Goal: Task Accomplishment & Management: Manage account settings

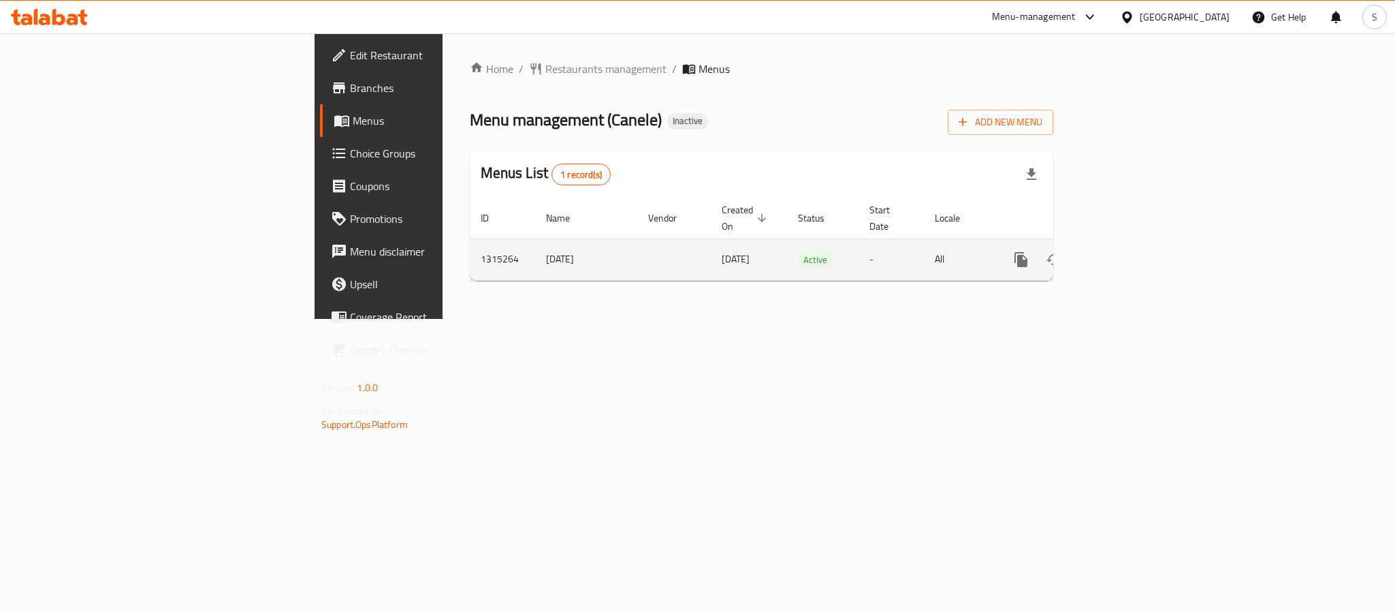
click at [1136, 257] on link "enhanced table" at bounding box center [1119, 259] width 33 height 33
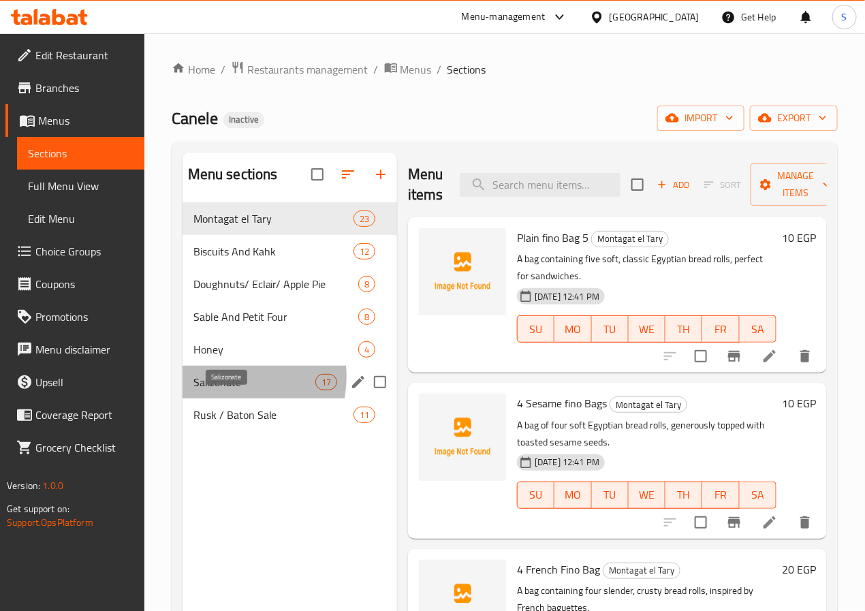
click at [223, 390] on span "Salizonate" at bounding box center [254, 382] width 122 height 16
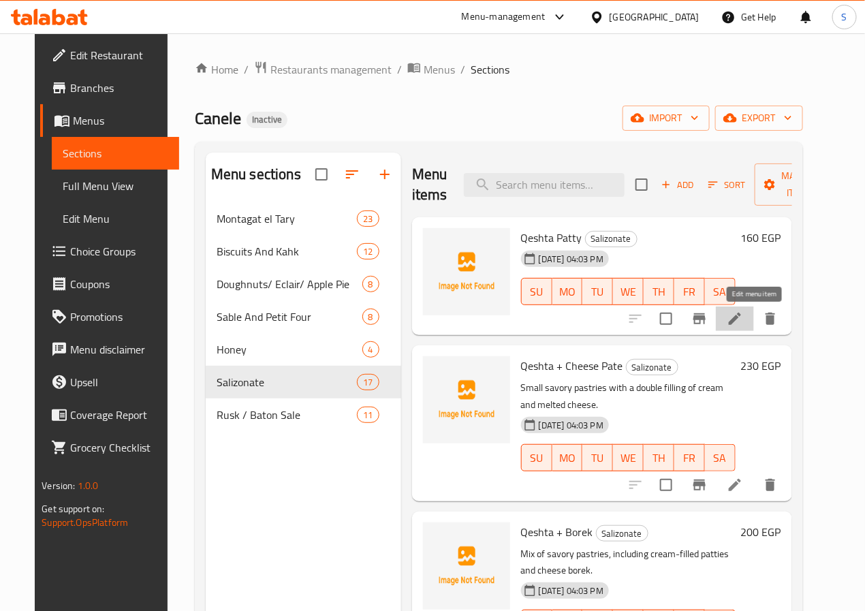
click at [741, 317] on icon at bounding box center [735, 319] width 12 height 12
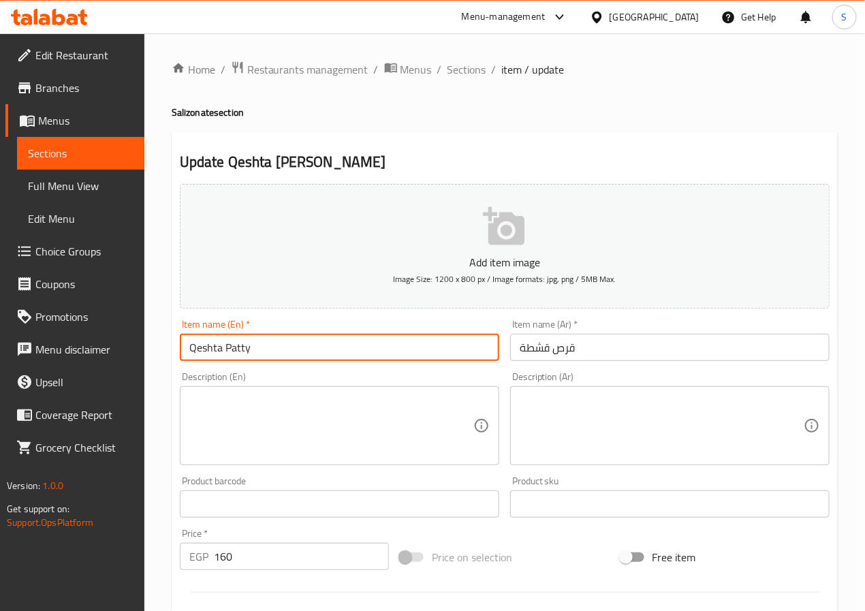
click at [238, 355] on input "Qeshta Patty" at bounding box center [339, 347] width 319 height 27
paste input "Oras"
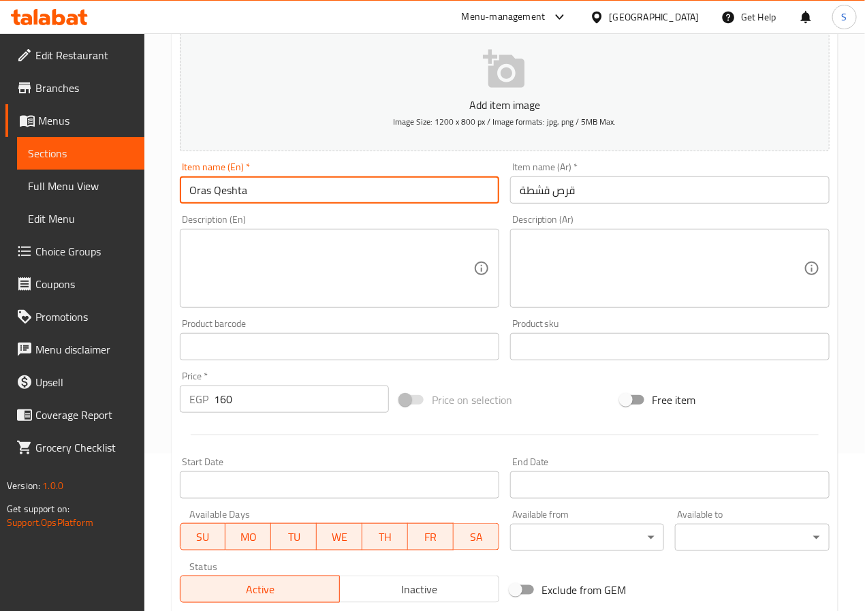
scroll to position [350, 0]
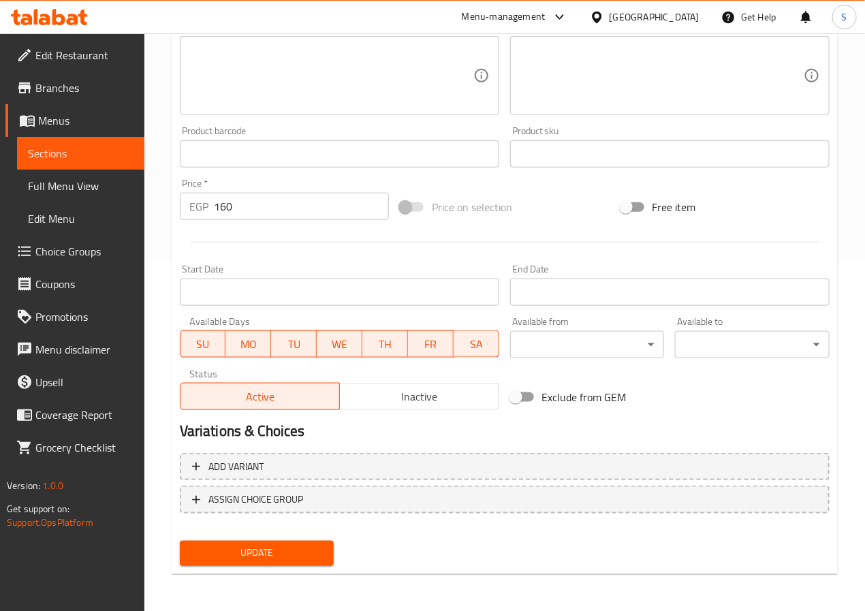
type input "Oras Qeshta"
click at [289, 546] on span "Update" at bounding box center [257, 553] width 133 height 17
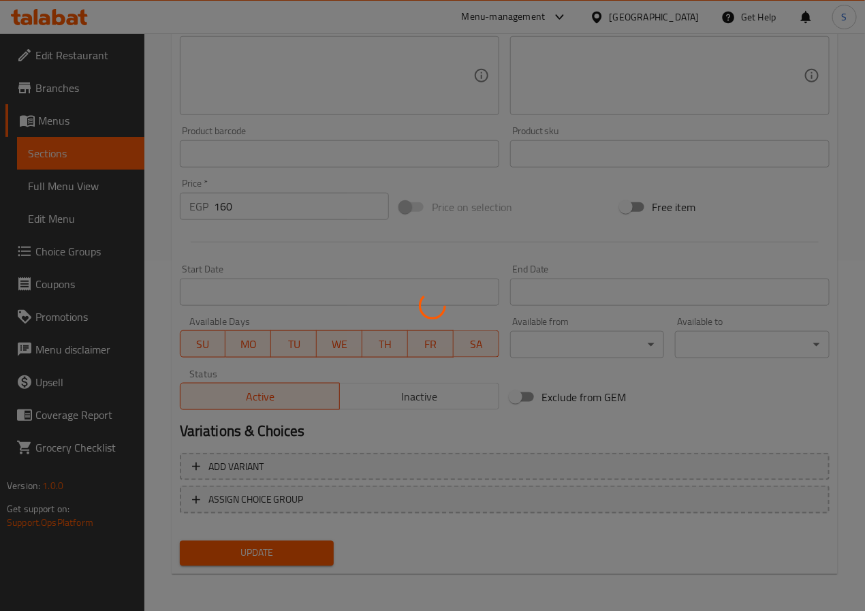
scroll to position [0, 0]
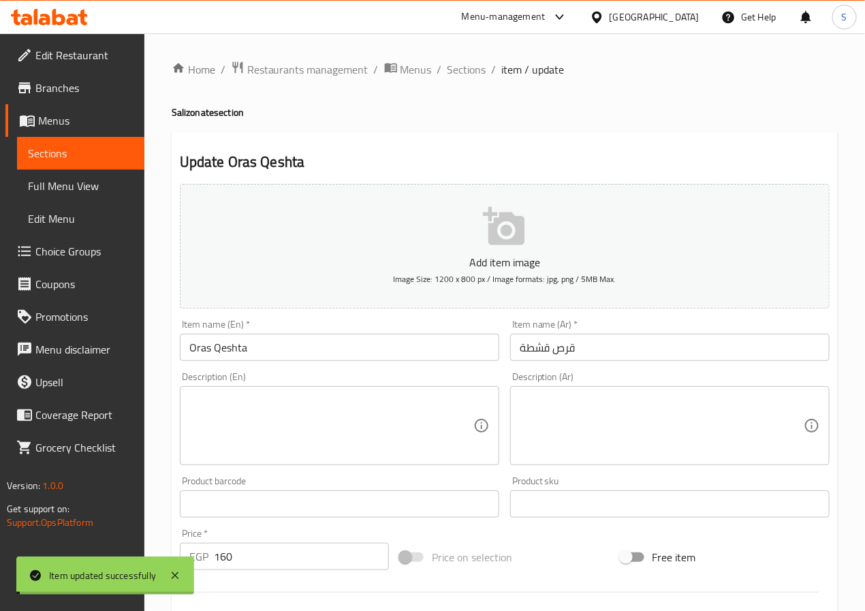
click at [454, 69] on span "Sections" at bounding box center [466, 69] width 39 height 16
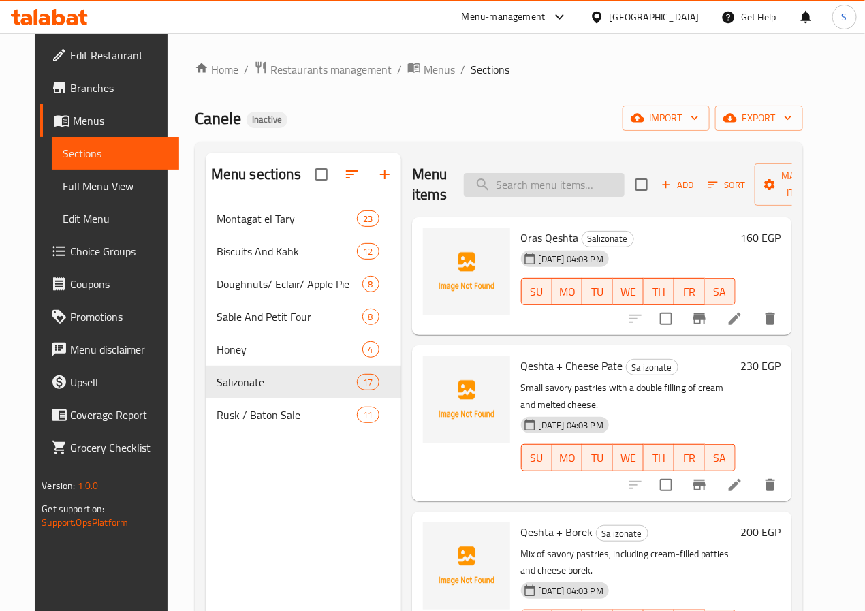
click at [479, 184] on input "search" at bounding box center [544, 185] width 161 height 24
paste input "Qeshta + Cheese Pate"
type input "Qeshta + Cheese Pate"
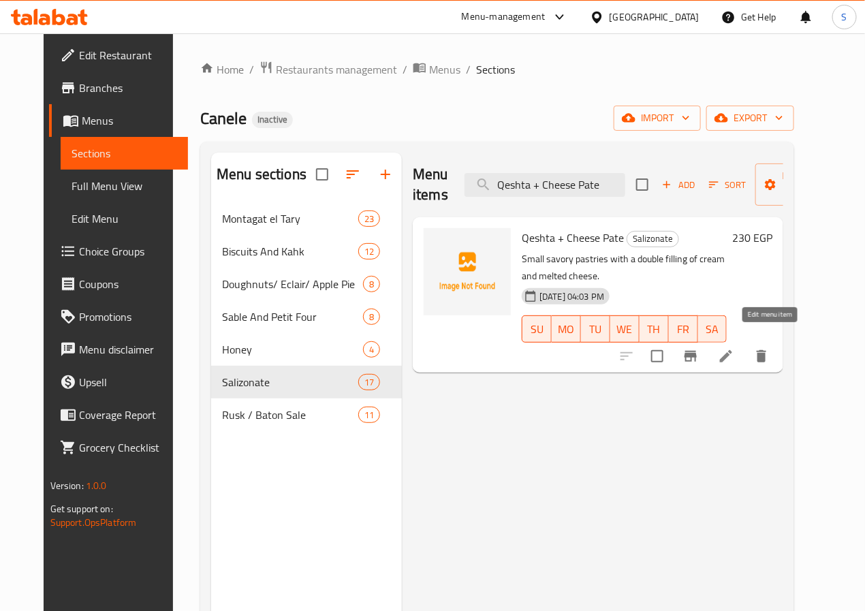
click at [734, 348] on icon at bounding box center [726, 356] width 16 height 16
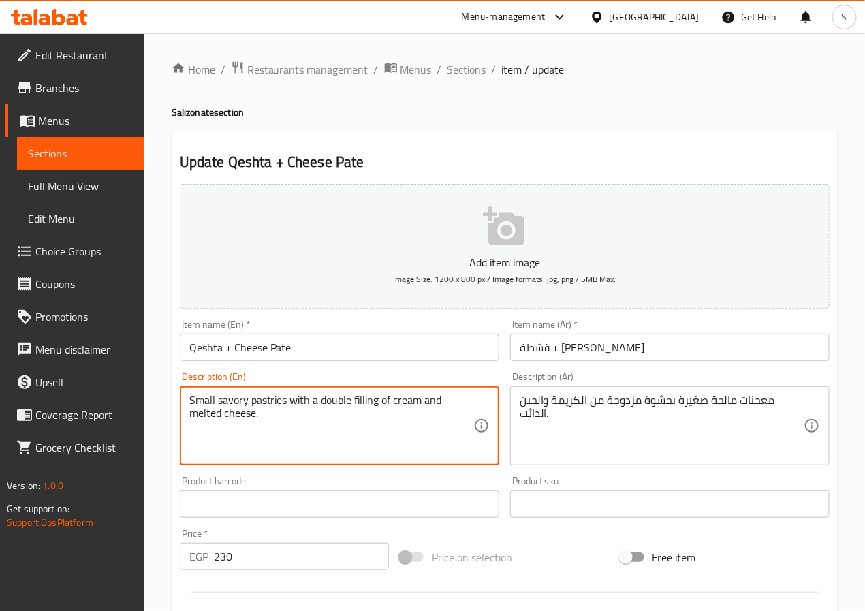
paste textarea "A small savory pastry with a combined"
type textarea "A small savory pastry with a combined filling of cream and melted cheese."
click at [623, 403] on textarea "معجنات مالحة صغيرة بحشوة مزدوجة من الكريمة والجبن الذائب." at bounding box center [662, 426] width 284 height 65
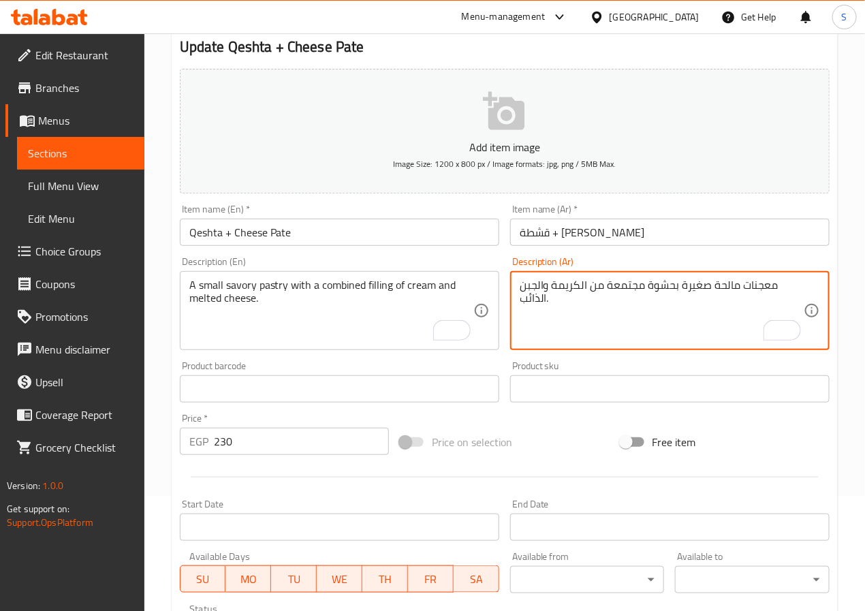
scroll to position [69, 0]
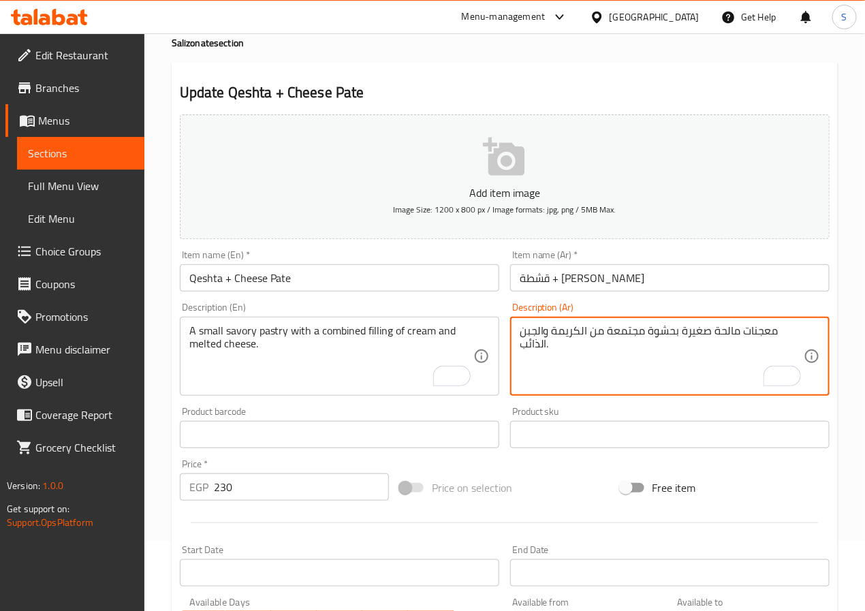
click at [570, 336] on textarea "معجنات مالحة صغيرة بحشوة مجتمعة من الكريمة والجبن الذائب." at bounding box center [662, 356] width 284 height 65
type textarea "معجنات مالحة صغيرة بحشوة مجتمعة من القشطة والجبن الذائب."
click at [491, 286] on input "Qeshta + Cheese Pate" at bounding box center [339, 277] width 319 height 27
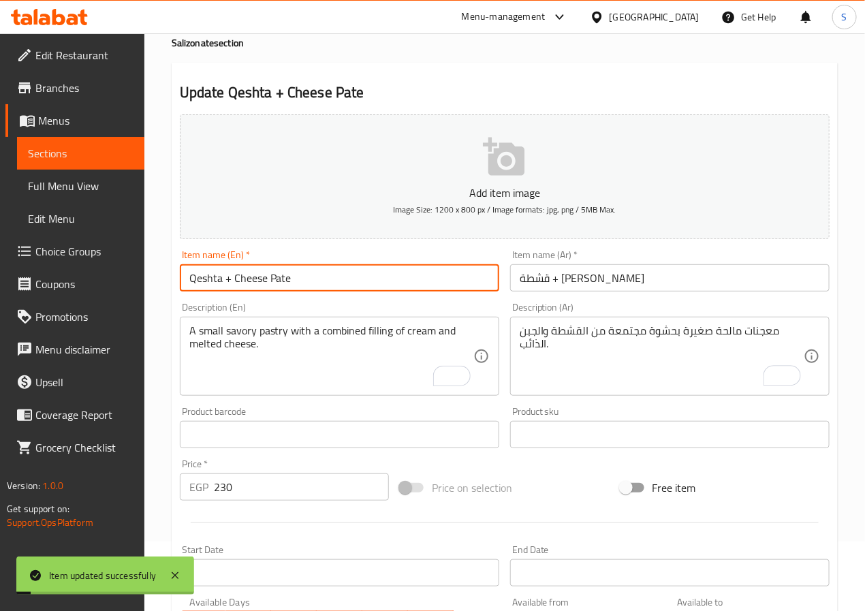
scroll to position [0, 0]
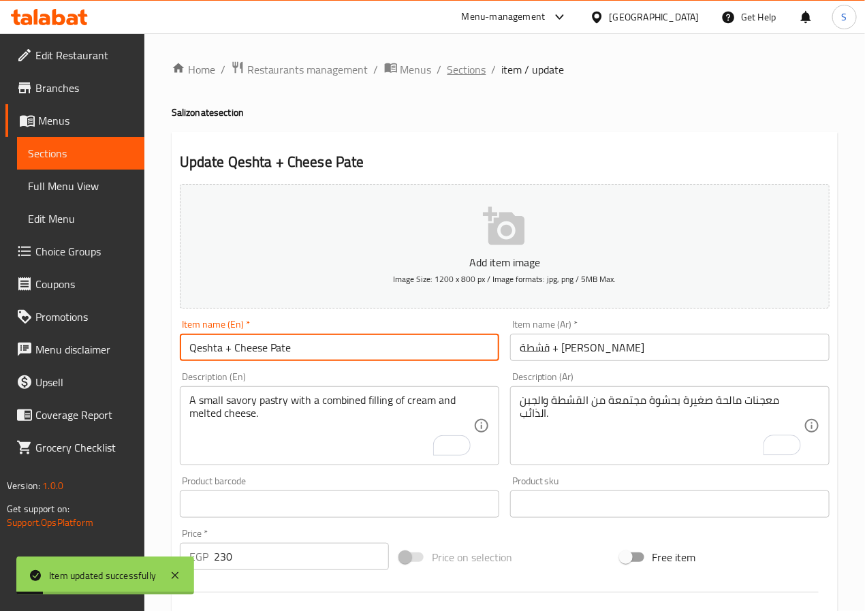
click at [456, 64] on span "Sections" at bounding box center [466, 69] width 39 height 16
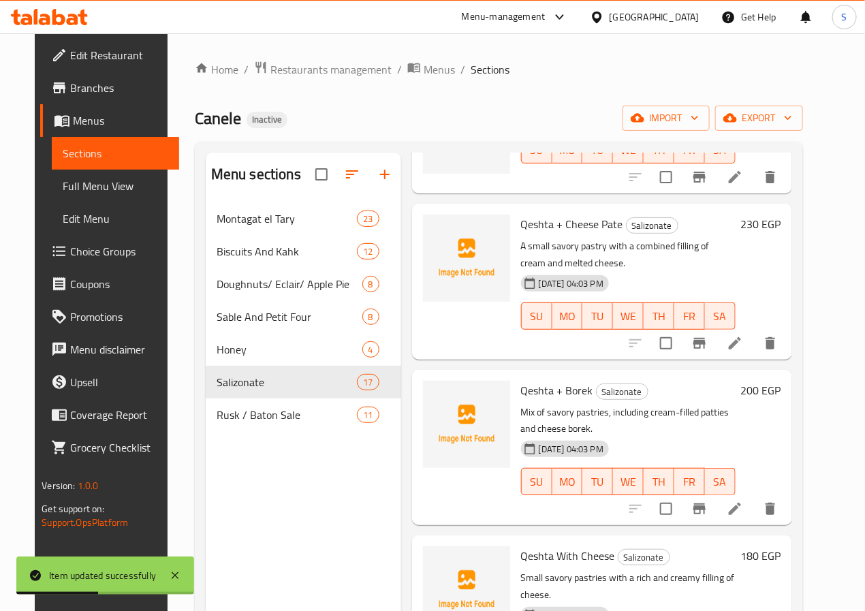
scroll to position [145, 0]
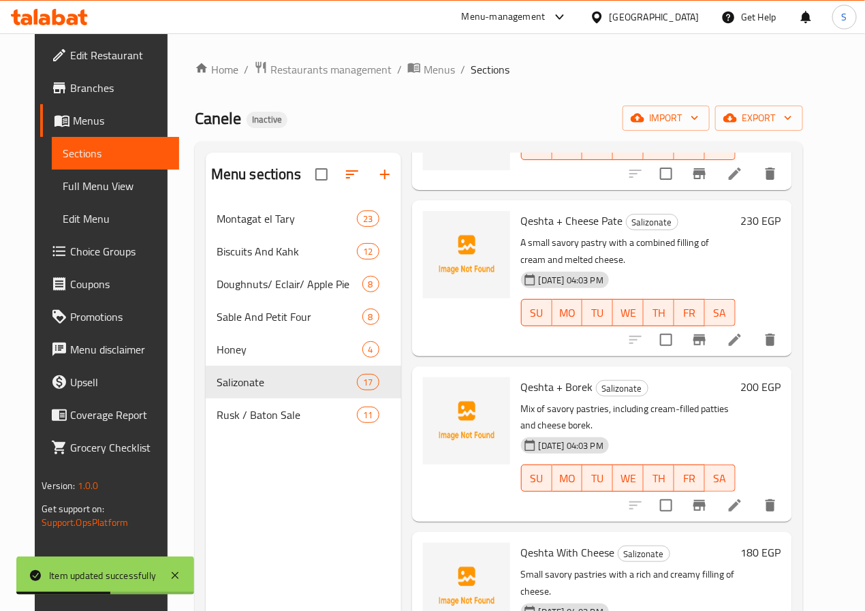
click at [743, 497] on icon at bounding box center [735, 505] width 16 height 16
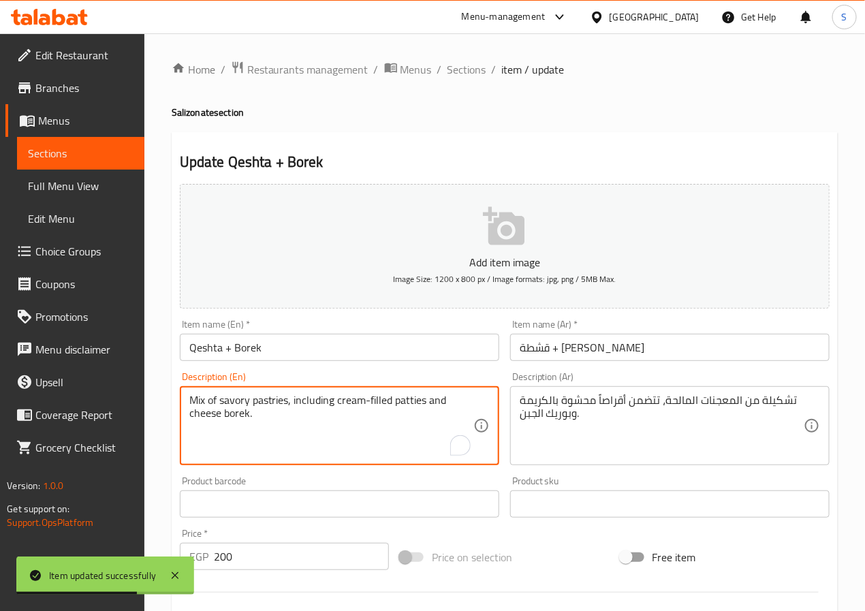
paste textarea "An assortment of savory pastries, including cream-filled disc"
type textarea "An assortment of savory pastries, including cream-filled discs and cheese borek."
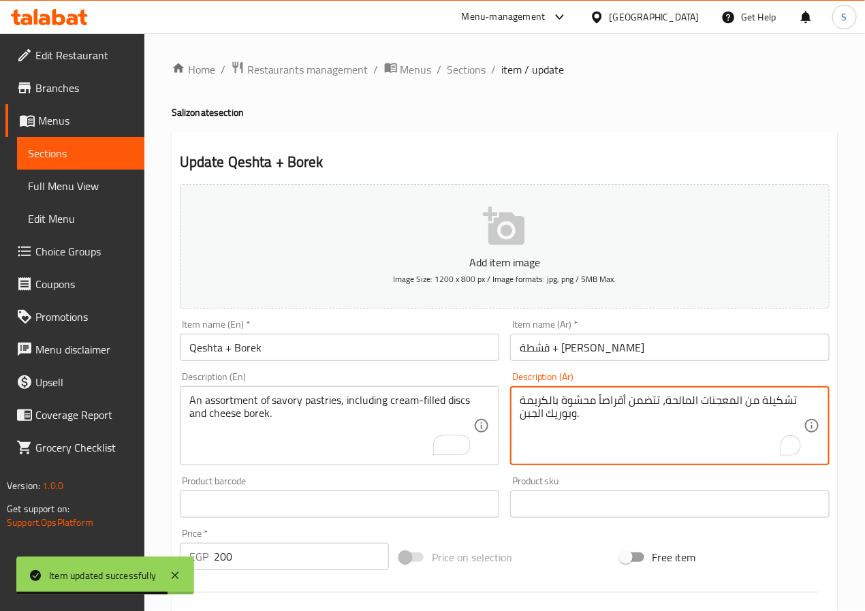
click at [548, 436] on textarea "تشكيلة من المعجنات المالحة، تتضمن أقراصاً محشوة بالكريمة وبوريك الجبن." at bounding box center [662, 426] width 284 height 65
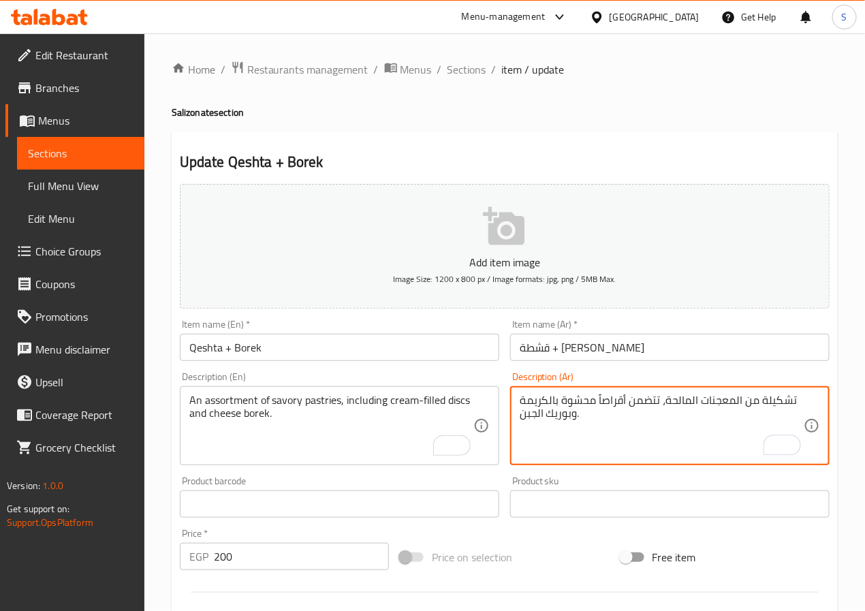
click at [548, 436] on textarea "تشكيلة من المعجنات المالحة، تتضمن أقراصاً محشوة بالكريمة وبوريك الجبن." at bounding box center [662, 426] width 284 height 65
click at [740, 405] on textarea "تشكيلة من المعجنات المالحة، تتضمن أقراصاً محشوة بالكريمة وبوريك الجبن." at bounding box center [662, 426] width 284 height 65
type textarea "مجموعة متنوعة من المعجنات المالحة، تتضمن أقراصاً محشوة بالكريمة وبوريك الجبن."
click at [546, 347] on input "قشطة + بوريك" at bounding box center [669, 347] width 319 height 27
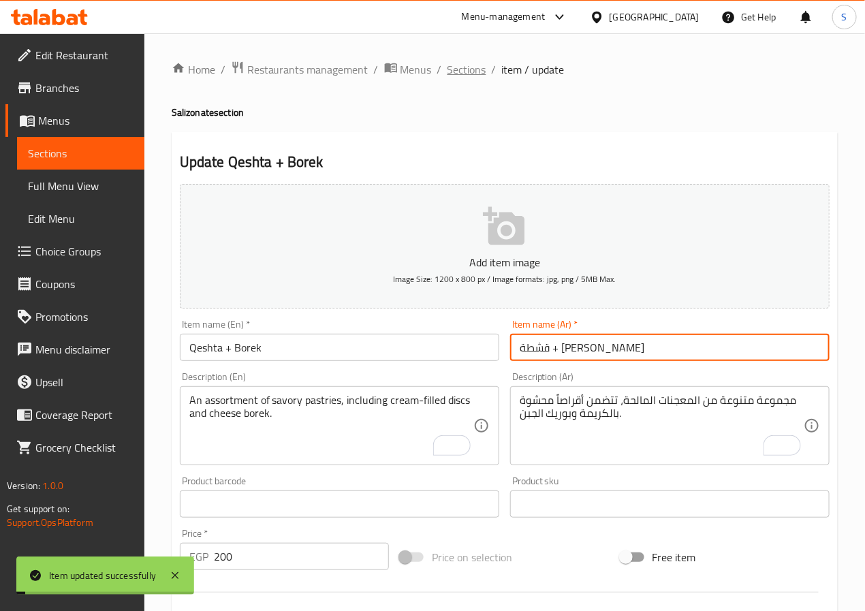
click at [468, 76] on span "Sections" at bounding box center [466, 69] width 39 height 16
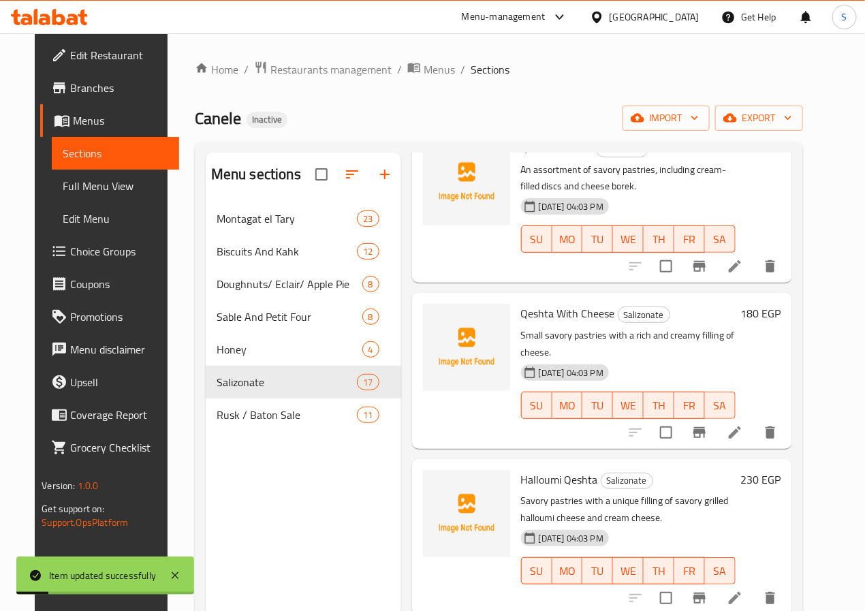
scroll to position [368, 0]
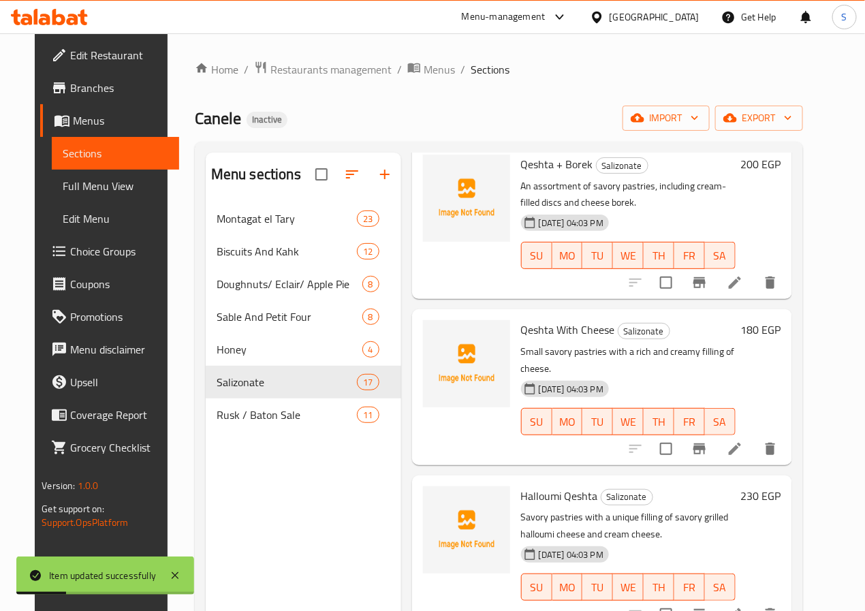
click at [743, 441] on icon at bounding box center [735, 449] width 16 height 16
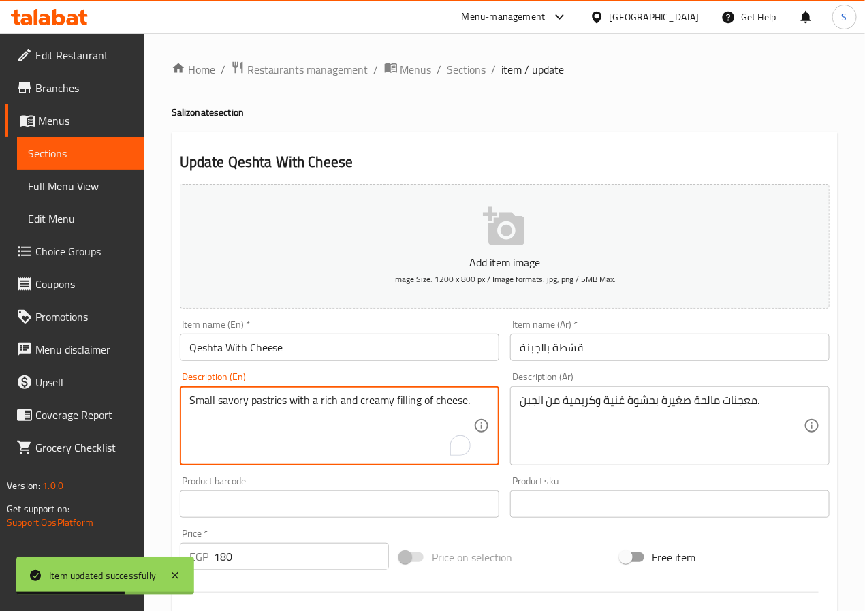
paste textarea "A bite-sized savory pastry with a rich and creamy cheese filling"
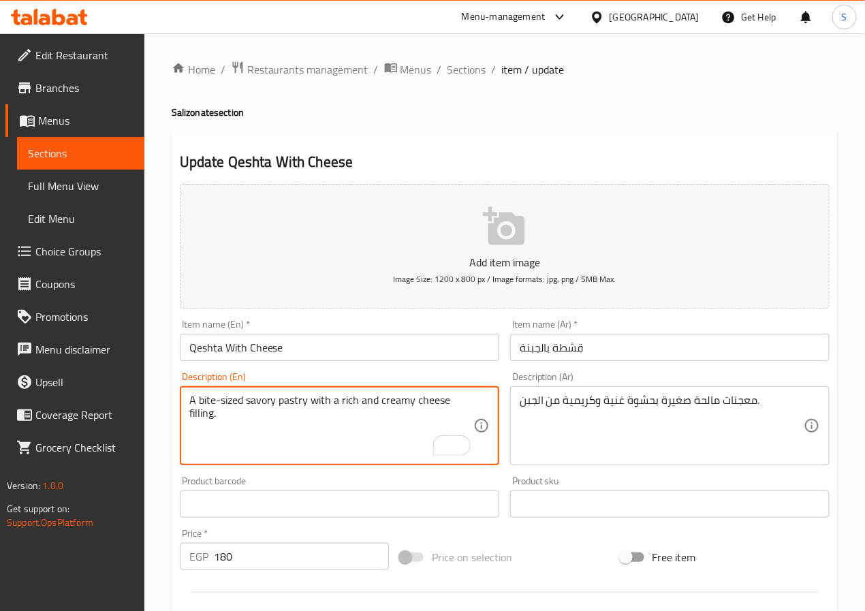
type textarea "A bite-sized savory pastry with a rich and creamy cheese filling."
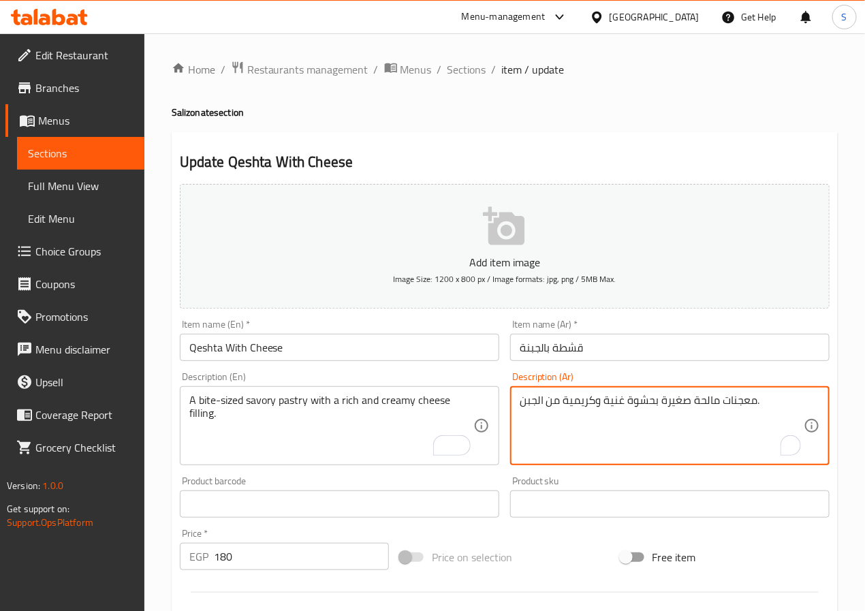
click at [679, 407] on textarea "معجنات مالحة صغيرة بحشوة غنية وكريمية من الجبن." at bounding box center [662, 426] width 284 height 65
click at [679, 407] on textarea "معجنات مالحة بحجم البايت بحشوة غنية وكريمية من الجبن." at bounding box center [662, 426] width 284 height 65
type textarea "معجنات مالحة بحجم البايت بحشوة غنية وكريمية من الجبن."
click at [619, 349] on input "قشطة بالجبنة" at bounding box center [669, 347] width 319 height 27
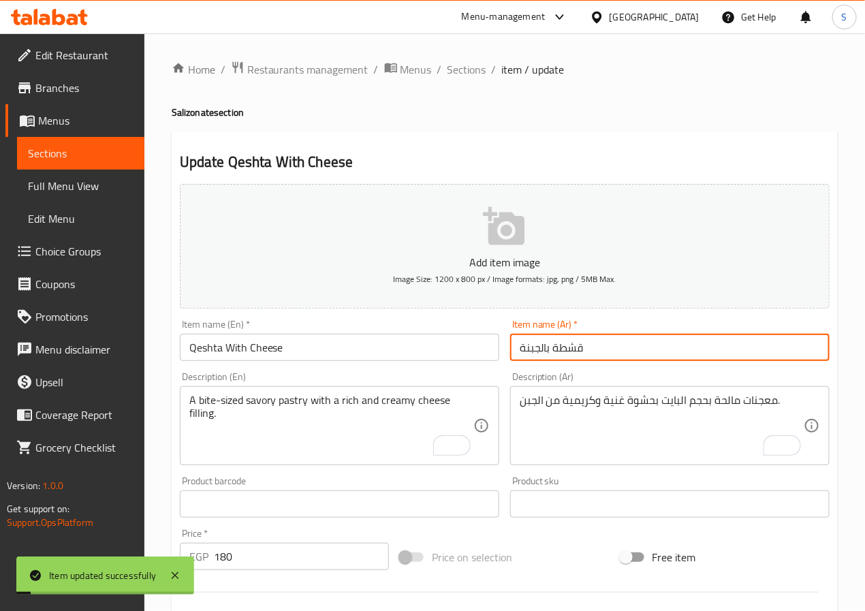
click at [452, 58] on div "Home / Restaurants management / Menus / Sections / item / update Salizonate sec…" at bounding box center [504, 497] width 721 height 929
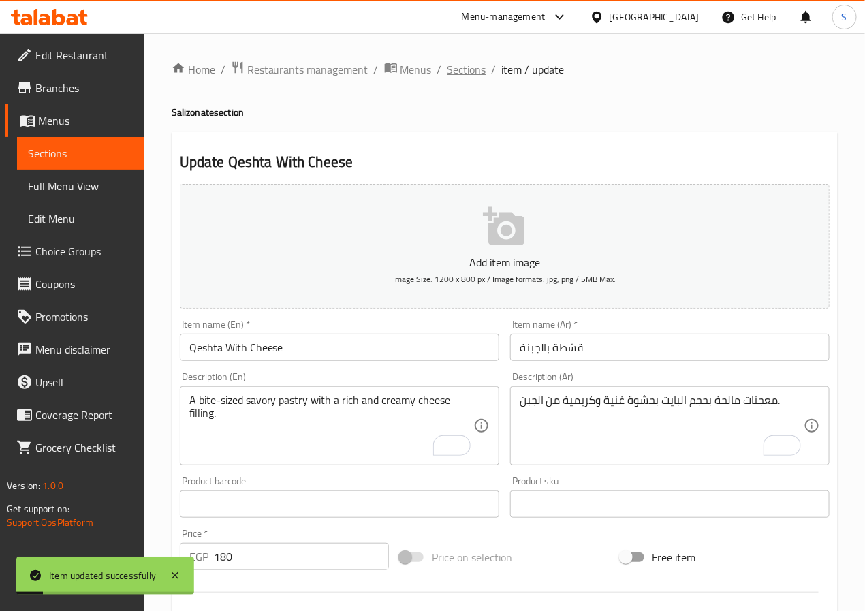
click at [458, 72] on span "Sections" at bounding box center [466, 69] width 39 height 16
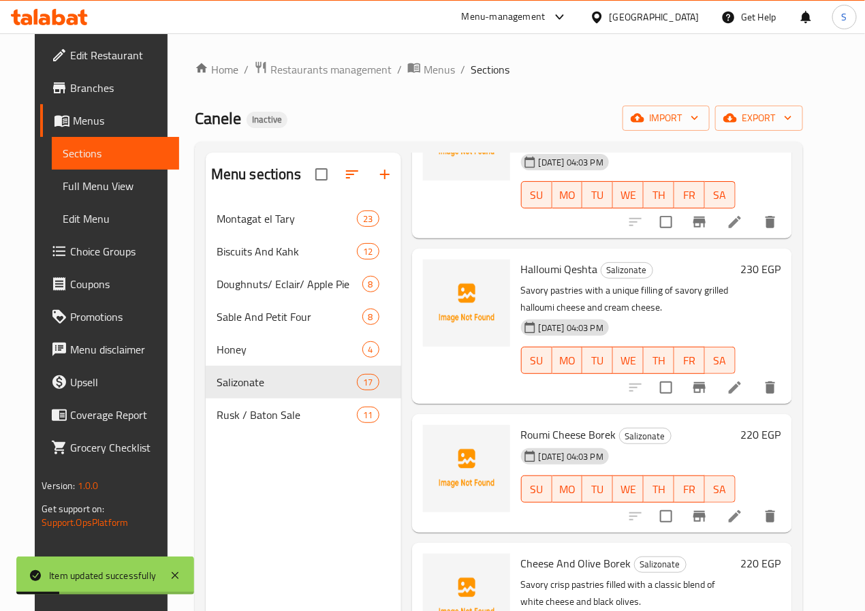
scroll to position [593, 0]
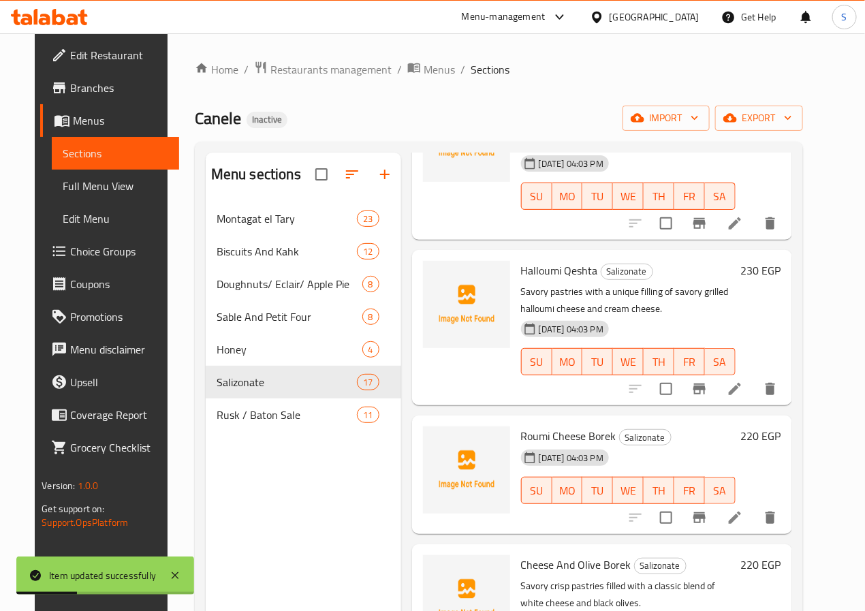
click at [754, 377] on li at bounding box center [735, 389] width 38 height 25
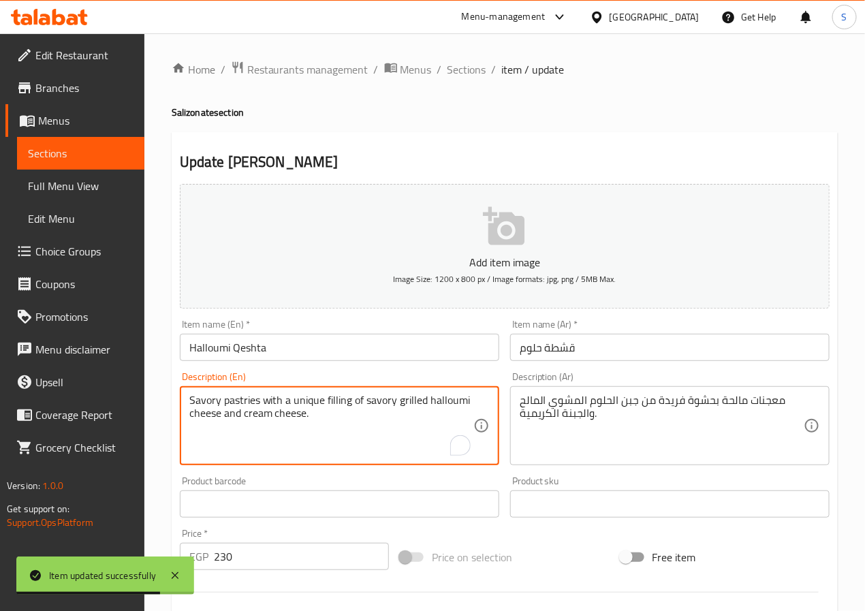
paste textarea "A savory pastry with a unique filling of salty grilled halloumi"
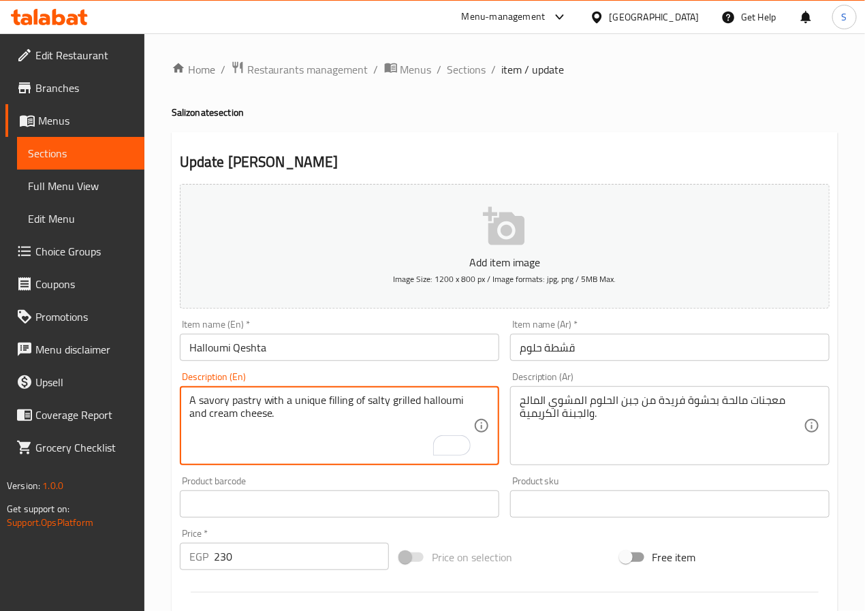
type textarea "A savory pastry with a unique filling of salty grilled halloumi and cream chees…"
click at [630, 407] on textarea "معجنات مالحة بحشوة فريدة من جبن الحلوم المشوي المالح والجبنة الكريمية." at bounding box center [662, 426] width 284 height 65
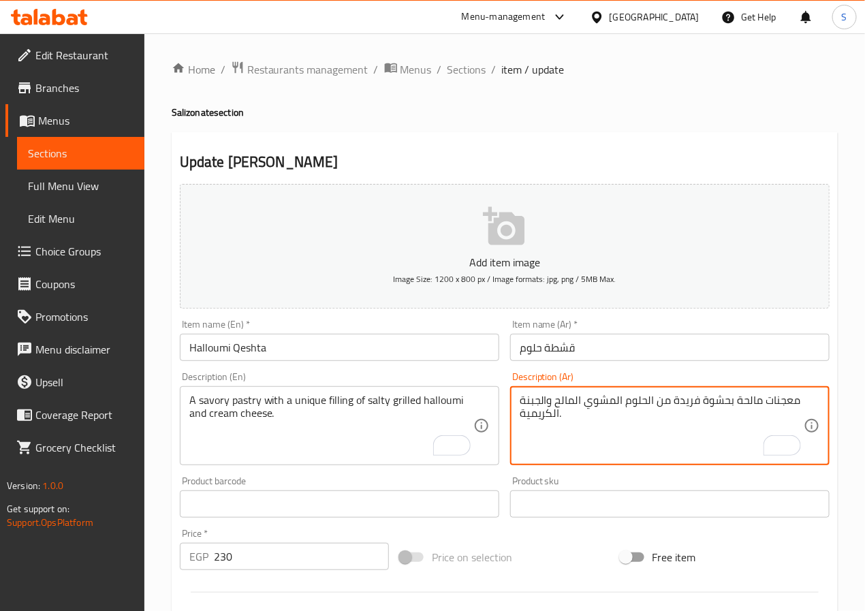
click at [541, 405] on textarea "معجنات مالحة بحشوة فريدة من الحلوم المشوي المالح والجبنة الكريمية." at bounding box center [662, 426] width 284 height 65
type textarea "معجنات مالحة بحشوة فريدة من الحلوم المشوي المالح وجبنة الكريمة."
click at [566, 353] on input "قشطة حلوم" at bounding box center [669, 347] width 319 height 27
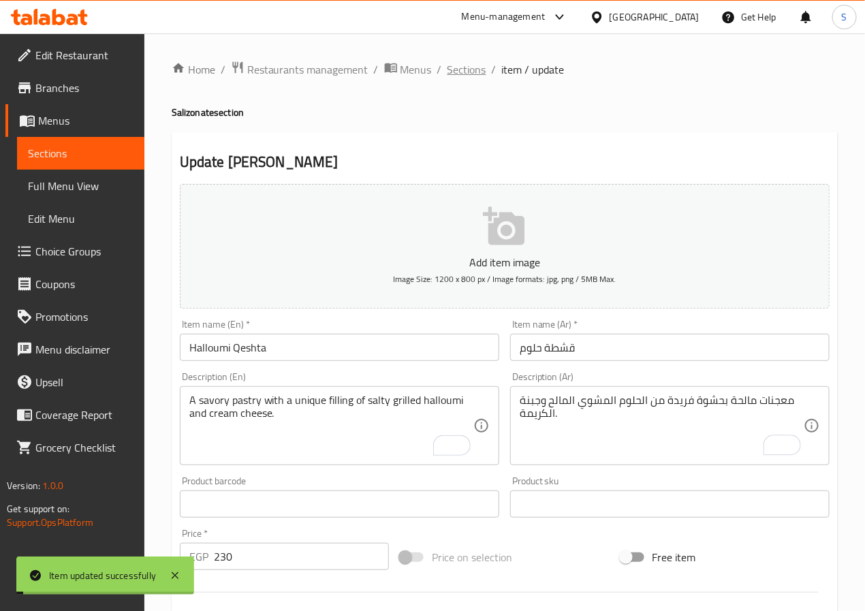
click at [458, 66] on span "Sections" at bounding box center [466, 69] width 39 height 16
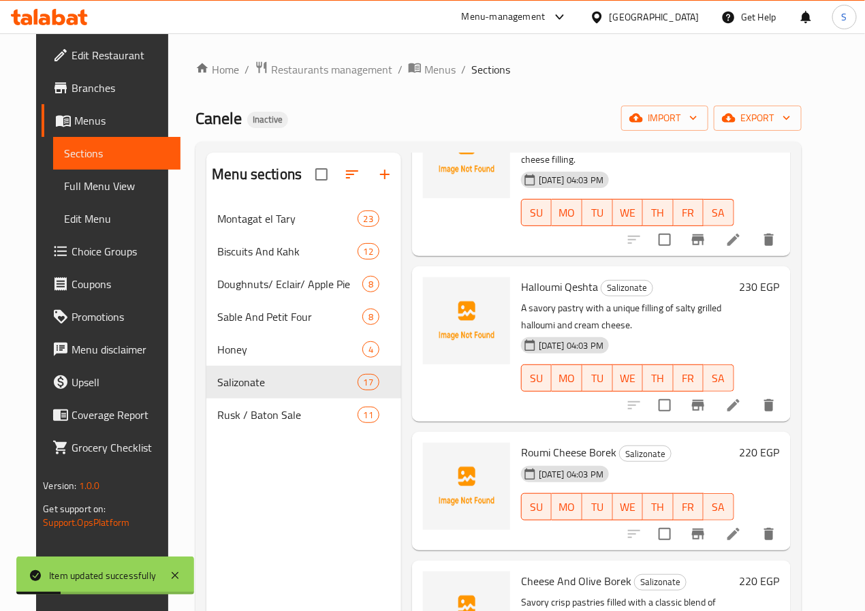
scroll to position [575, 0]
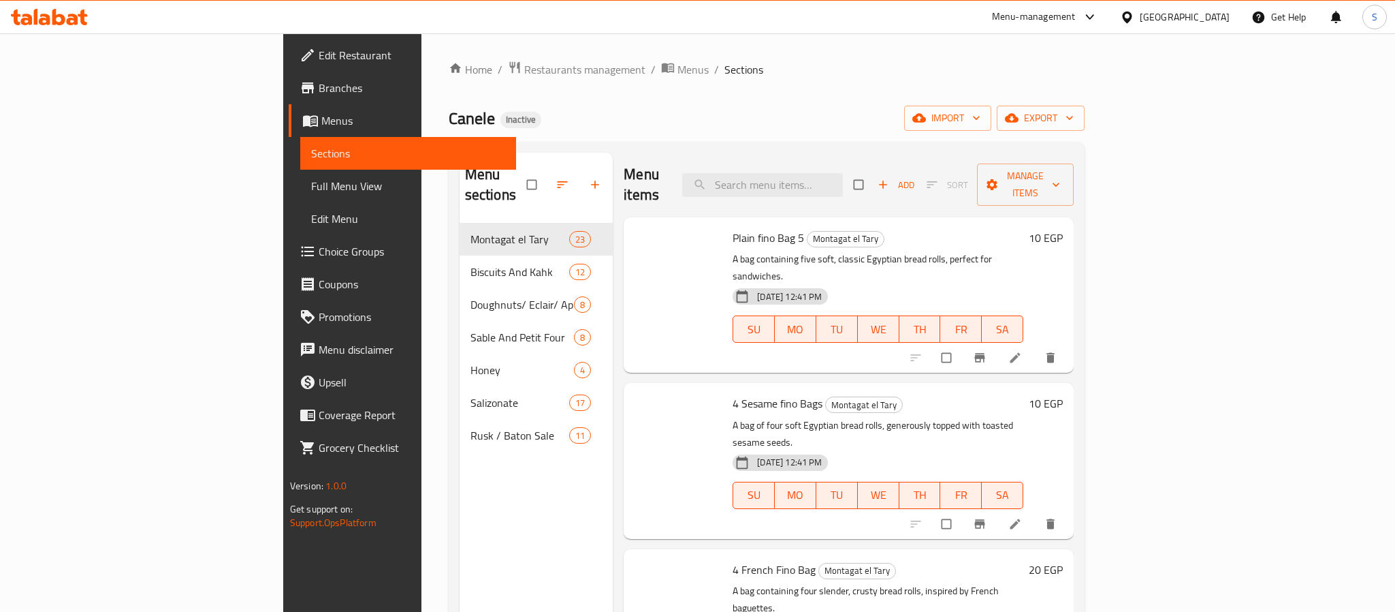
click at [311, 187] on span "Full Menu View" at bounding box center [408, 186] width 194 height 16
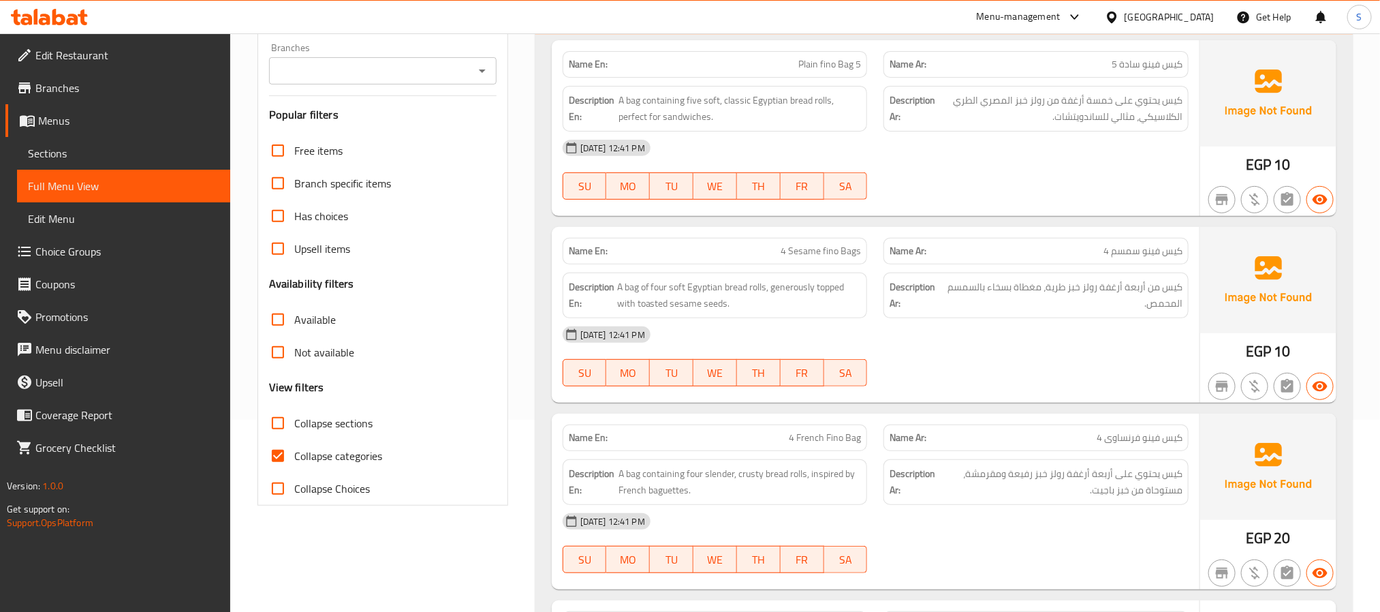
scroll to position [233, 0]
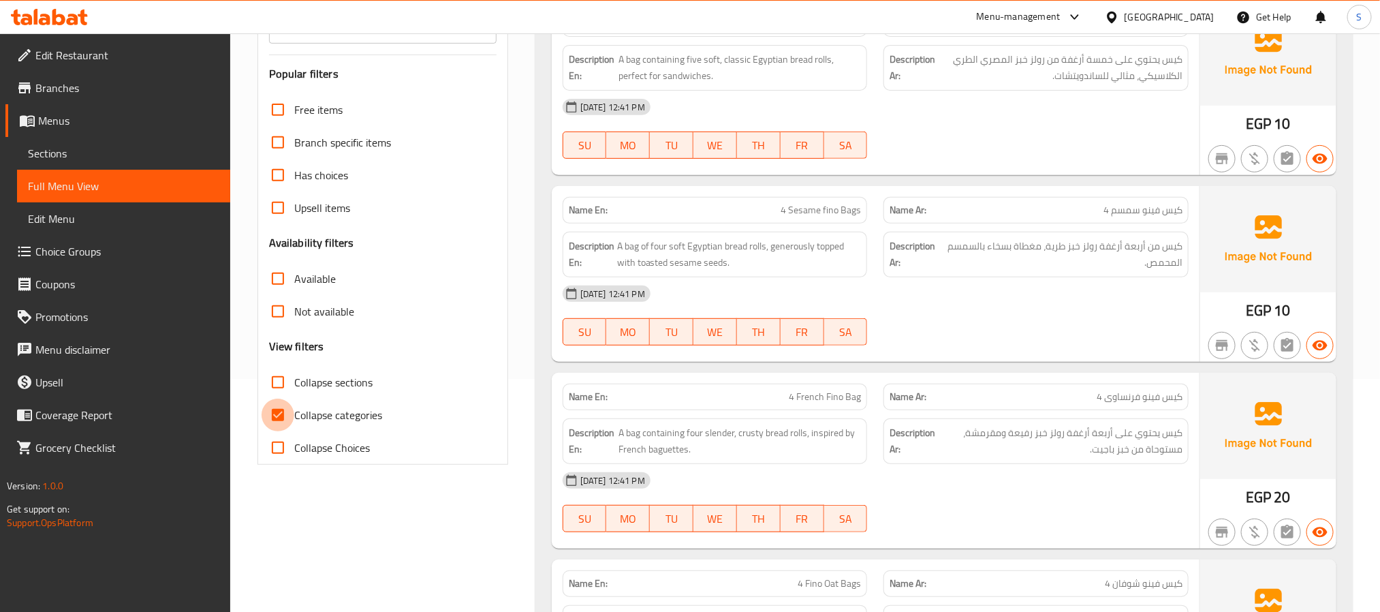
click at [274, 407] on input "Collapse categories" at bounding box center [278, 414] width 33 height 33
checkbox input "false"
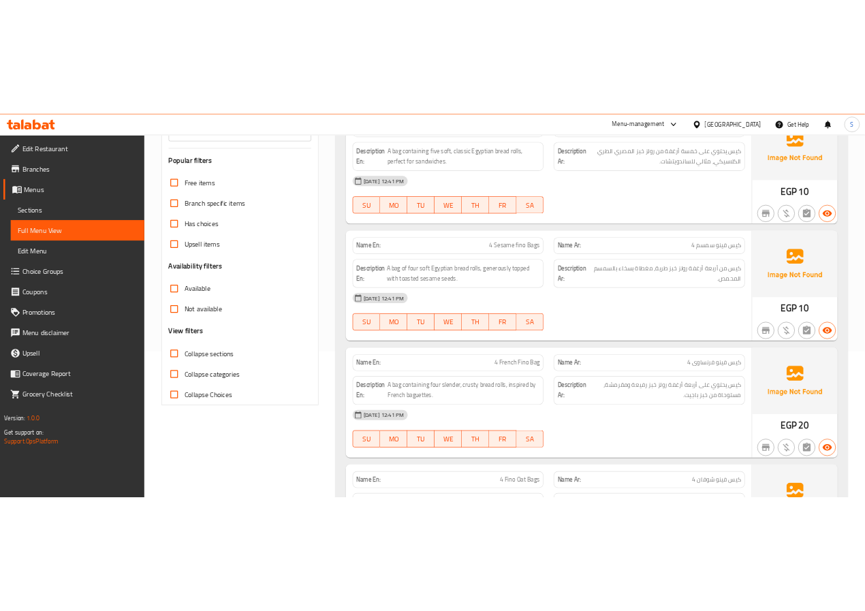
scroll to position [0, 0]
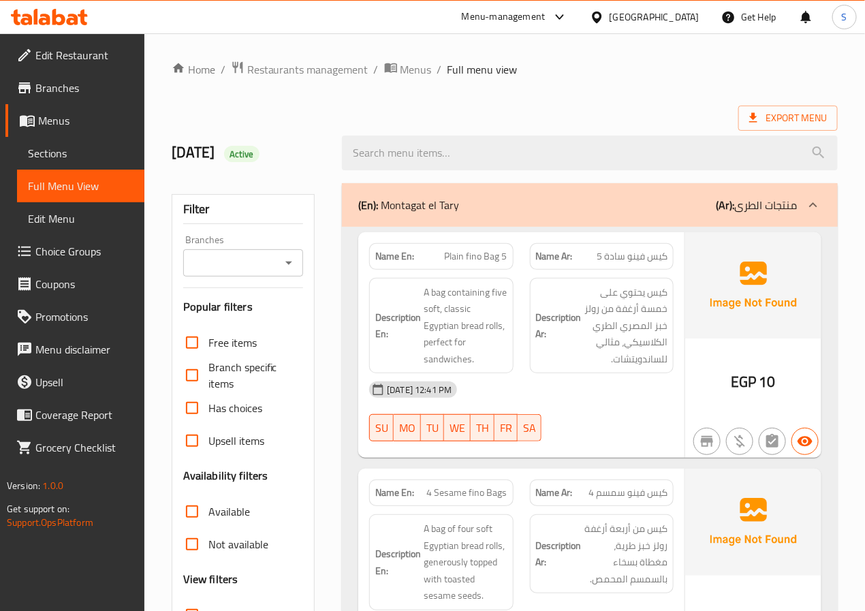
click at [299, 107] on div "Export Menu" at bounding box center [505, 118] width 666 height 25
click at [417, 211] on p "(En): Montagat el Tary" at bounding box center [408, 205] width 101 height 16
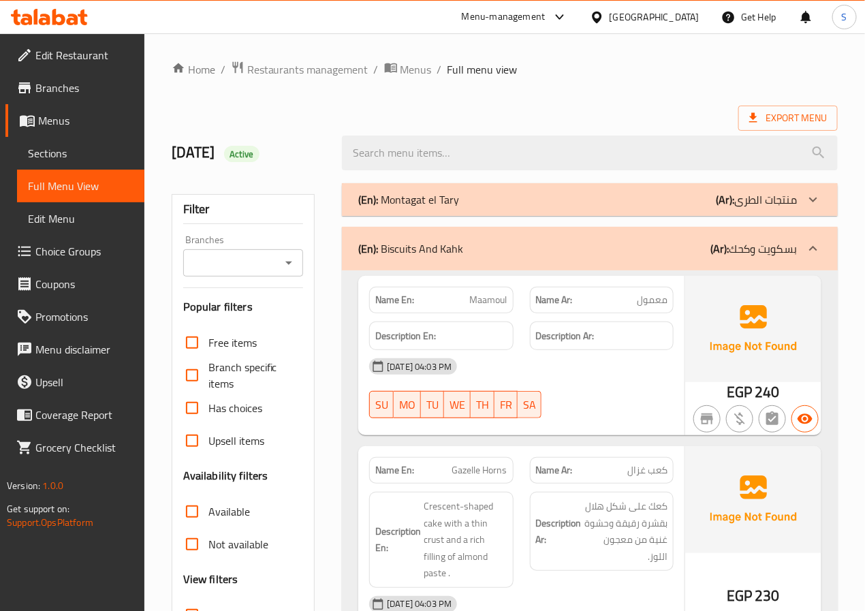
click at [489, 241] on div "(En): Biscuits And Kahk (Ar): بسكويت وكحك" at bounding box center [577, 248] width 439 height 16
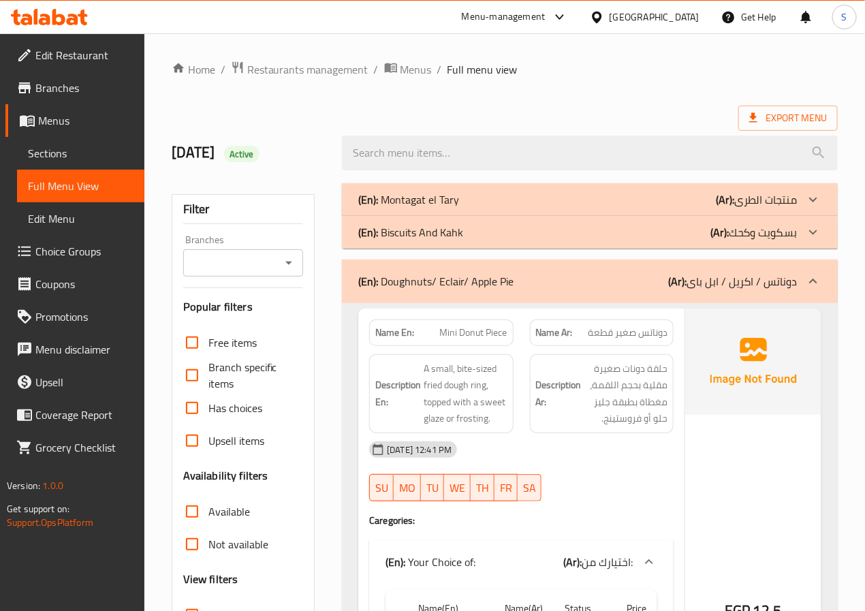
click at [520, 286] on div "(En): Doughnuts/ Eclair/ Apple Pie (Ar): دوناتس / اكريل / ابل بای" at bounding box center [577, 281] width 439 height 16
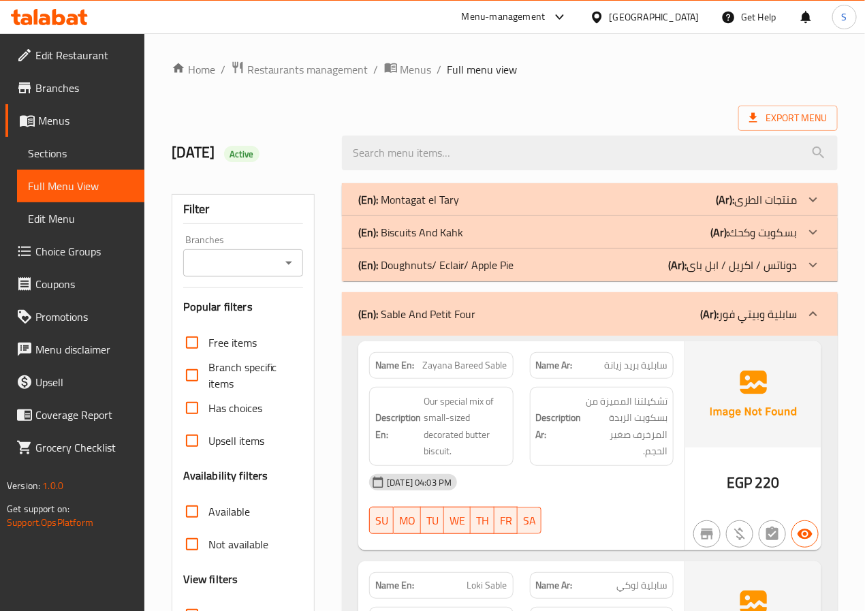
click at [531, 311] on div "(En): Sable And Petit Four (Ar): سابلية وبيتي فور" at bounding box center [577, 314] width 439 height 16
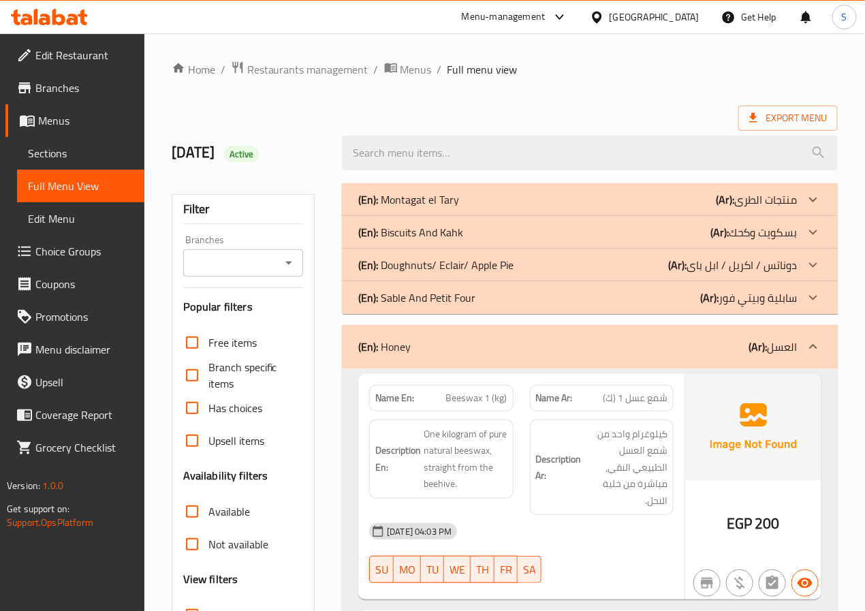
drag, startPoint x: 490, startPoint y: 341, endPoint x: 42, endPoint y: 377, distance: 450.2
click at [490, 341] on div "(En): Honey (Ar): العسل" at bounding box center [577, 346] width 439 height 16
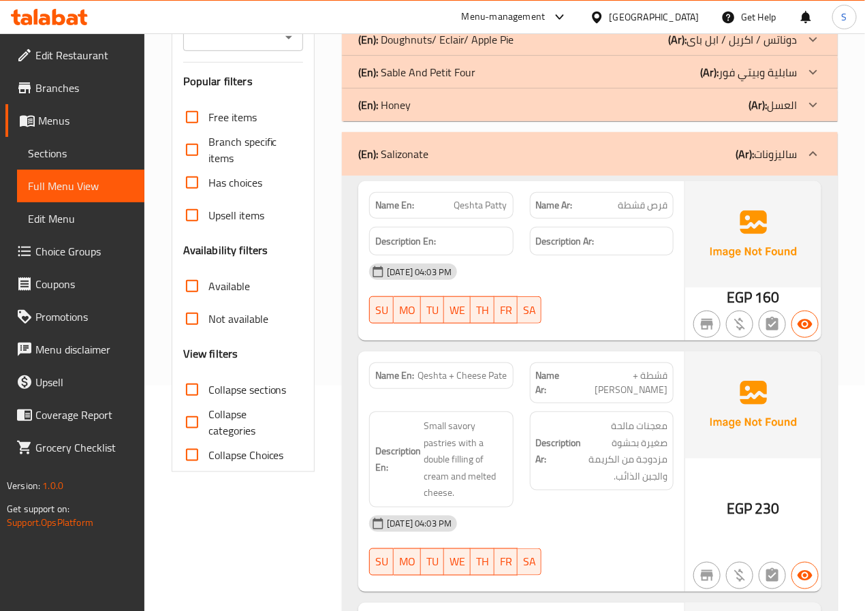
scroll to position [227, 0]
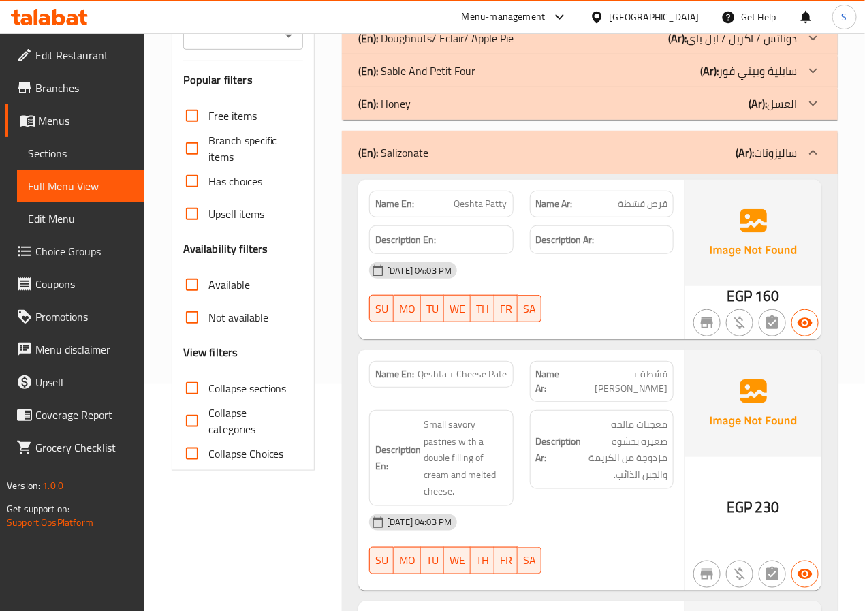
click at [663, 200] on span "قرص قشطة" at bounding box center [643, 204] width 50 height 14
copy span "قرص"
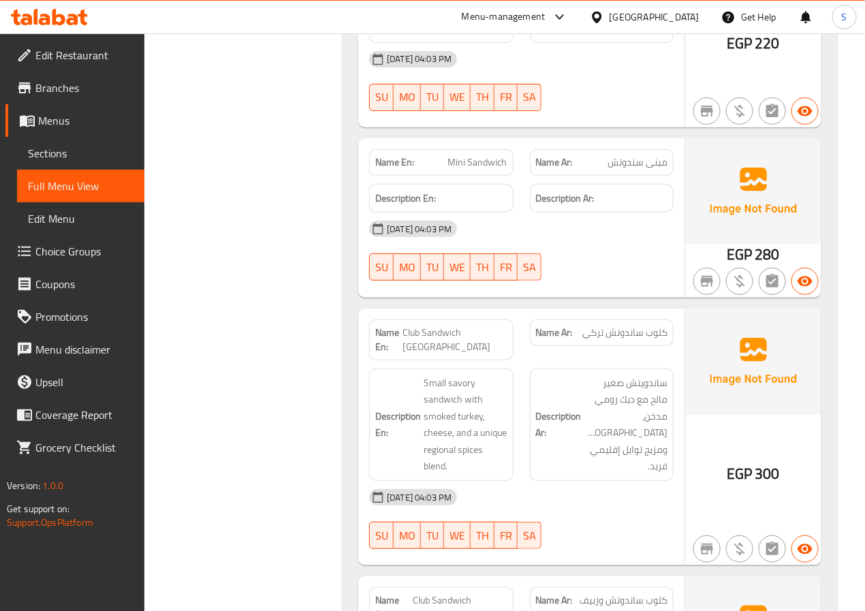
scroll to position [1820, 0]
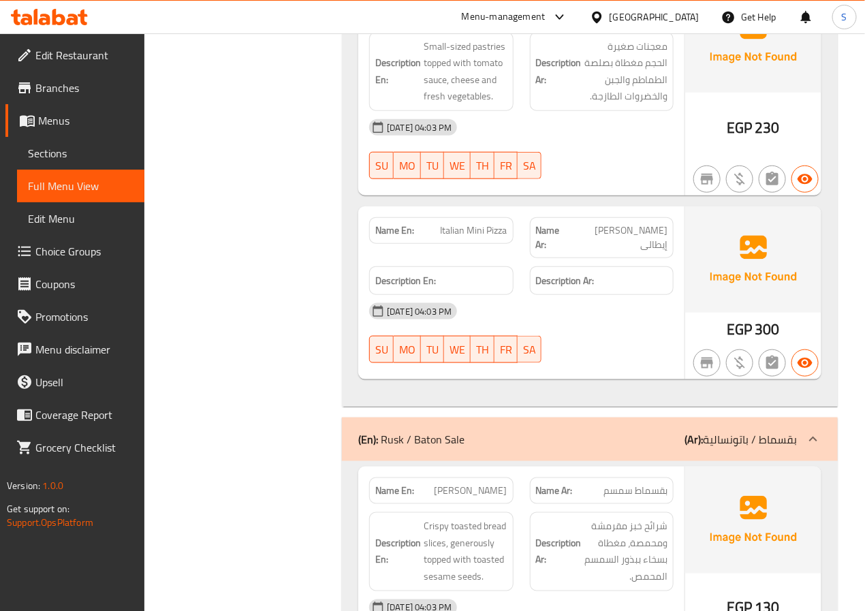
scroll to position [3991, 0]
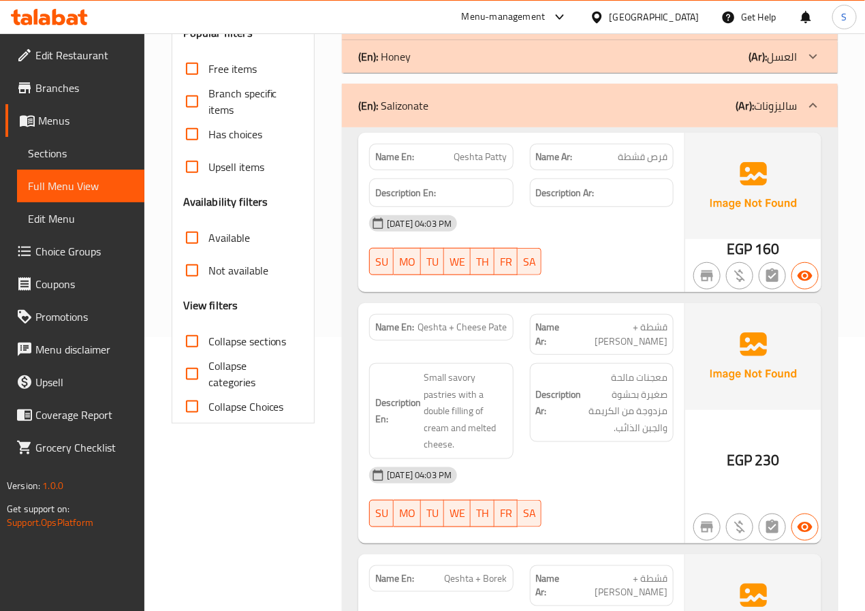
scroll to position [248, 0]
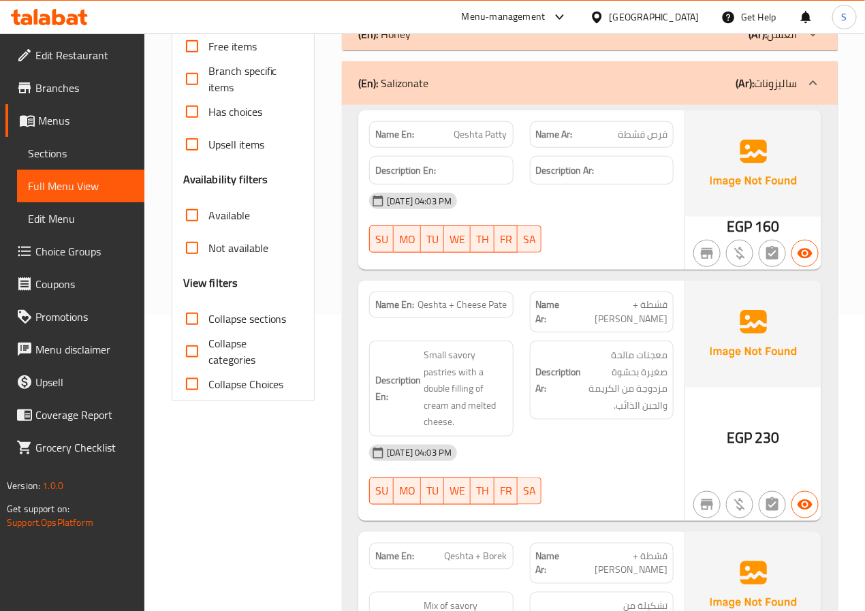
scroll to position [294, 0]
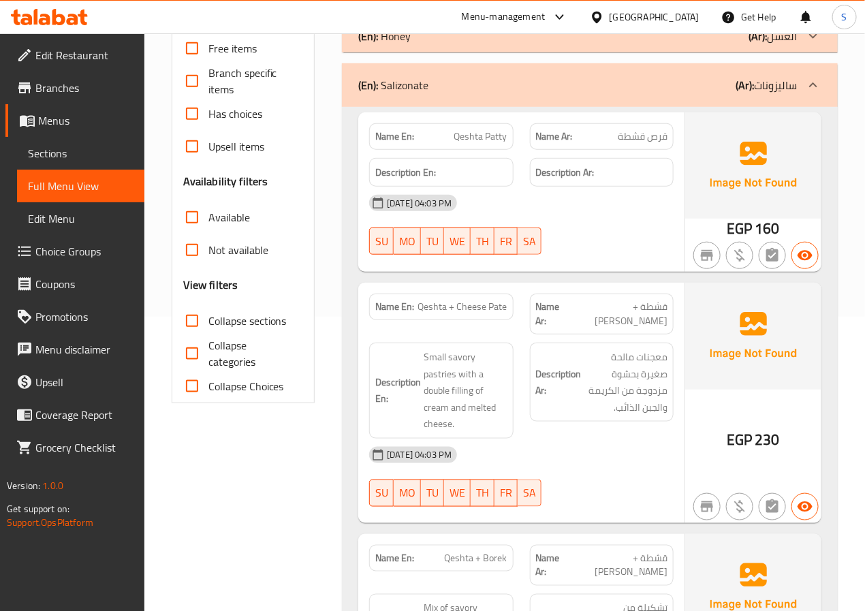
click at [646, 141] on span "قرص قشطة" at bounding box center [643, 136] width 50 height 14
copy span "قرص قشطة"
click at [567, 349] on h6 "Description Ar: معجنات مالحة صغيرة بحشوة مزدوجة من الكريمة والجبن الذائب." at bounding box center [601, 382] width 131 height 67
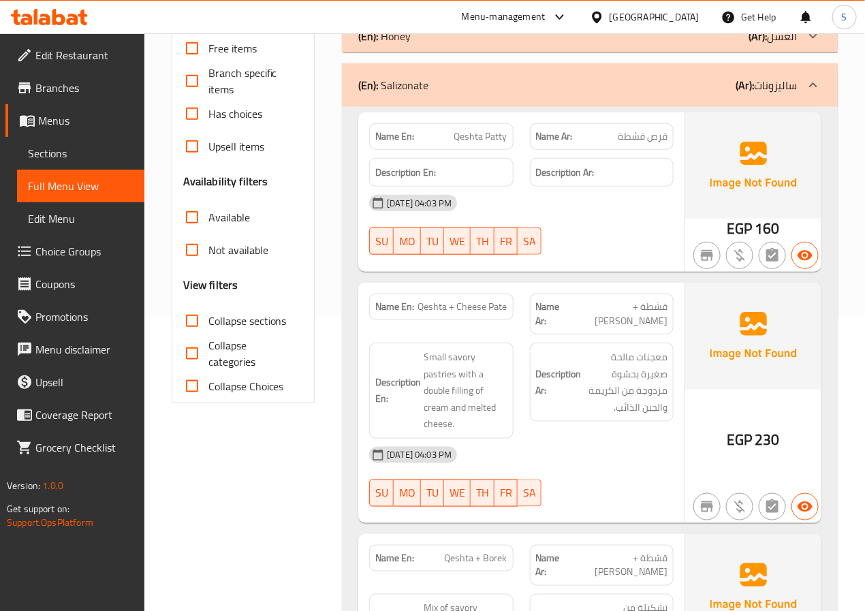
click at [648, 136] on span "قرص قشطة" at bounding box center [643, 136] width 50 height 14
click at [480, 133] on span "Qeshta Patty" at bounding box center [480, 136] width 53 height 14
click at [466, 140] on span "Qeshta Patty" at bounding box center [480, 136] width 53 height 14
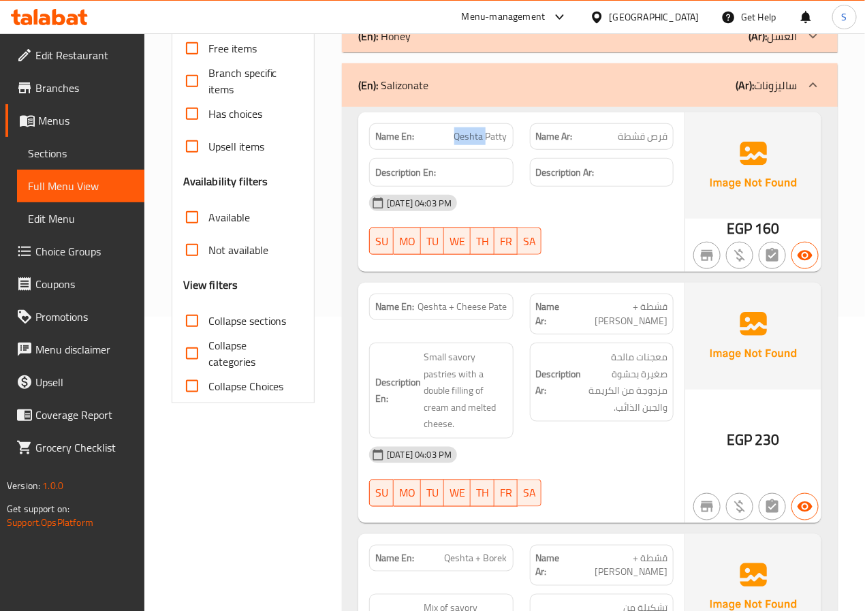
click at [466, 140] on span "Qeshta Patty" at bounding box center [480, 136] width 53 height 14
click at [477, 300] on span "Qeshta + Cheese Pate" at bounding box center [462, 307] width 89 height 14
click at [468, 281] on div at bounding box center [468, 281] width 0 height 0
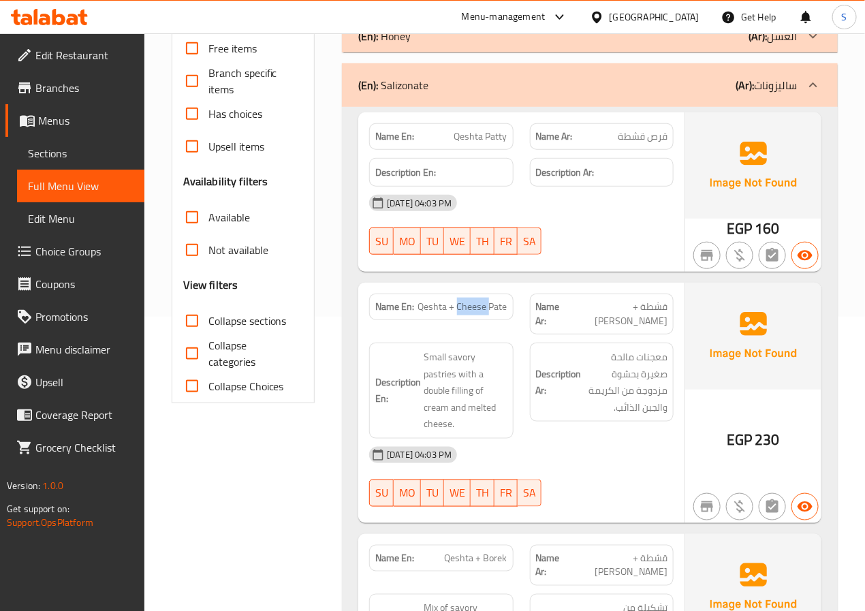
click at [475, 307] on span "Qeshta + Cheese Pate" at bounding box center [462, 307] width 89 height 14
click at [469, 311] on span "Qeshta + Cheese Pate" at bounding box center [462, 307] width 89 height 14
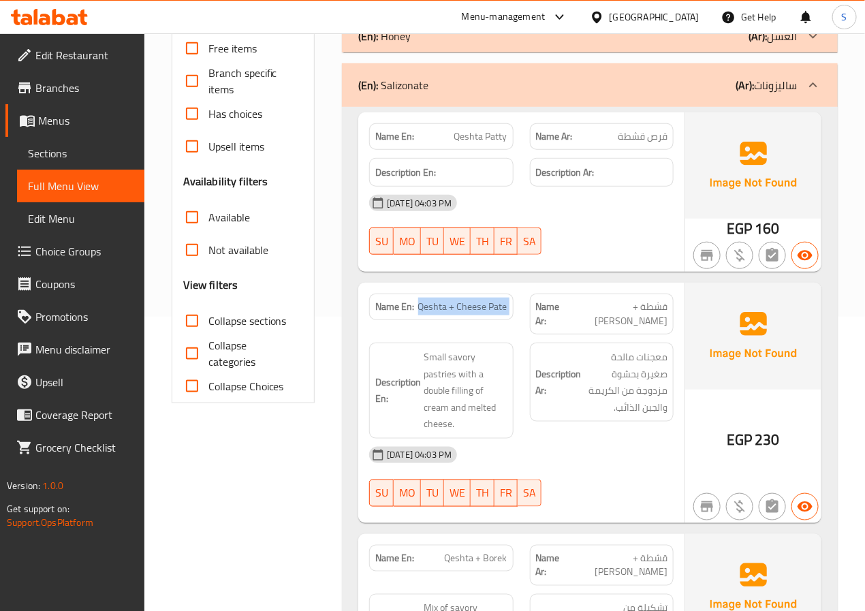
click at [469, 311] on span "Qeshta + Cheese Pate" at bounding box center [462, 307] width 89 height 14
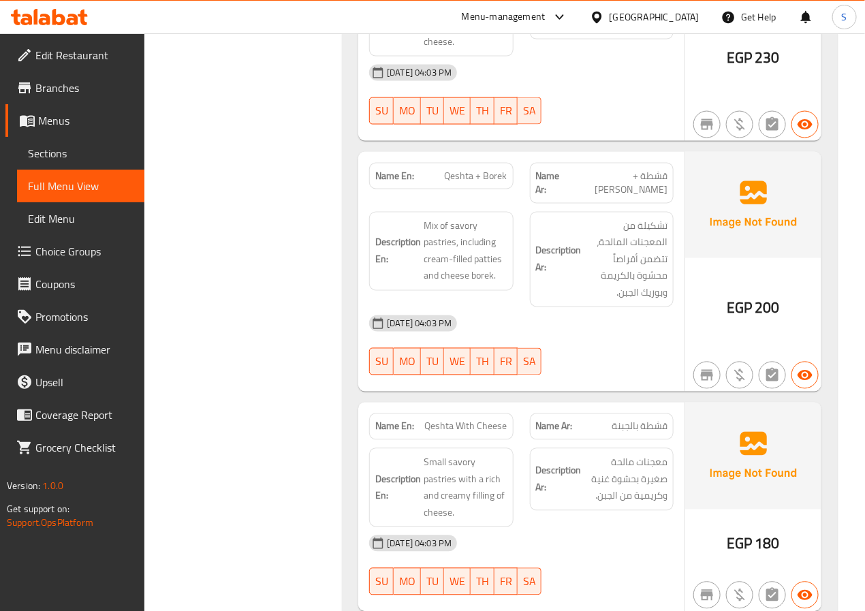
scroll to position [675, 0]
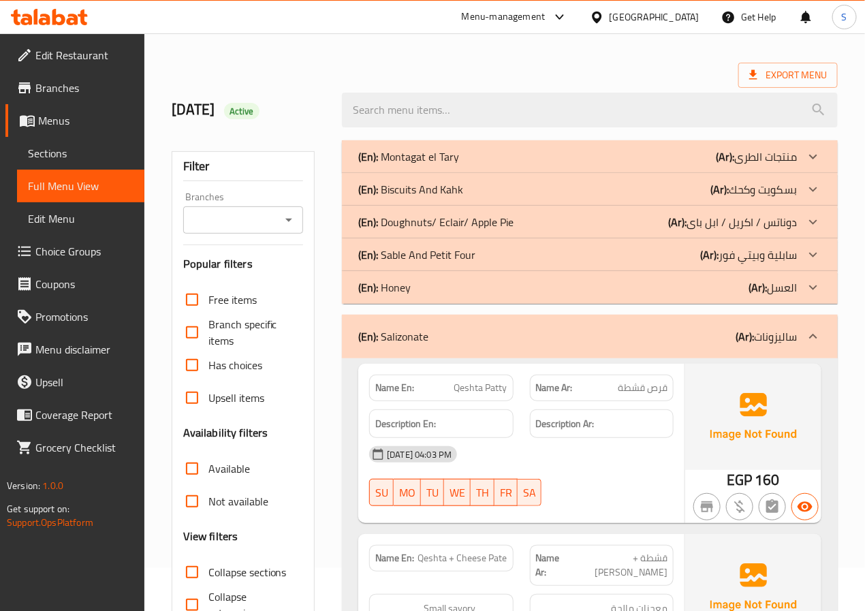
scroll to position [170, 0]
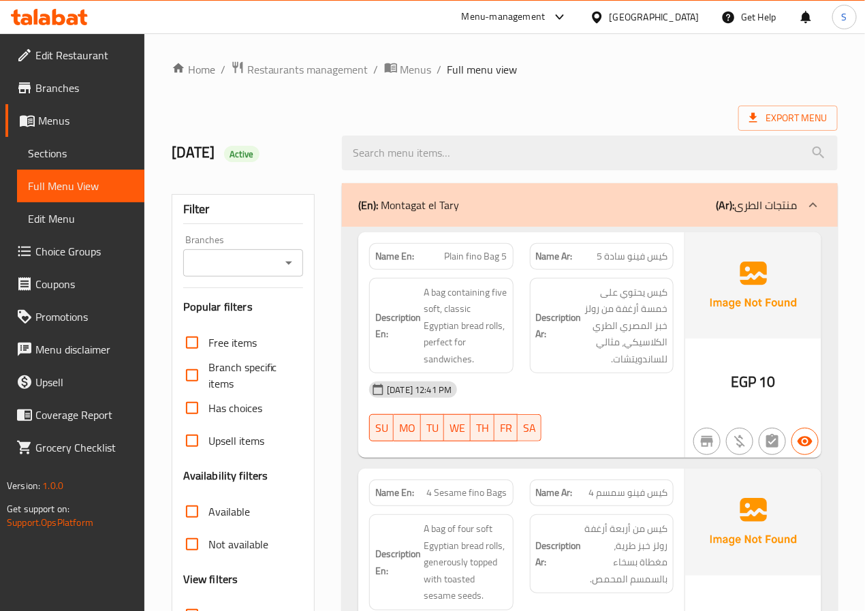
click at [676, 15] on div "[GEOGRAPHIC_DATA]" at bounding box center [655, 17] width 90 height 15
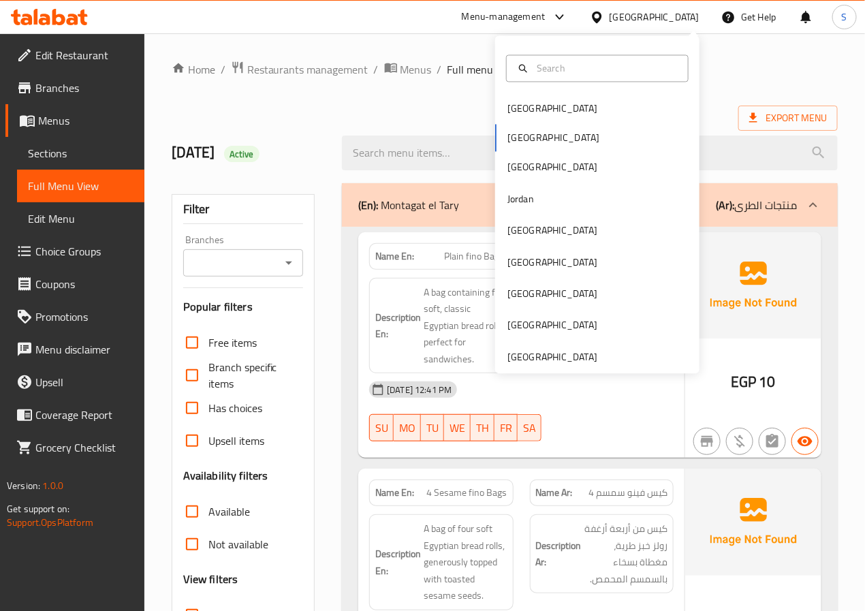
click at [560, 370] on div "Bahrain Egypt Iraq Jordan Kuwait Oman Qatar Saudi Arabia United Arab Emirates" at bounding box center [597, 205] width 204 height 338
click at [558, 358] on div "United Arab Emirates" at bounding box center [552, 356] width 90 height 15
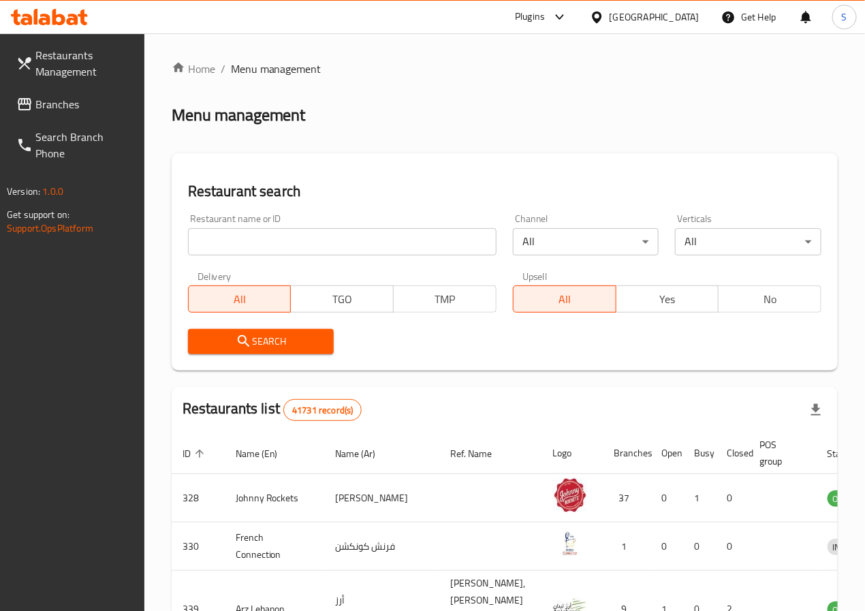
click at [74, 97] on span "Branches" at bounding box center [84, 104] width 98 height 16
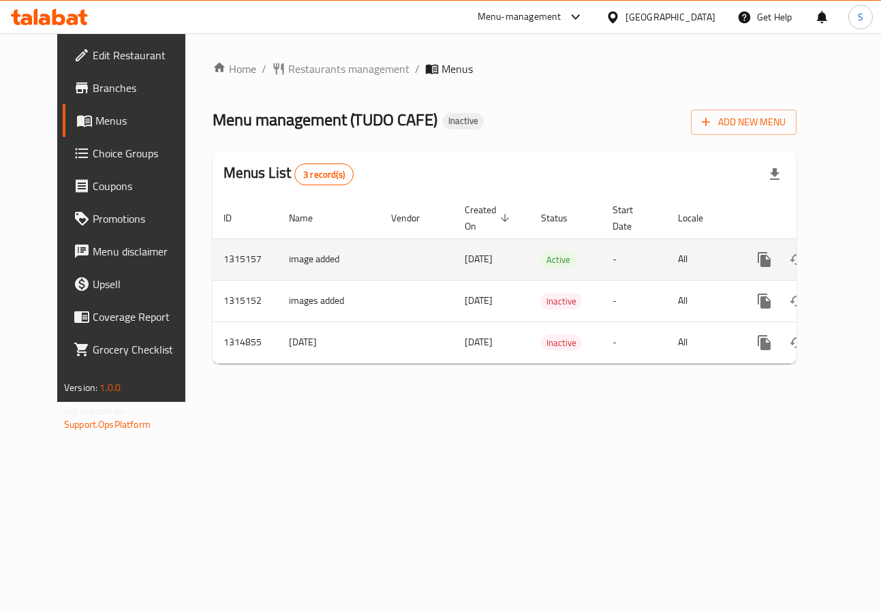
click at [856, 257] on icon "enhanced table" at bounding box center [862, 259] width 12 height 12
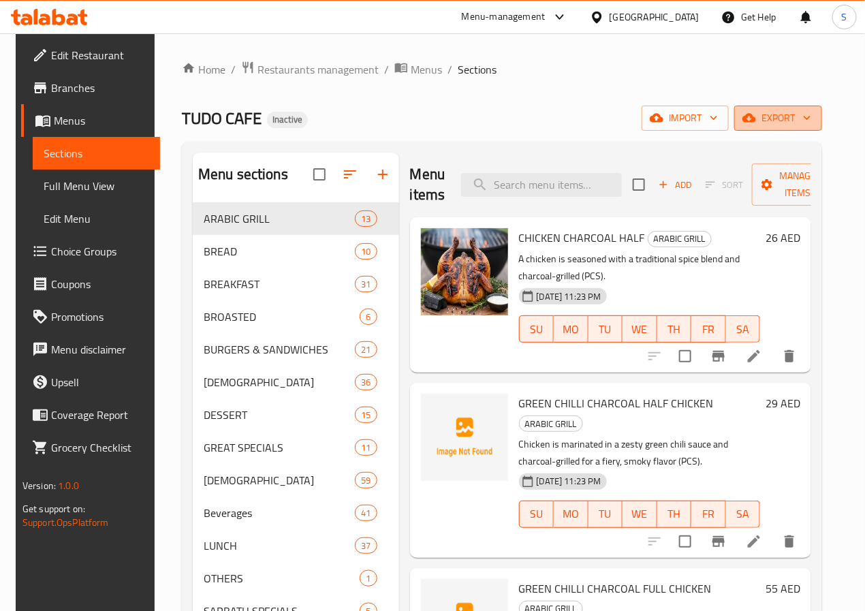
click at [802, 127] on button "export" at bounding box center [778, 118] width 88 height 25
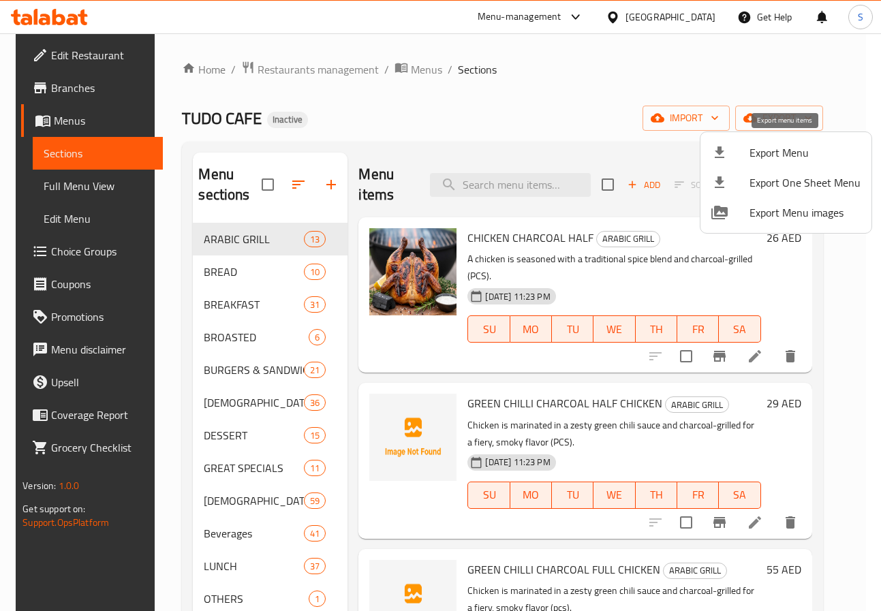
click at [793, 144] on span "Export Menu" at bounding box center [804, 152] width 111 height 16
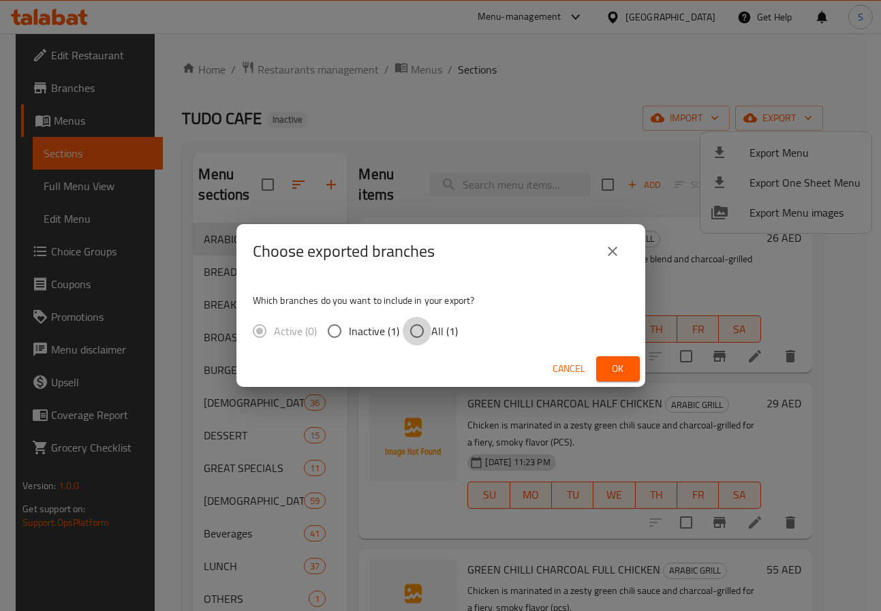
click at [413, 332] on input "All (1)" at bounding box center [416, 331] width 29 height 29
radio input "true"
click at [620, 356] on button "Ok" at bounding box center [618, 368] width 44 height 25
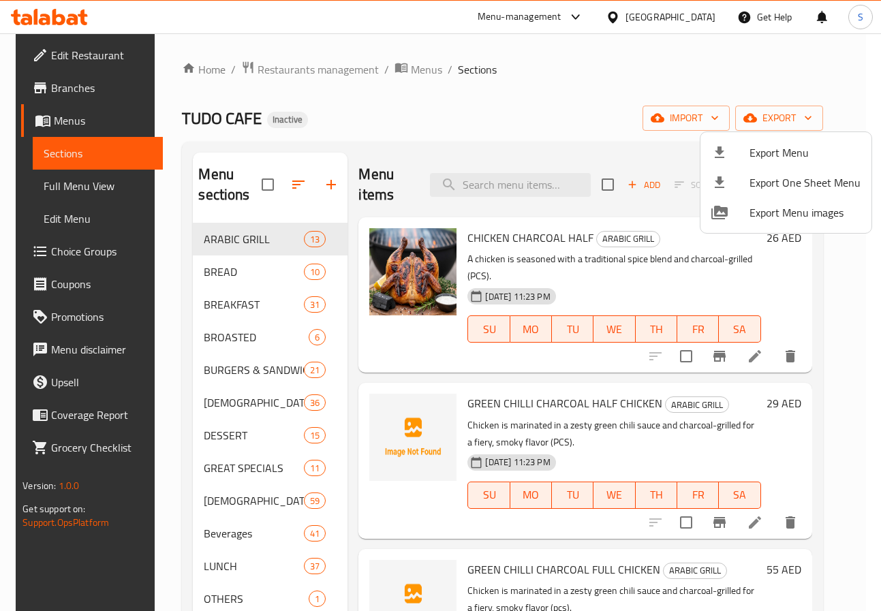
click at [161, 425] on div at bounding box center [440, 305] width 881 height 611
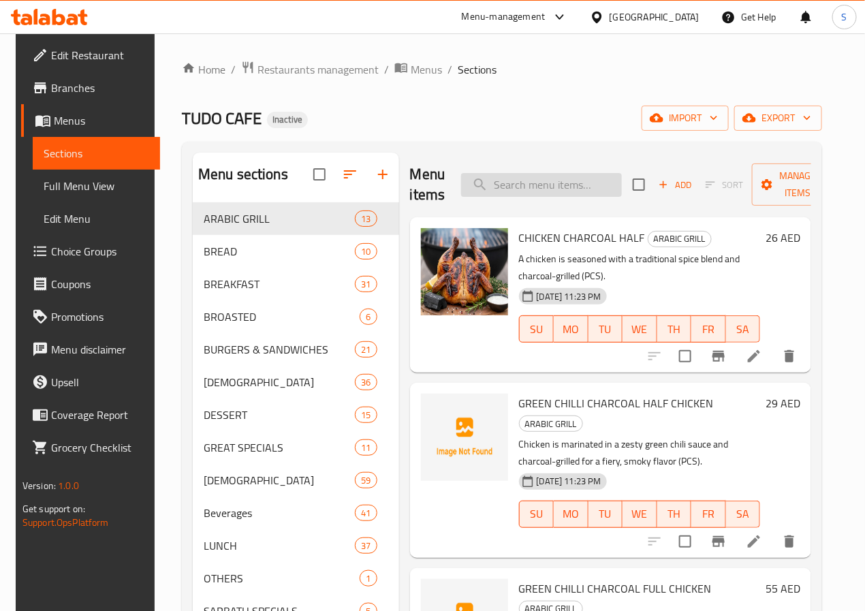
click at [537, 184] on input "search" at bounding box center [541, 185] width 161 height 24
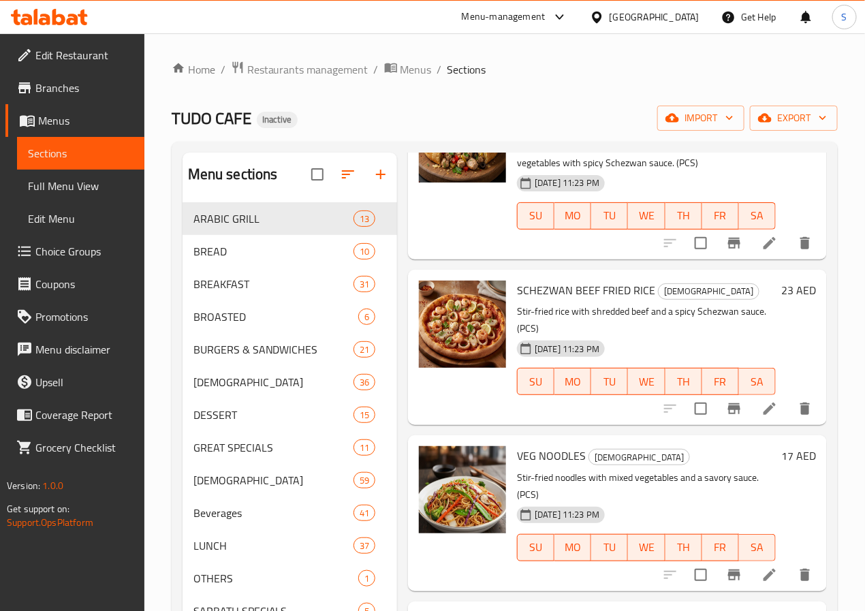
scroll to position [3181, 0]
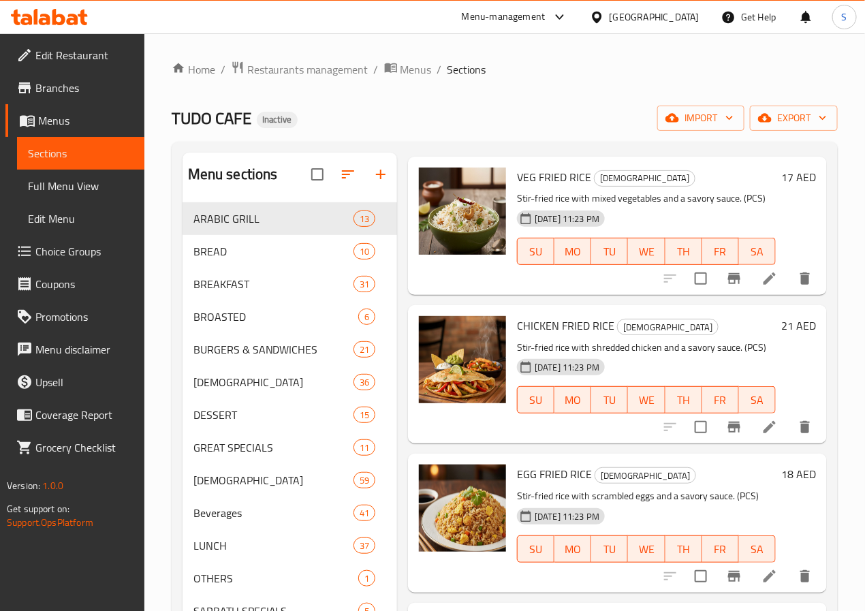
type input "sauce"
click at [447, 112] on div "TUDO CAFE Inactive import export" at bounding box center [505, 118] width 666 height 25
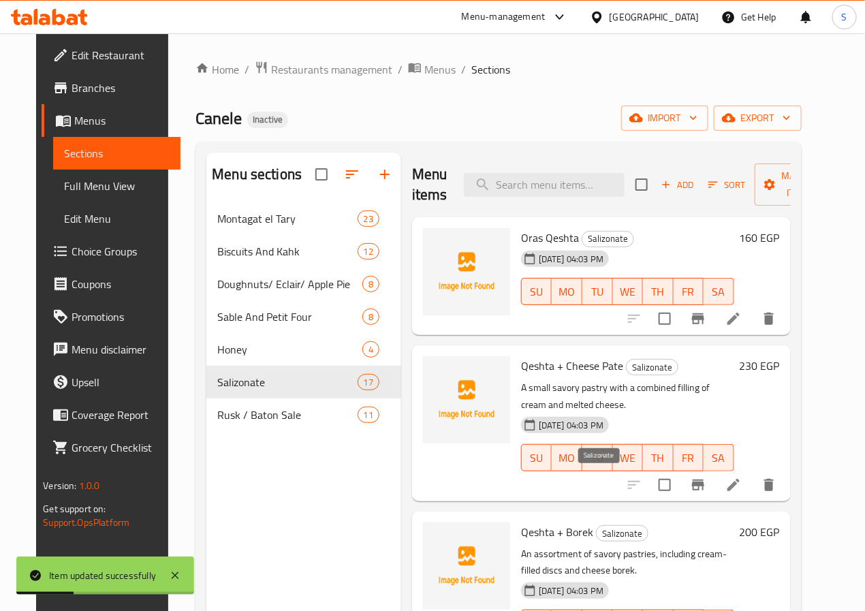
scroll to position [661, 0]
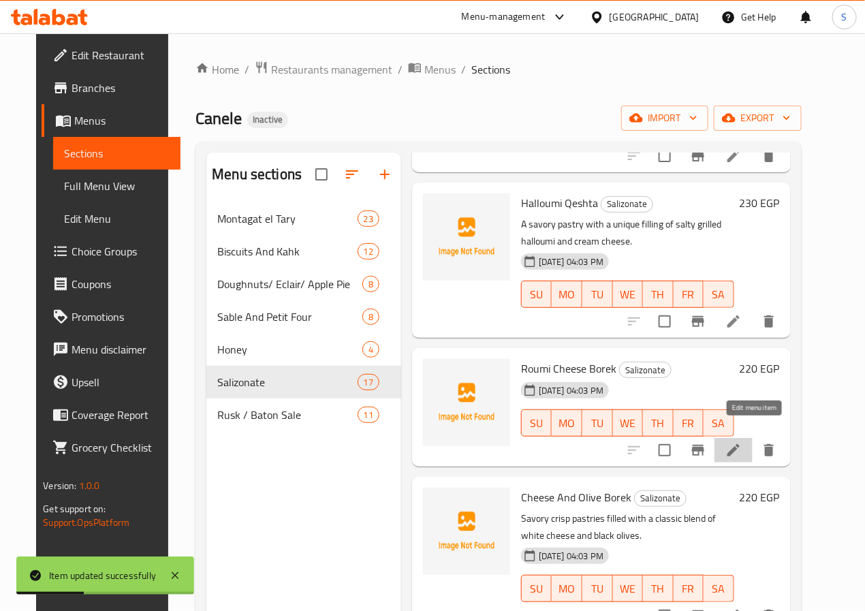
click at [740, 444] on icon at bounding box center [733, 450] width 12 height 12
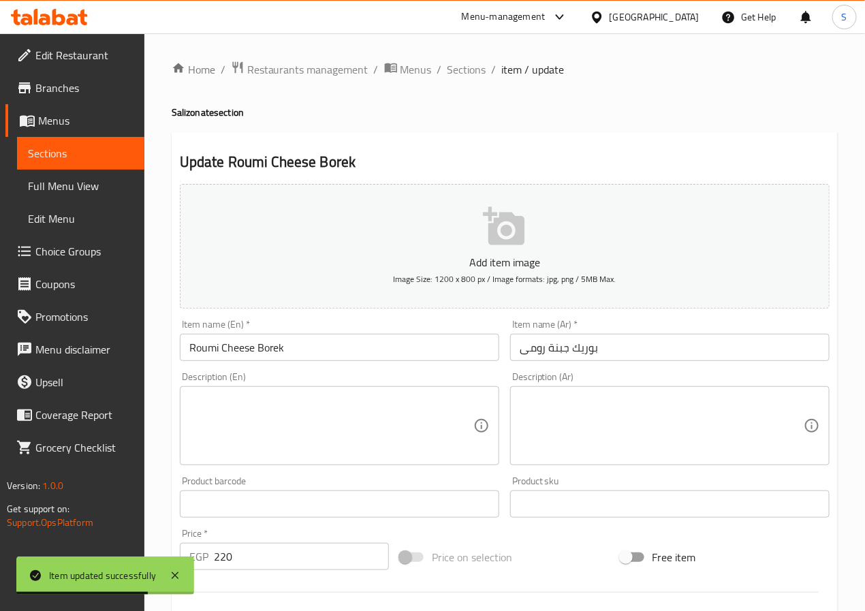
click at [366, 350] on input "Roumi Cheese Borek" at bounding box center [339, 347] width 319 height 27
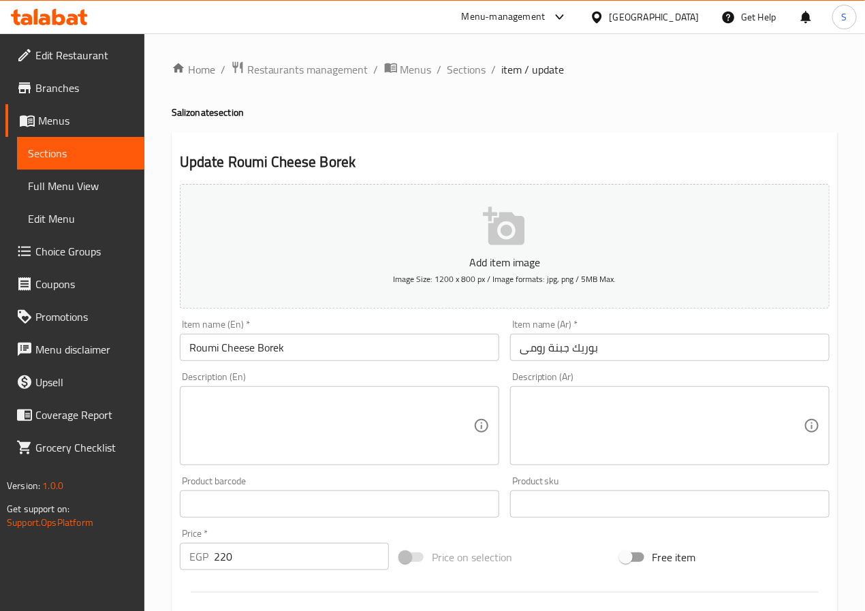
click at [554, 353] on input "بوريك جبنة رومى" at bounding box center [669, 347] width 319 height 27
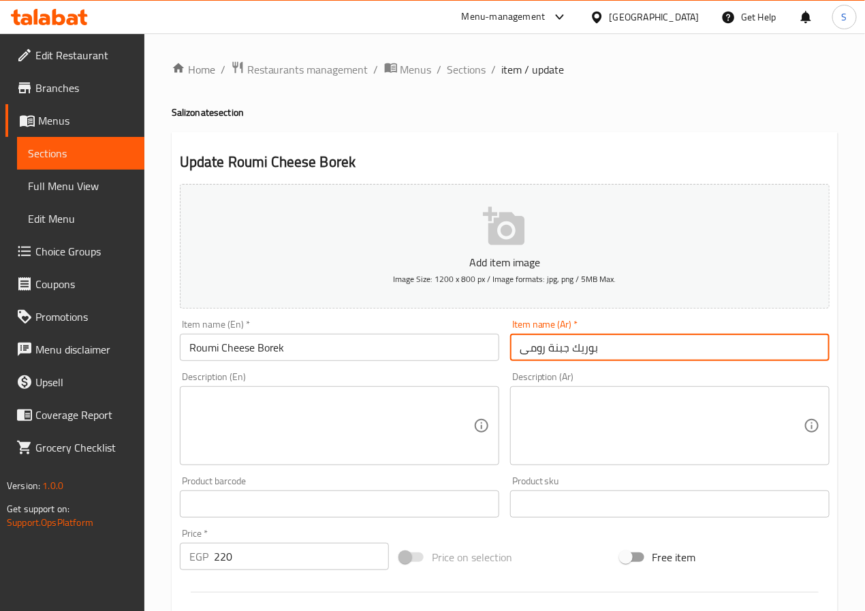
click at [554, 353] on input "بوريك جبنة رومى" at bounding box center [669, 347] width 319 height 27
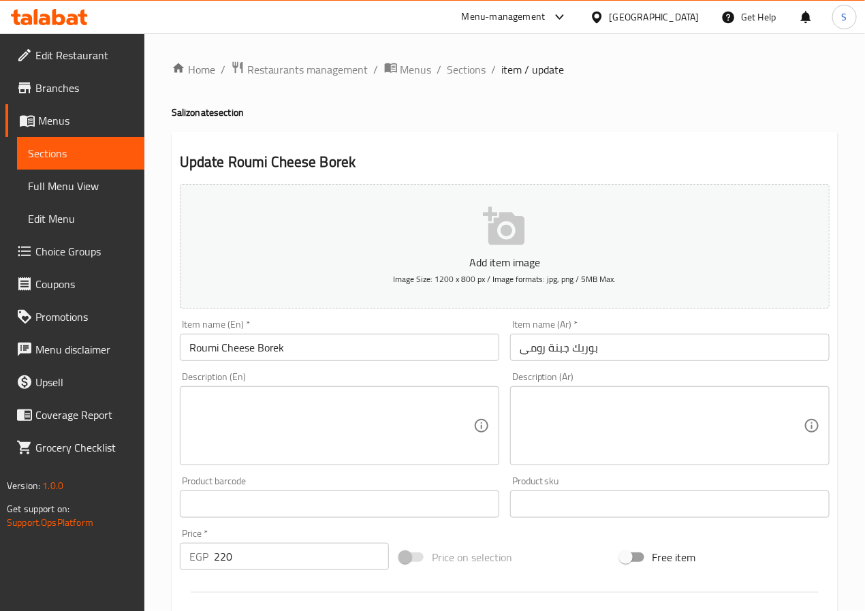
click at [409, 458] on textarea at bounding box center [331, 426] width 284 height 65
click at [389, 291] on button "Add item image Image Size: 1200 x 800 px / Image formats: jpg, png / 5MB Max." at bounding box center [505, 246] width 650 height 125
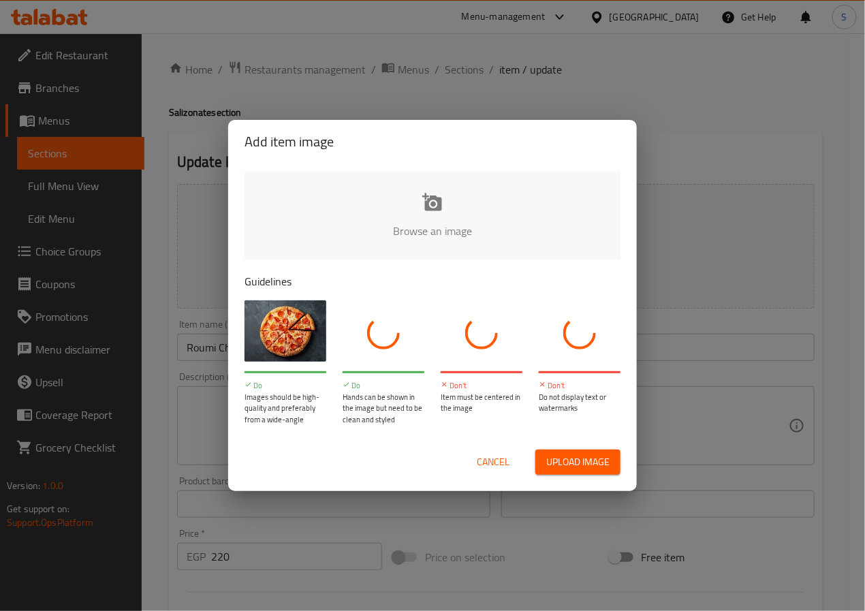
scroll to position [61, 0]
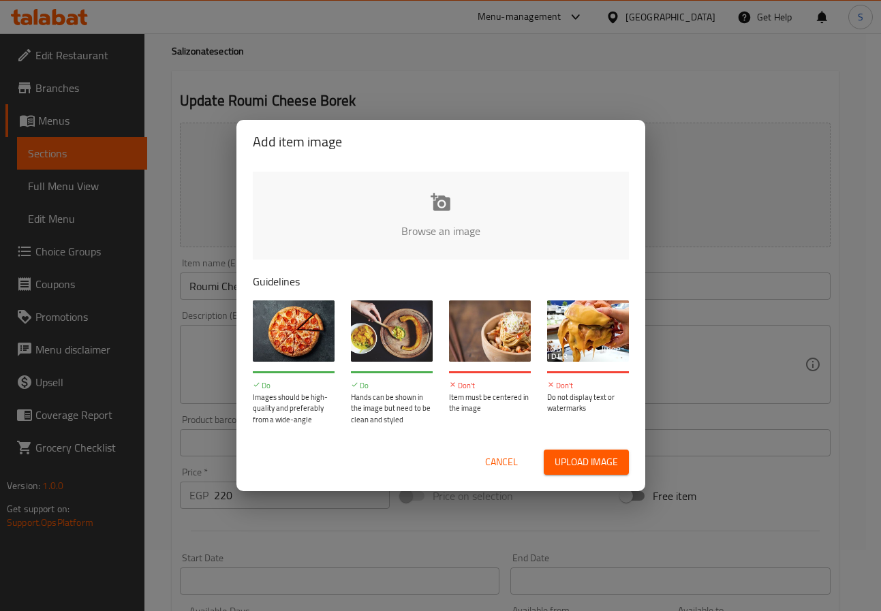
click at [511, 462] on span "Cancel" at bounding box center [501, 462] width 33 height 17
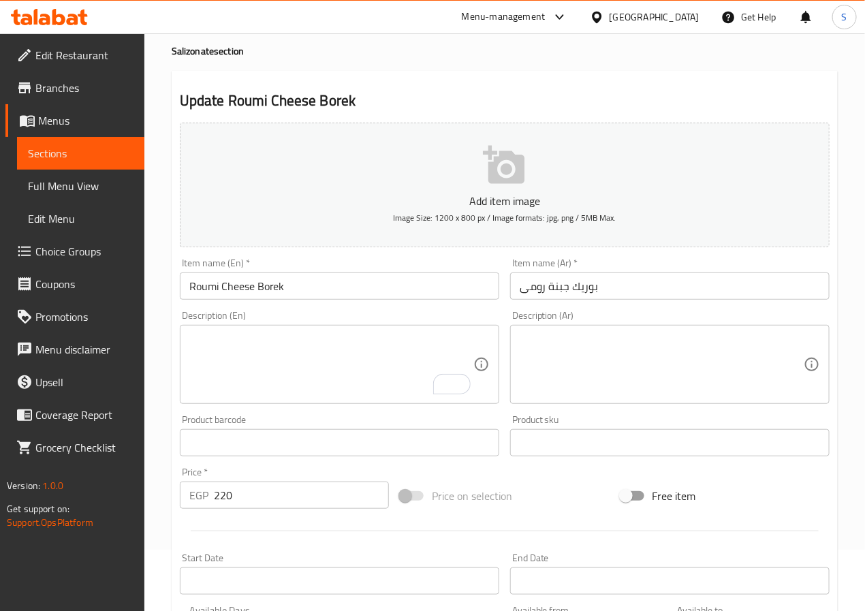
click at [315, 289] on input "Roumi Cheese Borek" at bounding box center [339, 285] width 319 height 27
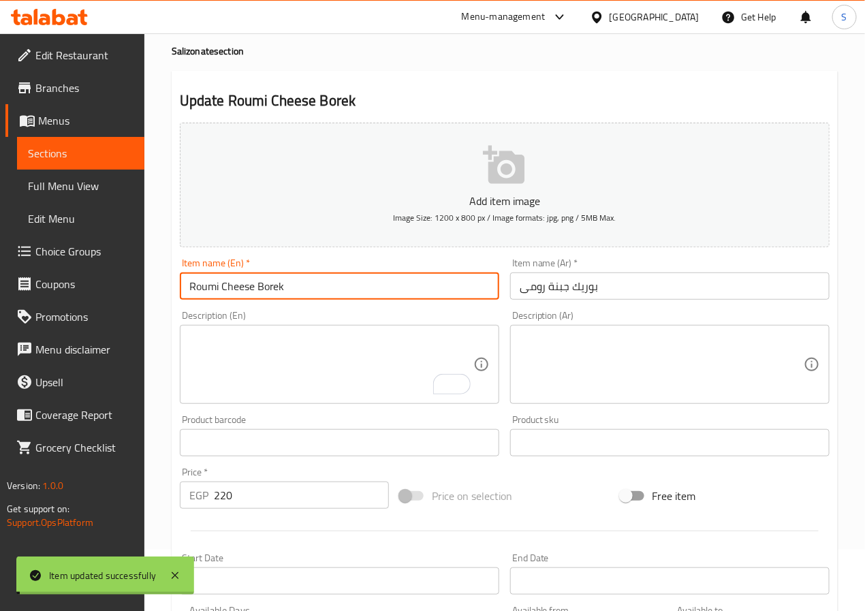
scroll to position [0, 0]
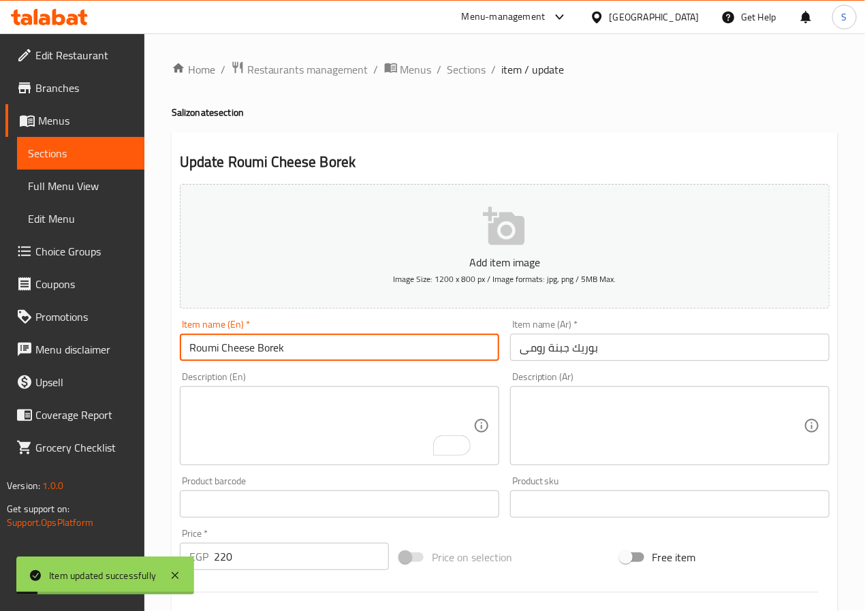
click at [452, 69] on span "Sections" at bounding box center [466, 69] width 39 height 16
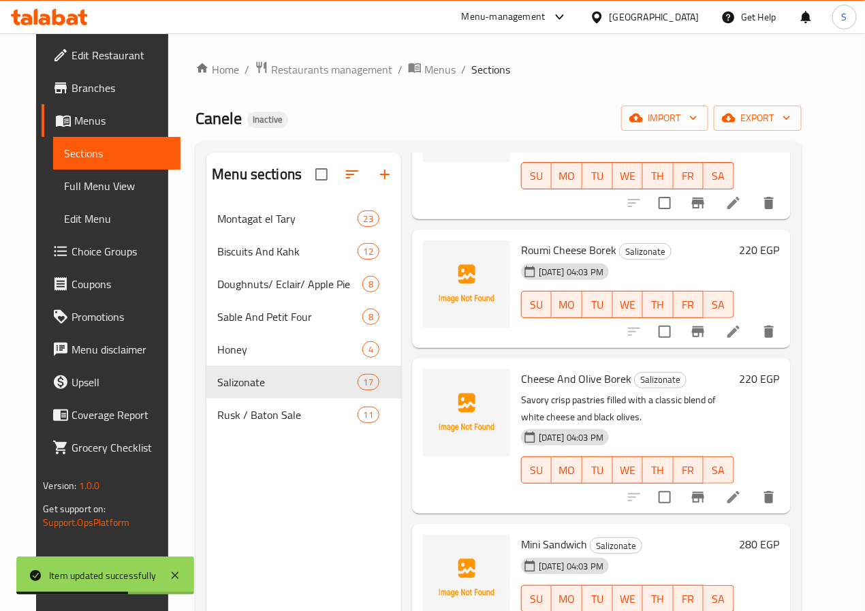
scroll to position [781, 0]
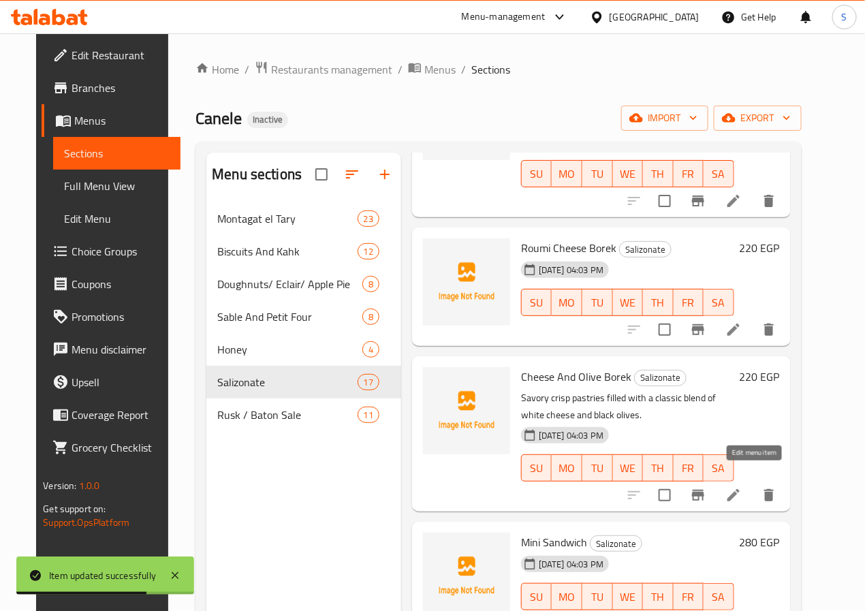
click at [742, 487] on icon at bounding box center [733, 495] width 16 height 16
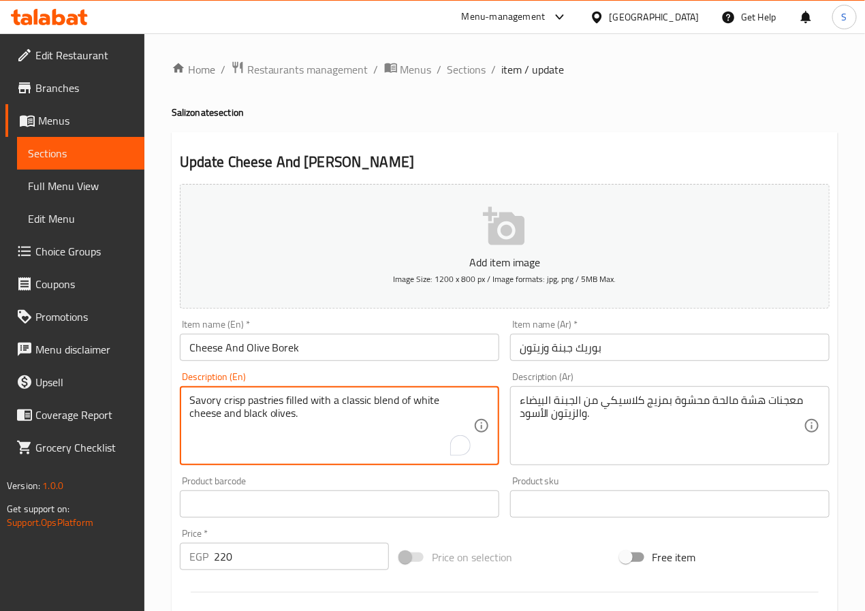
paste textarea "A savory flaky pastry filled with a classic combination"
type textarea "A savory flaky pastry filled with a classic combination of white cheese and bla…"
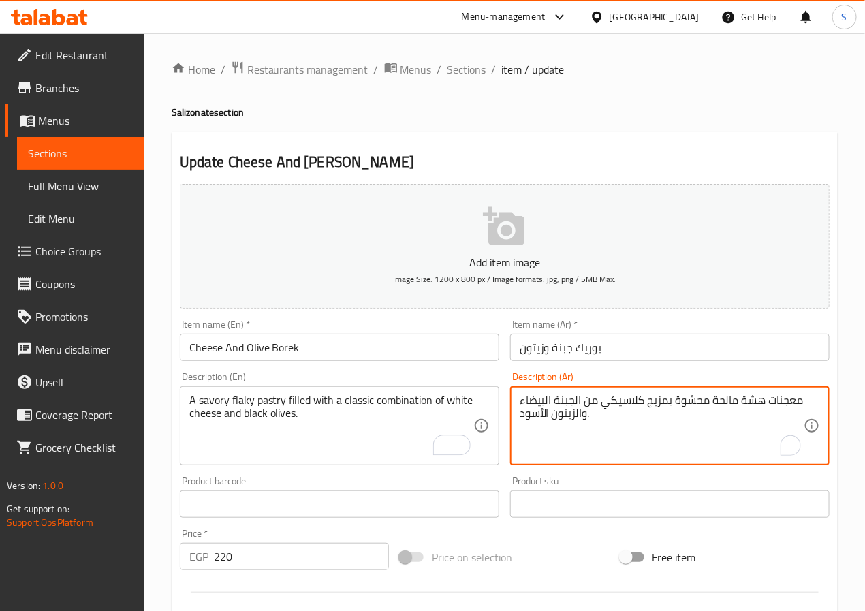
click at [748, 397] on textarea "معجنات هشة مالحة محشوة بمزيج كلاسيكي من الجبنة البيضاء والزيتون الأسود." at bounding box center [662, 426] width 284 height 65
type textarea "معجنات فليكي مالحة محشوة بمزيج كلاسيكي من الجبنة البيضاء والزيتون الأسود."
click at [709, 348] on input "بوريك جبنة وزيتون" at bounding box center [669, 347] width 319 height 27
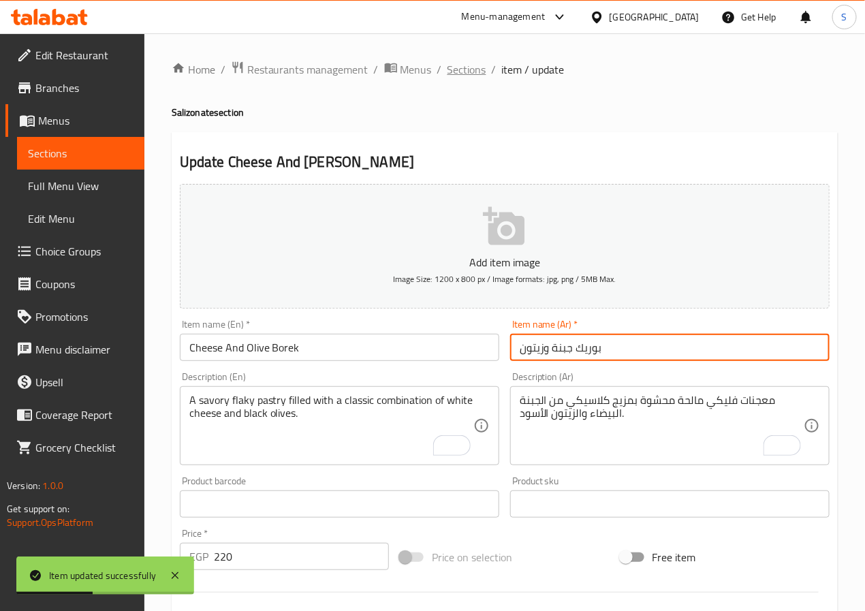
click at [452, 67] on span "Sections" at bounding box center [466, 69] width 39 height 16
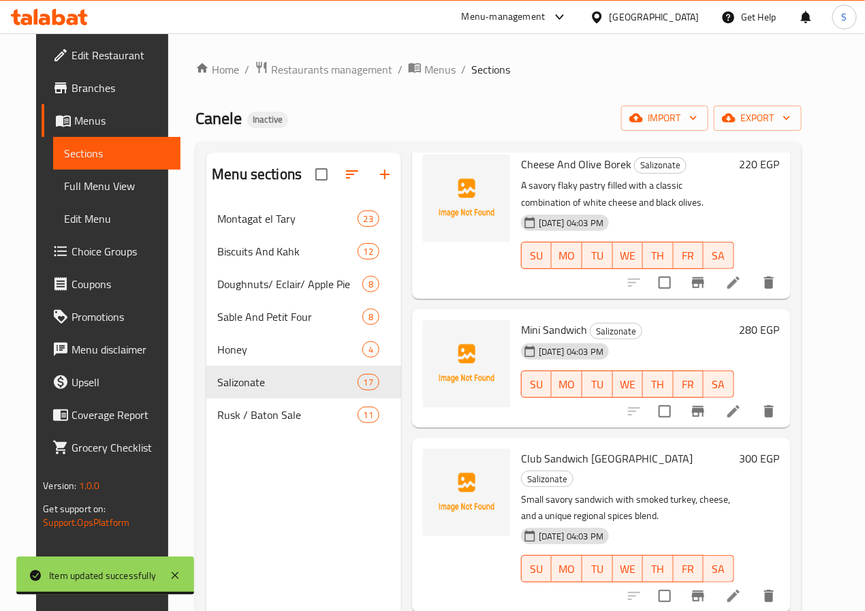
scroll to position [999, 0]
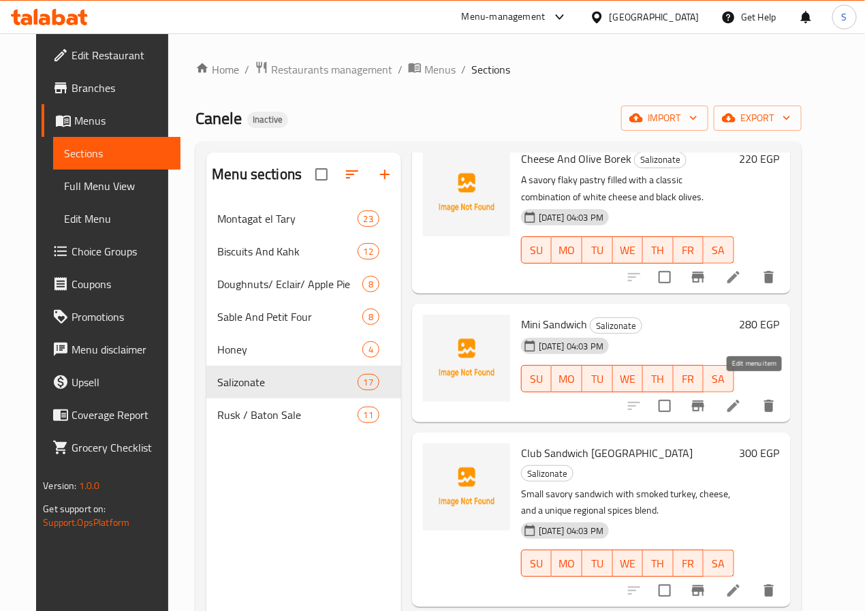
click at [742, 398] on icon at bounding box center [733, 406] width 16 height 16
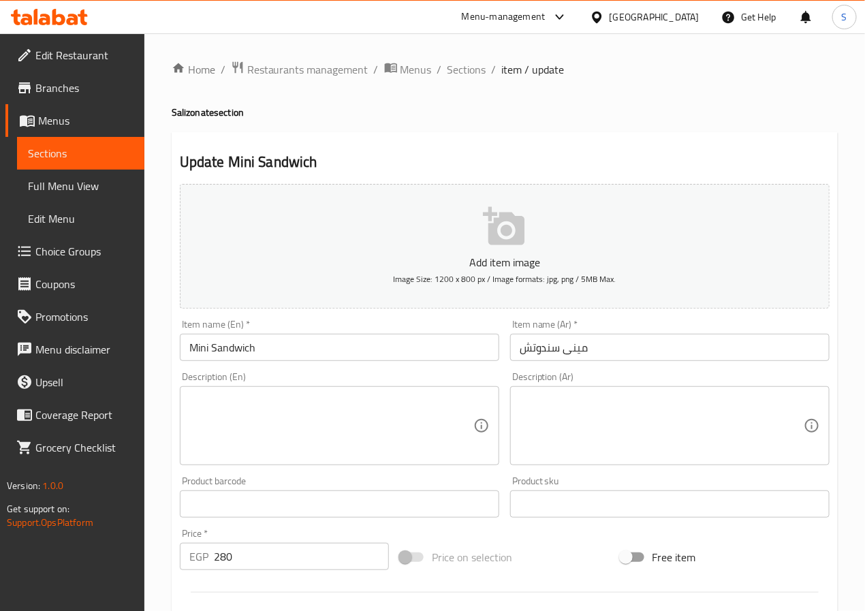
click at [305, 456] on textarea at bounding box center [331, 426] width 284 height 65
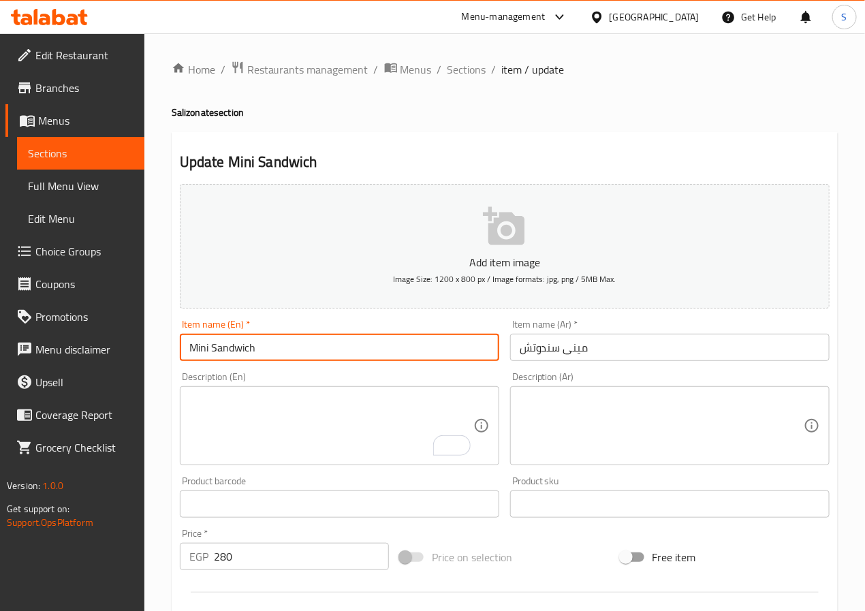
click at [241, 352] on input "Mini Sandwich" at bounding box center [339, 347] width 319 height 27
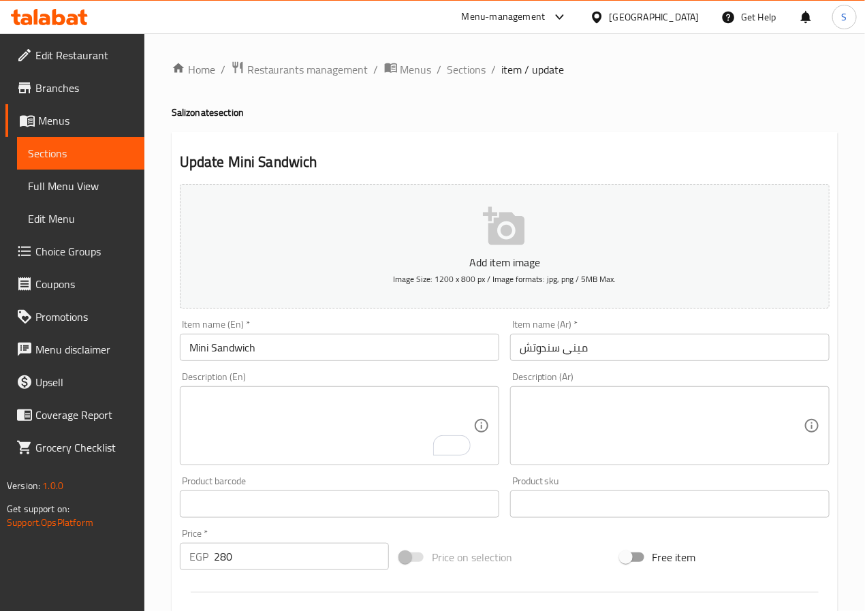
click at [464, 352] on input "Mini Sandwich" at bounding box center [339, 347] width 319 height 27
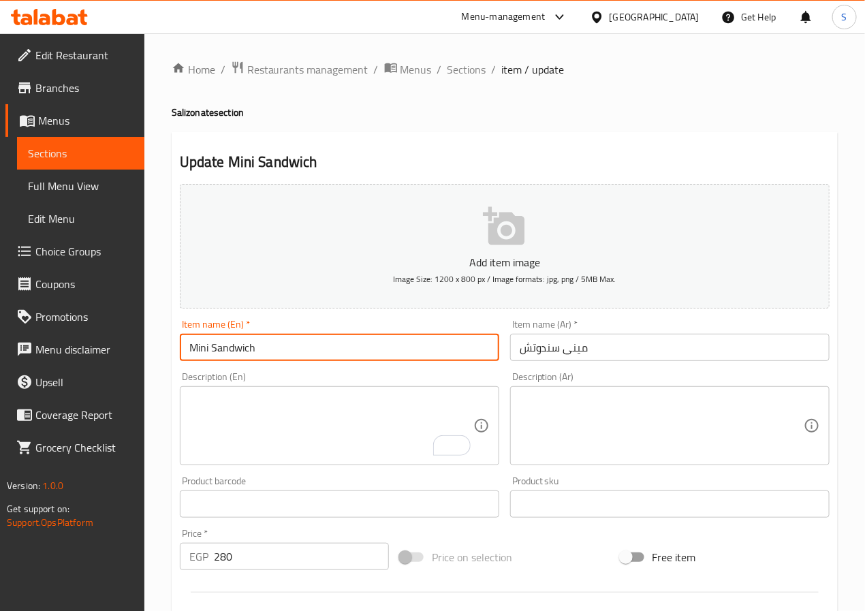
click at [464, 352] on input "Mini Sandwich" at bounding box center [339, 347] width 319 height 27
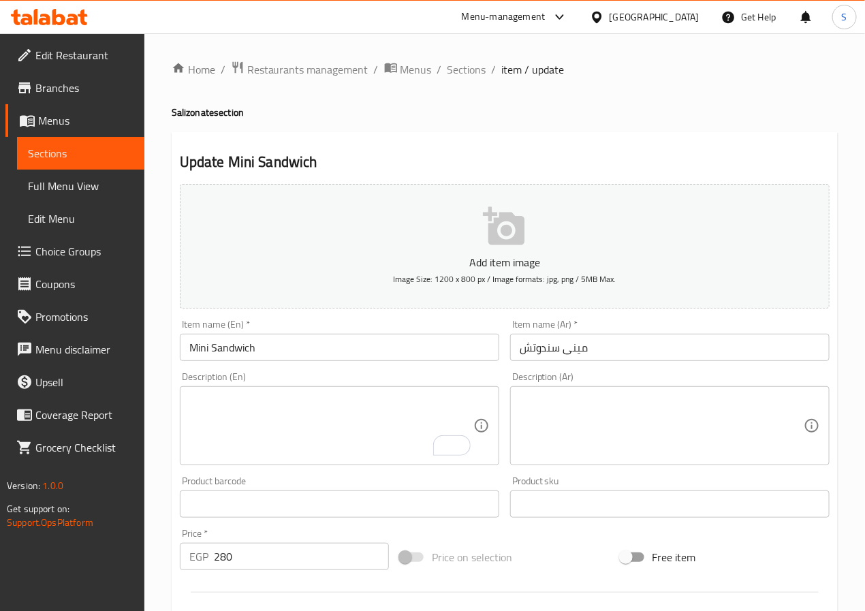
click at [281, 394] on textarea "To enrich screen reader interactions, please activate Accessibility in Grammarl…" at bounding box center [331, 426] width 284 height 65
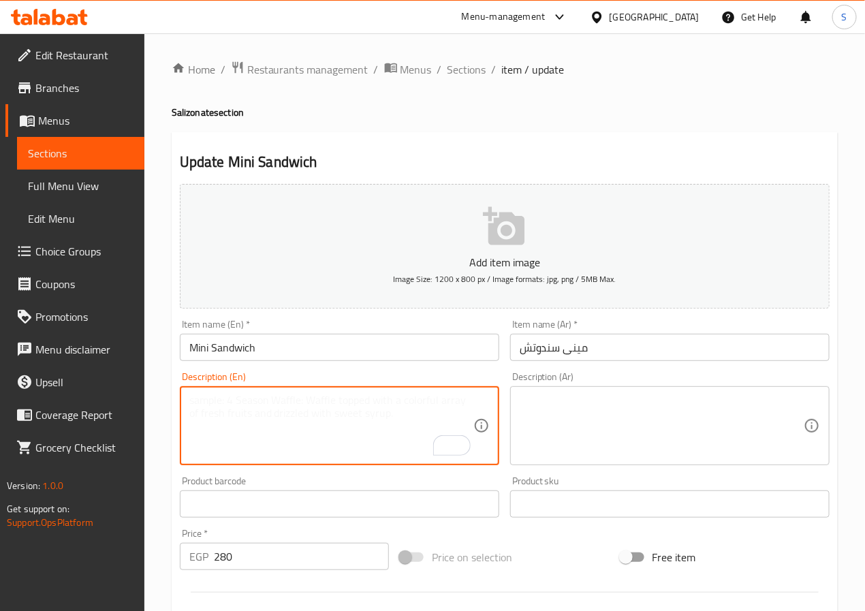
paste textarea "Mini sandwich, a bite-sized treat."
type textarea "Mini sandwich, a bite-sized treat."
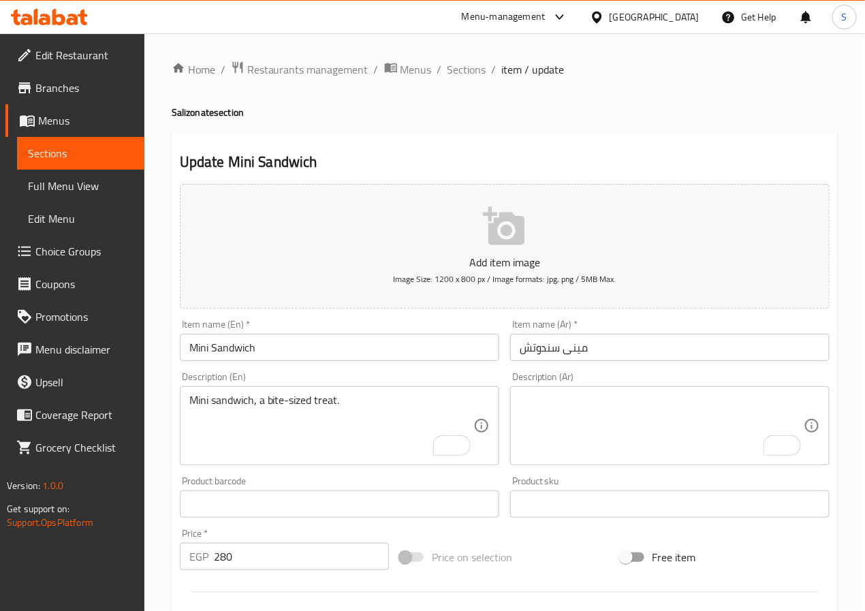
click at [626, 413] on textarea "To enrich screen reader interactions, please activate Accessibility in Grammarl…" at bounding box center [662, 426] width 284 height 65
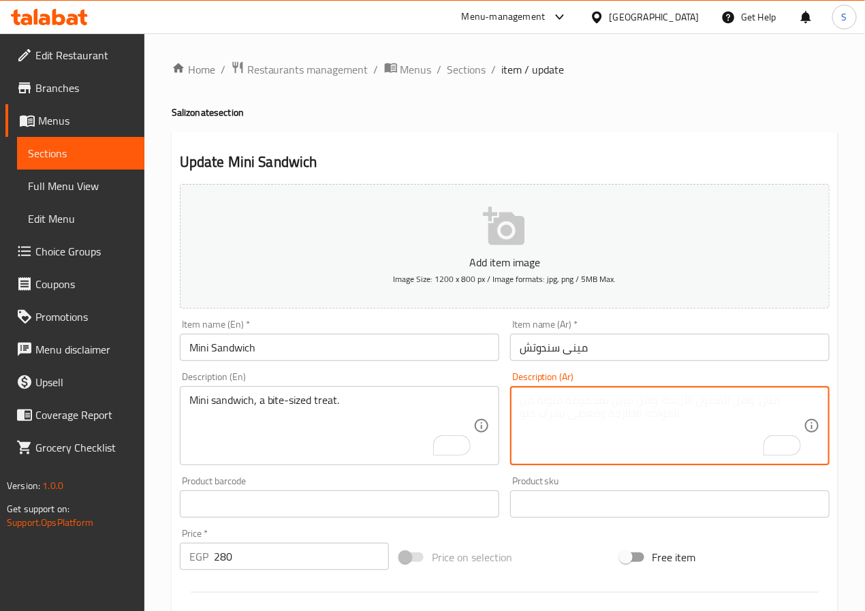
paste textarea "ساندويتش صغير، وجبة مصغرة."
click at [599, 405] on textarea "ساندويتش صغير، وجبة مصغرة." at bounding box center [662, 426] width 284 height 65
click at [568, 403] on textarea "ساندويتش صغير، وجبة مصغرة." at bounding box center [662, 426] width 284 height 65
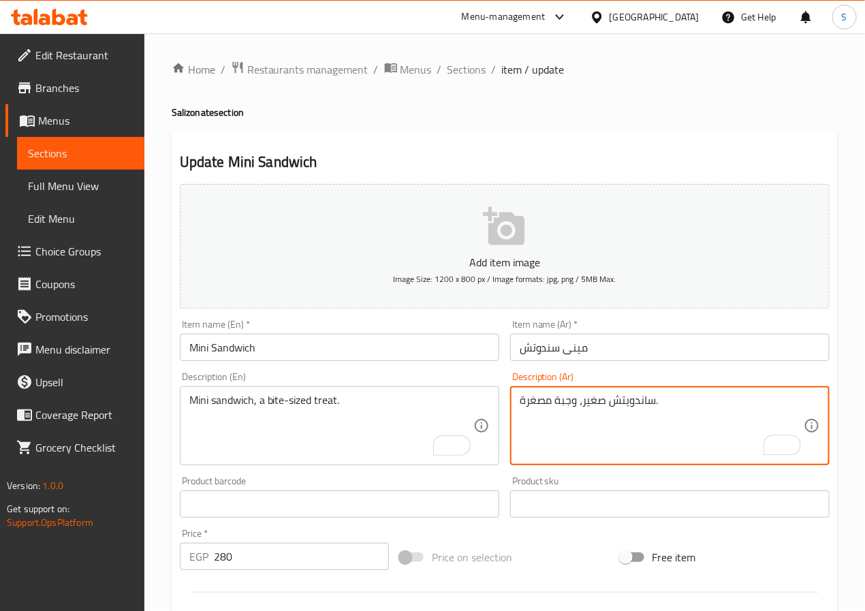
click at [568, 403] on textarea "ساندويتش صغير، وجبة مصغرة." at bounding box center [662, 426] width 284 height 65
type textarea "ساندويتش صغير، تريت بحجم بايت."
click at [427, 358] on input "Mini Sandwich" at bounding box center [339, 347] width 319 height 27
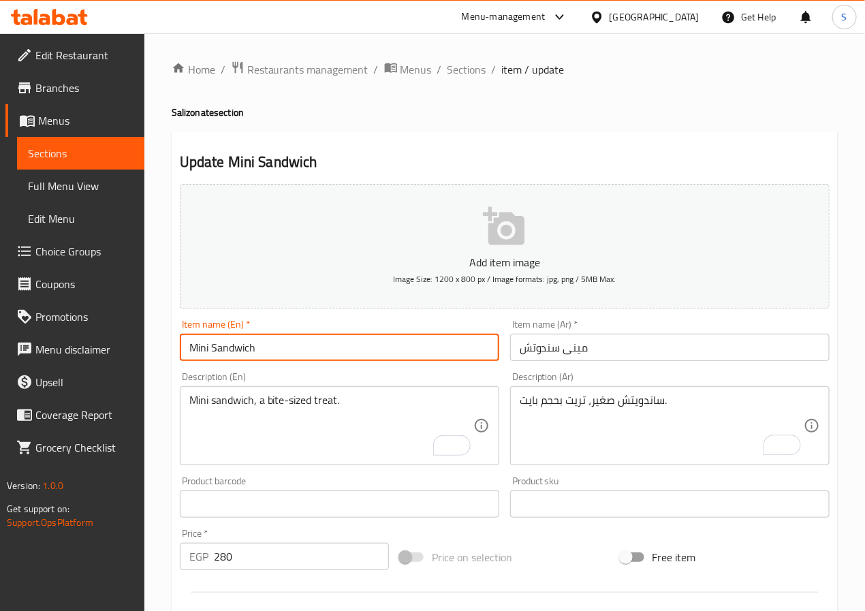
click at [427, 358] on input "Mini Sandwich" at bounding box center [339, 347] width 319 height 27
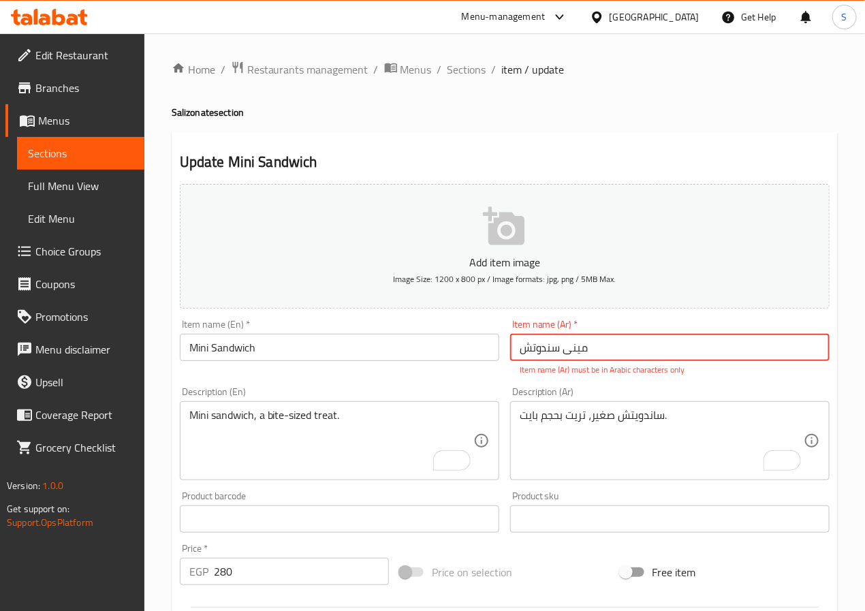
click at [569, 351] on input "مینی سندوتش" at bounding box center [669, 347] width 319 height 27
click at [566, 360] on input "میني سندوتش" at bounding box center [669, 347] width 319 height 27
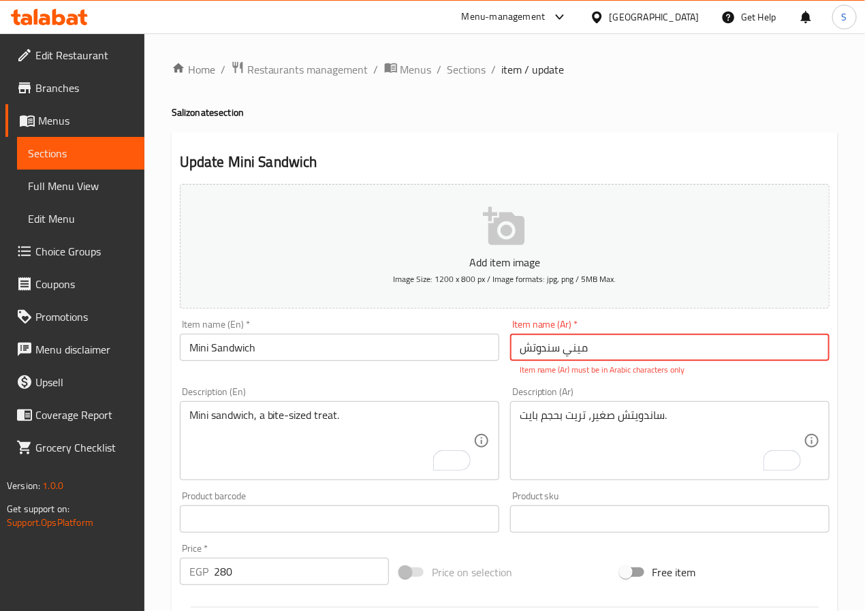
click at [566, 360] on input "میني سندوتش" at bounding box center [669, 347] width 319 height 27
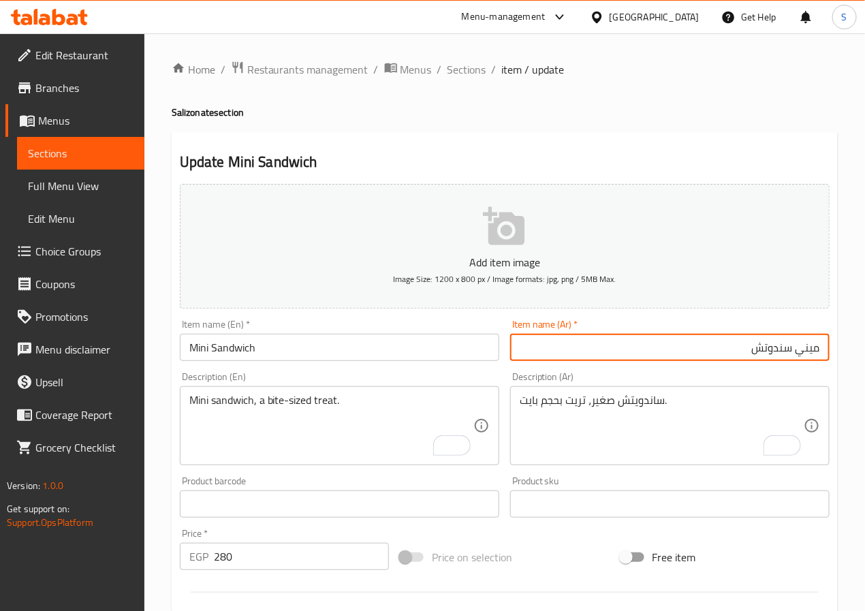
type input "ميني سندوتش"
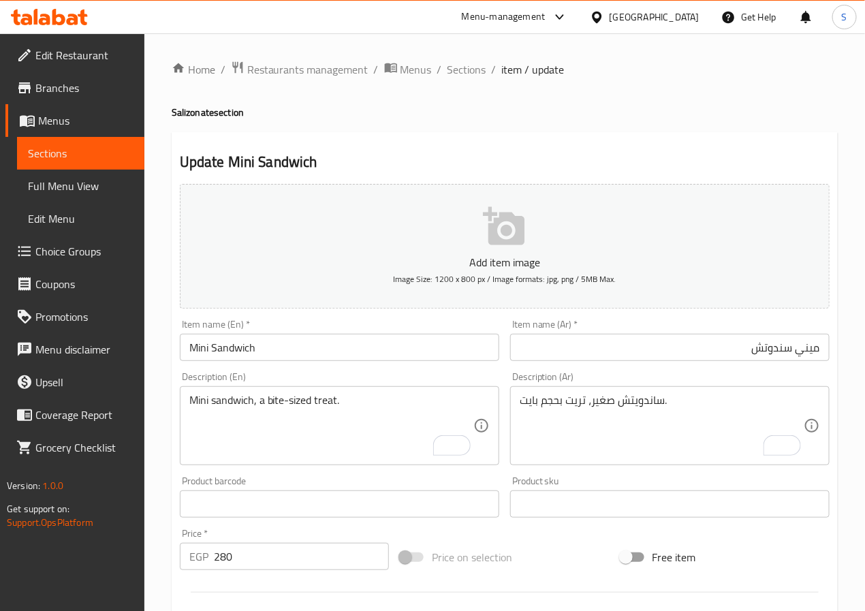
click at [710, 349] on input "ميني سندوتش" at bounding box center [669, 347] width 319 height 27
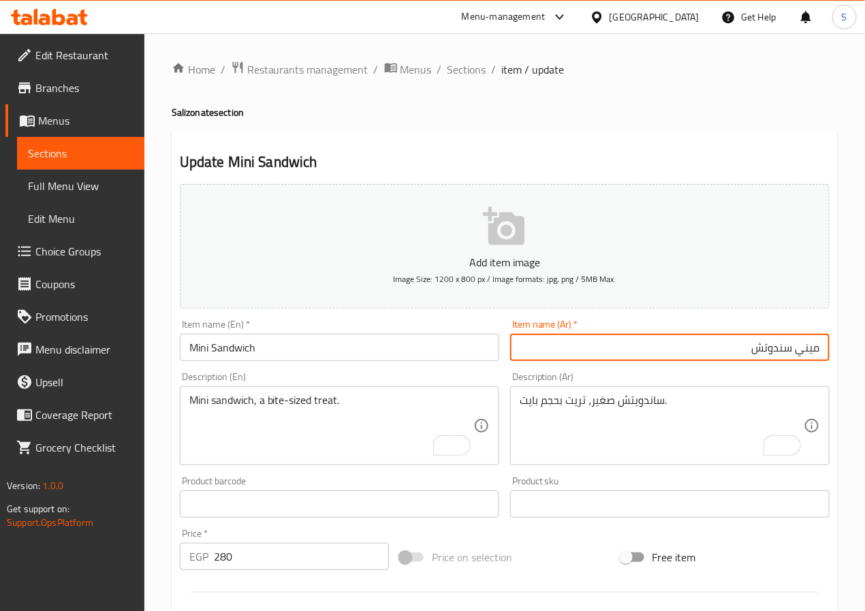
click at [710, 349] on input "ميني سندوتش" at bounding box center [669, 347] width 319 height 27
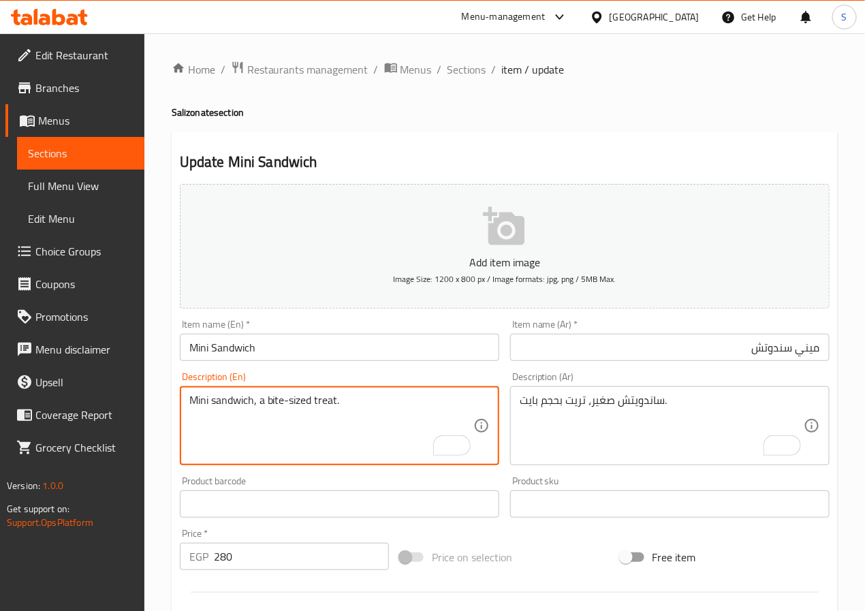
drag, startPoint x: 462, startPoint y: 72, endPoint x: 131, endPoint y: 12, distance: 335.7
click at [462, 72] on span "Sections" at bounding box center [466, 69] width 39 height 16
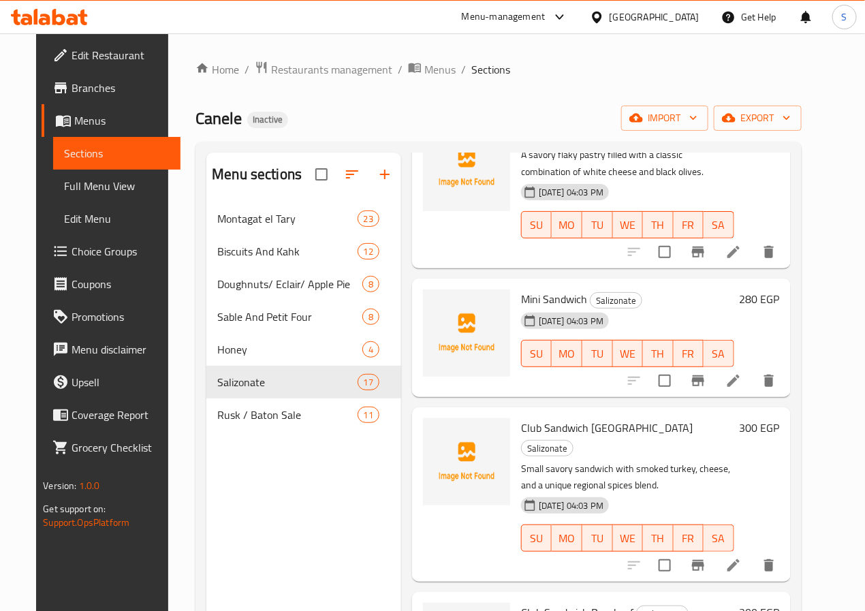
scroll to position [1079, 0]
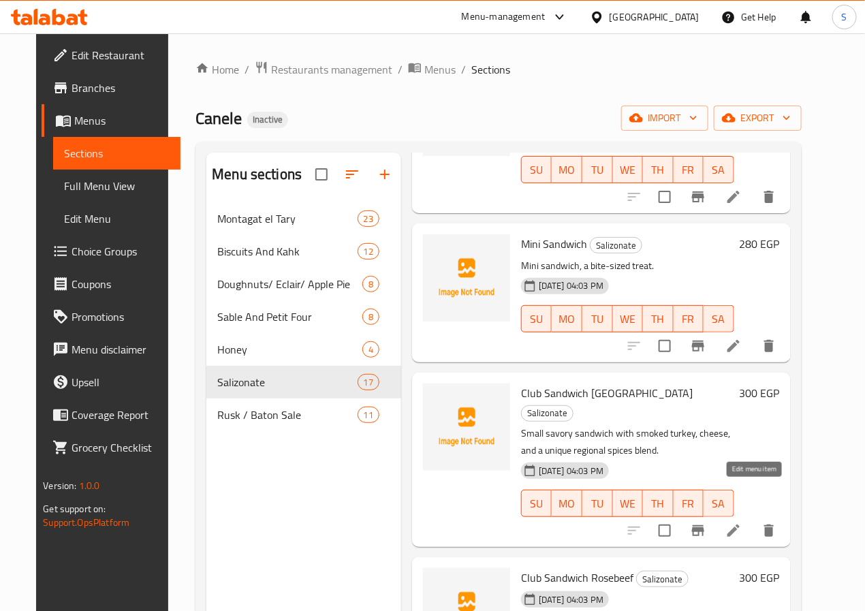
click at [742, 522] on icon at bounding box center [733, 530] width 16 height 16
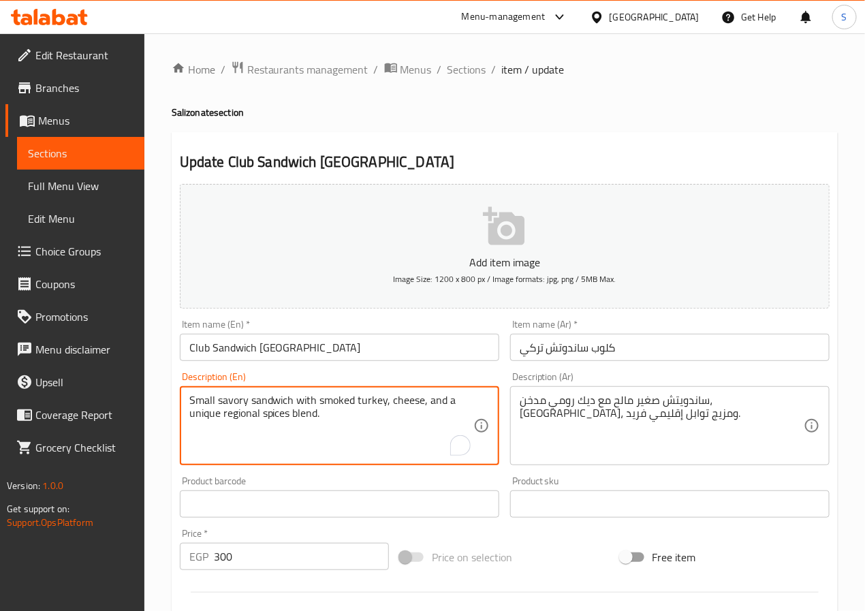
paste textarea "A small, savory sandwich with smoked turkey, cheese, and a unique regional spice"
type textarea "A small, savory sandwich with smoked turkey, cheese, and a unique regional spic…"
click at [658, 400] on textarea "ساندويتش صغير مالح مع ديك رومي مدخن، جبن، ومزيج توابل إقليمي فريد." at bounding box center [662, 426] width 284 height 65
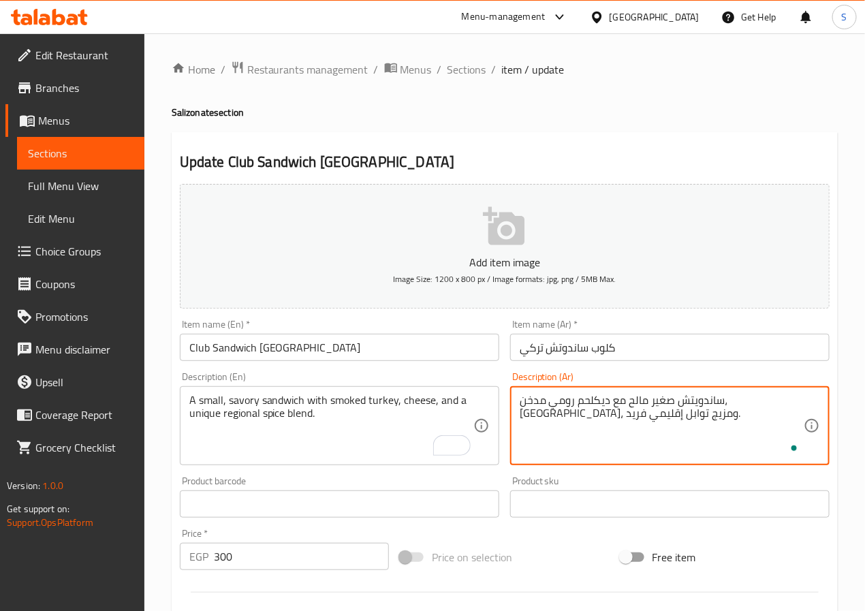
click at [671, 403] on textarea "ساندويتش صغير مالح مع ديكلحم رومي مدخن، جبن، ومزيج توابل إقليمي فريد." at bounding box center [662, 426] width 284 height 65
type textarea "ساندويتش صغير مالح مع لحم رومي مدخن، جبن، ومزيج توابل إقليمي فريد."
click at [411, 350] on input "Club Sandwich [GEOGRAPHIC_DATA]" at bounding box center [339, 347] width 319 height 27
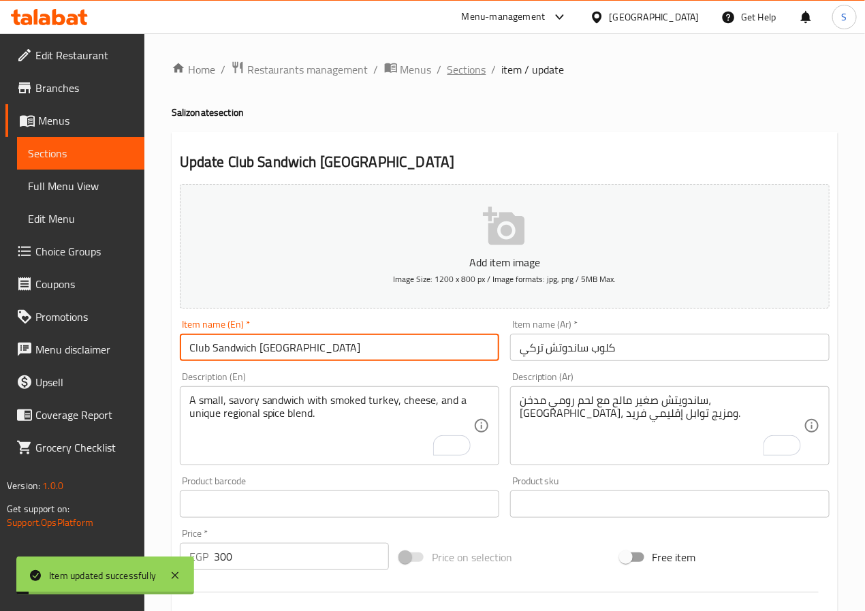
click at [471, 64] on span "Sections" at bounding box center [466, 69] width 39 height 16
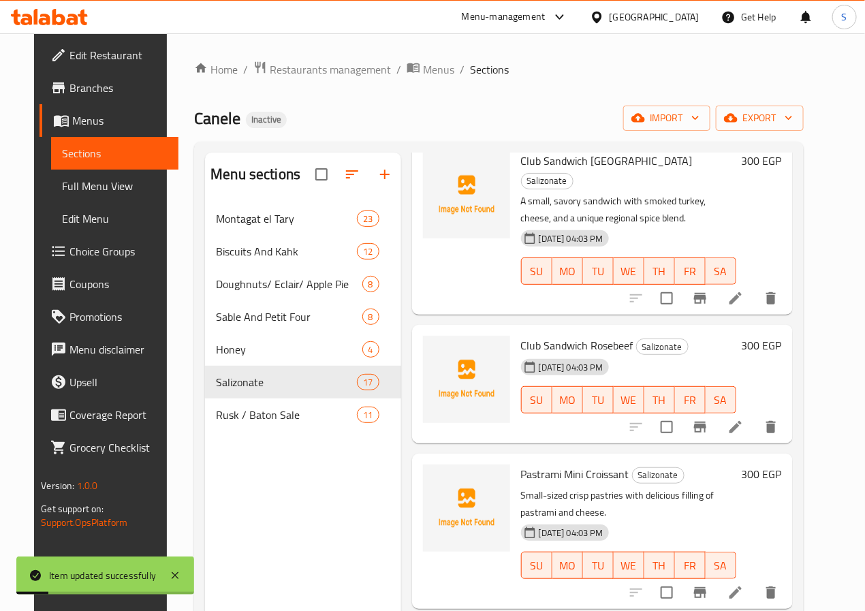
scroll to position [1318, 0]
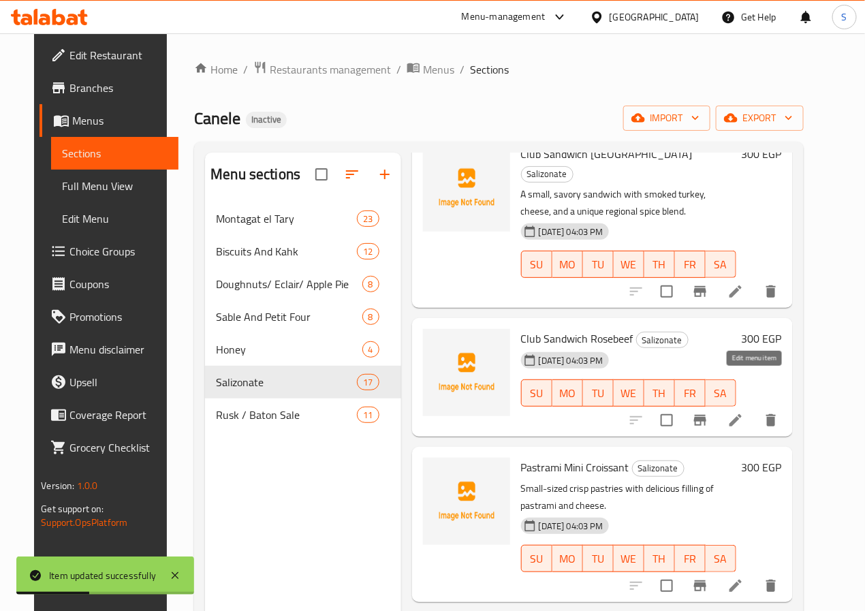
click at [744, 412] on icon at bounding box center [735, 420] width 16 height 16
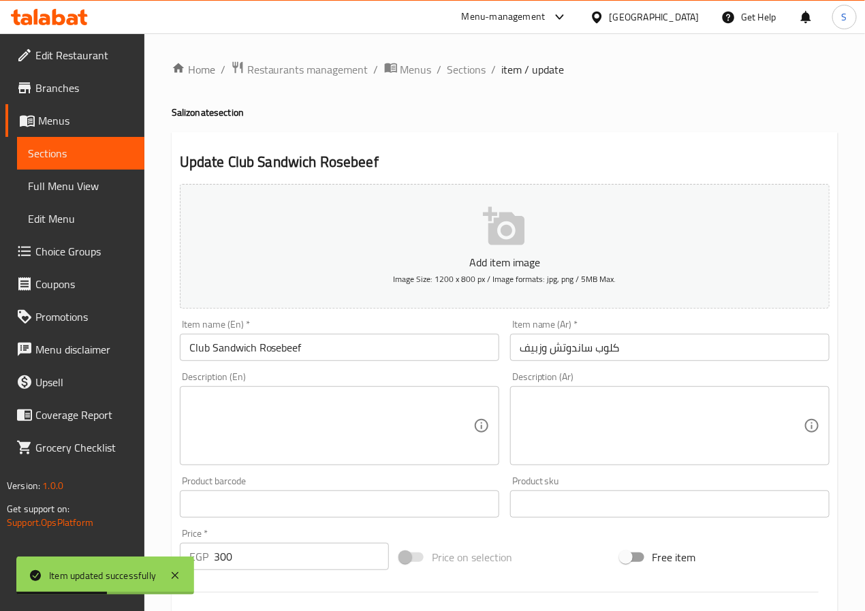
click at [342, 354] on input "Club Sandwich Rosebeef" at bounding box center [339, 347] width 319 height 27
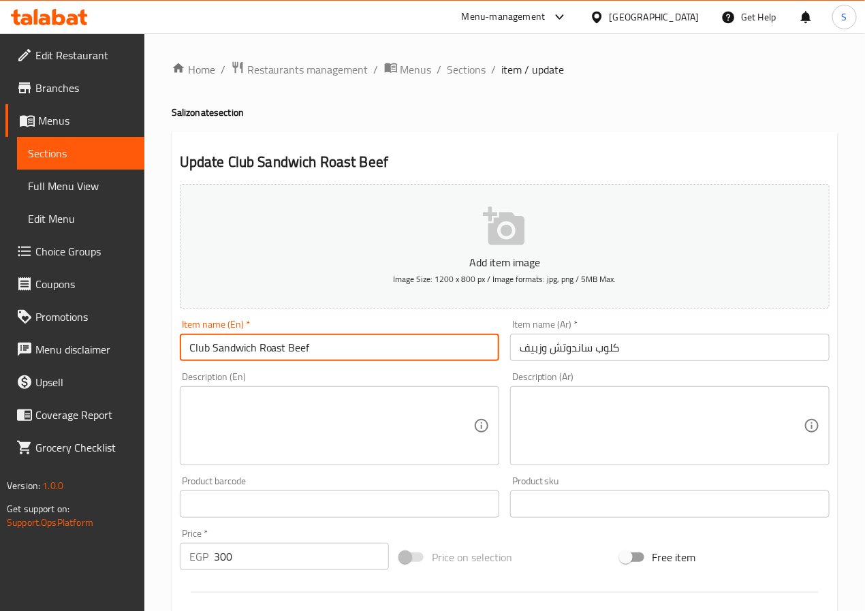
type input "Club Sandwich Roast Beef"
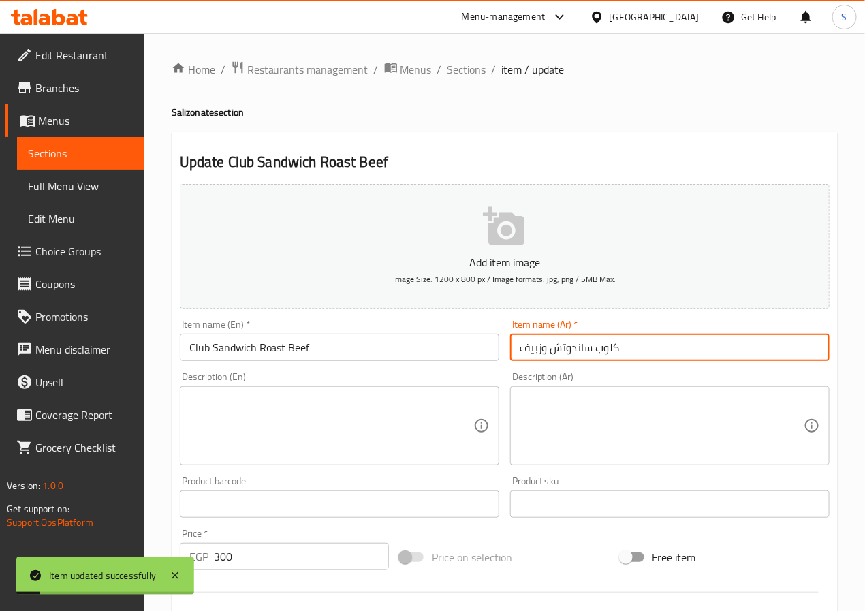
click at [541, 352] on input "كلوب ساندوتش وزبيف" at bounding box center [669, 347] width 319 height 27
click at [466, 76] on span "Sections" at bounding box center [466, 69] width 39 height 16
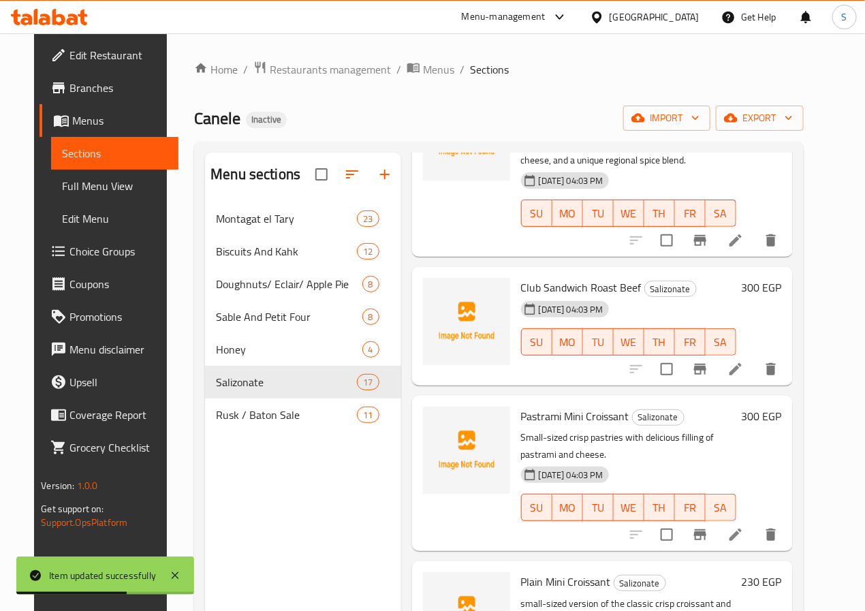
scroll to position [1365, 0]
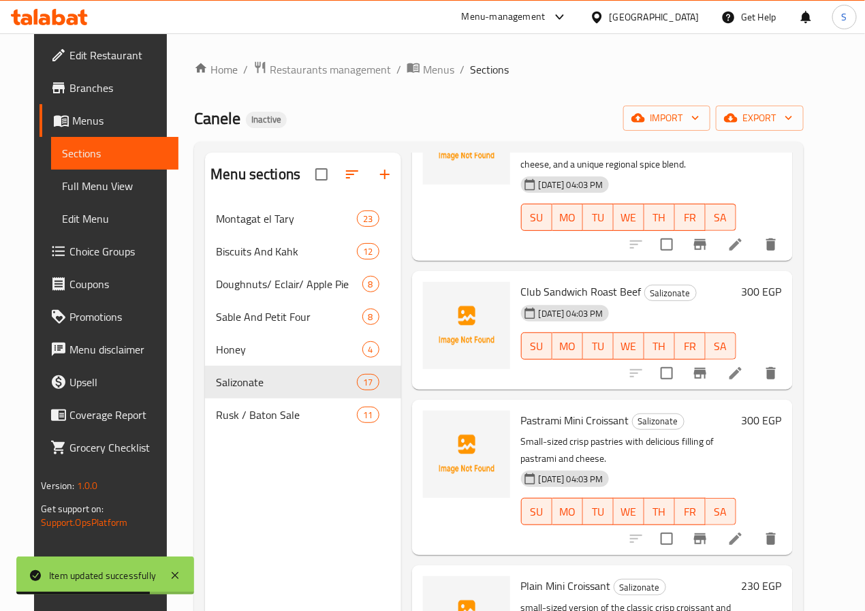
click at [756, 357] on div at bounding box center [704, 373] width 168 height 33
click at [744, 365] on icon at bounding box center [735, 373] width 16 height 16
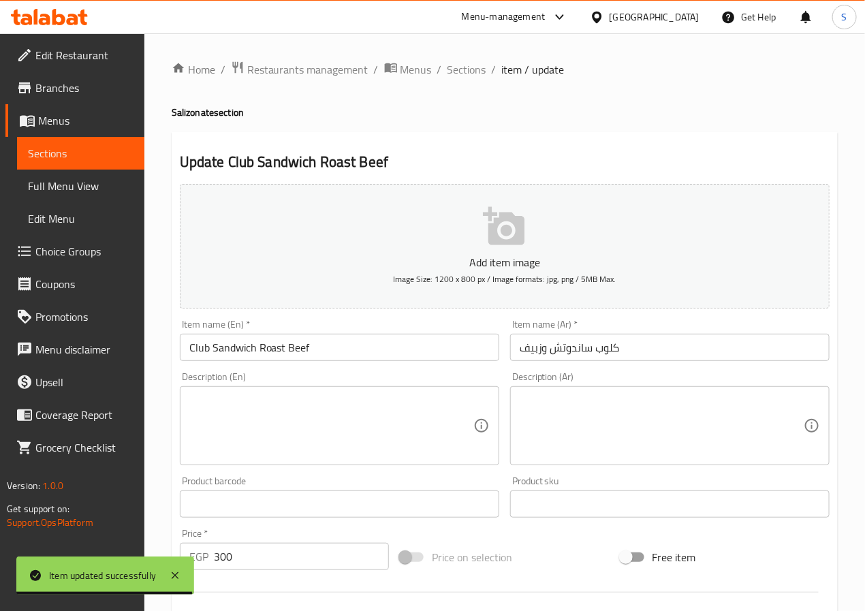
click at [543, 349] on input "كلوب ساندوتش وزبيف" at bounding box center [669, 347] width 319 height 27
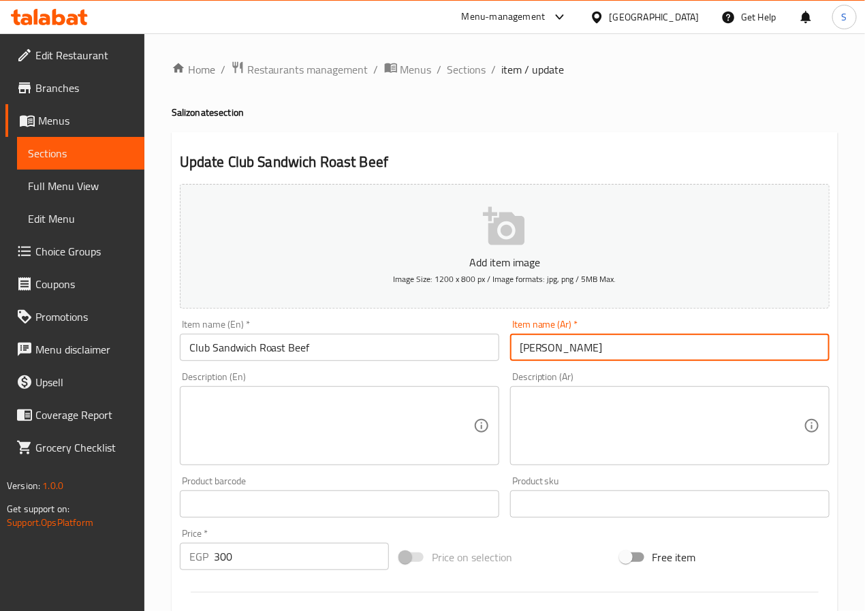
type input "كلوب ساندوتش روزبيف"
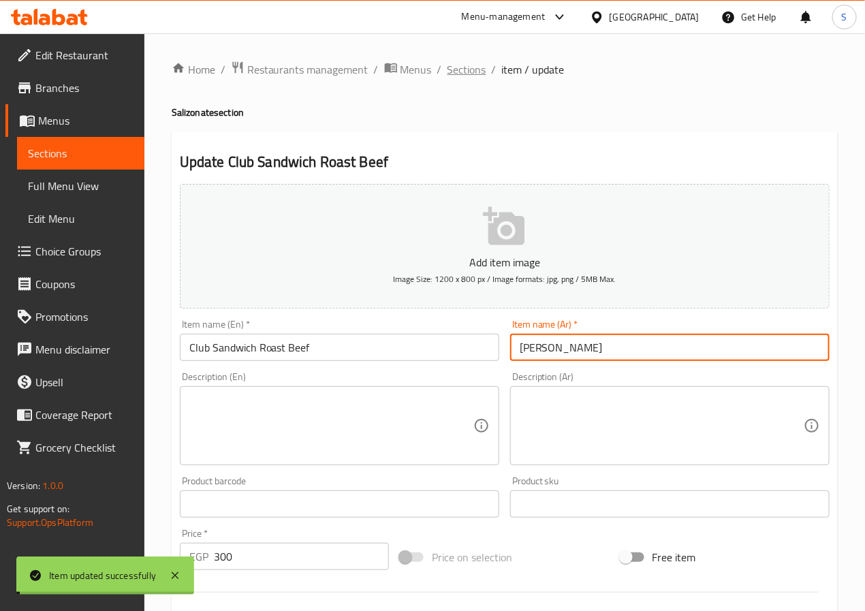
click at [460, 61] on span "Sections" at bounding box center [466, 69] width 39 height 16
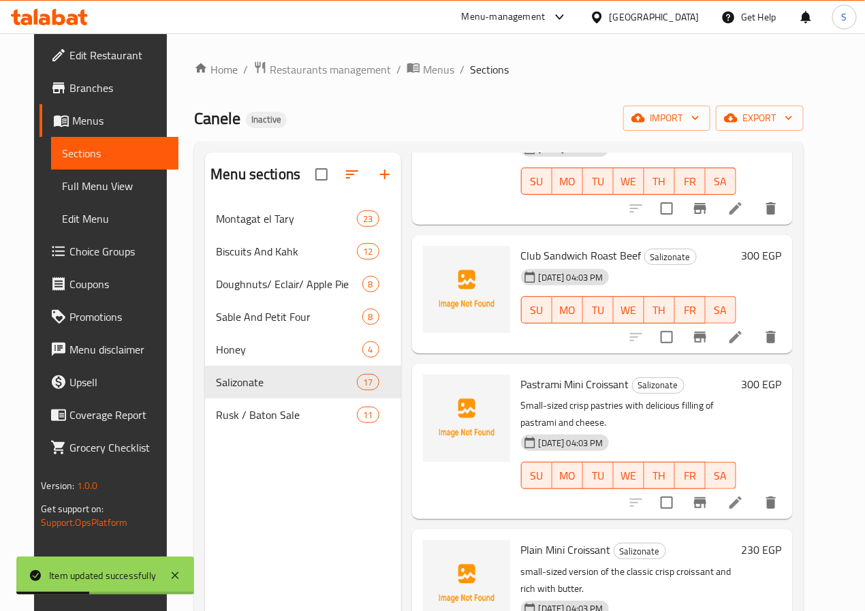
scroll to position [1402, 0]
click at [742, 496] on icon at bounding box center [735, 502] width 12 height 12
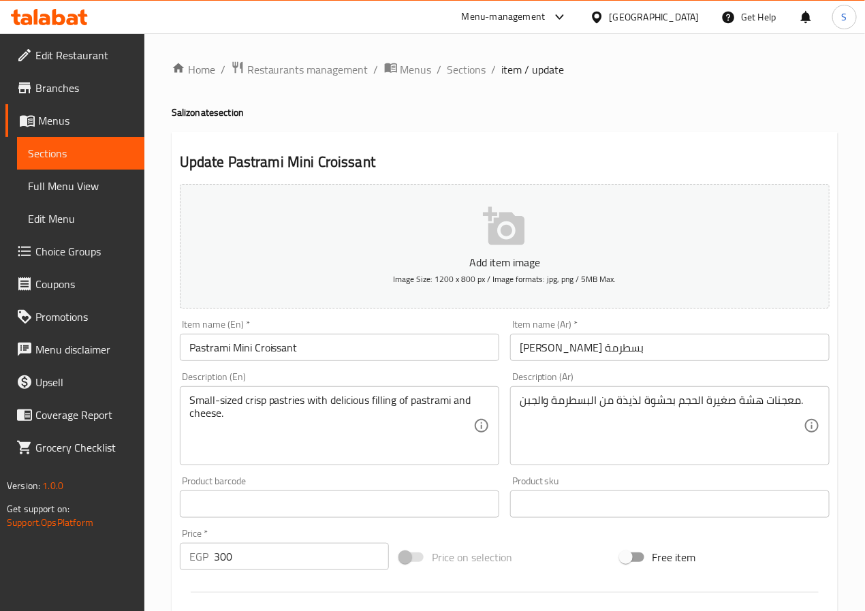
click at [364, 460] on div "Small-sized crisp pastries with delicious filling of pastrami and cheese. Descr…" at bounding box center [339, 425] width 319 height 79
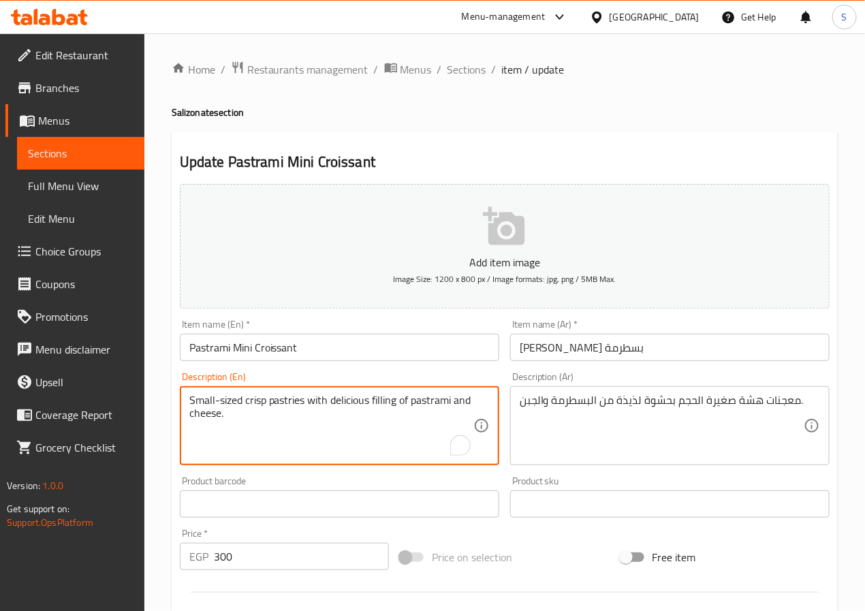
paste textarea "A bite-sized, flaky pastry with a savory filling of cured beef"
type textarea "A bite-sized, flaky pastry with a savory filling of cured beef and cheese."
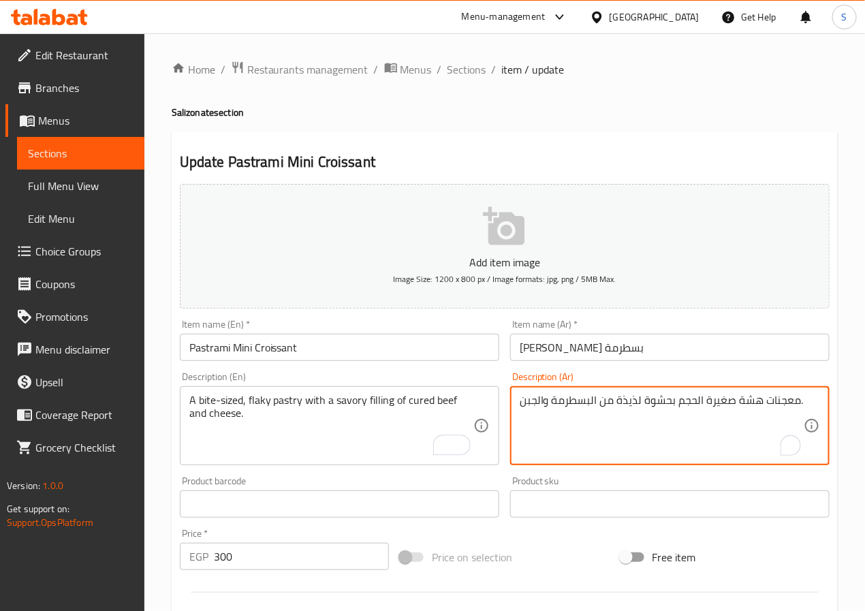
click at [746, 400] on textarea "معجنات هشة صغيرة الحجم بحشوة لذيذة من البسطرمة والجبن." at bounding box center [662, 426] width 284 height 65
type textarea "معجنات فليكي بحجم البايت بحشوة مالحة من اللحم البقري الكيورد والجبن."
click at [742, 352] on input "[PERSON_NAME] بسطرمة" at bounding box center [669, 347] width 319 height 27
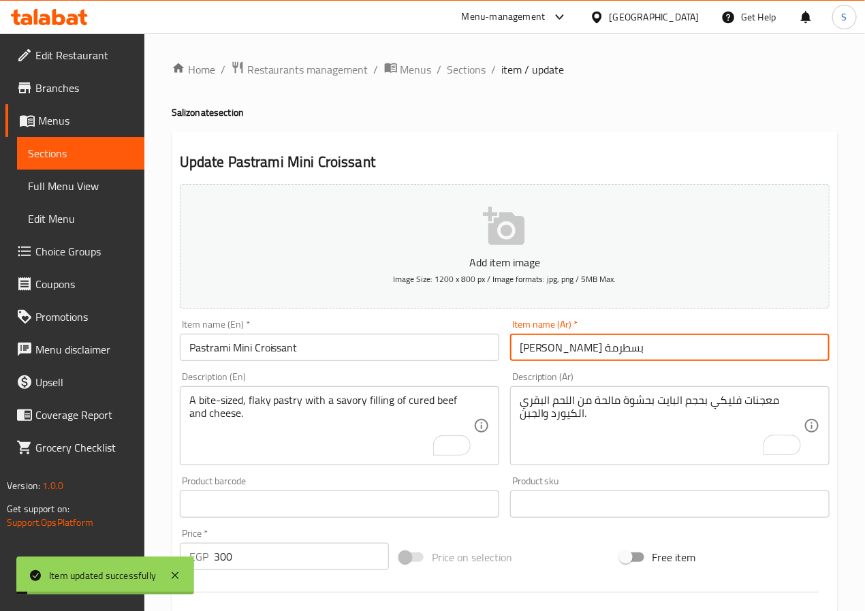
drag, startPoint x: 470, startPoint y: 72, endPoint x: 413, endPoint y: 33, distance: 68.8
click at [470, 72] on span "Sections" at bounding box center [466, 69] width 39 height 16
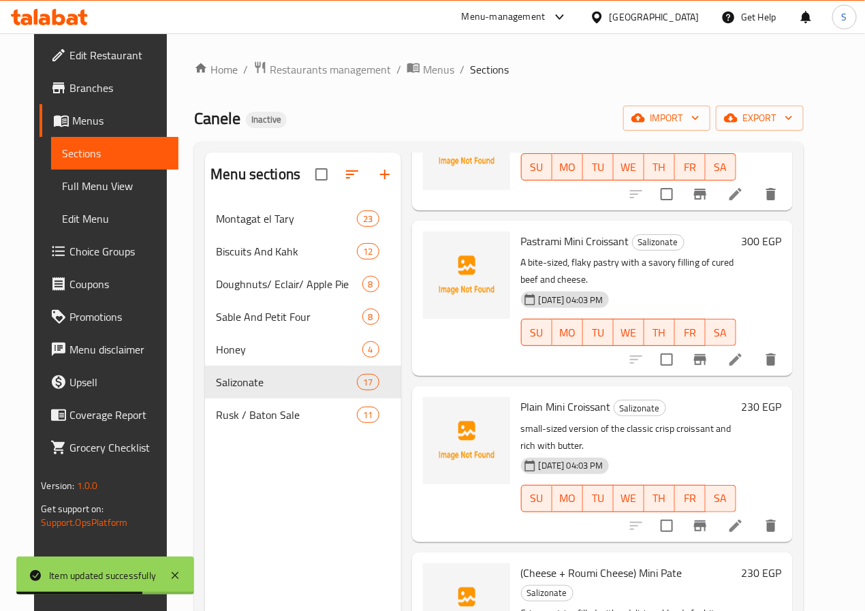
scroll to position [1555, 0]
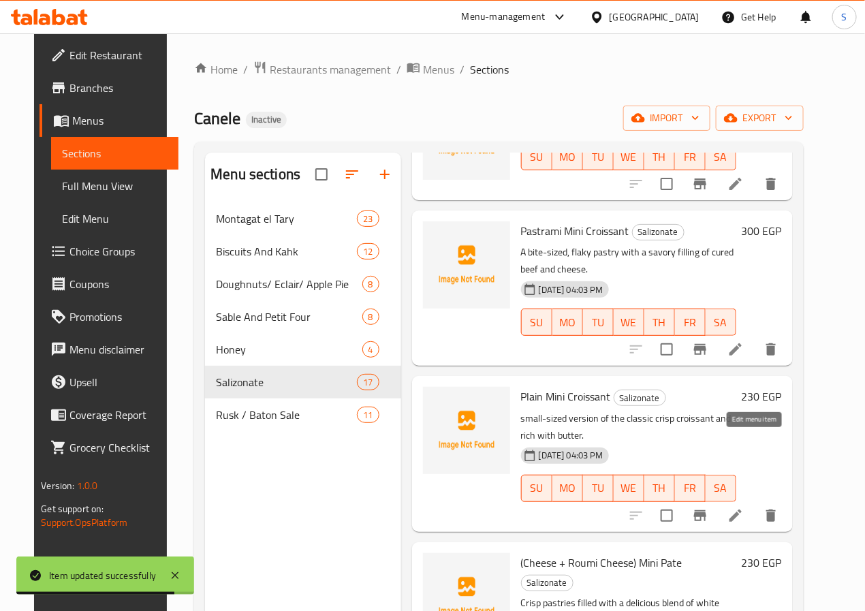
click at [744, 507] on icon at bounding box center [735, 515] width 16 height 16
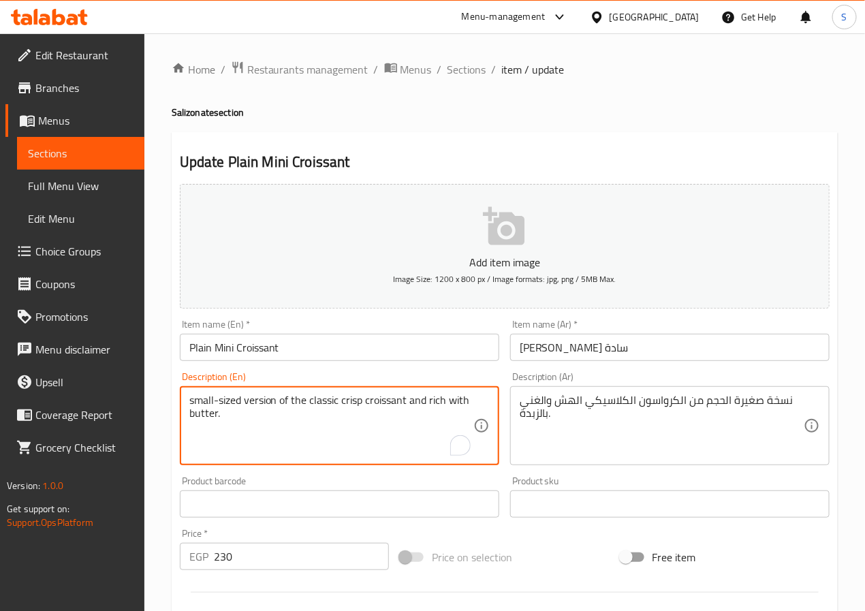
paste textarea "A small, bite-sized version of the classic buttery and flaky pastry"
type textarea "A small, bite-sized version of the classic buttery and flaky pastry."
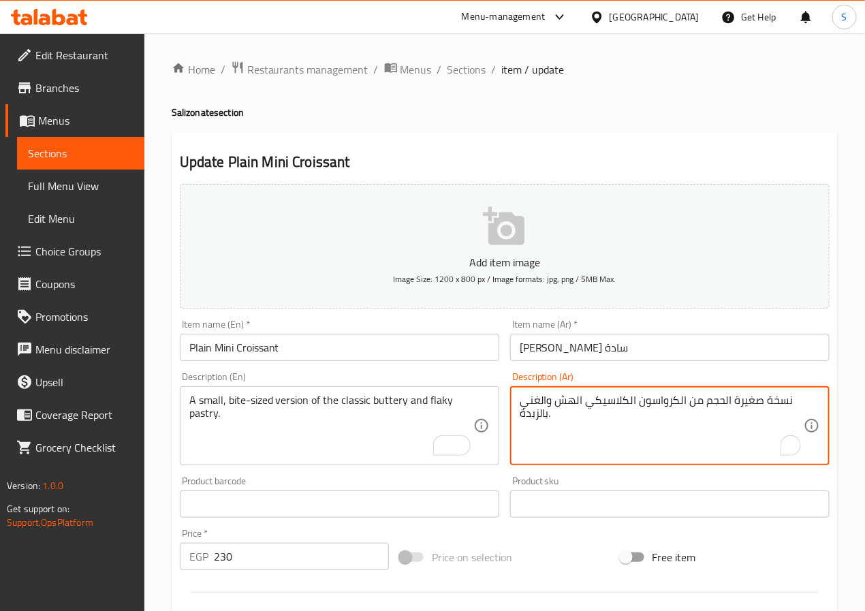
click at [717, 405] on textarea "نسخة صغيرة الحجم من الكرواسون الكلاسيكي الهش والغني بالزبدة." at bounding box center [662, 426] width 284 height 65
type textarea "نسخة صغيرة بحجم البايت من المعجنات الكلاسيكية الفليكي والزبدية."
click at [663, 340] on input "[PERSON_NAME] سادة" at bounding box center [669, 347] width 319 height 27
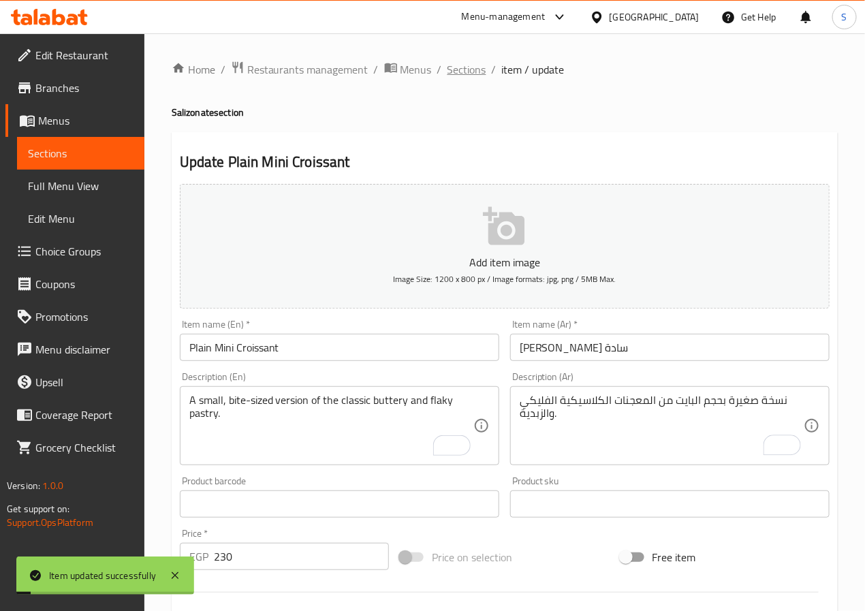
click at [470, 63] on span "Sections" at bounding box center [466, 69] width 39 height 16
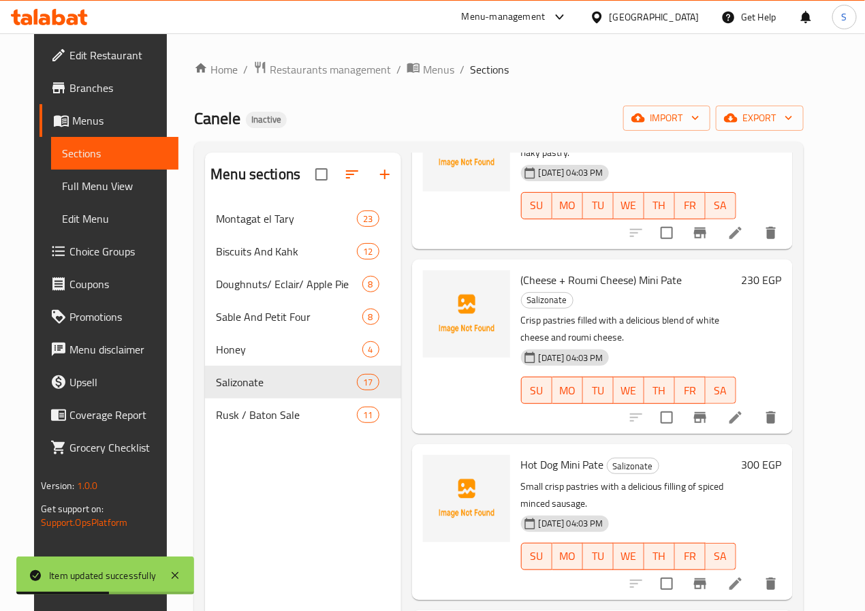
scroll to position [1837, 0]
click at [744, 410] on icon at bounding box center [735, 418] width 16 height 16
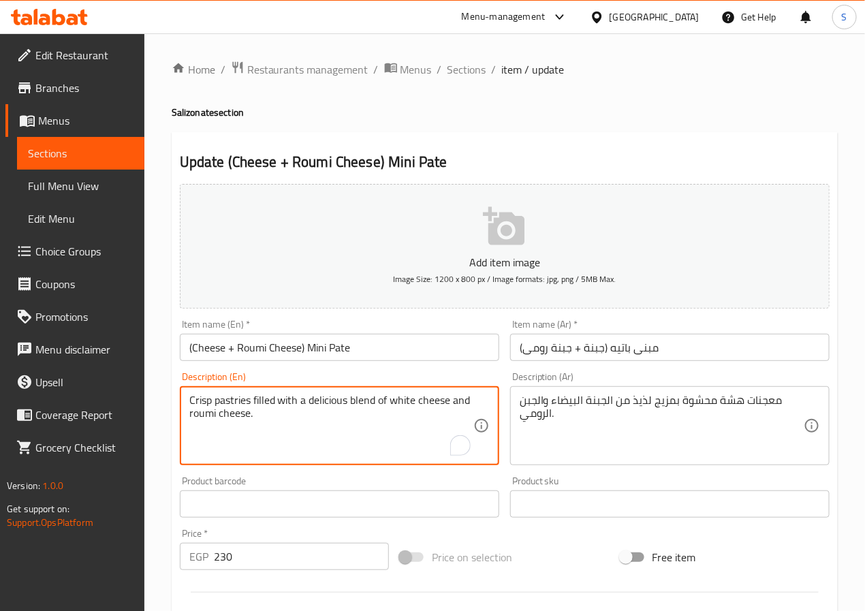
paste textarea "A flaky pastry filled with a savory blend of white and aged roumy"
type textarea "A flaky pastry filled with a savory blend of white and aged roumy cheese."
click at [728, 407] on textarea "معجنات هشة محشوة بمزيج لذيذ من الجبنة البيضاء والجبن الرومي." at bounding box center [662, 426] width 284 height 65
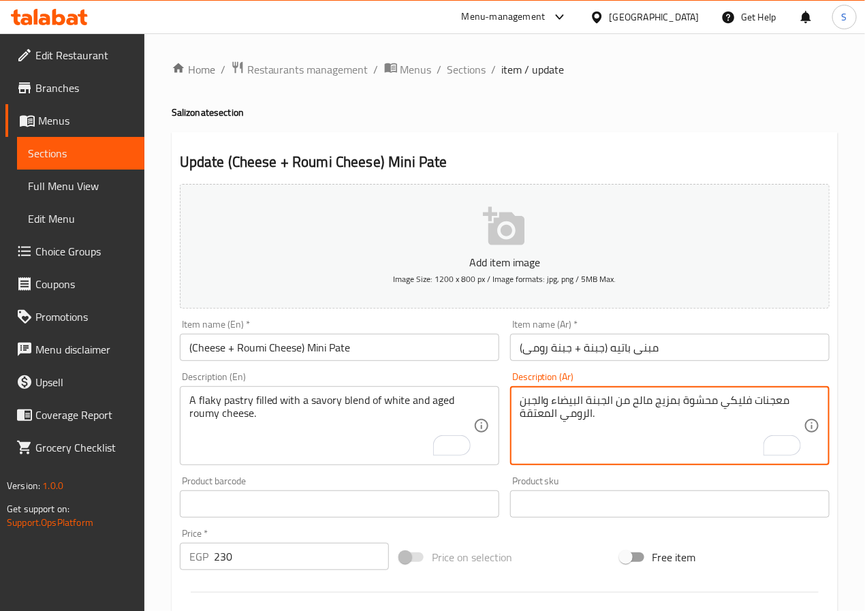
type textarea "معجنات فليكي محشوة بمزيج مالح من الجبنة البيضاء والجبن الرومي المعتقة."
click at [454, 353] on input "(Cheese + Roumi Cheese) Mini Pate" at bounding box center [339, 347] width 319 height 27
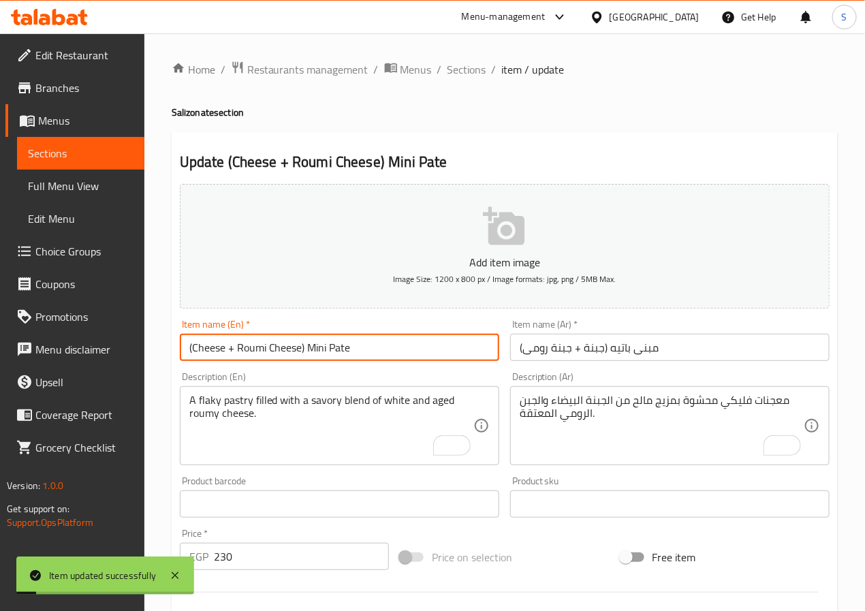
drag, startPoint x: 464, startPoint y: 64, endPoint x: 524, endPoint y: 4, distance: 84.3
click at [464, 64] on span "Sections" at bounding box center [466, 69] width 39 height 16
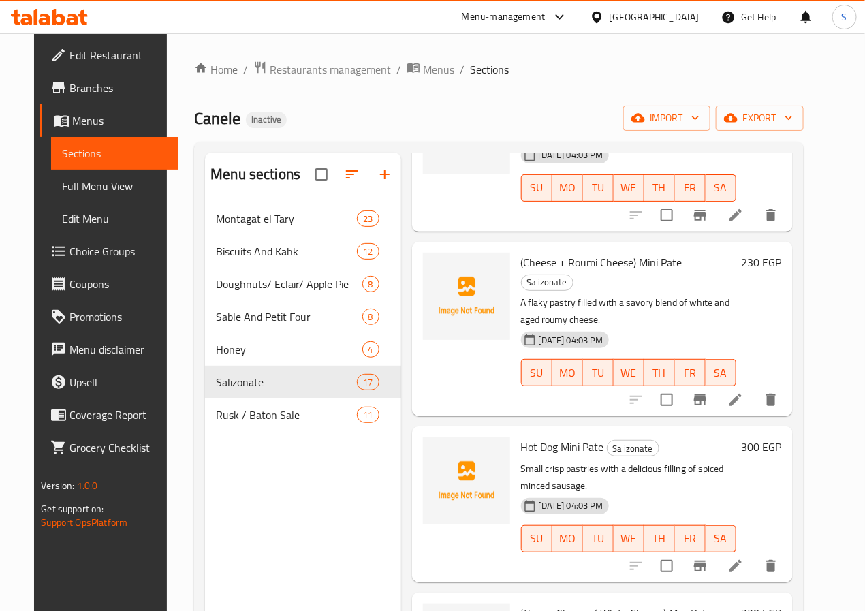
scroll to position [1878, 0]
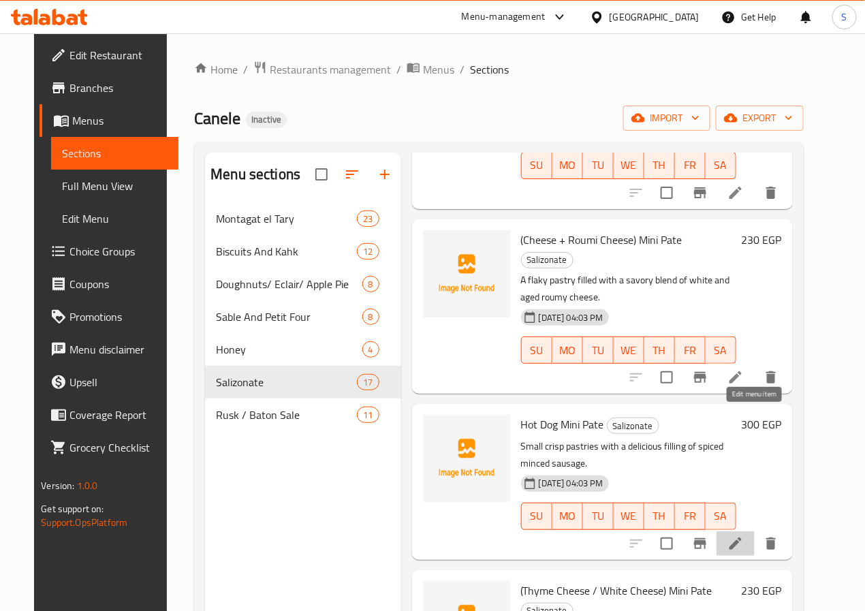
click at [744, 535] on icon at bounding box center [735, 543] width 16 height 16
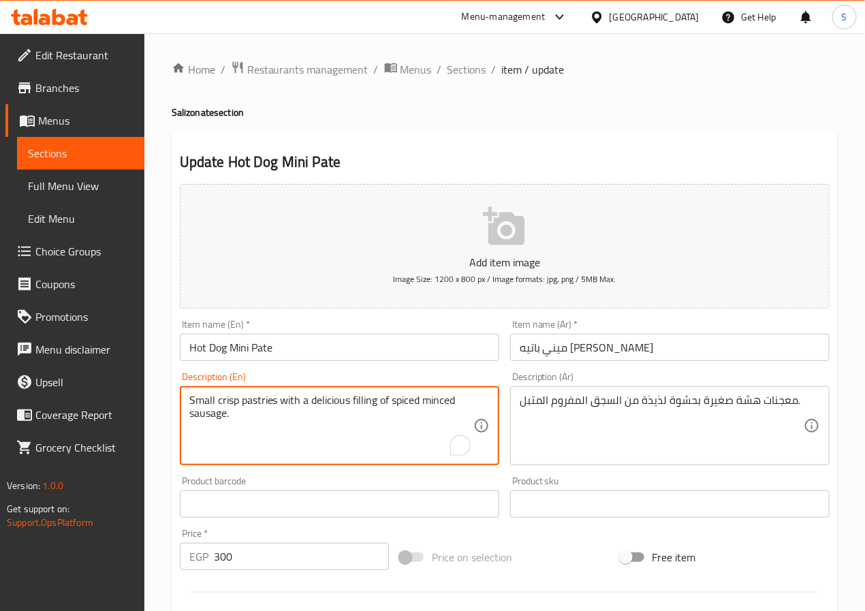
paste textarea "A small, flaky pastry with a savory filling of season"
type textarea "A small, flaky pastry with a savory filling of seasoned minced sausage."
click at [746, 407] on textarea "معجنات هشة صغيرة بحشوة لذيذة من السجق المفروم المتبل." at bounding box center [662, 426] width 284 height 65
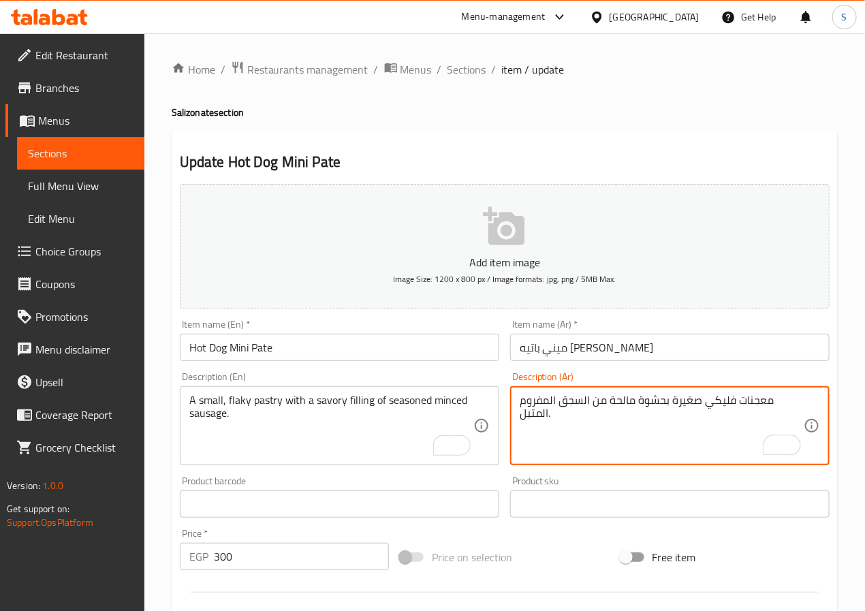
type textarea "معجنات فليكي صغيرة بحشوة مالحة من السجق المفروم المتبل."
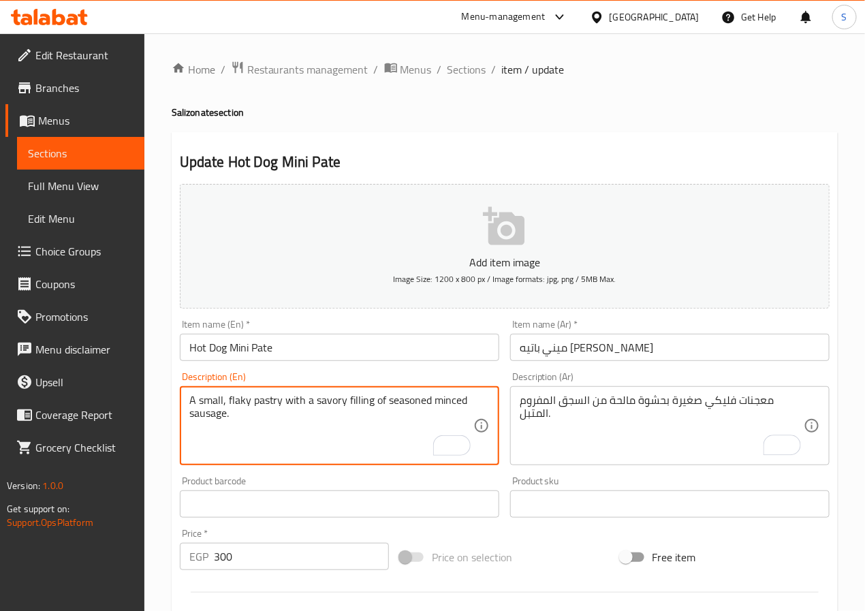
click at [429, 407] on textarea "A small, flaky pastry with a savory filling of seasoned minced sausage." at bounding box center [331, 426] width 284 height 65
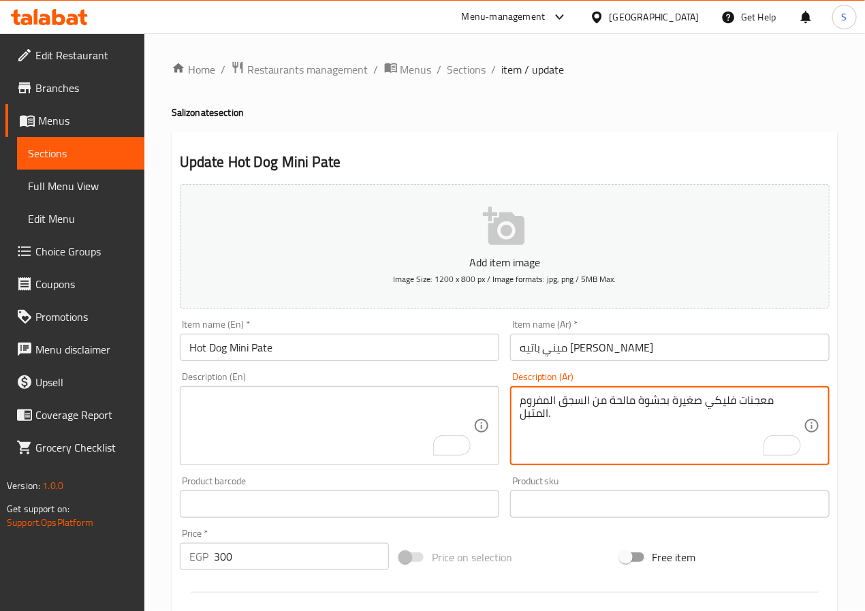
click at [595, 396] on textarea "معجنات فليكي صغيرة بحشوة مالحة من السجق المفروم المتبل." at bounding box center [662, 426] width 284 height 65
click at [458, 341] on input "Hot Dog Mini Pate" at bounding box center [339, 347] width 319 height 27
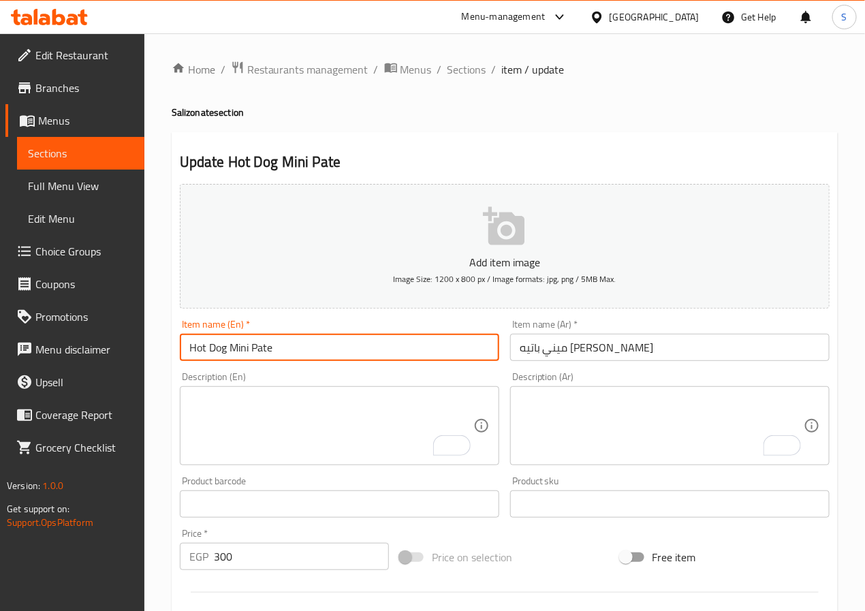
click at [464, 353] on input "Hot Dog Mini Pate" at bounding box center [339, 347] width 319 height 27
click at [239, 354] on input "Hot Dog Mini Pate" at bounding box center [339, 347] width 319 height 27
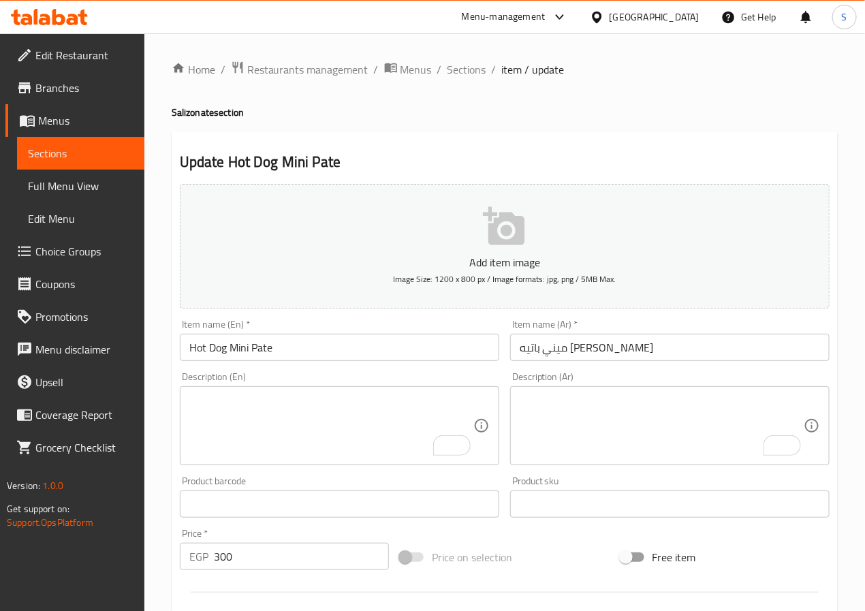
click at [548, 353] on input "ميني باتيه [PERSON_NAME]" at bounding box center [669, 347] width 319 height 27
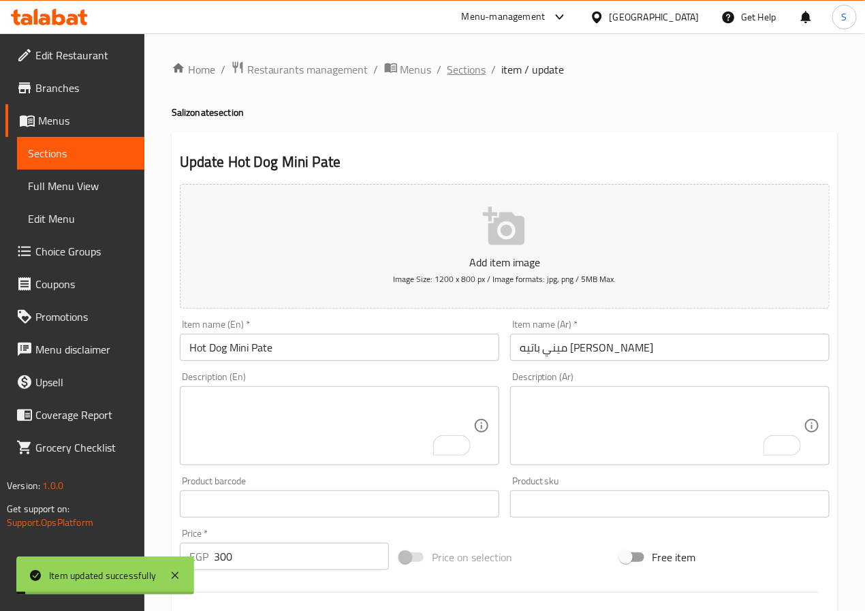
click at [467, 69] on span "Sections" at bounding box center [466, 69] width 39 height 16
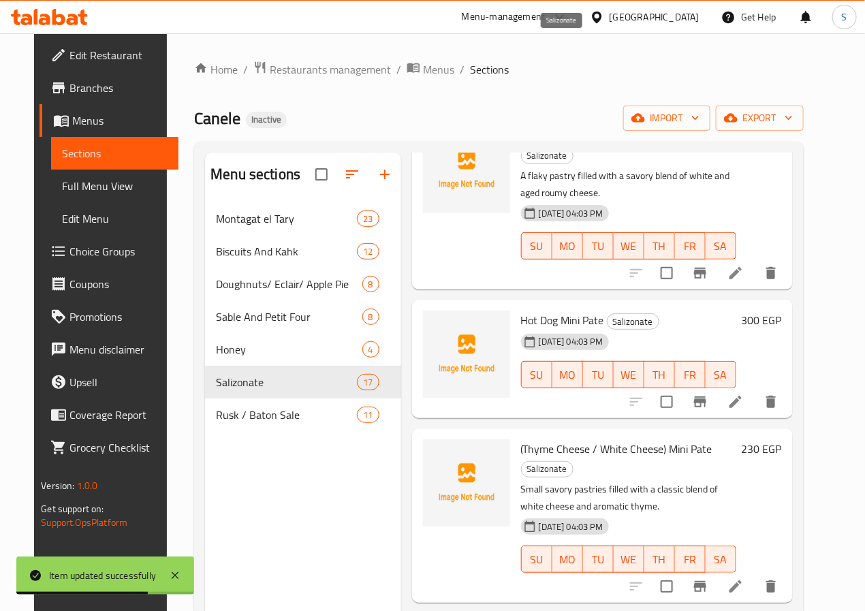
scroll to position [1989, 0]
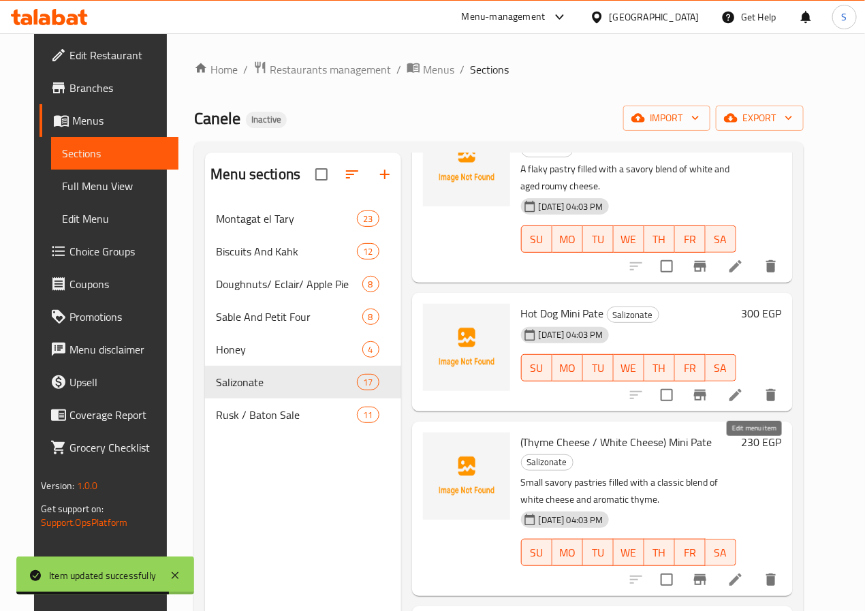
click at [744, 571] on icon at bounding box center [735, 579] width 16 height 16
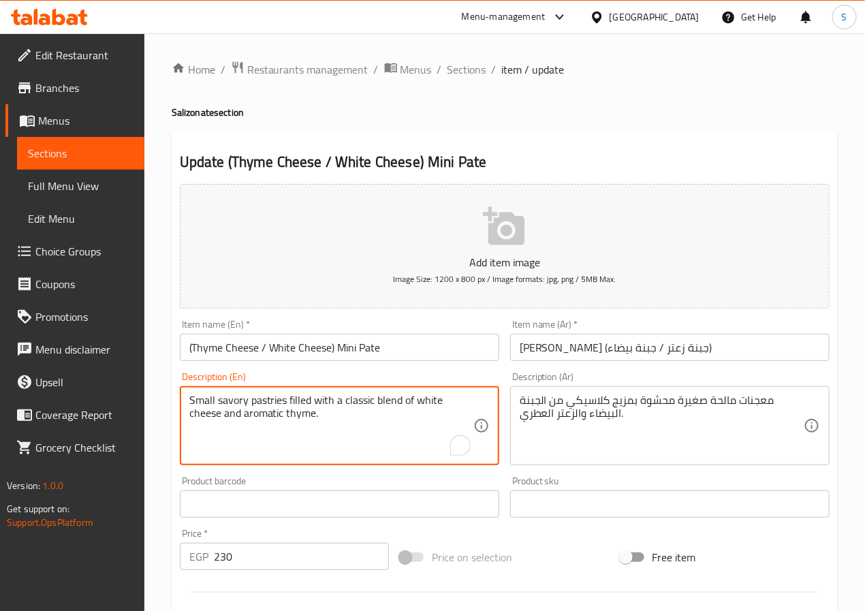
paste textarea "Bite-sized"
type textarea "Bite-sized savory pastries filled with a classic blend of white cheese and arom…"
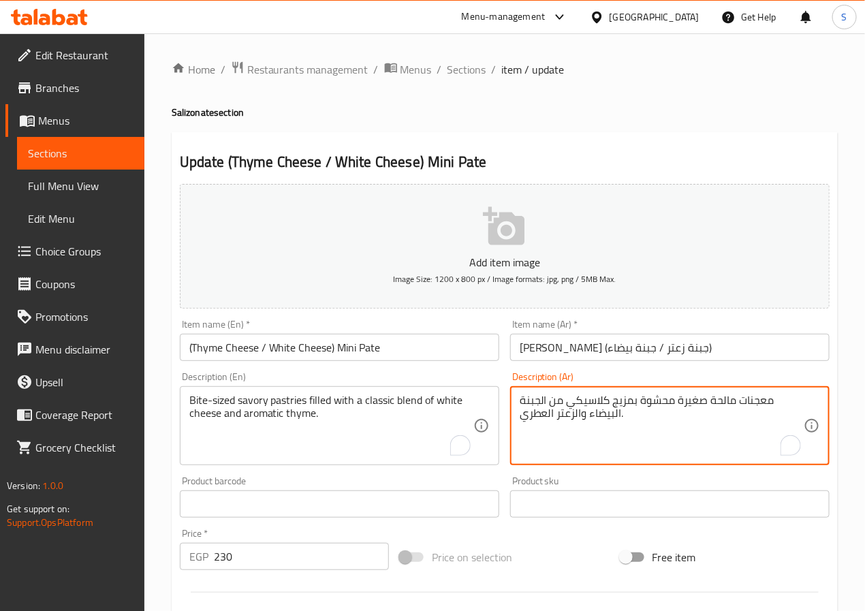
click at [701, 405] on textarea "معجنات مالحة صغيرة محشوة بمزيج كلاسيكي من الجبنة البيضاء والزعتر العطري." at bounding box center [662, 426] width 284 height 65
type textarea "معجنات مالحة بحجم بايت محشوة بمزيج كلاسيكي من الجبنة البيضاء والزعتر العطري."
click at [633, 348] on input "ميني باتيه (جبنة زعتر / جبنة بيضاء)" at bounding box center [669, 347] width 319 height 27
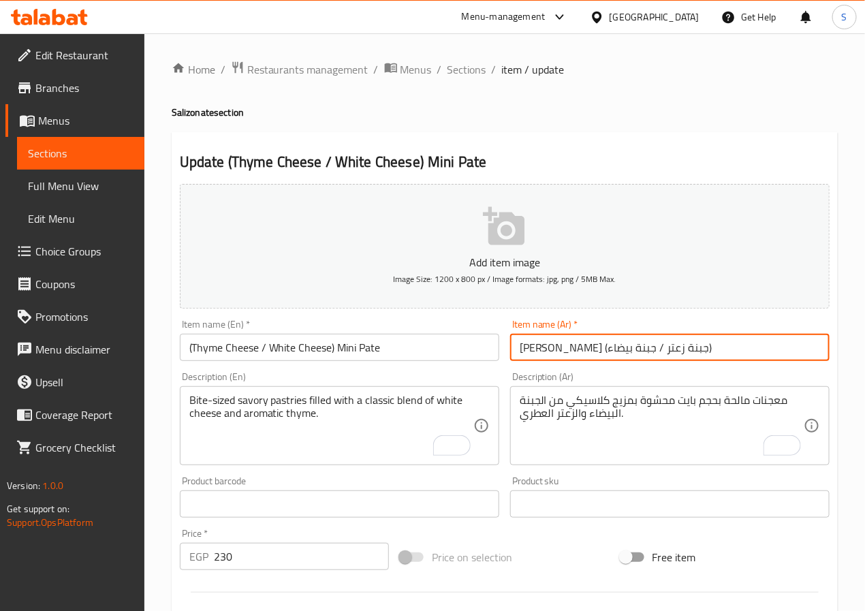
click at [601, 352] on input "ميني باتيه (جبنة زعتر / جبنة بيضاء)" at bounding box center [669, 347] width 319 height 27
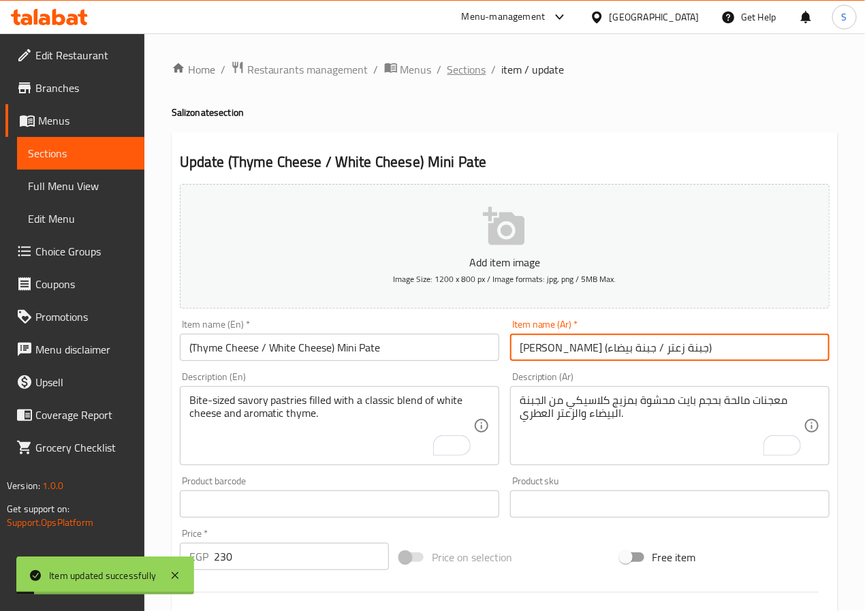
click at [460, 68] on span "Sections" at bounding box center [466, 69] width 39 height 16
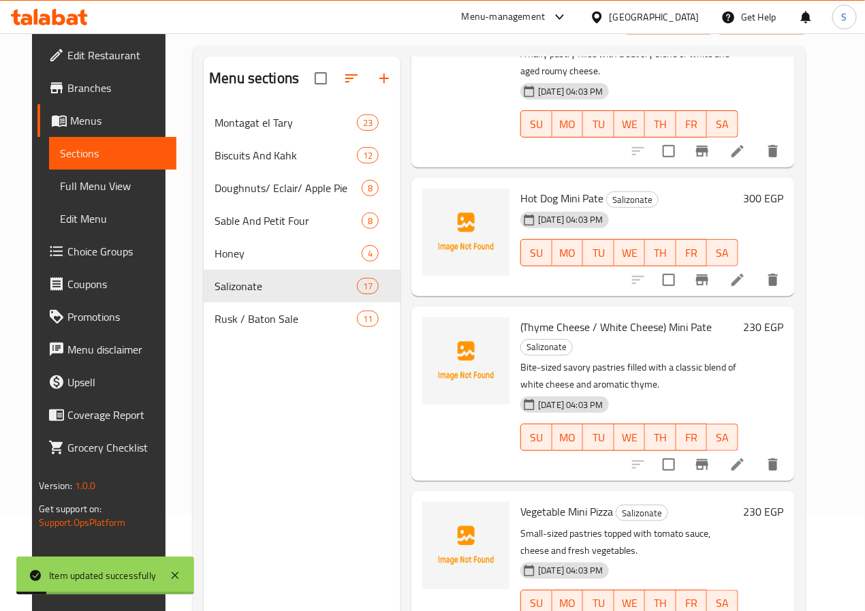
scroll to position [191, 0]
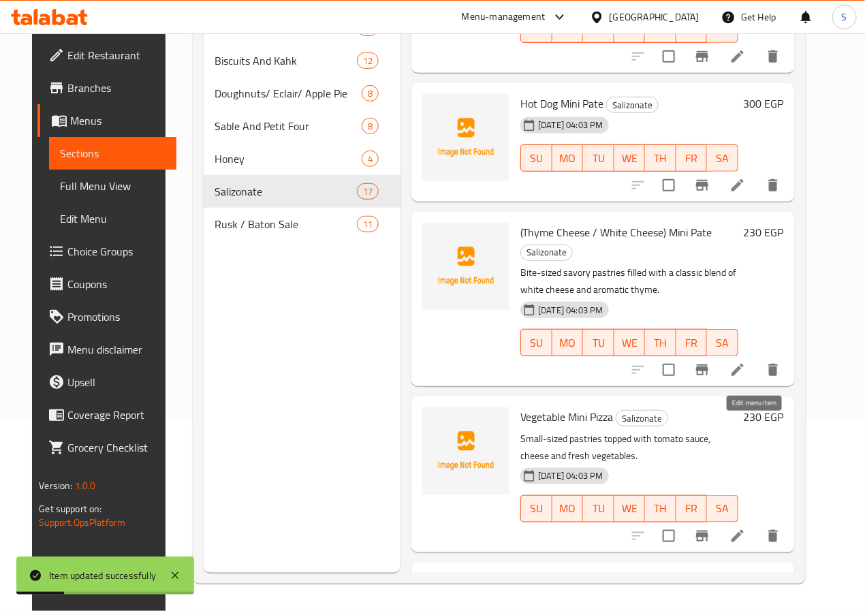
click at [746, 528] on icon at bounding box center [737, 536] width 16 height 16
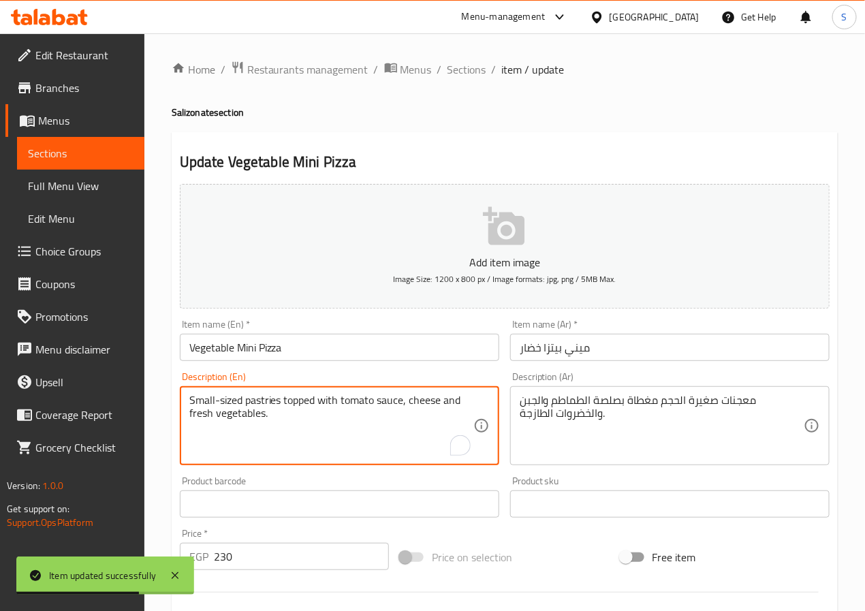
paste textarea "A small, bite-sized pastry topped with tomato sauce, cheese,"
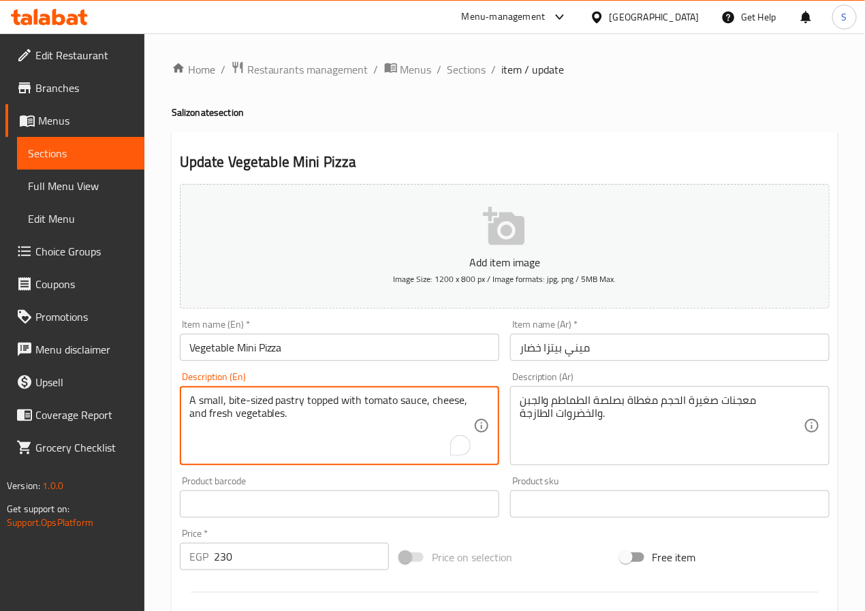
type textarea "A small, bite-sized pastry topped with tomato sauce, cheese, and fresh vegetabl…"
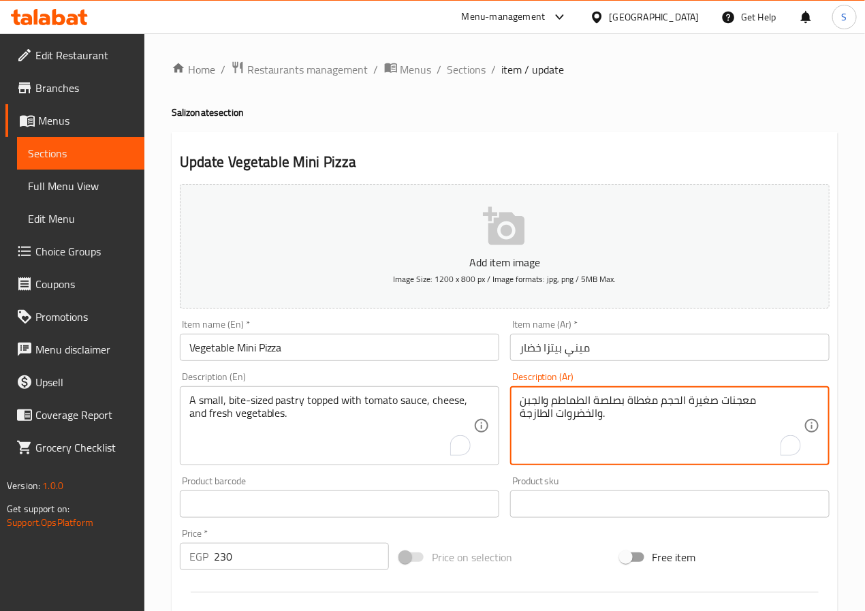
click at [678, 407] on textarea "معجنات صغيرة الحجم مغطاة بصلصة الطماطم والجبن والخضروات الطازجة." at bounding box center [662, 426] width 284 height 65
type textarea "معجنات صغيرة بحجم بايت مغطاة بصلصة الطماطم والجبن والخضروات الطازجة."
click at [630, 366] on div "Item name (Ar)   * ميني بيتزا خضار Item name (Ar) *" at bounding box center [670, 340] width 330 height 52
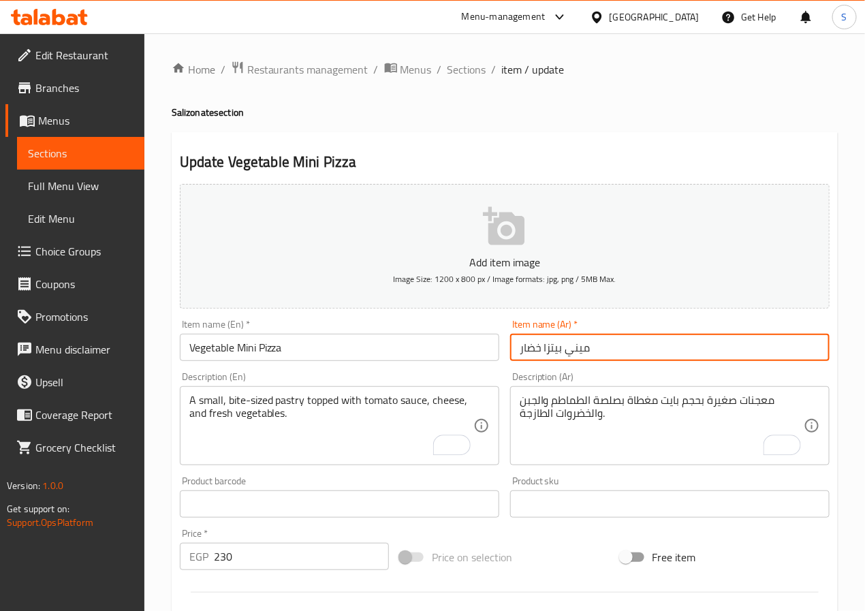
click at [629, 358] on input "ميني بيتزا خضار" at bounding box center [669, 347] width 319 height 27
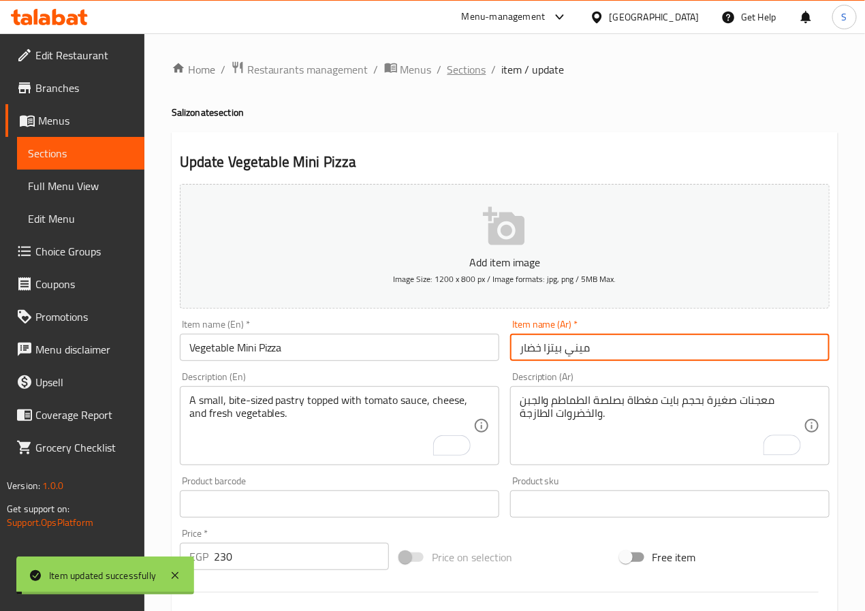
click at [462, 67] on span "Sections" at bounding box center [466, 69] width 39 height 16
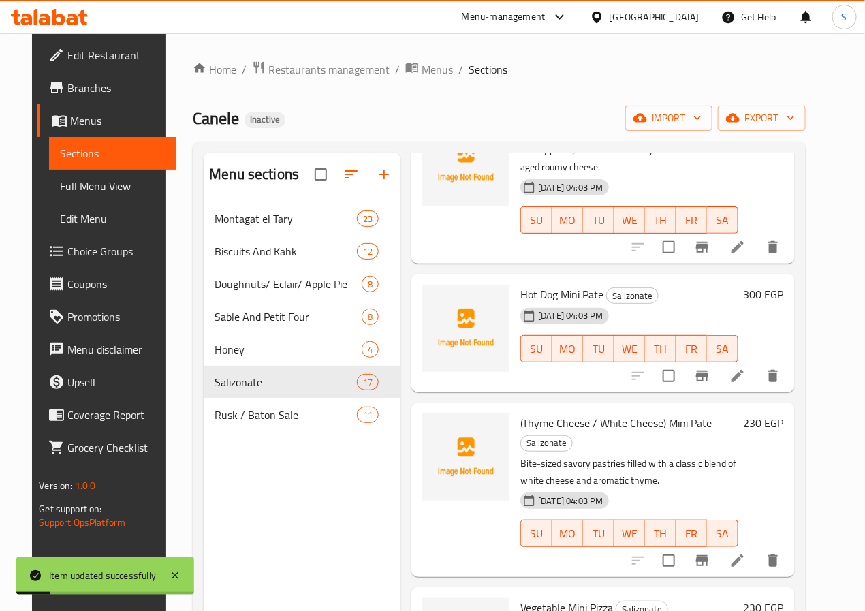
scroll to position [191, 0]
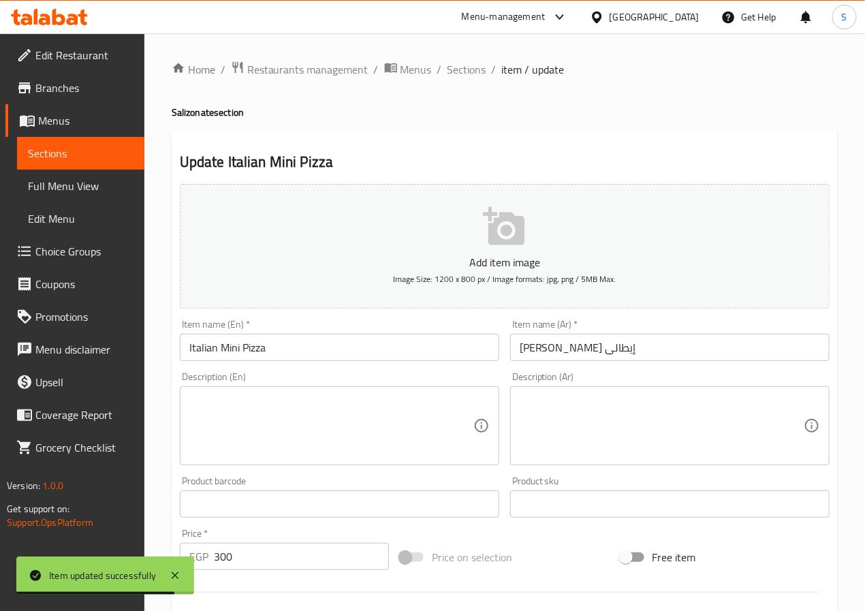
click at [315, 340] on input "Italian Mini Pizza" at bounding box center [339, 347] width 319 height 27
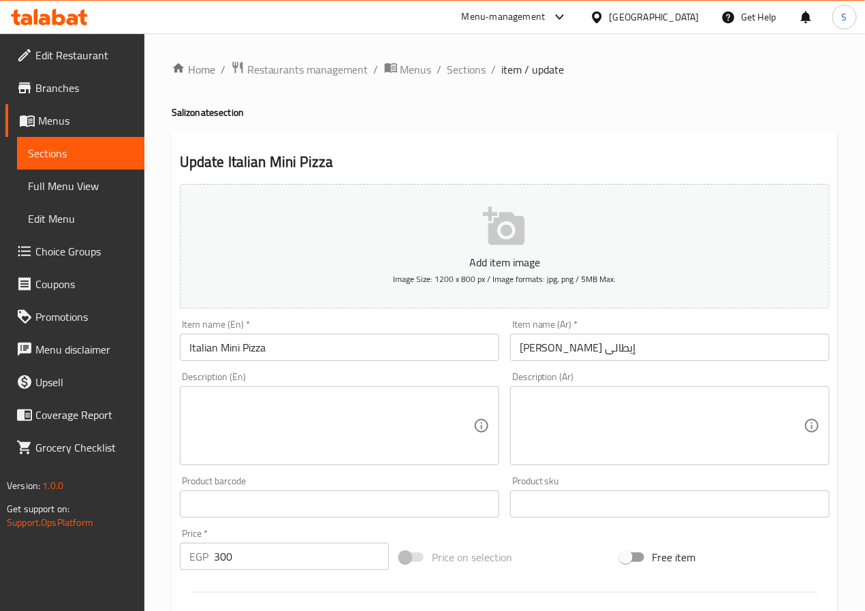
click at [334, 402] on textarea at bounding box center [331, 426] width 284 height 65
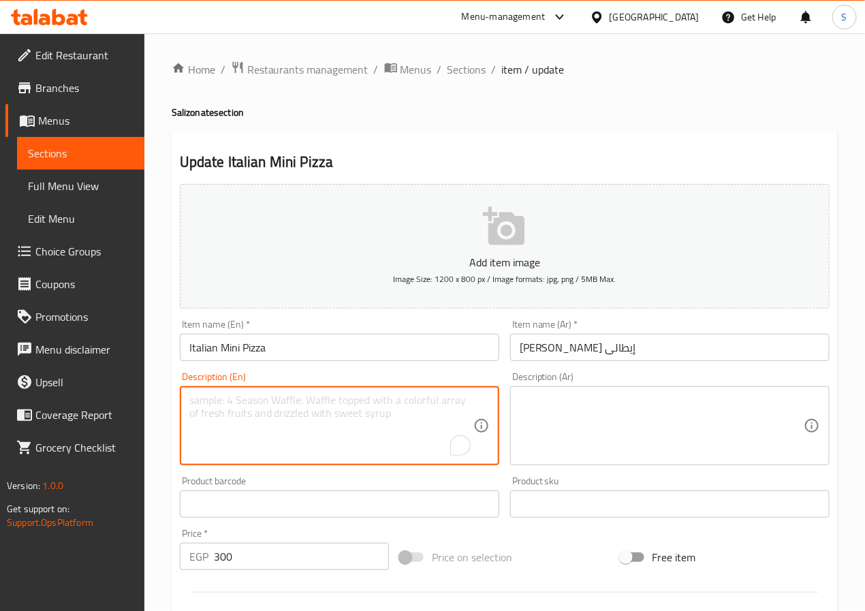
paste textarea "Snack featuring crispy golden crust, zesty tomato sauce, and gooey melted cheese"
type textarea "Snack featuring crispy golden crust, zesty tomato sauce, and gooey melted cheese"
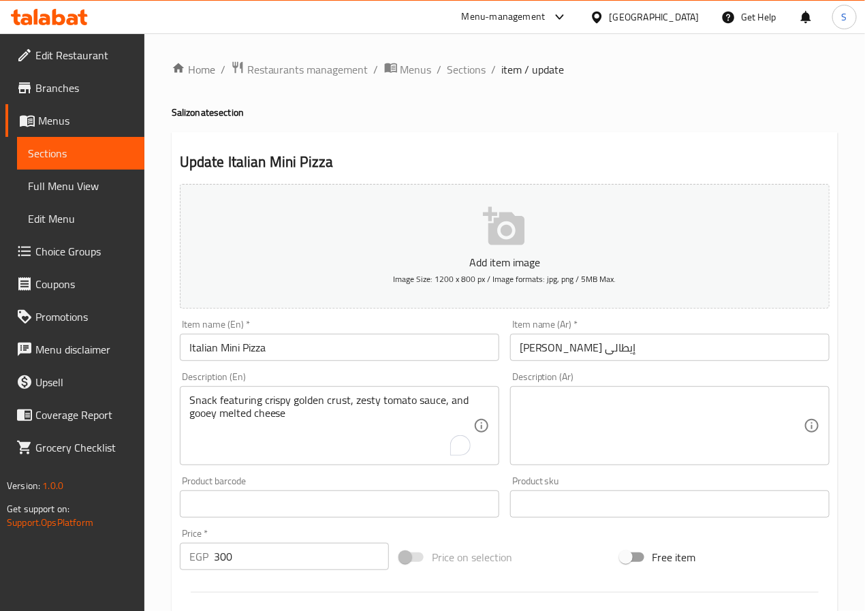
click at [591, 439] on textarea at bounding box center [662, 426] width 284 height 65
paste textarea "وجبة خفيفة تتميز بقشرة ذهبية ومقرمشة، صلصة طماطم نكهة وجبن مذاب لزج"
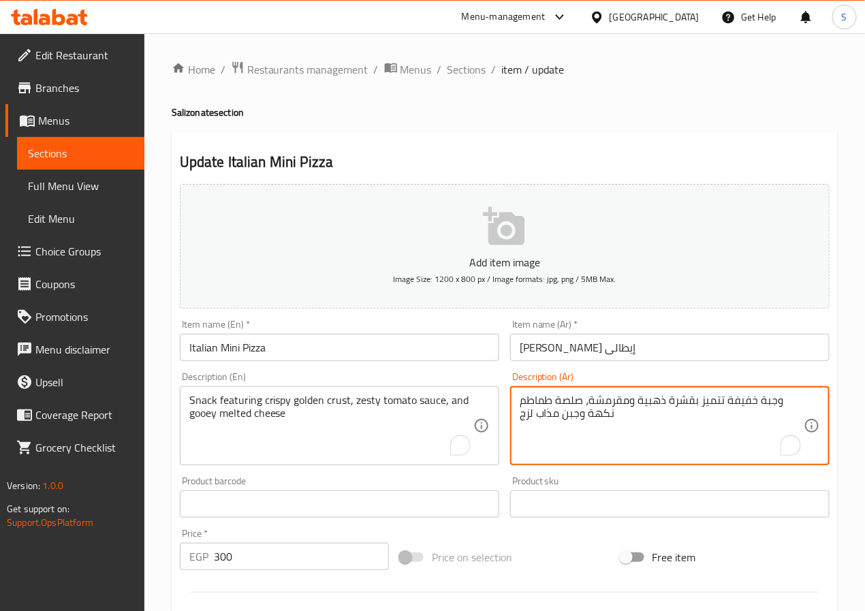
click at [728, 407] on textarea "وجبة خفيفة تتميز بقشرة ذهبية ومقرمشة، صلصة طماطم نكهة وجبن مذاب لزج" at bounding box center [662, 426] width 284 height 65
type textarea "سناك تتميز بعجينة ذهبية ومقرمشة، صلصة طماطم زيستي وجبن مذاب جووي"
click at [667, 355] on input "ميني بيتزا إيطالى" at bounding box center [669, 347] width 319 height 27
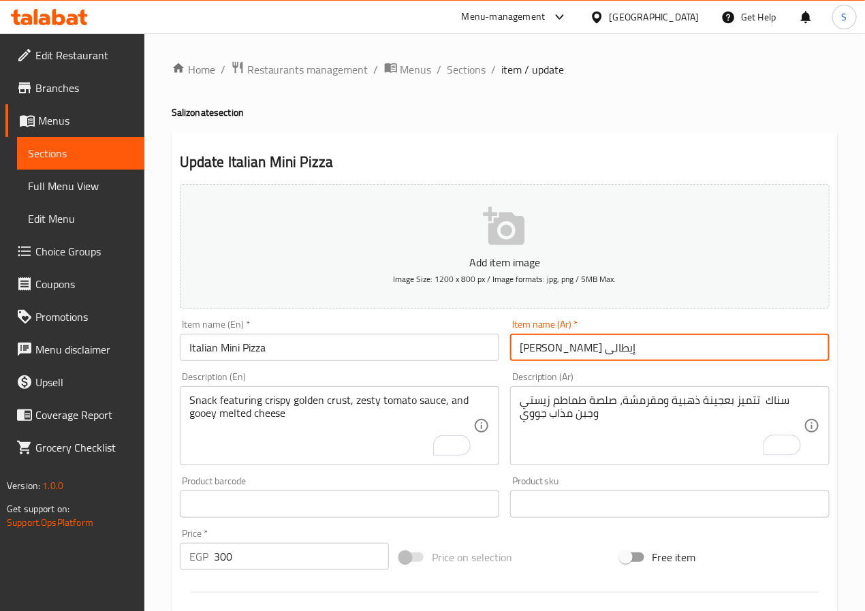
click at [348, 341] on input "Italian Mini Pizza" at bounding box center [339, 347] width 319 height 27
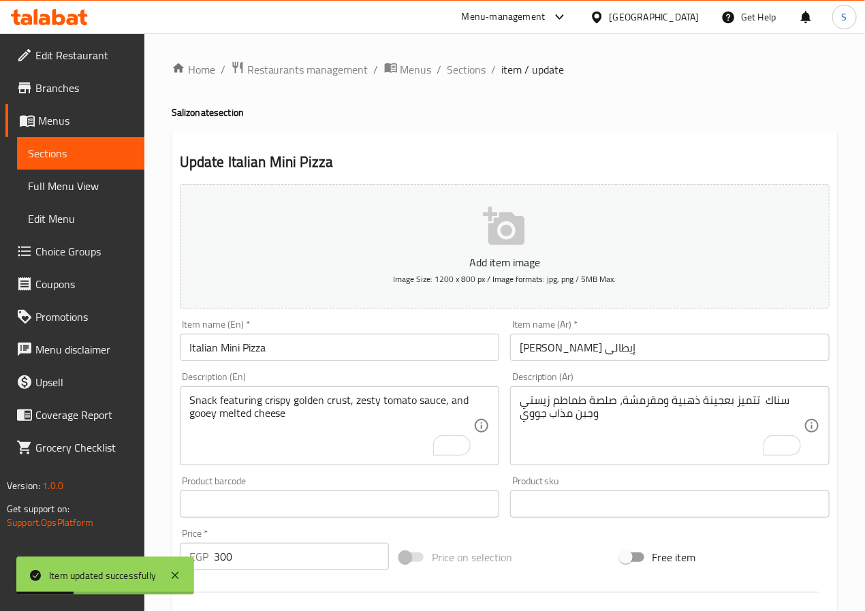
click at [560, 350] on input "ميني بيتزا إيطالى" at bounding box center [669, 347] width 319 height 27
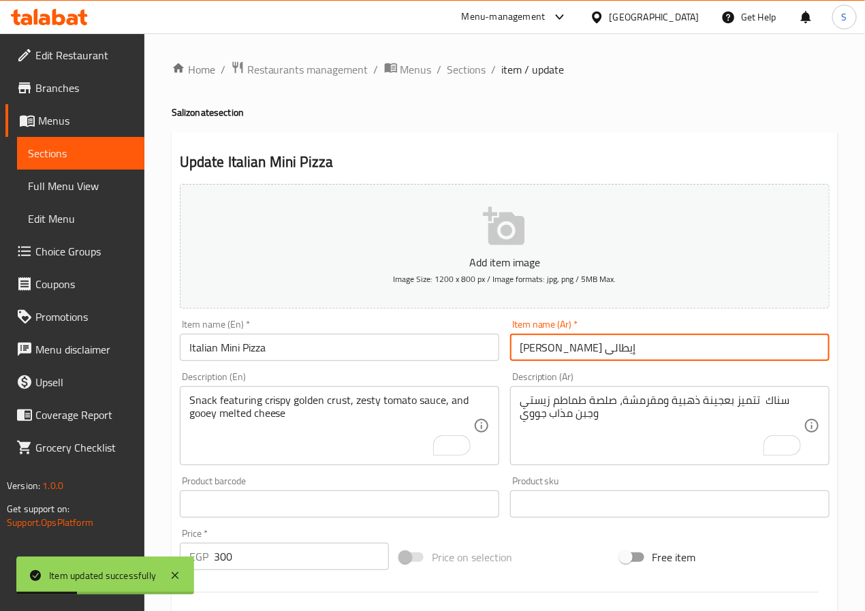
click at [560, 350] on input "ميني بيتزا إيطالى" at bounding box center [669, 347] width 319 height 27
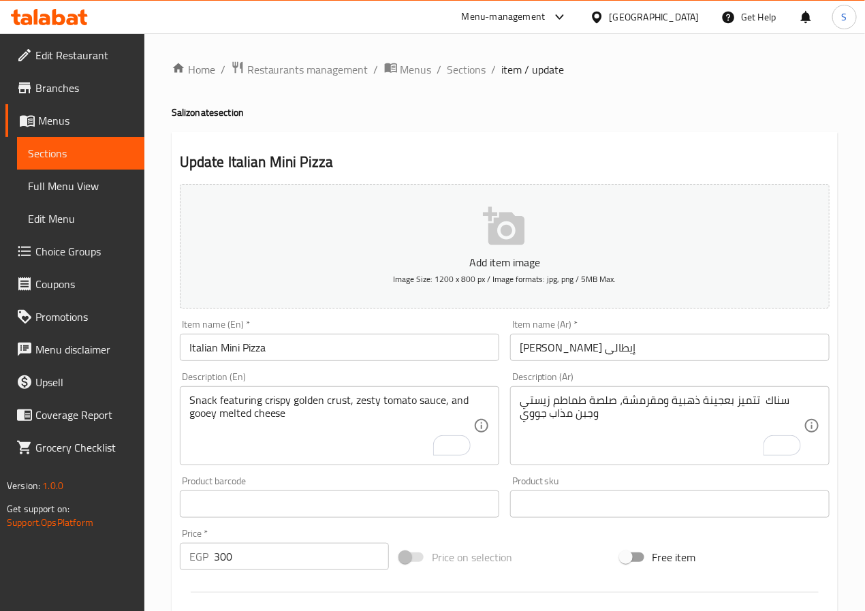
click at [532, 154] on h2 "Update Italian Mini Pizza" at bounding box center [505, 162] width 650 height 20
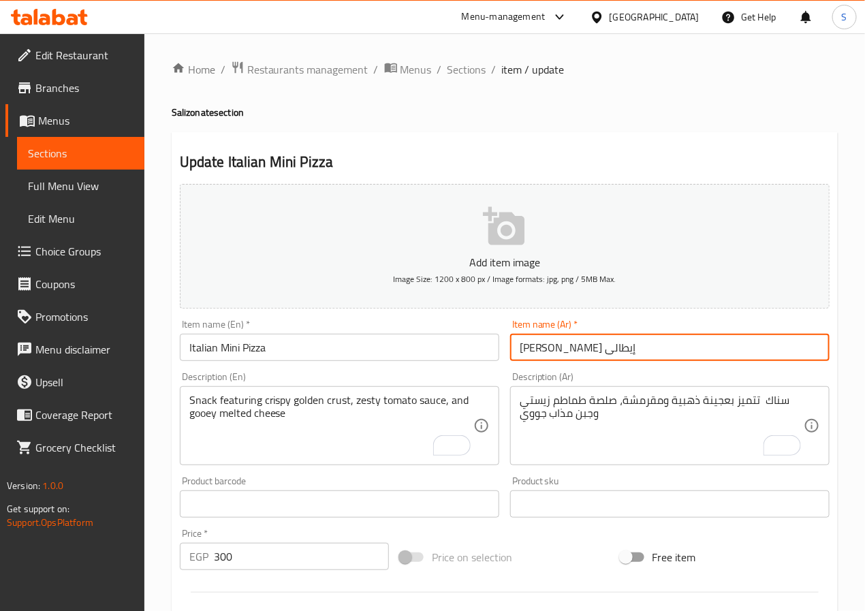
click at [580, 354] on input "ميني بيتزا إيطالى" at bounding box center [669, 347] width 319 height 27
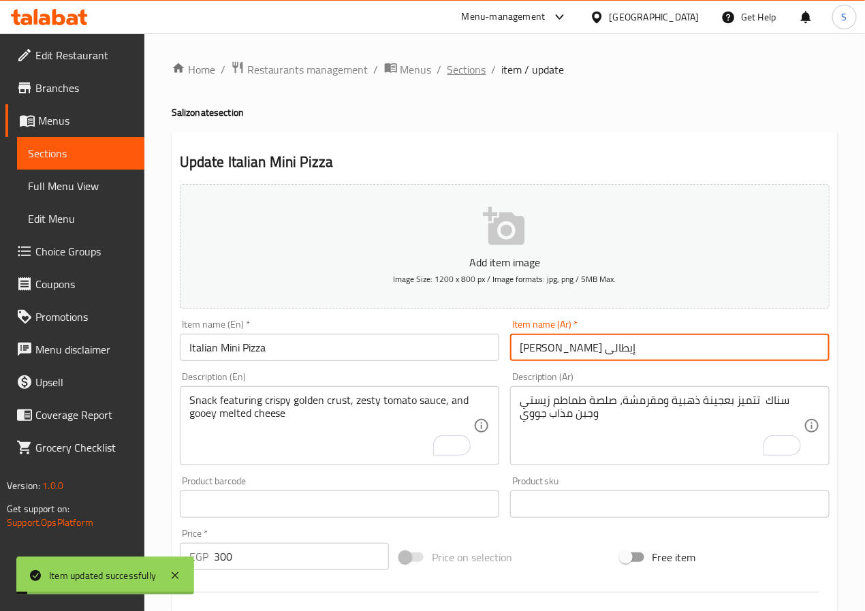
click at [460, 74] on span "Sections" at bounding box center [466, 69] width 39 height 16
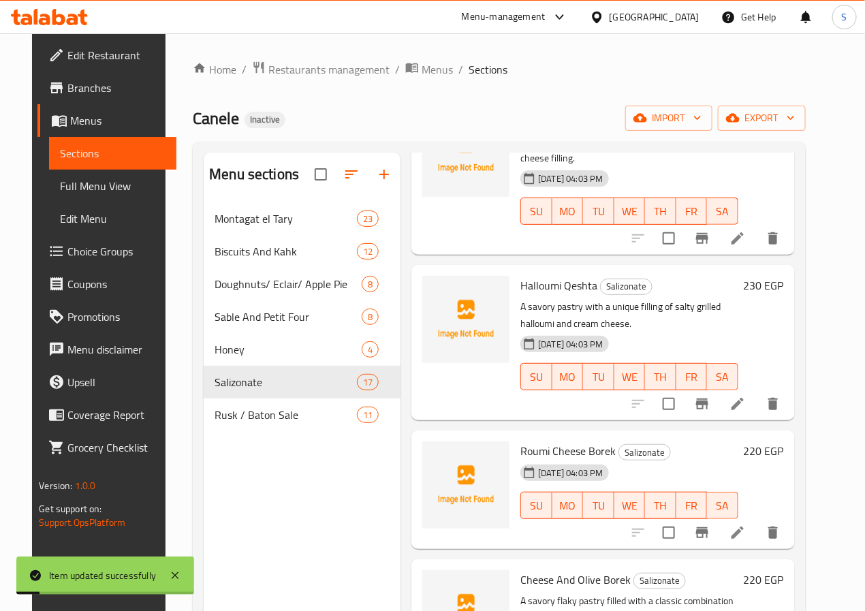
scroll to position [1853, 0]
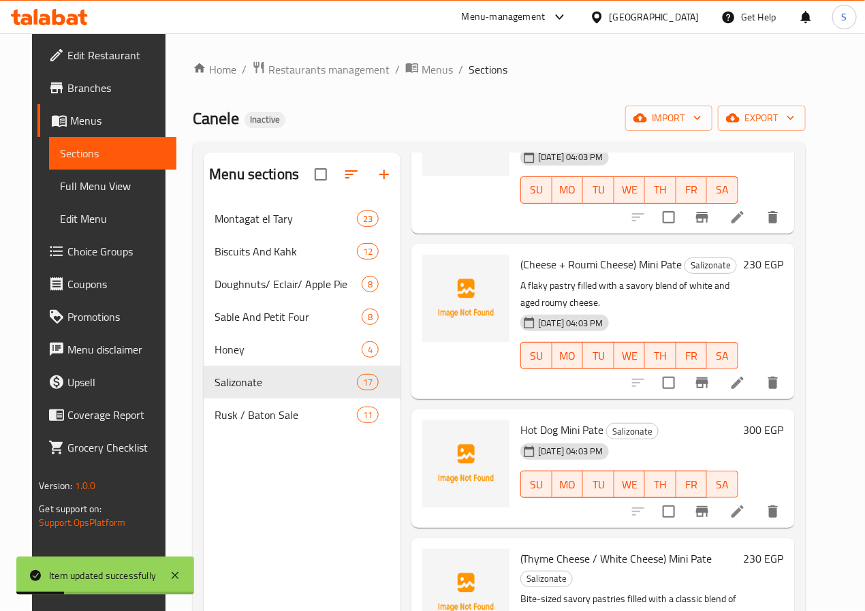
click at [522, 420] on span "Hot Dog Mini Pate" at bounding box center [561, 430] width 83 height 20
click at [757, 499] on li at bounding box center [737, 511] width 38 height 25
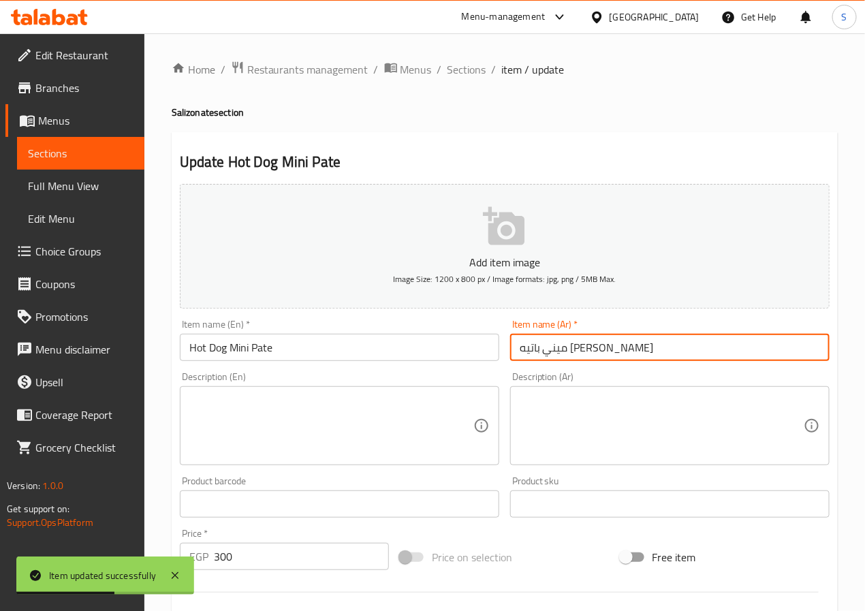
click at [568, 352] on input "ميني باتيه سوسيس" at bounding box center [669, 347] width 319 height 27
click at [568, 352] on input "ميني باتيه [PERSON_NAME]" at bounding box center [669, 347] width 319 height 27
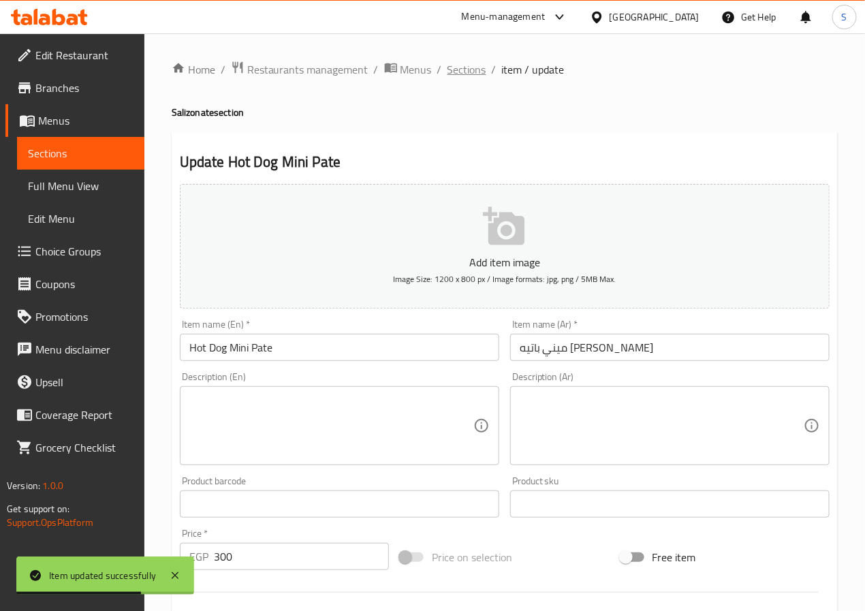
click at [473, 65] on span "Sections" at bounding box center [466, 69] width 39 height 16
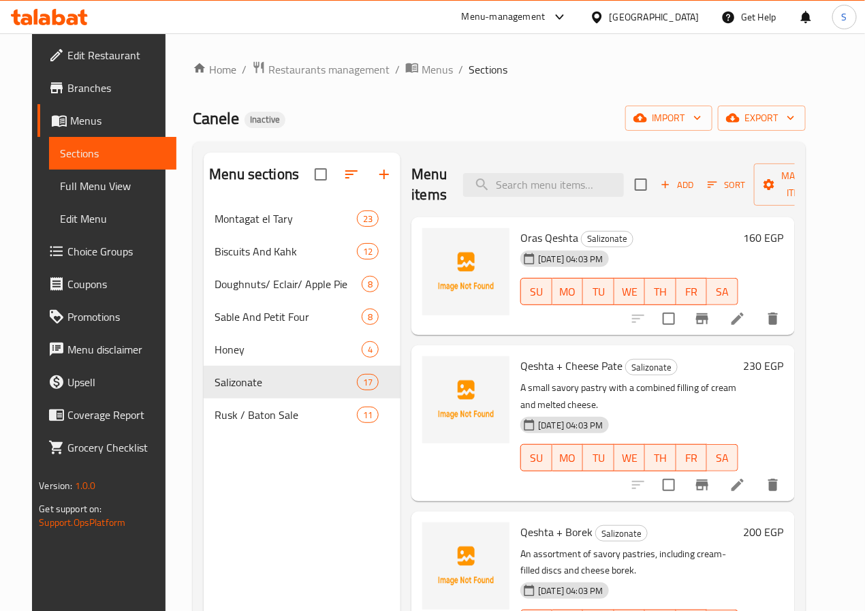
click at [479, 98] on div "Home / Restaurants management / Menus / Sections Canele Inactive import export …" at bounding box center [499, 418] width 612 height 714
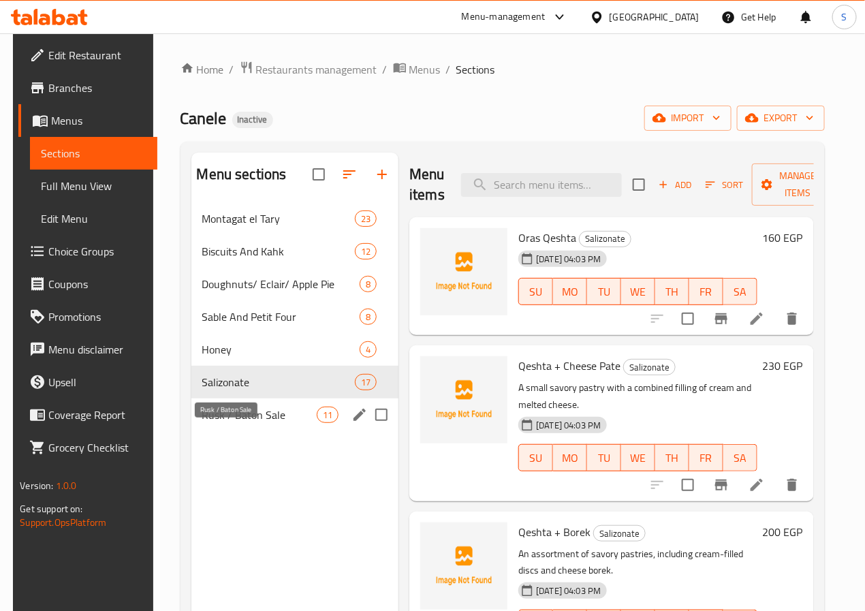
click at [245, 423] on span "Rusk / Baton Sale" at bounding box center [259, 415] width 114 height 16
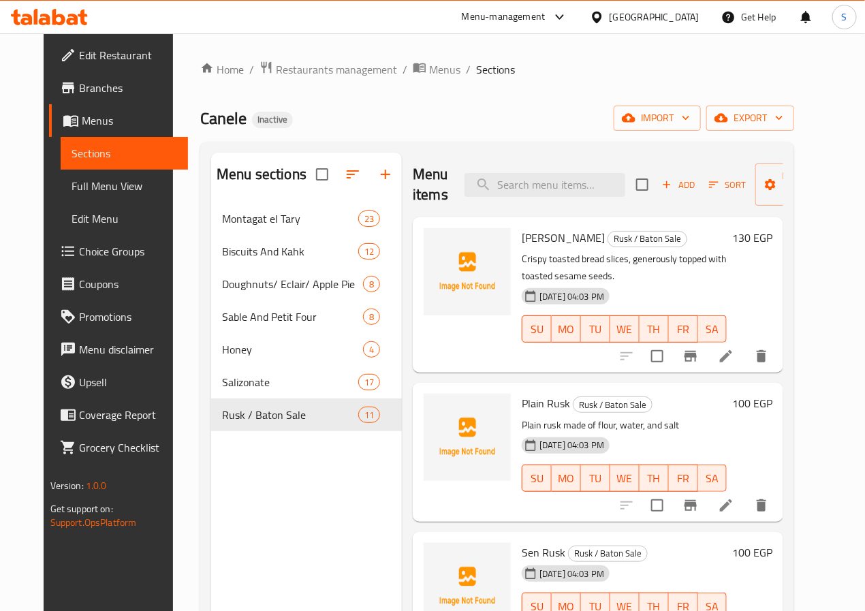
click at [742, 346] on li at bounding box center [726, 356] width 38 height 25
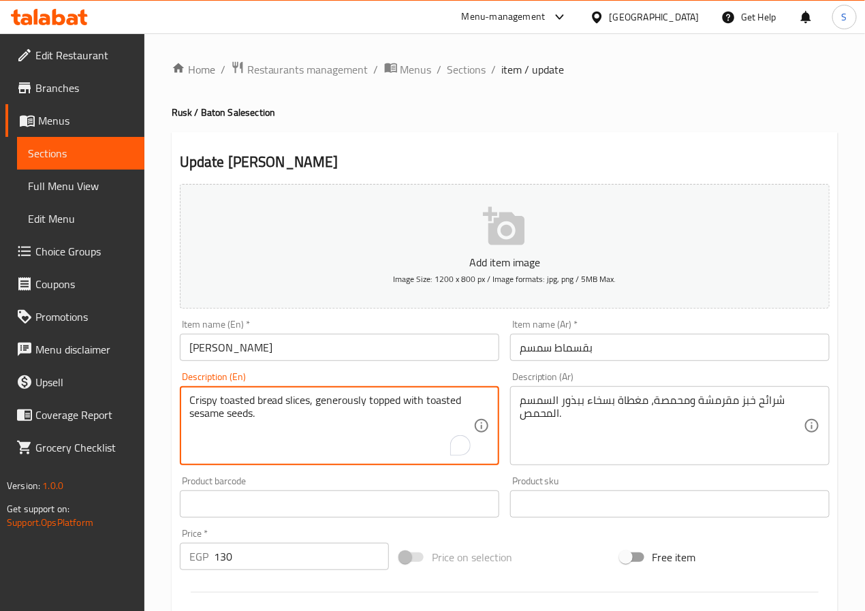
paste textarea "Twice-baked, crispy bread slices generously coat"
type textarea "Twice-baked, crispy bread slices generously coated with toasted sesame seeds."
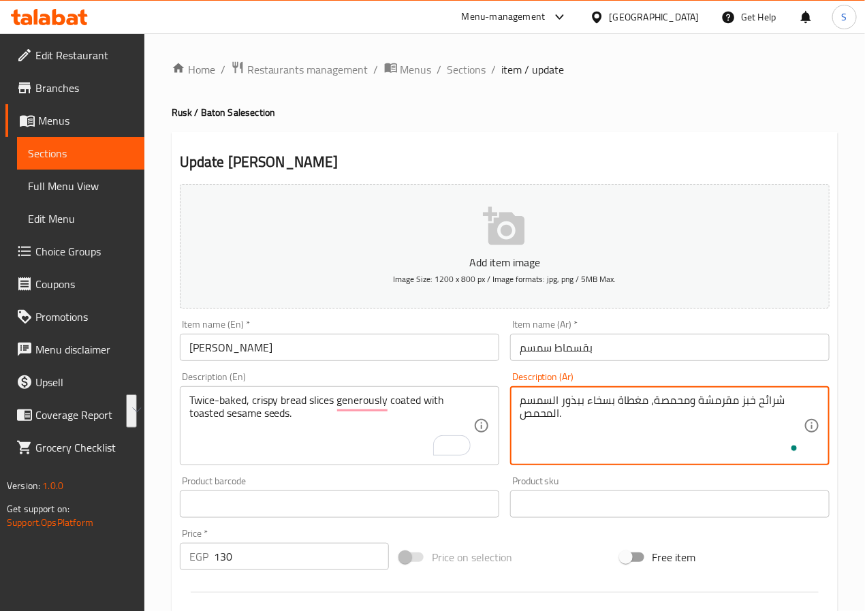
click at [693, 409] on textarea "شرائح خبز مقرمشة ومحمصة، مغطاة بسخاء ببذور السمسم المحمص." at bounding box center [662, 426] width 284 height 65
click at [734, 409] on textarea "شرائح خبز مقرمشة ومحمصة، مغطاة بسخاء ببذور السمسم المحمص." at bounding box center [662, 426] width 284 height 65
type textarea "مخبوز مرتين، شرائح خبز مقرمشة، مغطاة بسخاء ببذور السمسم المحمص."
click at [656, 354] on input "بقسماط سمسم" at bounding box center [669, 347] width 319 height 27
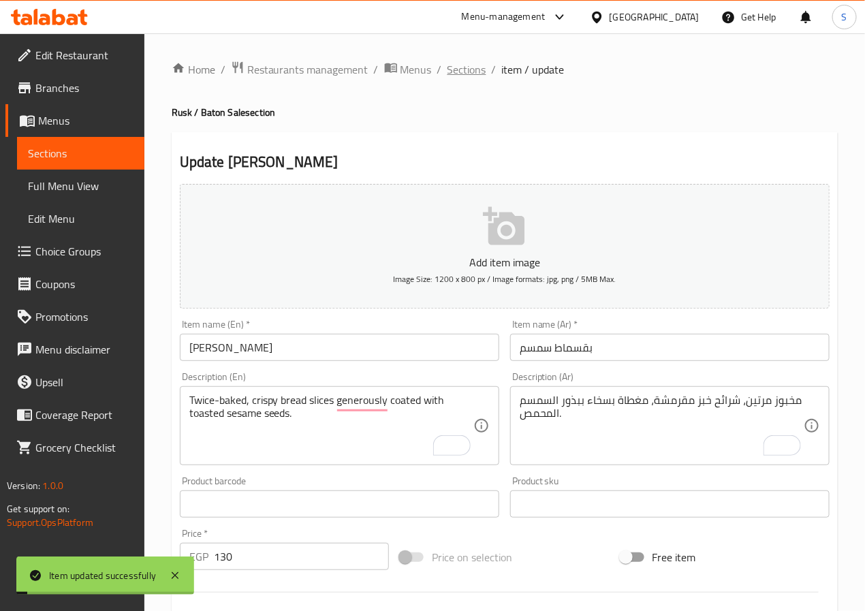
click at [473, 74] on span "Sections" at bounding box center [466, 69] width 39 height 16
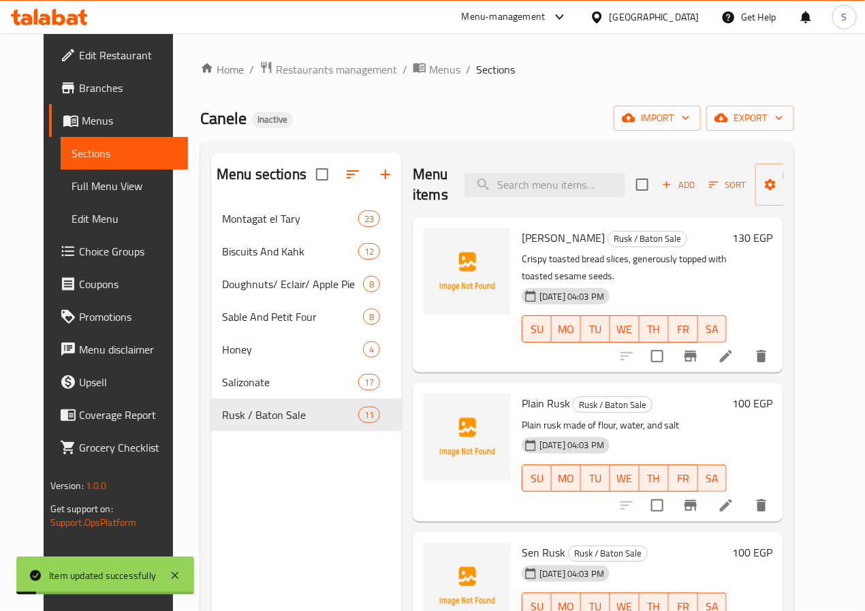
click at [734, 503] on icon at bounding box center [726, 505] width 16 height 16
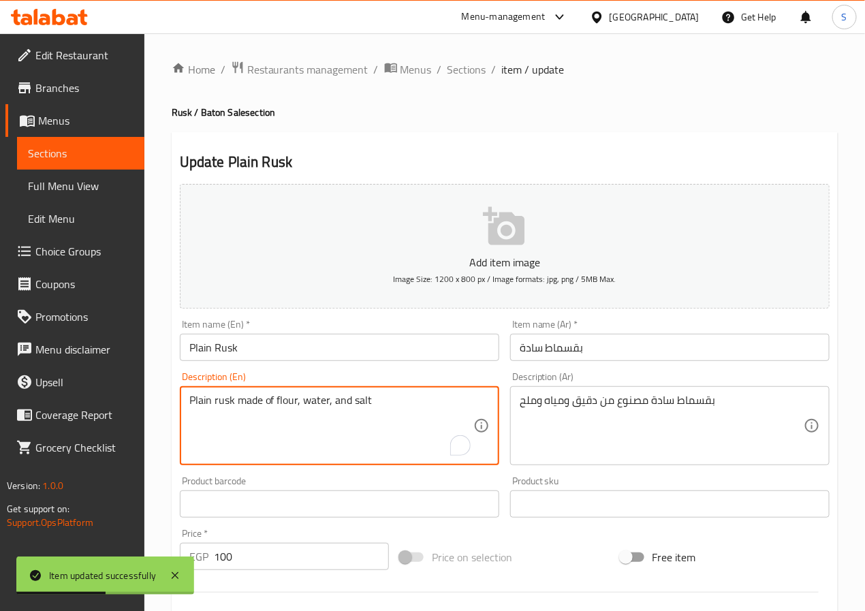
paste textarea "Simple, crispy, twice-baked bread slices, perfect for dipping in milk or tea."
type textarea "Simple, crispy, twice-baked bread slices."
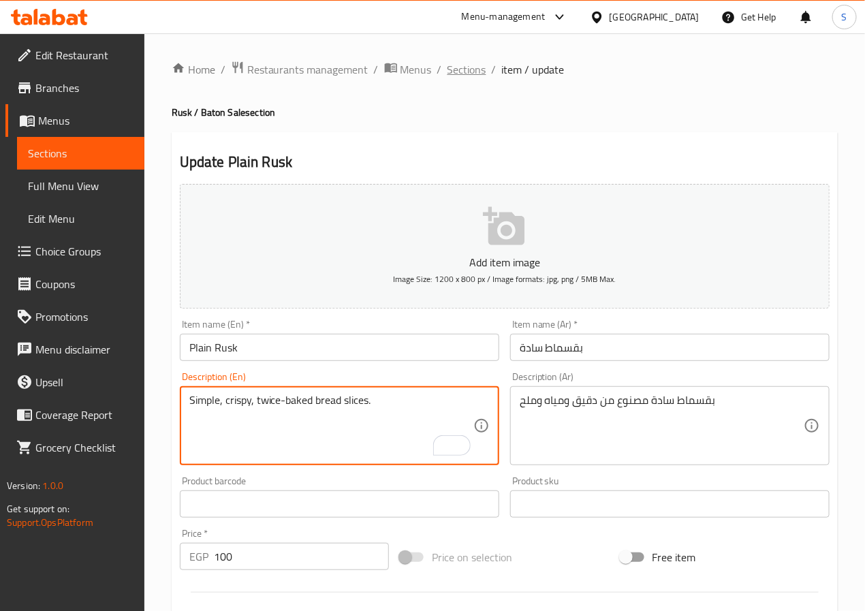
click at [462, 74] on span "Sections" at bounding box center [466, 69] width 39 height 16
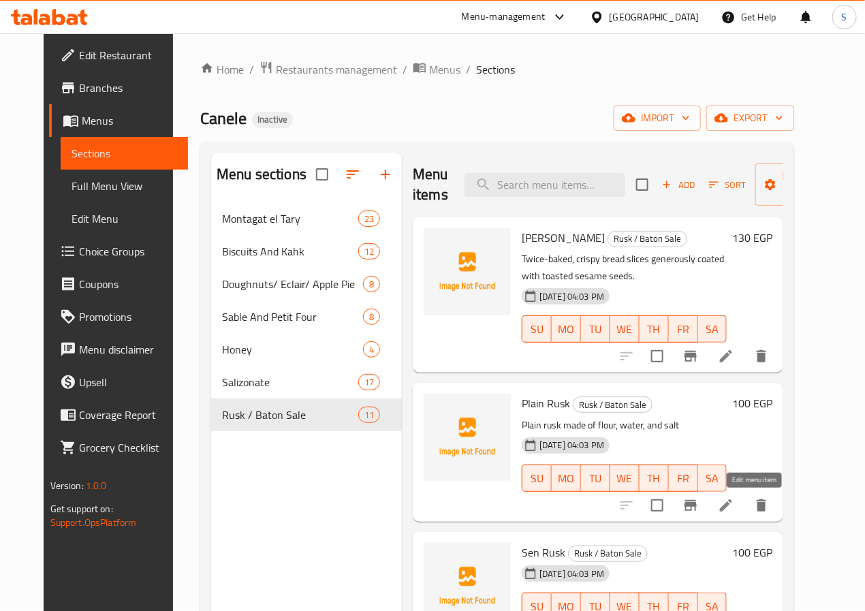
click at [734, 507] on icon at bounding box center [726, 505] width 16 height 16
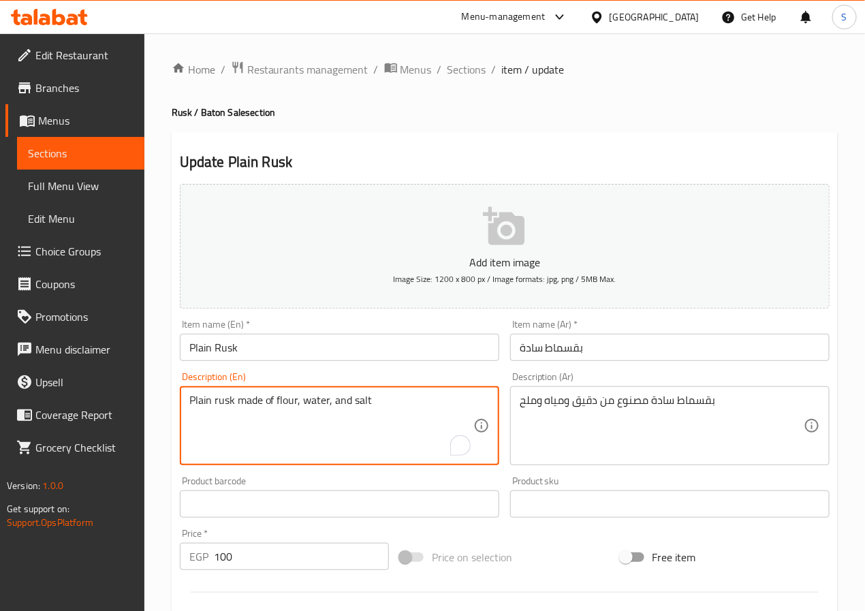
paste textarea "Simple, crispy, twice-baked bread slices, perfect for dipping in milk or tea."
type textarea "Simple, crispy, twice-baked bread slices."
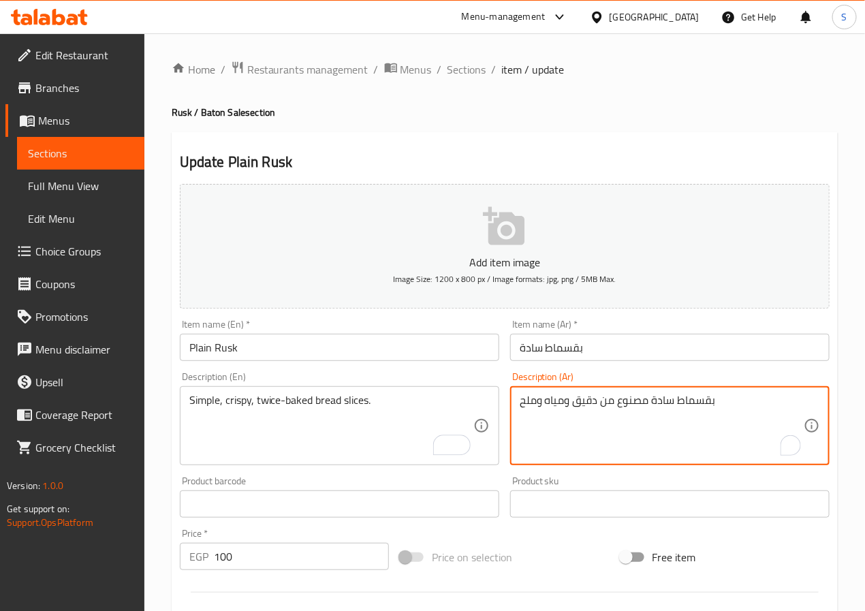
click at [639, 405] on textarea "بقسماط سادة مصنوع من دقيق ومياه وملح" at bounding box center [662, 426] width 284 height 65
type textarea "شرائح خبز مخبوزة مرتين، بسيطة ومقرمشة"
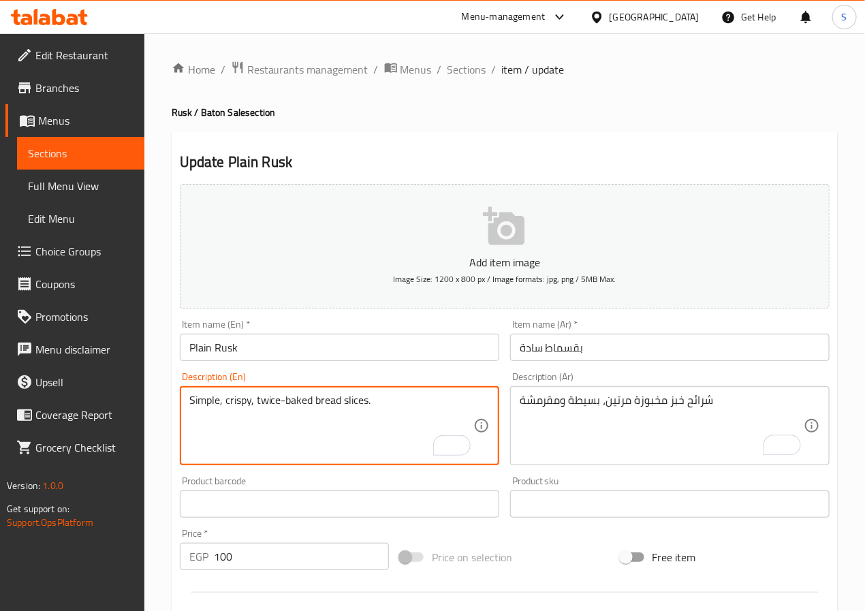
click at [336, 355] on input "Plain Rusk" at bounding box center [339, 347] width 319 height 27
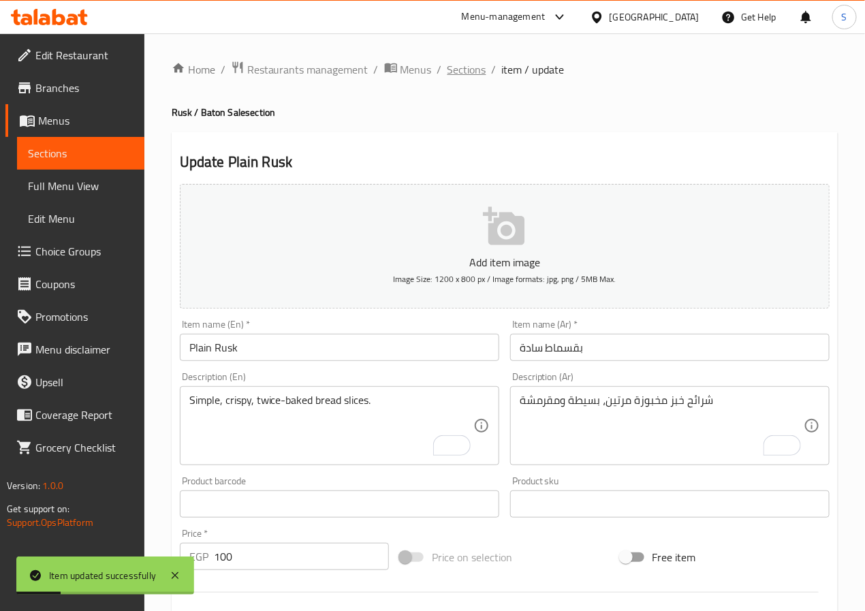
click at [474, 65] on span "Sections" at bounding box center [466, 69] width 39 height 16
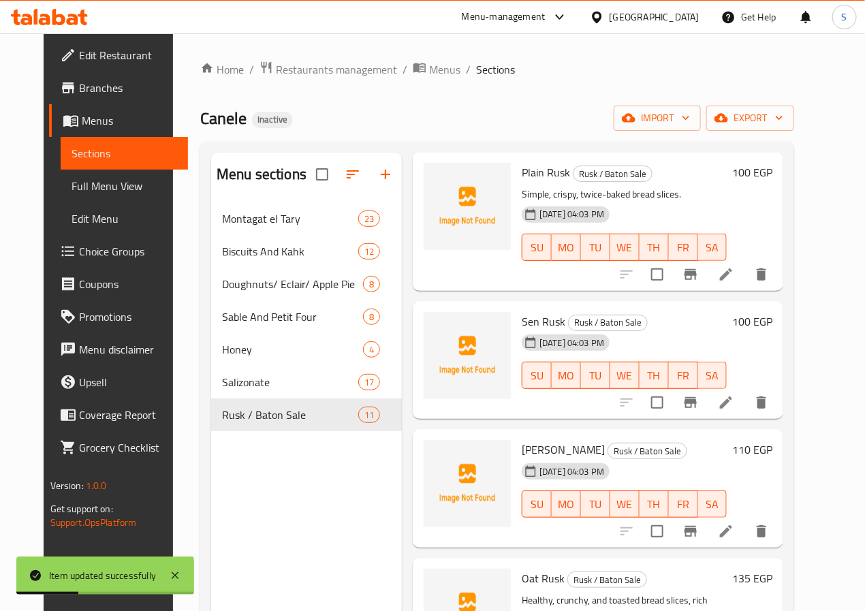
scroll to position [234, 0]
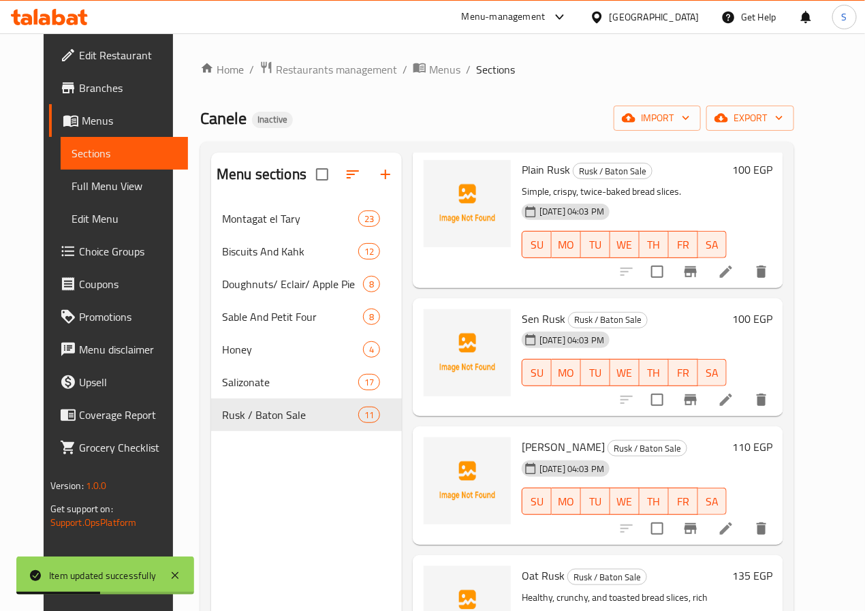
click at [745, 411] on li at bounding box center [726, 400] width 38 height 25
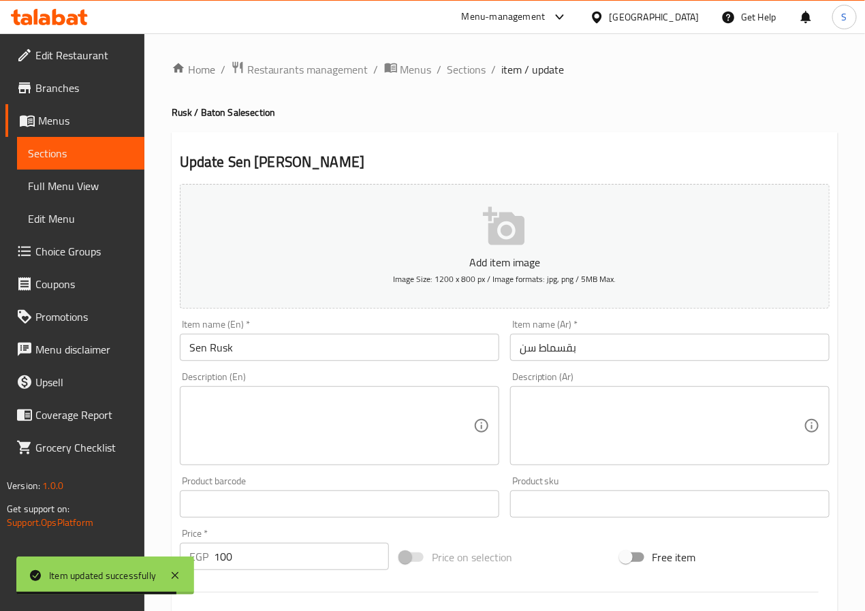
click at [235, 352] on input "Sen Rusk" at bounding box center [339, 347] width 319 height 27
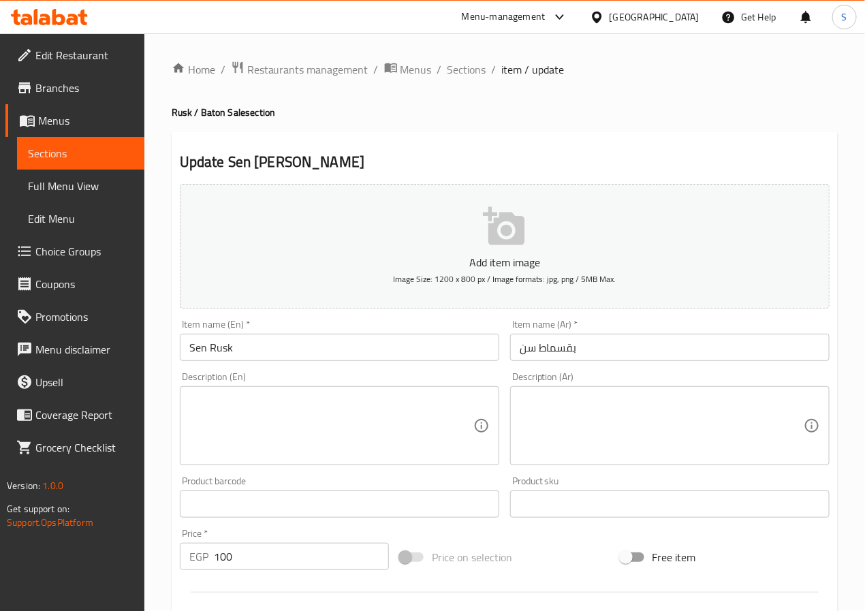
click at [336, 355] on input "Sen Rusk" at bounding box center [339, 347] width 319 height 27
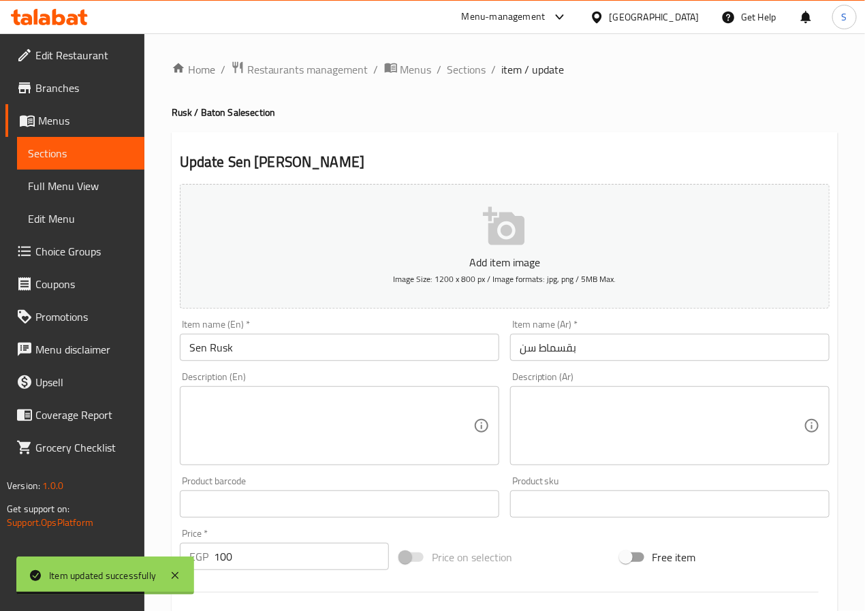
click at [430, 434] on textarea at bounding box center [331, 426] width 284 height 65
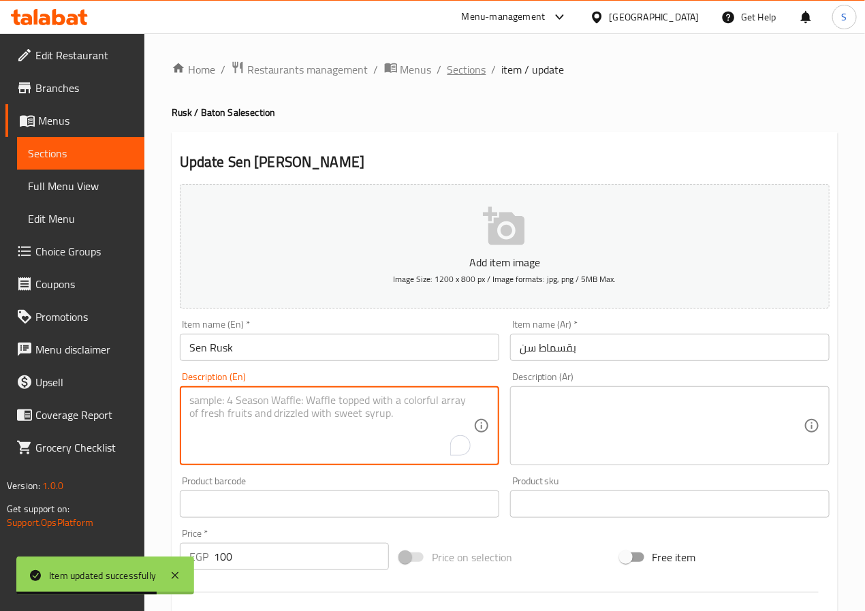
click at [467, 68] on span "Sections" at bounding box center [466, 69] width 39 height 16
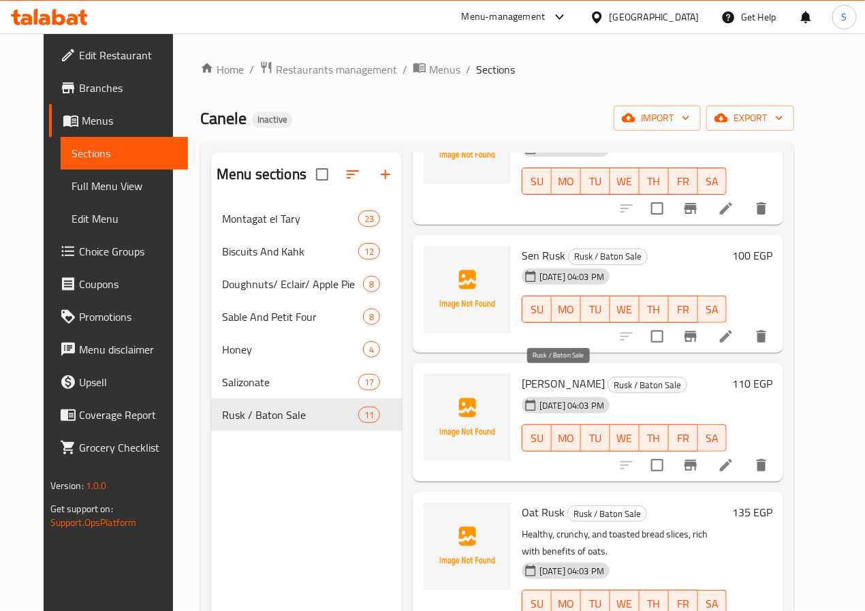
scroll to position [362, 0]
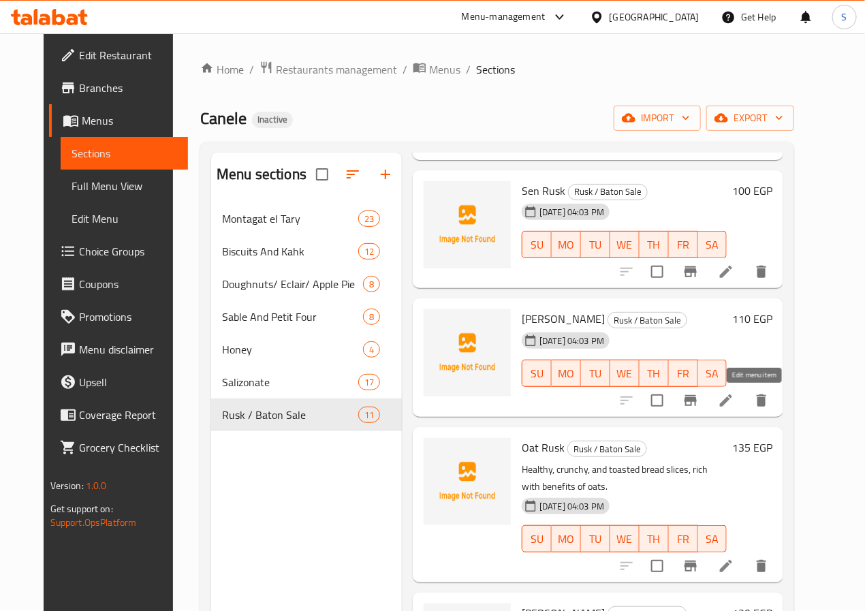
click at [734, 403] on icon at bounding box center [726, 400] width 16 height 16
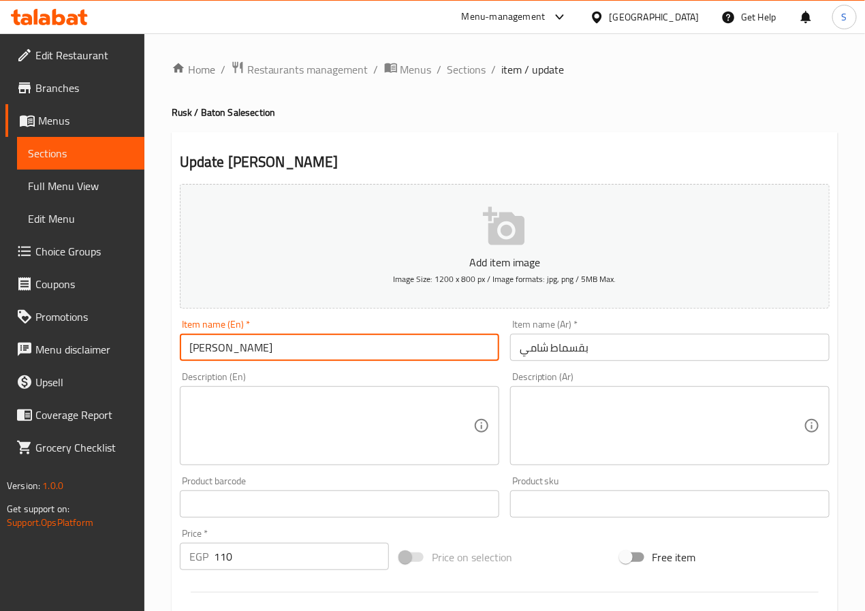
click at [215, 351] on input "[PERSON_NAME]" at bounding box center [339, 347] width 319 height 27
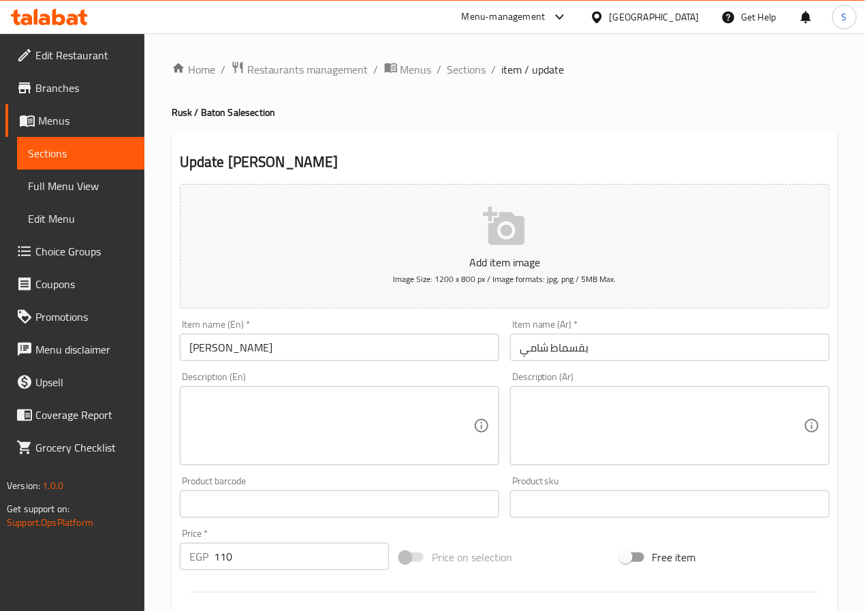
click at [571, 348] on input "بقسماط شامي" at bounding box center [669, 347] width 319 height 27
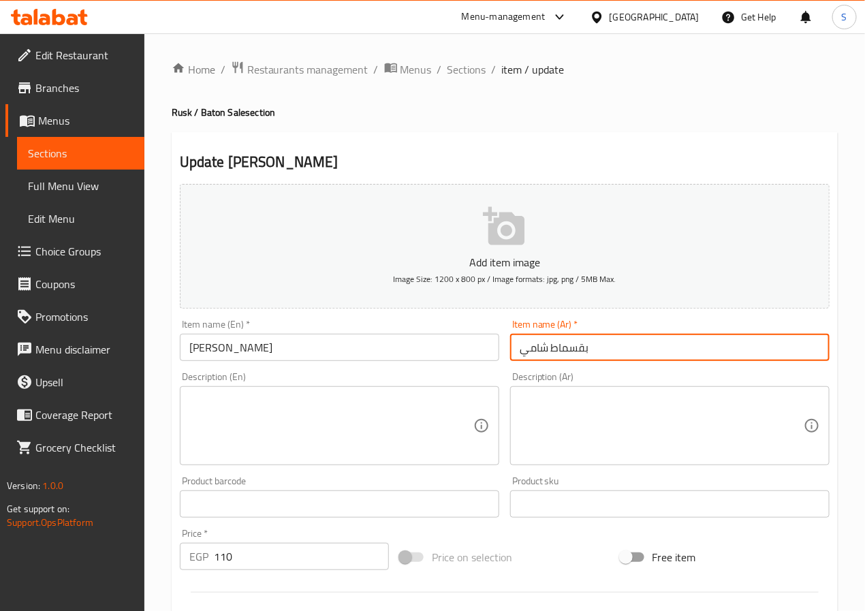
click at [571, 348] on input "بقسماط شامي" at bounding box center [669, 347] width 319 height 27
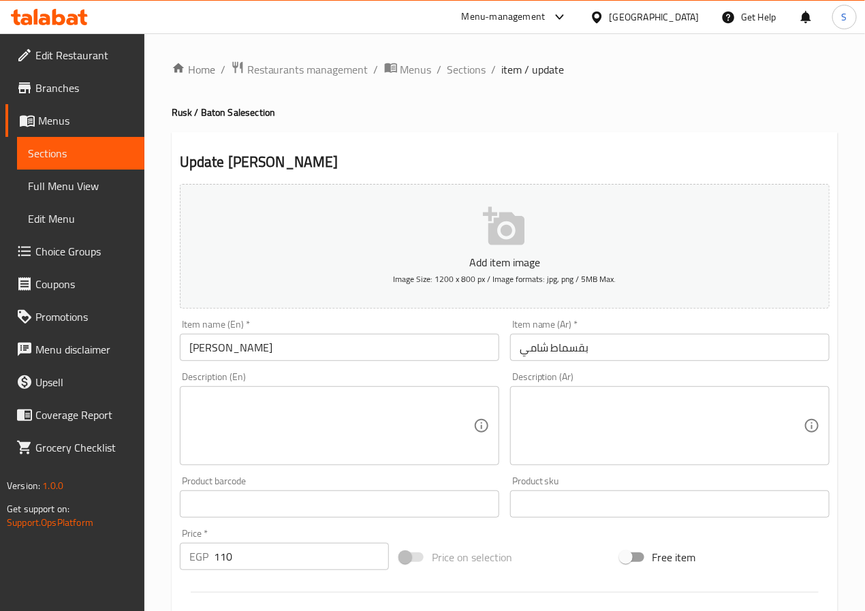
click at [383, 409] on textarea at bounding box center [331, 426] width 284 height 65
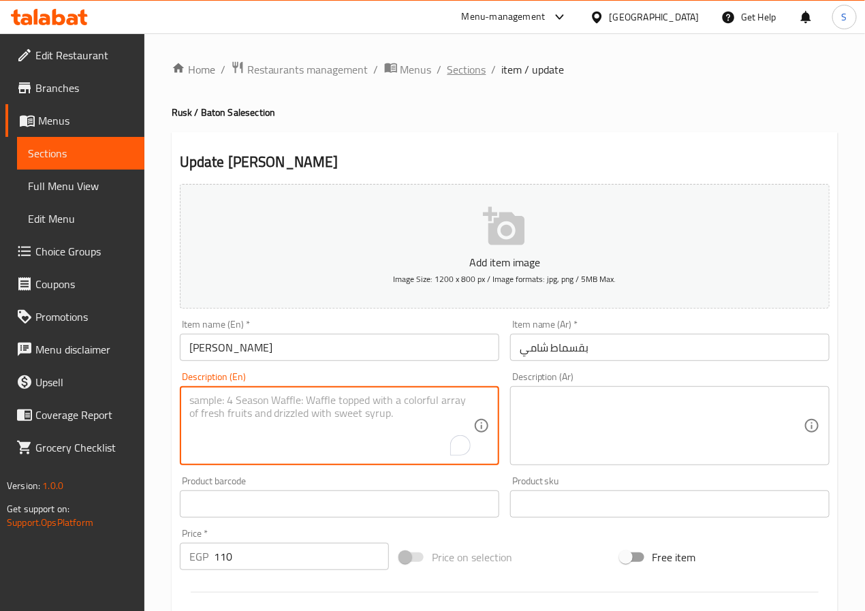
click at [464, 74] on span "Sections" at bounding box center [466, 69] width 39 height 16
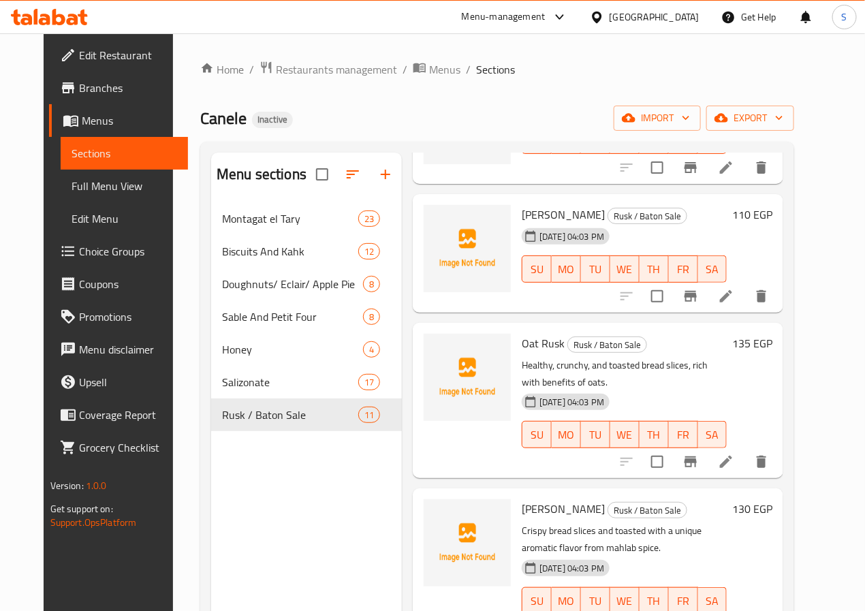
scroll to position [483, 0]
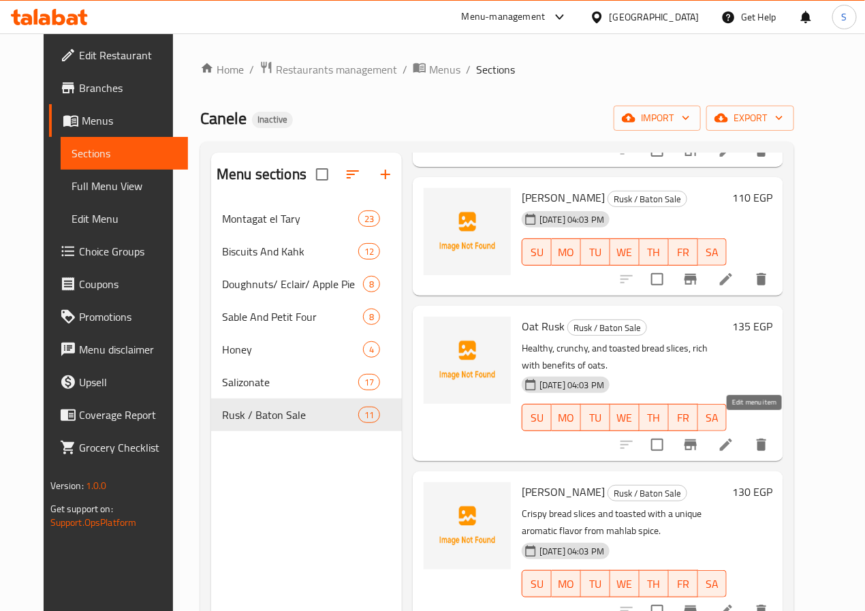
click at [734, 437] on icon at bounding box center [726, 445] width 16 height 16
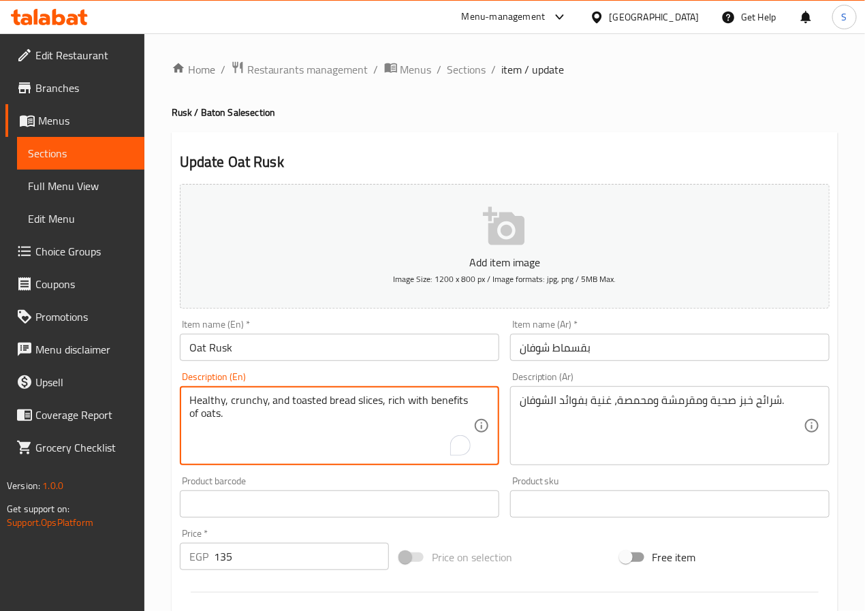
paste textarea "twice-baked crispy bread slices enriched with the wholesome goodnes"
type textarea "Healthy, twice-baked crispy bread slices enriched with the wholesome goodness o…"
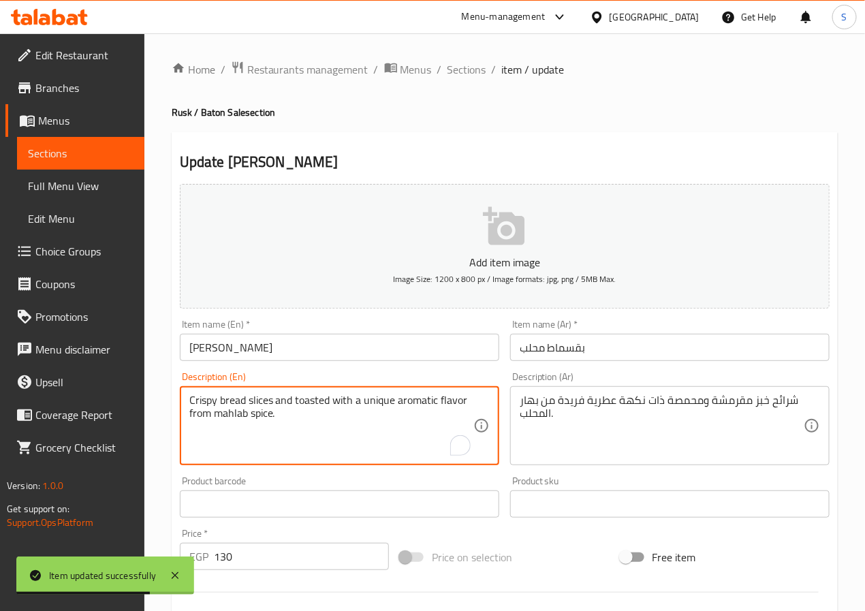
paste textarea ", twice-baked bread slices with a unique,"
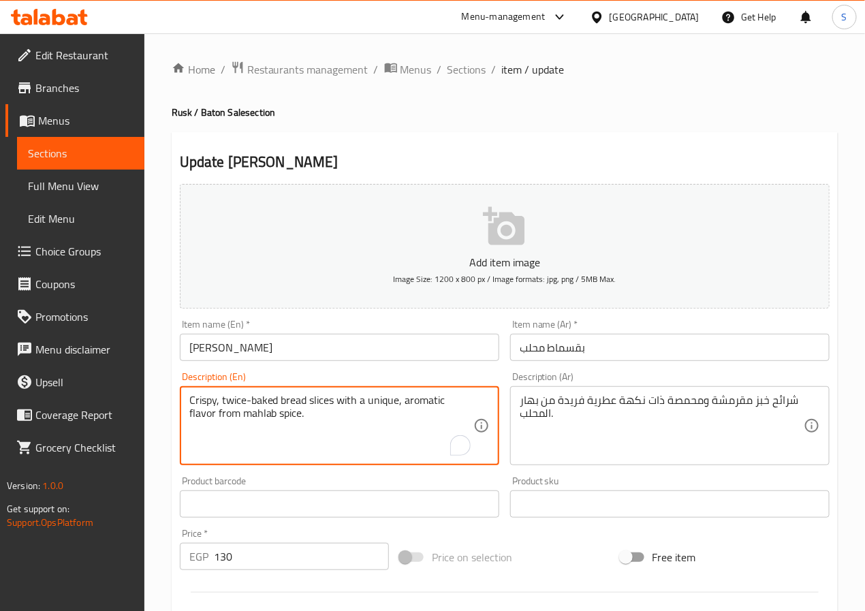
type textarea "Crispy, twice-baked bread slices with a unique, aromatic flavor from mahlab spi…"
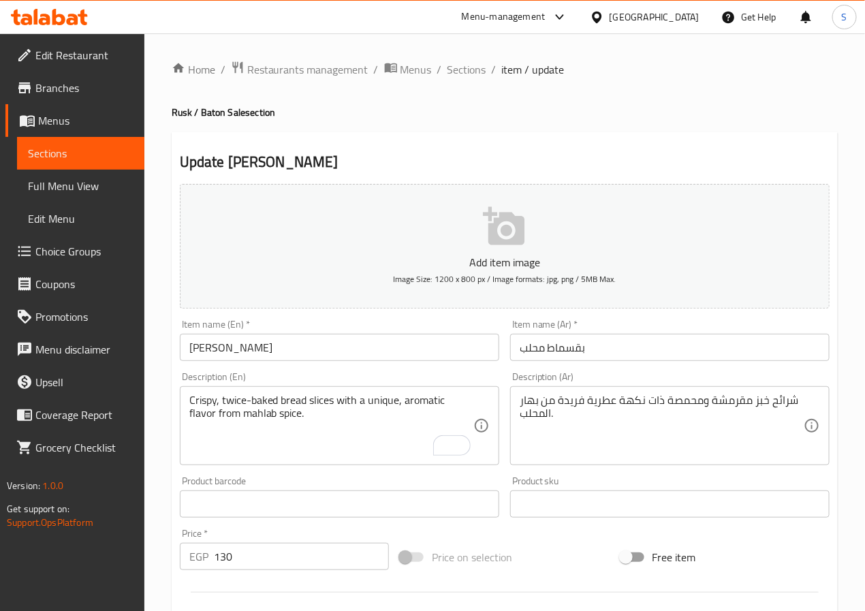
drag, startPoint x: 708, startPoint y: 407, endPoint x: 708, endPoint y: 479, distance: 72.2
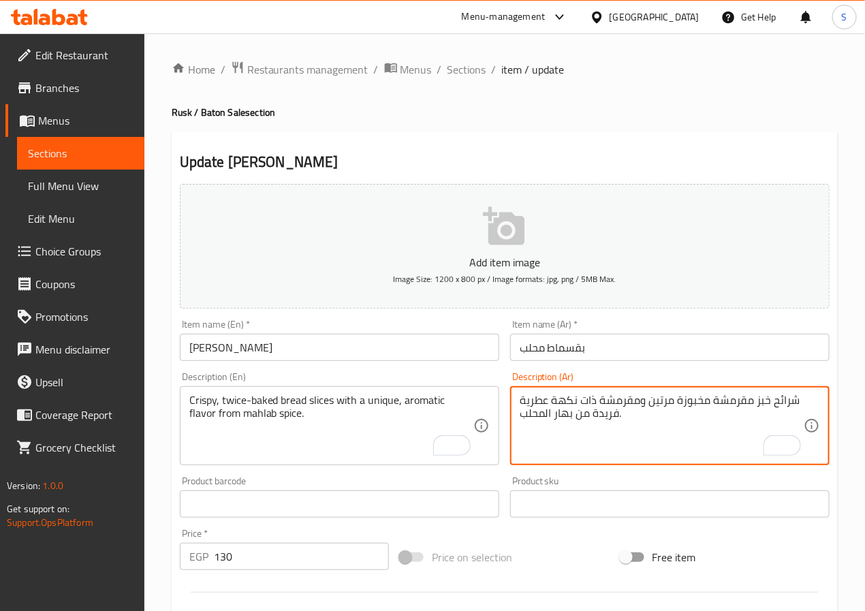
type textarea "شرائح خبز مقرمشة مخبوزة مرتين ومقرمشة ذات نكهة عطرية فريدة من بهار المحلب."
click at [589, 352] on input "بقسماط محلب" at bounding box center [669, 347] width 319 height 27
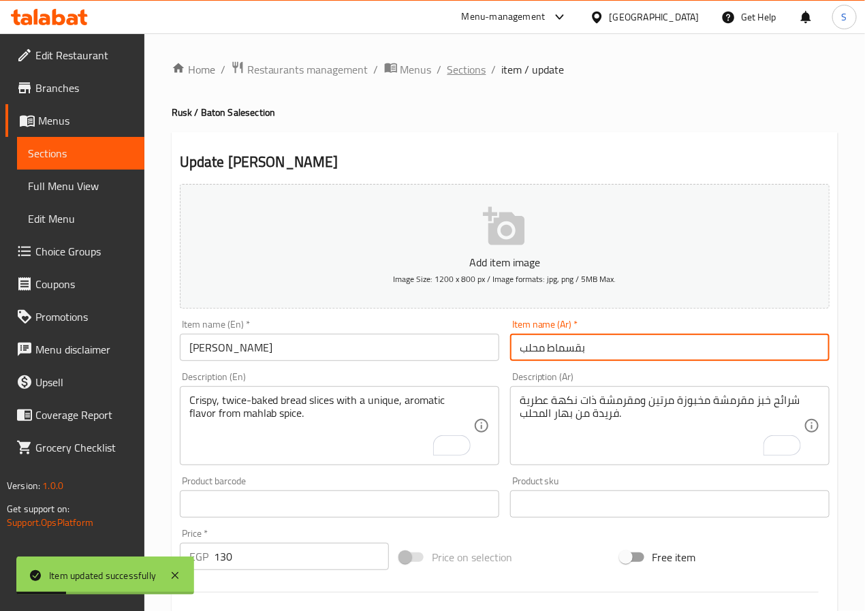
click at [466, 66] on span "Sections" at bounding box center [466, 69] width 39 height 16
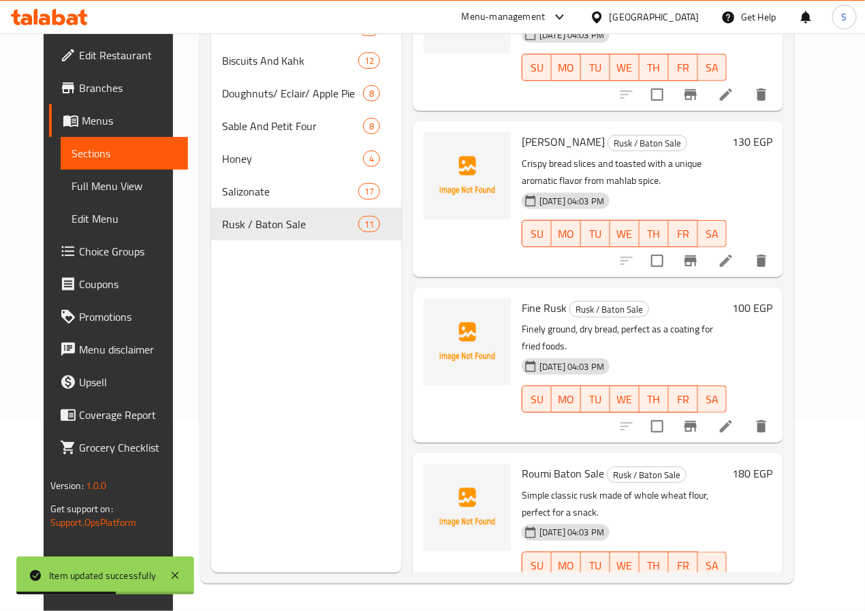
scroll to position [646, 0]
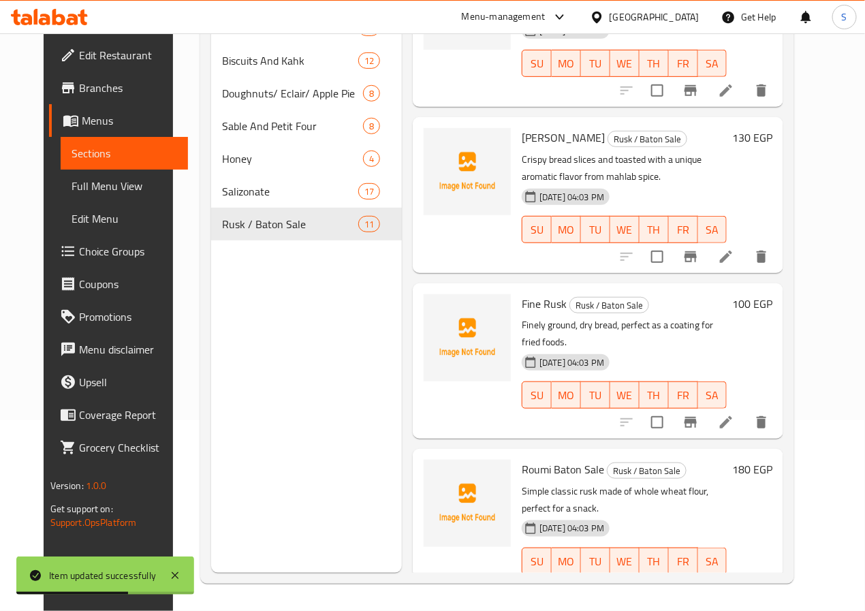
click at [732, 416] on icon at bounding box center [726, 422] width 12 height 12
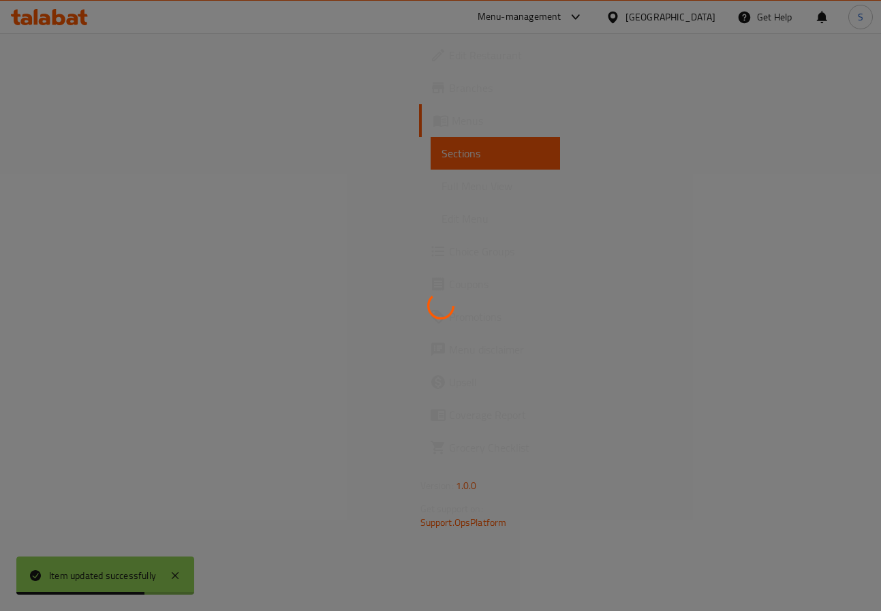
click at [760, 403] on div at bounding box center [440, 305] width 881 height 611
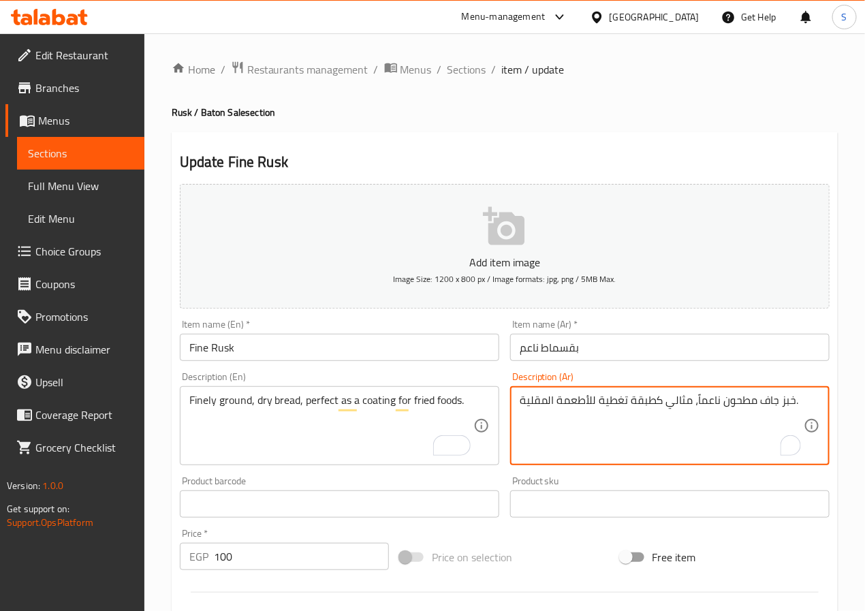
click at [610, 405] on textarea "خبز جاف مطحون ناعماً، مثالي كطبقة تغطية للأطعمة المقلية." at bounding box center [662, 426] width 284 height 65
type textarea "خبز جاف مطحون ناعماً، مثالي كطبقة للأطعمة المقلية."
click at [599, 353] on input "بقسماط ناعم" at bounding box center [669, 347] width 319 height 27
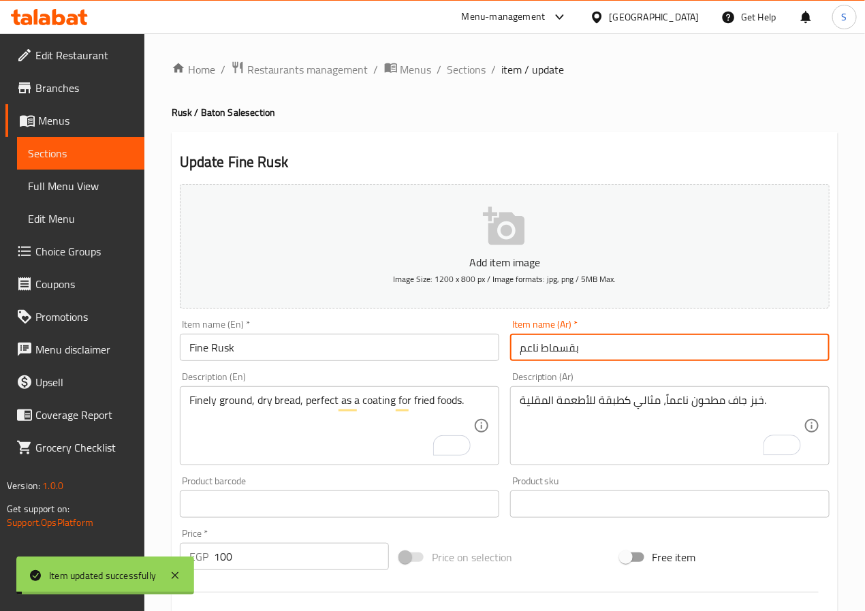
drag, startPoint x: 460, startPoint y: 68, endPoint x: 343, endPoint y: 25, distance: 124.1
click at [460, 68] on span "Sections" at bounding box center [466, 69] width 39 height 16
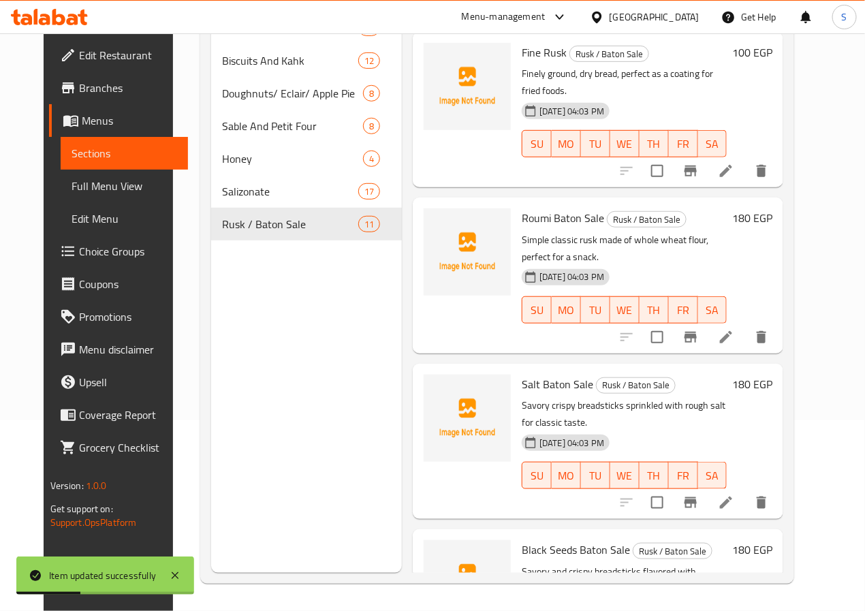
scroll to position [899, 0]
click at [744, 323] on li at bounding box center [726, 335] width 38 height 25
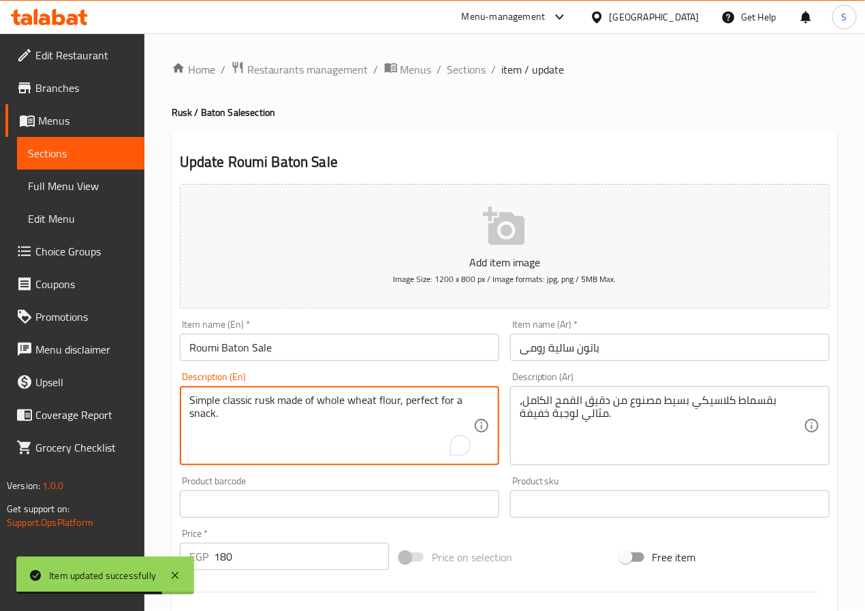
paste textarea "A classic, simple rusk made with whole wheat flour, perfect for a light"
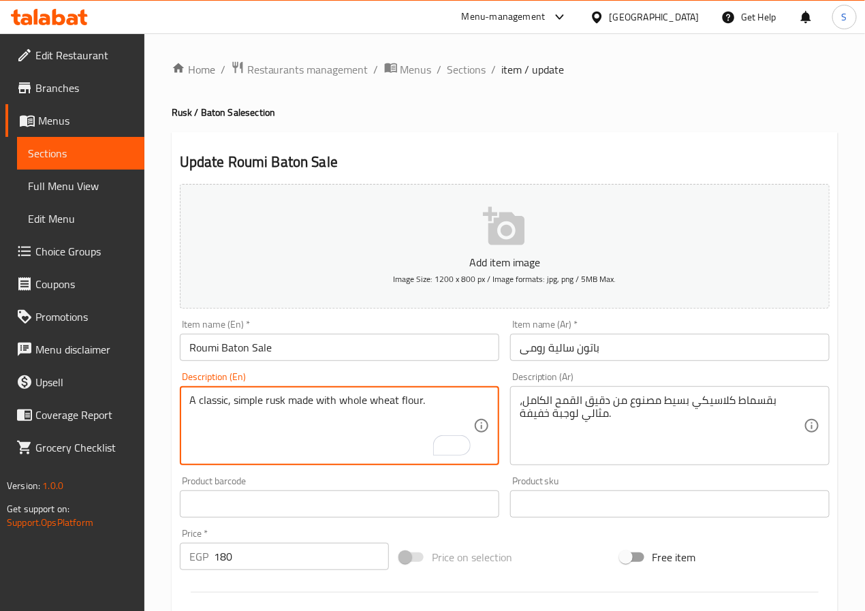
type textarea "A classic, simple rusk made with whole wheat flour."
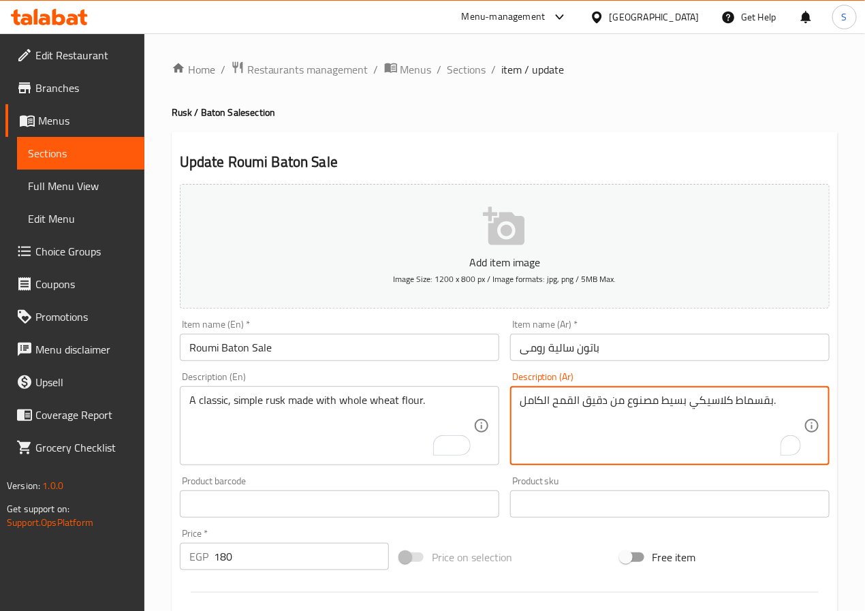
type textarea "بقسماط كلاسيكي بسيط مصنوع من دقيق القمح الكامل."
click at [605, 346] on input "باتون سالية رومى" at bounding box center [669, 347] width 319 height 27
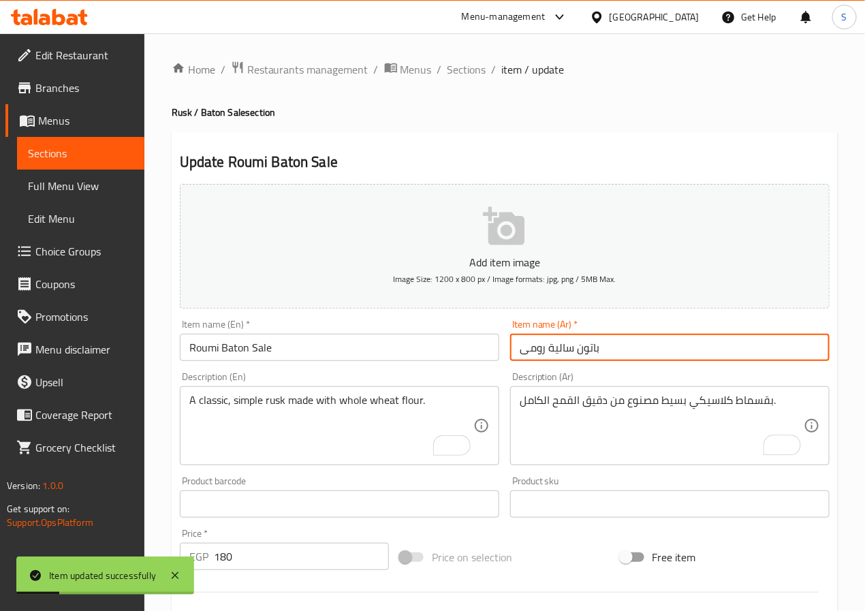
drag, startPoint x: 550, startPoint y: 355, endPoint x: 607, endPoint y: 353, distance: 57.9
click at [607, 353] on input "باتون سالية رومى" at bounding box center [669, 347] width 319 height 27
click at [536, 350] on input "باتون سالية رومى" at bounding box center [669, 347] width 319 height 27
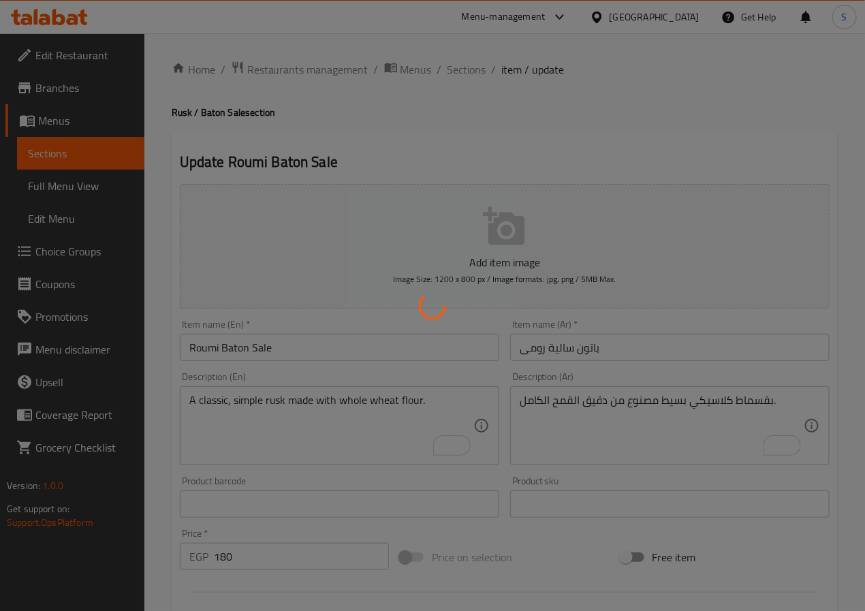
click at [413, 151] on div at bounding box center [432, 305] width 865 height 611
click at [486, 154] on div at bounding box center [432, 305] width 865 height 611
click at [570, 370] on div at bounding box center [432, 305] width 865 height 611
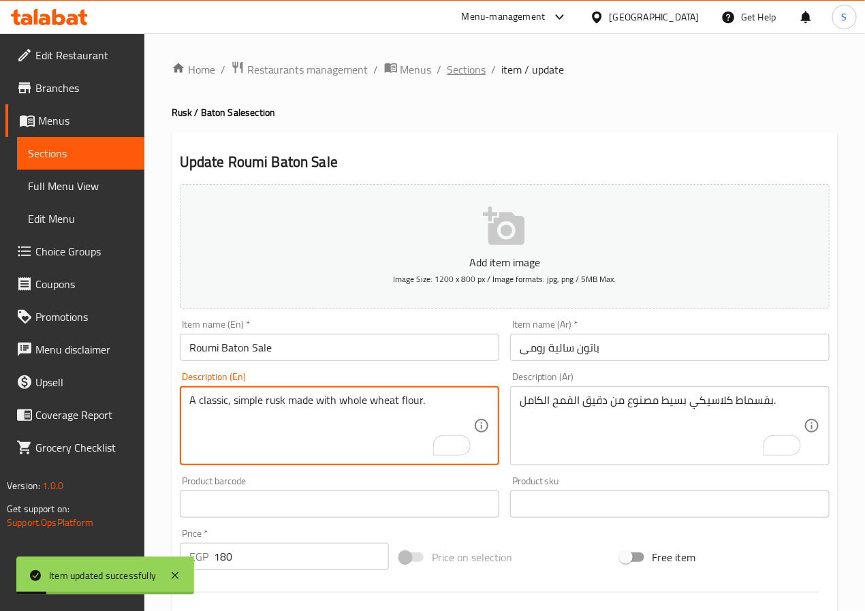
click at [456, 72] on span "Sections" at bounding box center [466, 69] width 39 height 16
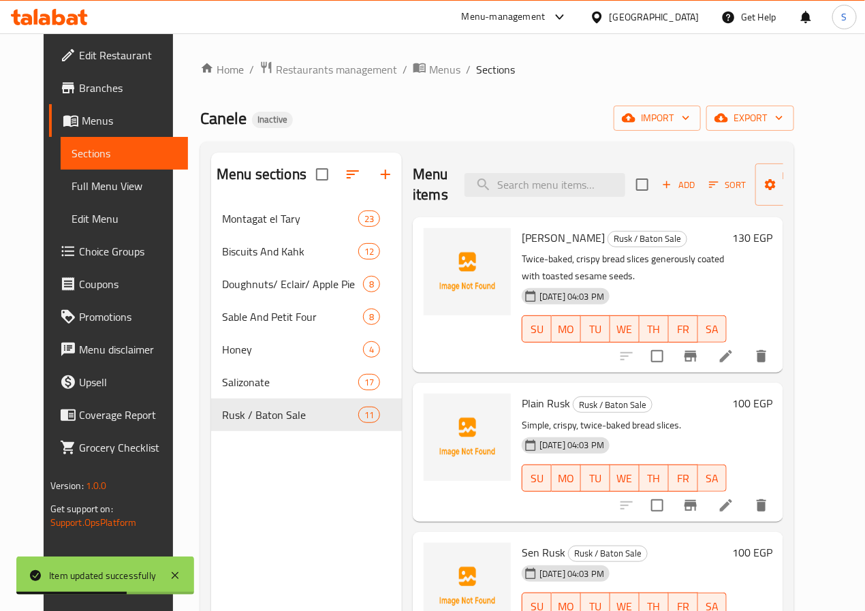
scroll to position [1090, 0]
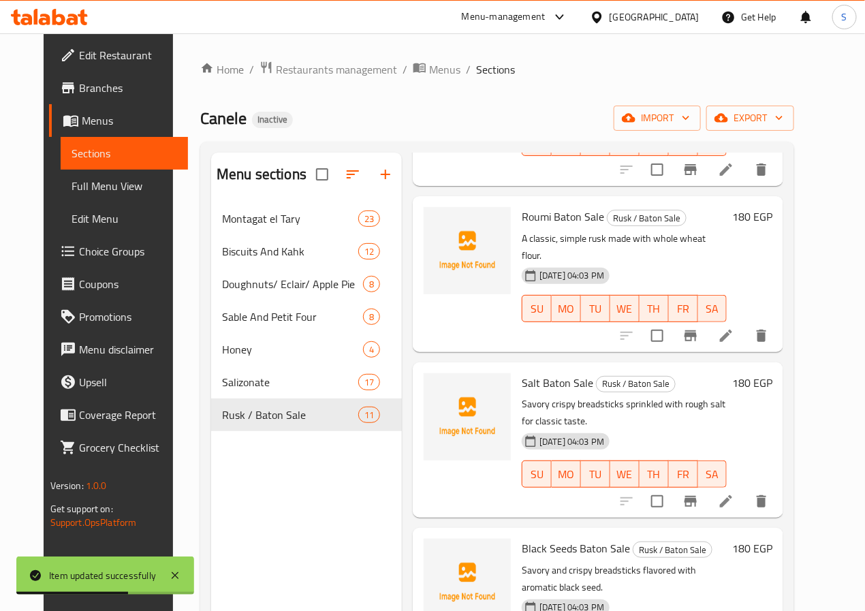
click at [727, 460] on button "SA" at bounding box center [712, 473] width 29 height 27
click at [734, 493] on icon at bounding box center [726, 501] width 16 height 16
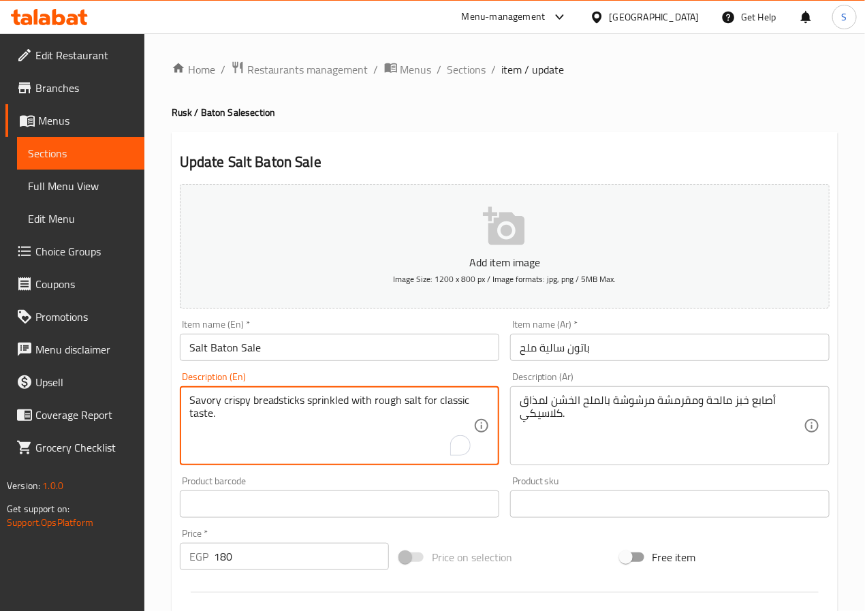
paste textarea "Crispy, savory breadsticks lightly sprinkled with coarse salt for a"
type textarea "Crispy, savory breadsticks lightly sprinkled with coarse salt for a classic tas…"
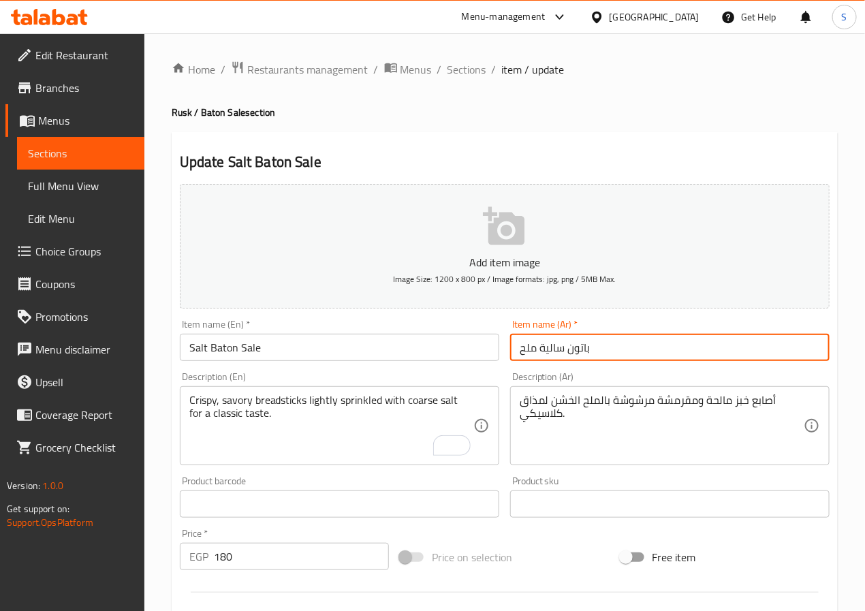
click at [539, 347] on input "باتون سالية ملح" at bounding box center [669, 347] width 319 height 27
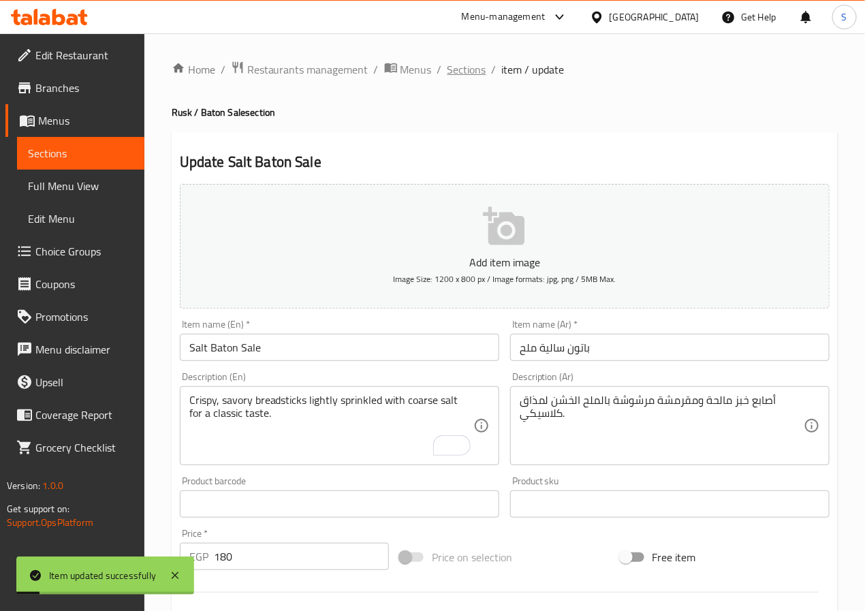
click at [458, 67] on span "Sections" at bounding box center [466, 69] width 39 height 16
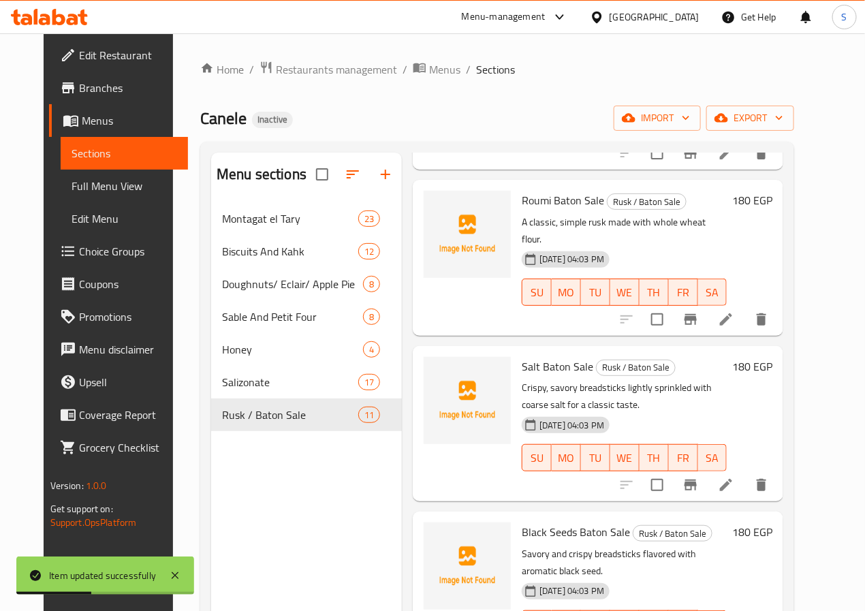
scroll to position [191, 0]
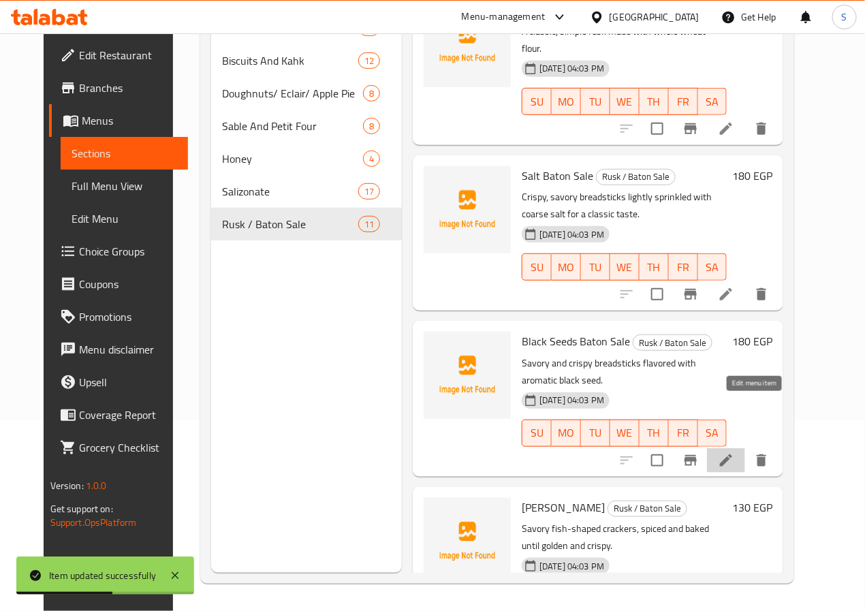
click at [734, 452] on icon at bounding box center [726, 460] width 16 height 16
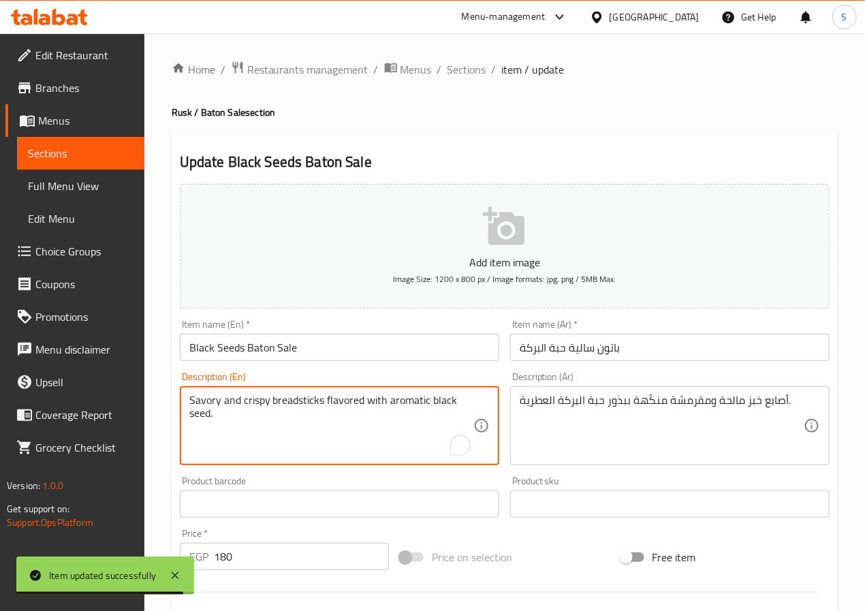
paste textarea "Crispy, savory breadsticks flavored with aromatic black cumin seeds"
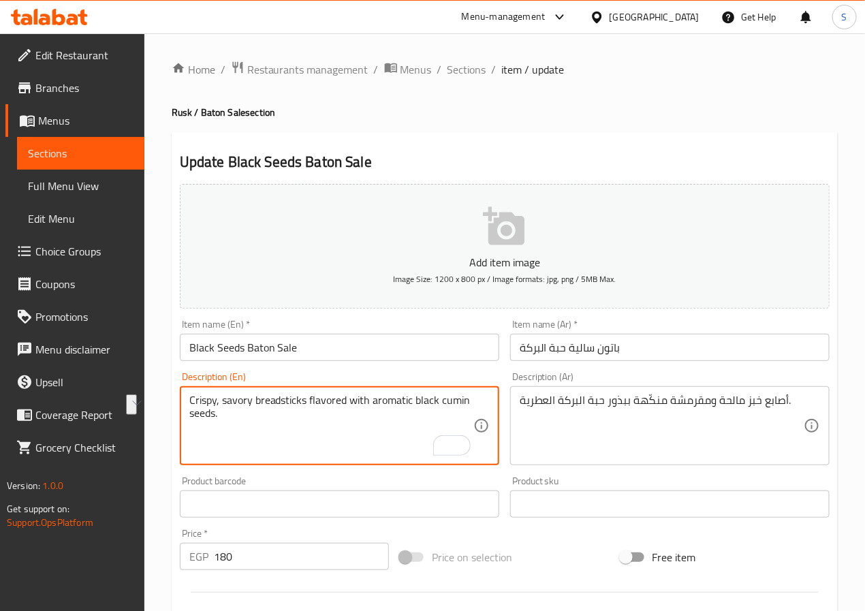
drag, startPoint x: 413, startPoint y: 399, endPoint x: 467, endPoint y: 398, distance: 53.1
click at [467, 398] on textarea "Crispy, savory breadsticks flavored with aromatic black cumin seeds." at bounding box center [331, 426] width 284 height 65
type textarea "Crispy, savory breadsticks flavored with aromatic black cumin seeds."
click at [546, 355] on input "باتون سالية حبة البركة" at bounding box center [669, 347] width 319 height 27
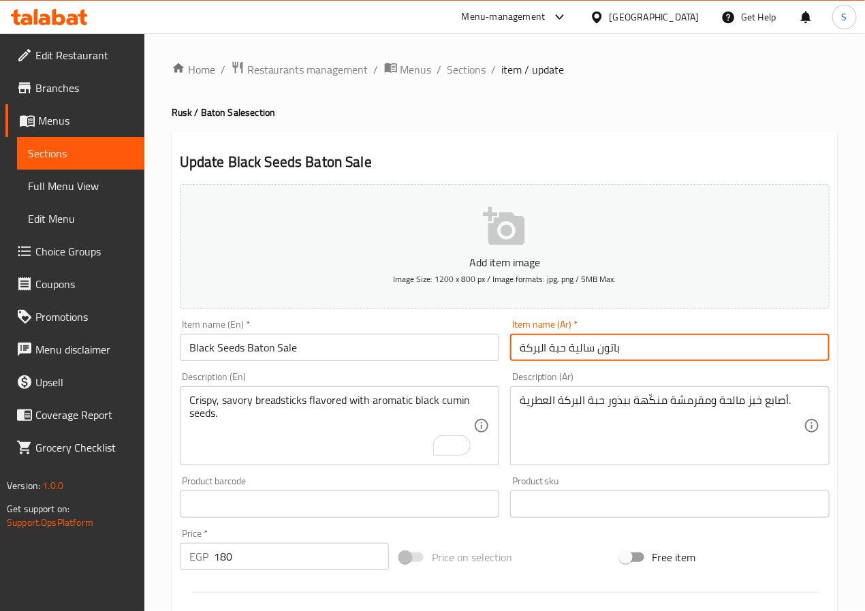
click at [548, 352] on input "باتون سالية حبة البركة" at bounding box center [669, 347] width 319 height 27
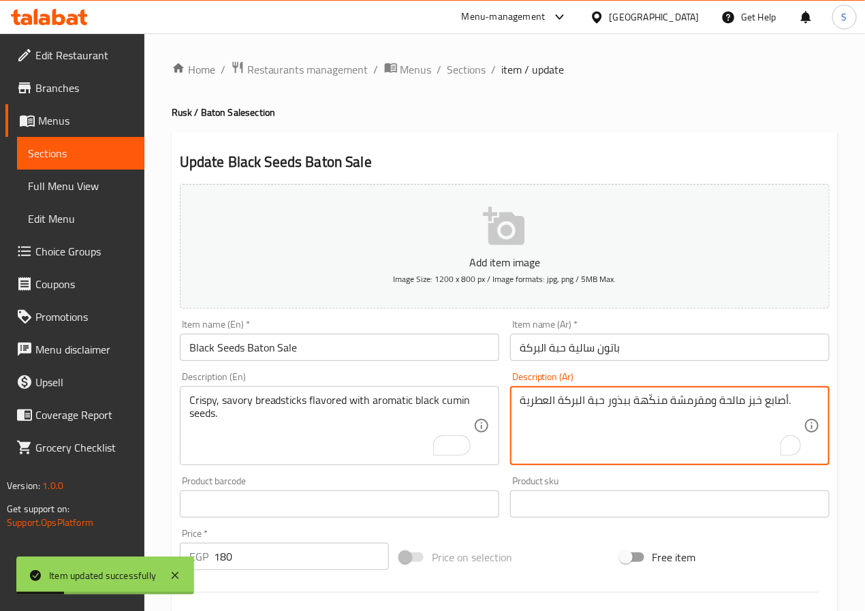
click at [599, 407] on textarea "أصابع خبز مالحة ومقرمشة منكّهة ببذور حبة البركة العطرية." at bounding box center [662, 426] width 284 height 65
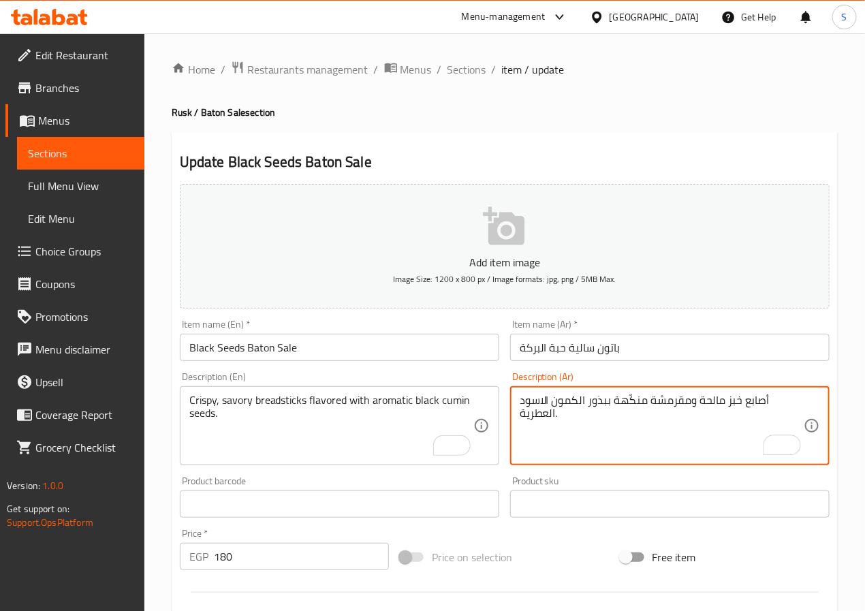
type textarea "أصابع خبز مالحة ومقرمشة منكّهة ببذور الكمون الاسود العطرية."
click at [586, 350] on input "باتون سالية حبة البركة" at bounding box center [669, 347] width 319 height 27
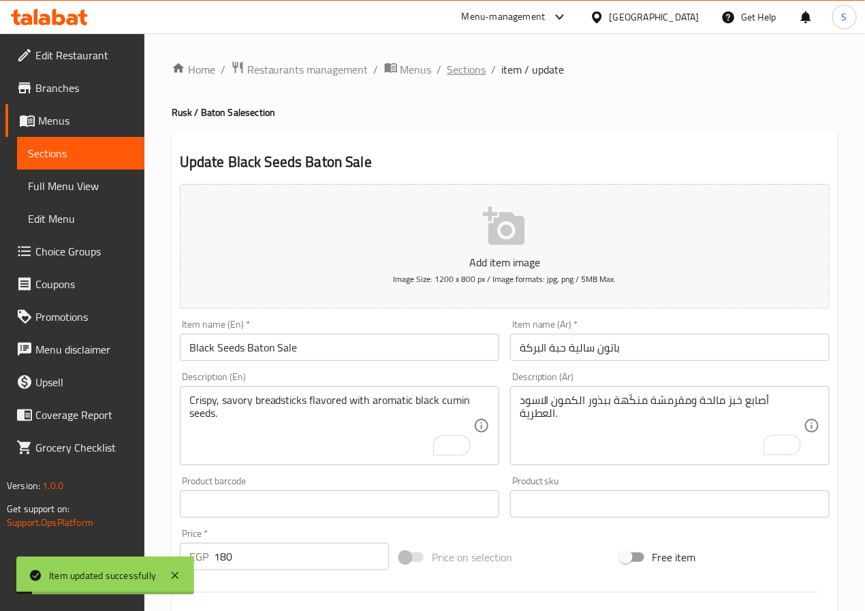
click at [454, 64] on span "Sections" at bounding box center [466, 69] width 39 height 16
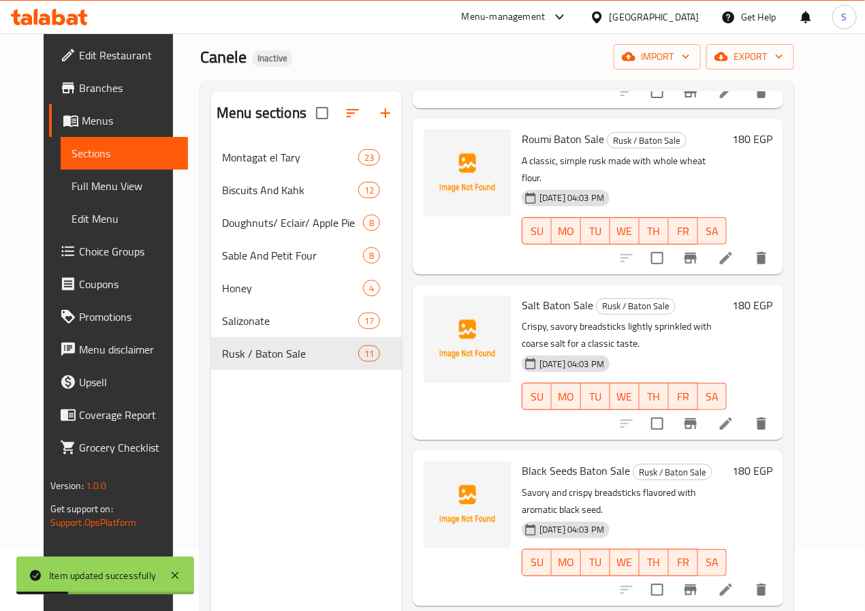
scroll to position [191, 0]
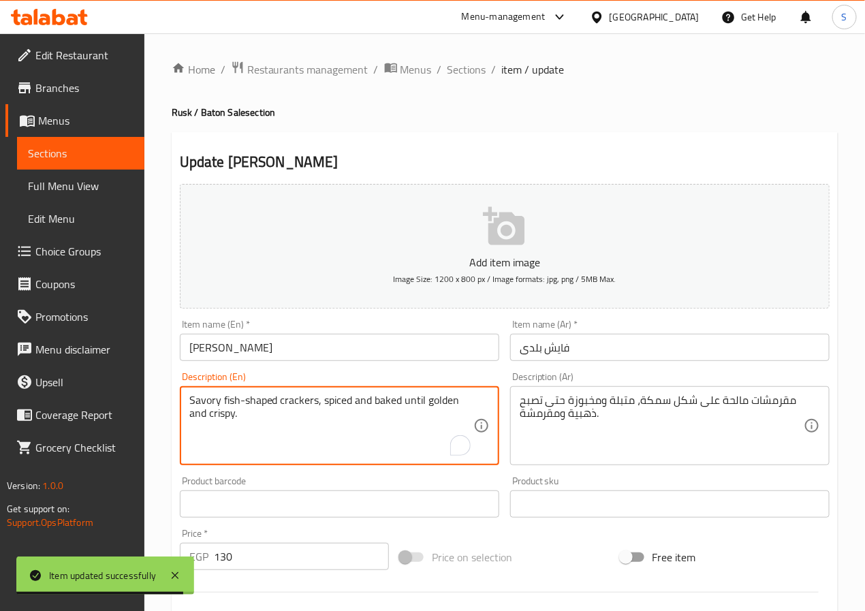
paste textarea "A savory, fish-shaped cracker, seasoned and baked until golden and crisp"
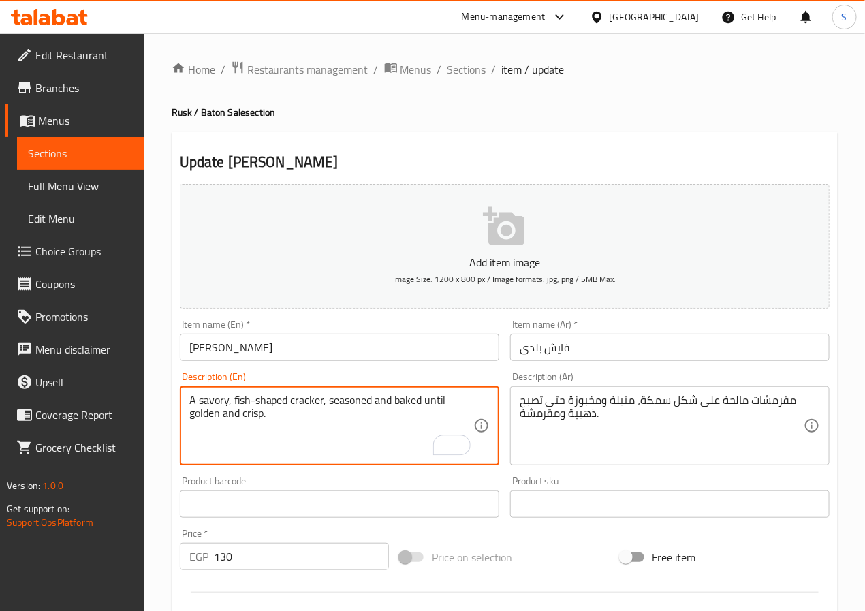
type textarea "A savory, fish-shaped cracker, seasoned and baked until golden and crisp."
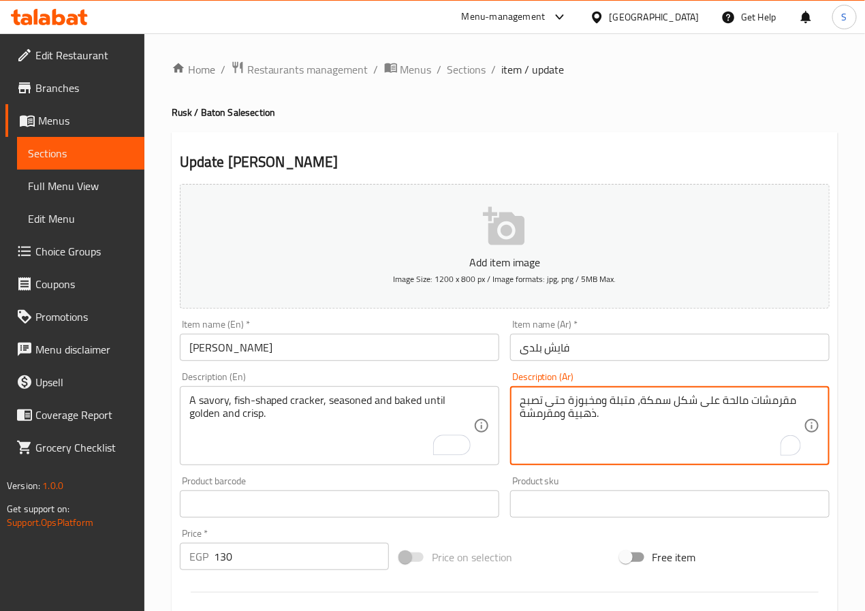
click at [767, 407] on textarea "مقرمشات مالحة على شكل سمكة، متبلة ومخبوزة حتى تصبح ذهبية ومقرمشة." at bounding box center [662, 426] width 284 height 65
click at [536, 415] on textarea "كراكرز مالحة على شكل سمكة، متبلة ومخبوزة حتى تصبح ذهبية ومقرمشة." at bounding box center [662, 426] width 284 height 65
type textarea "كراكرز مالحة على شكل سمكة، متبلة ومخبوزة حتى تصبح ذهبية وكريسب."
click at [550, 356] on input "فايش بلدى" at bounding box center [669, 347] width 319 height 27
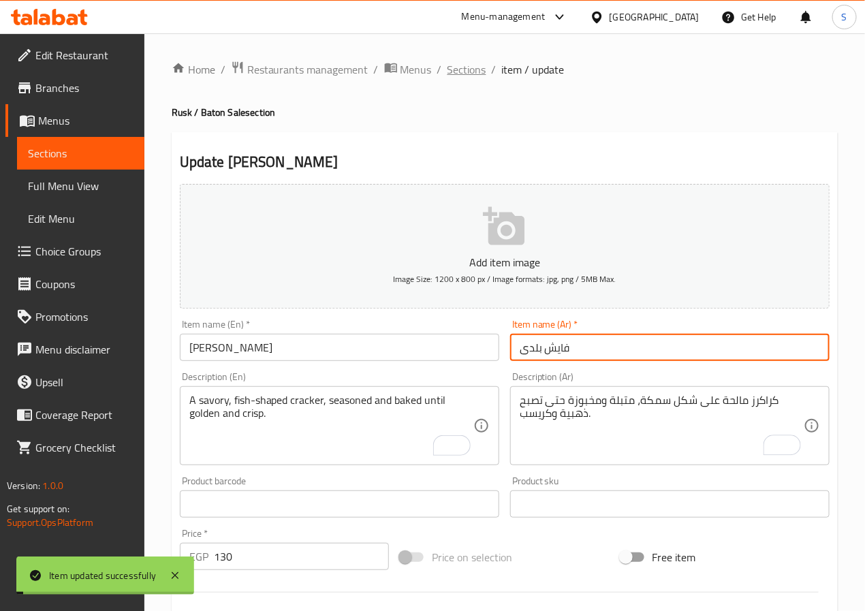
click at [466, 67] on span "Sections" at bounding box center [466, 69] width 39 height 16
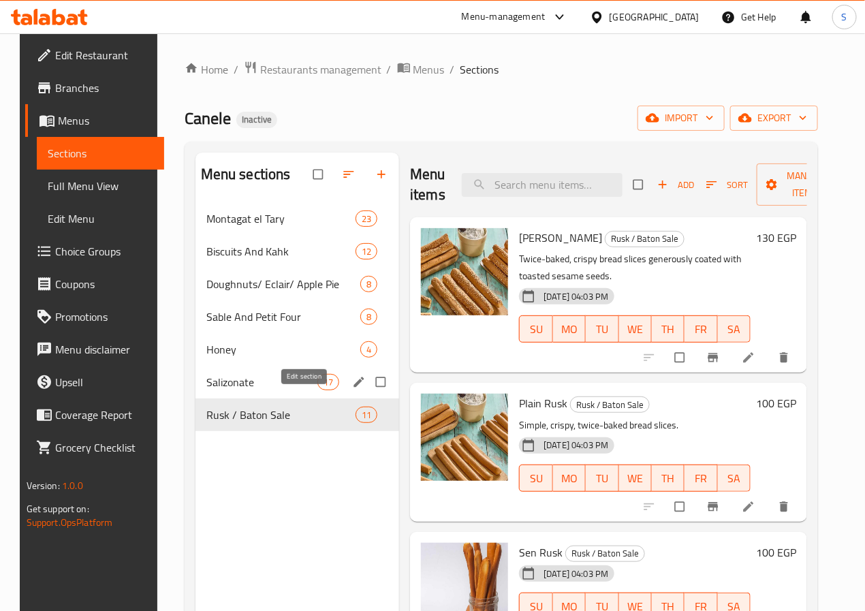
click at [352, 389] on icon "edit" at bounding box center [359, 382] width 14 height 14
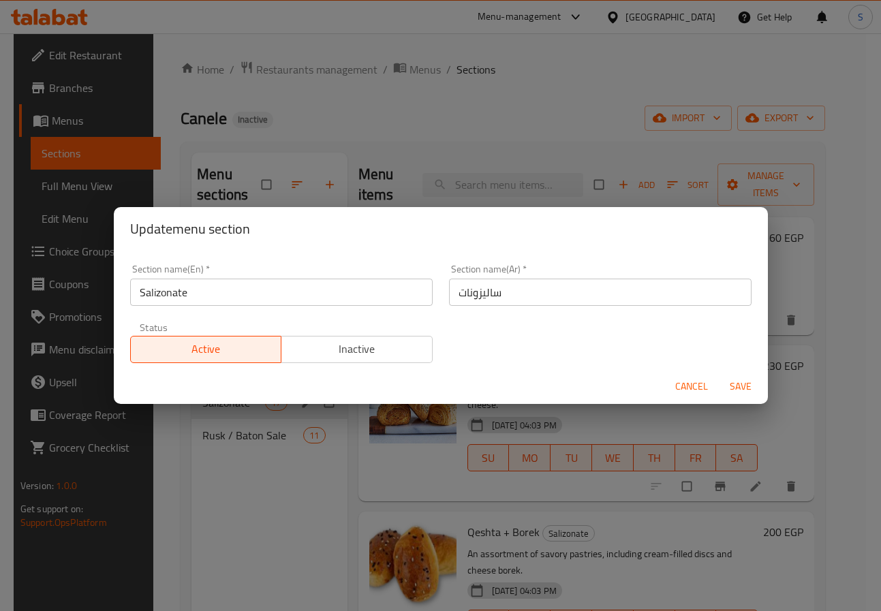
click at [217, 309] on div "Section name(En)   * Salizonate Section name(En) *" at bounding box center [281, 285] width 319 height 58
click at [217, 293] on input "Salizonate" at bounding box center [281, 292] width 302 height 27
type input "Salizones"
click at [718, 374] on button "Save" at bounding box center [740, 386] width 44 height 25
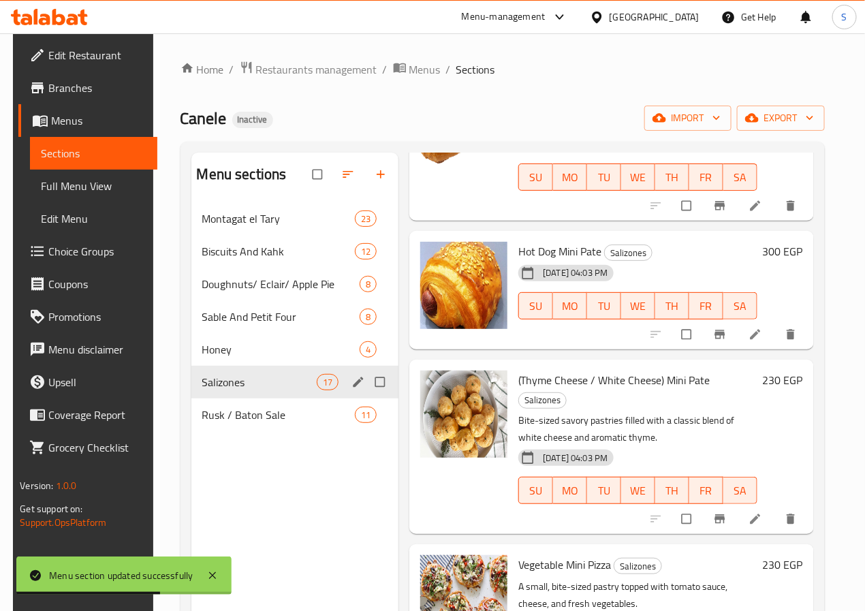
scroll to position [2025, 0]
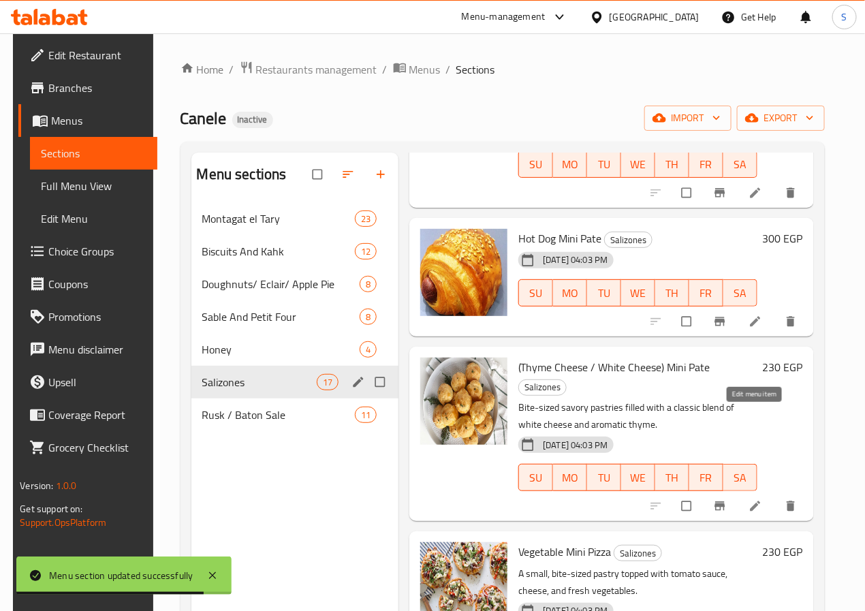
click at [748, 499] on icon at bounding box center [755, 506] width 14 height 14
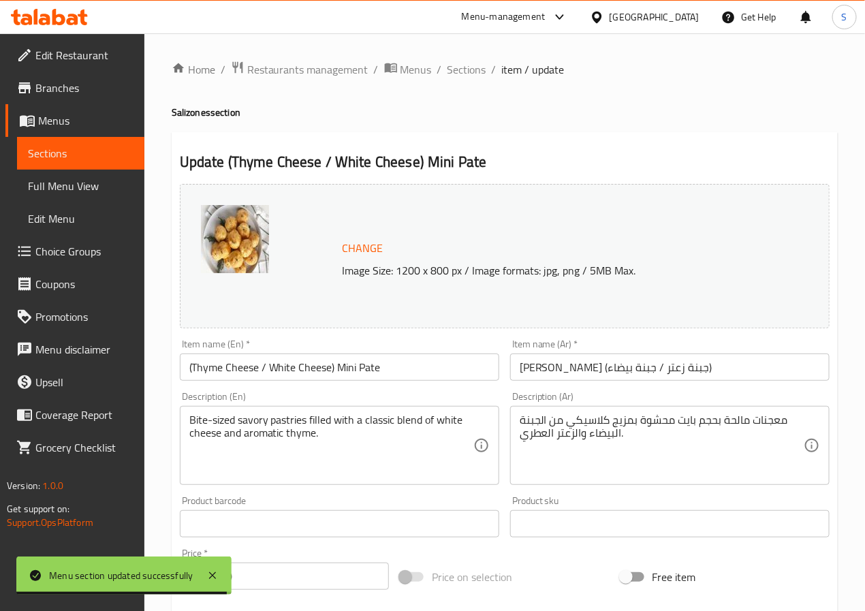
click at [607, 373] on input "[PERSON_NAME] (جبنة زعتر / جبنة بيضاء)" at bounding box center [669, 366] width 319 height 27
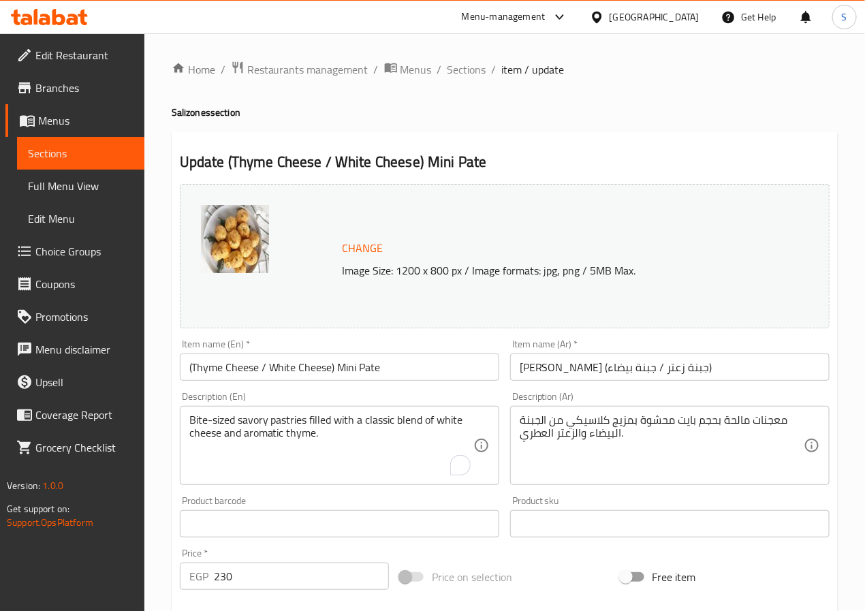
scroll to position [364, 0]
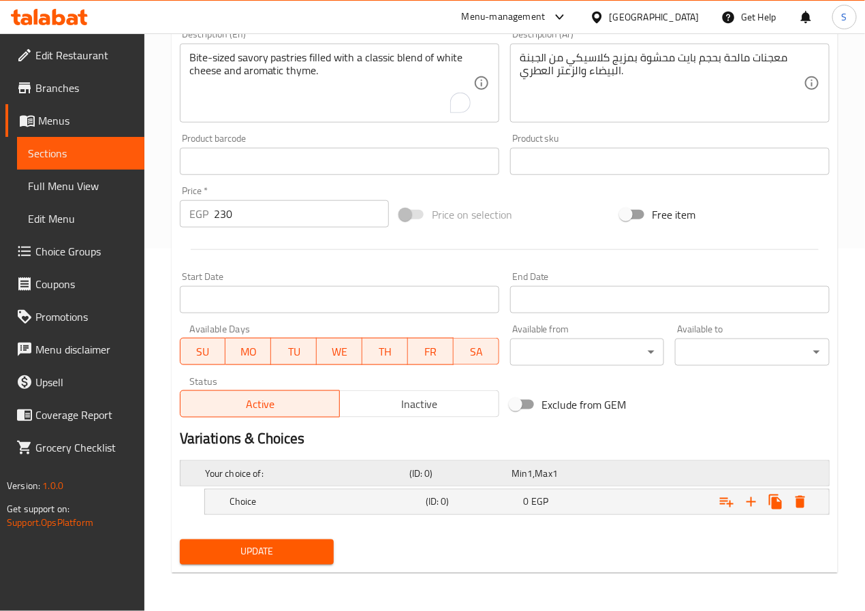
click at [595, 484] on div "Your choice of: (ID: 0) Min 1 , Max 1" at bounding box center [508, 473] width 613 height 30
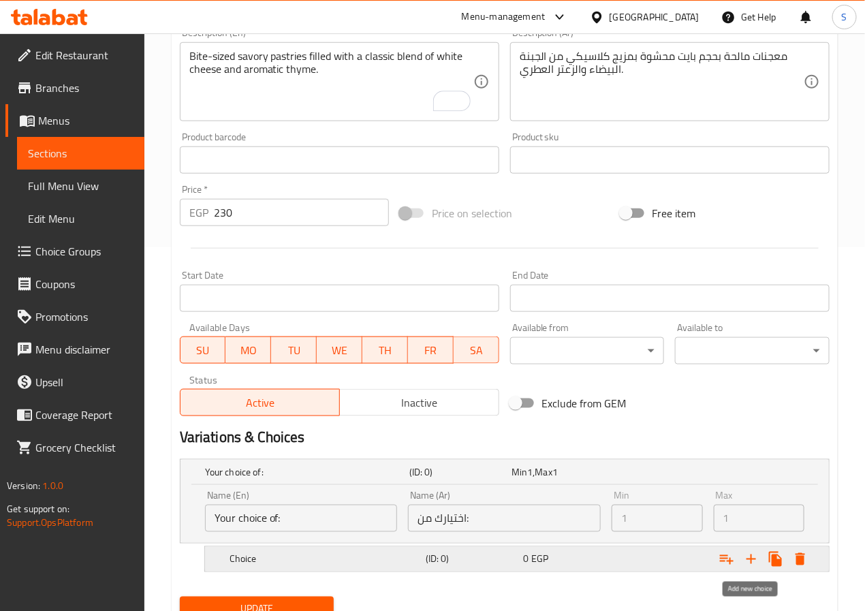
click at [746, 562] on icon "Expand" at bounding box center [751, 559] width 16 height 16
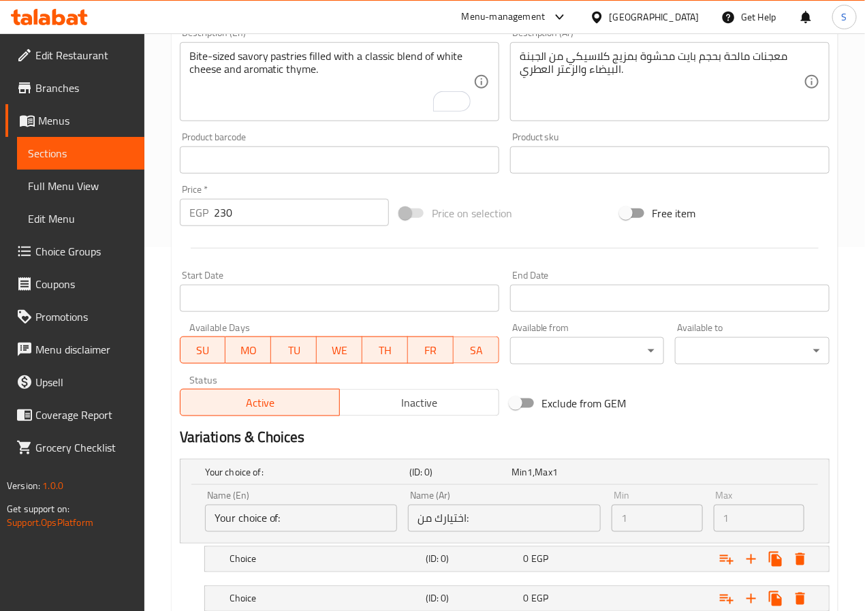
scroll to position [462, 0]
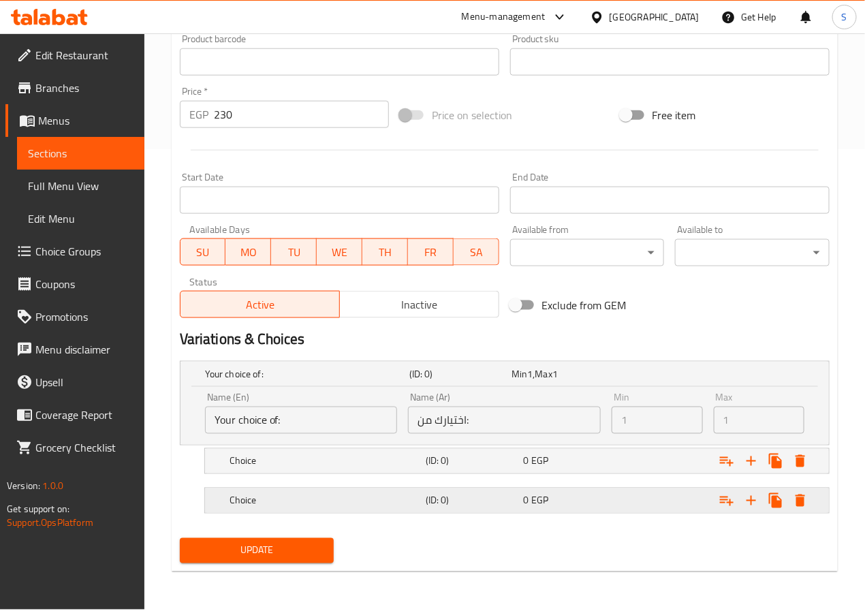
click at [303, 507] on h5 "Choice" at bounding box center [325, 501] width 191 height 14
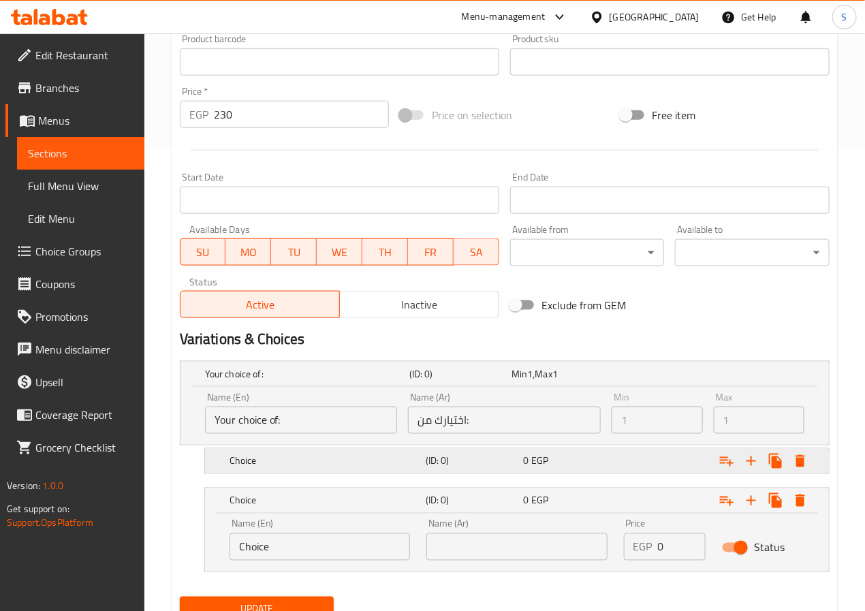
click at [302, 471] on div "Choice" at bounding box center [325, 461] width 196 height 19
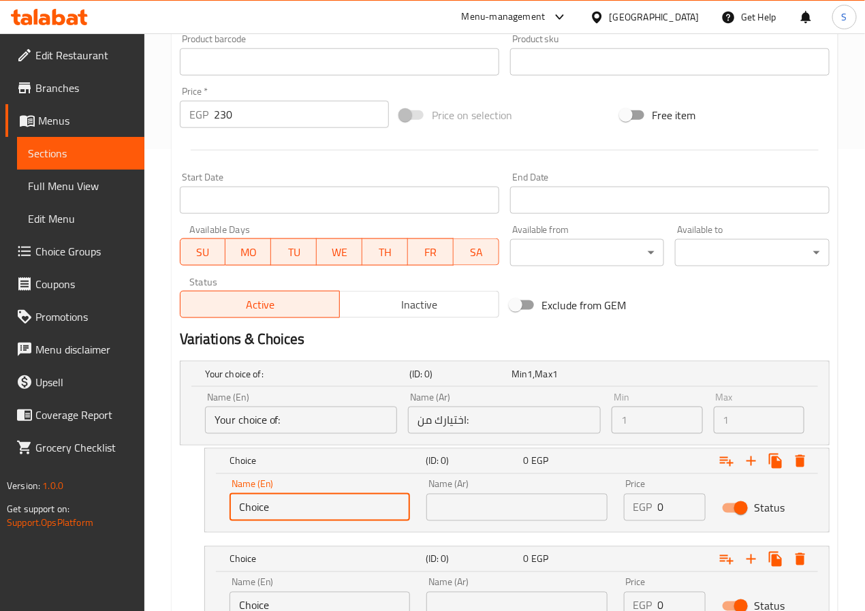
click at [302, 507] on input "Choice" at bounding box center [320, 507] width 180 height 27
type input "Thyme Cheese"
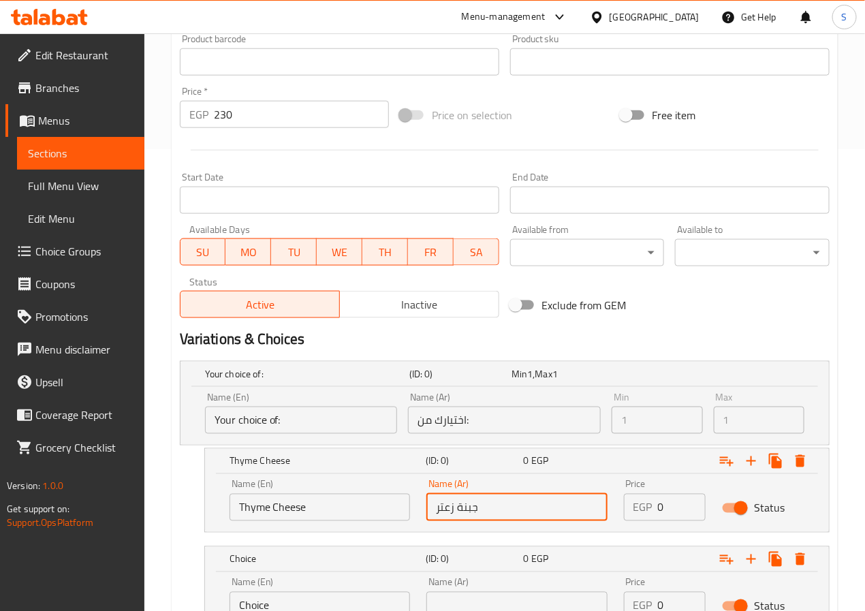
type input "جبنة زعتر"
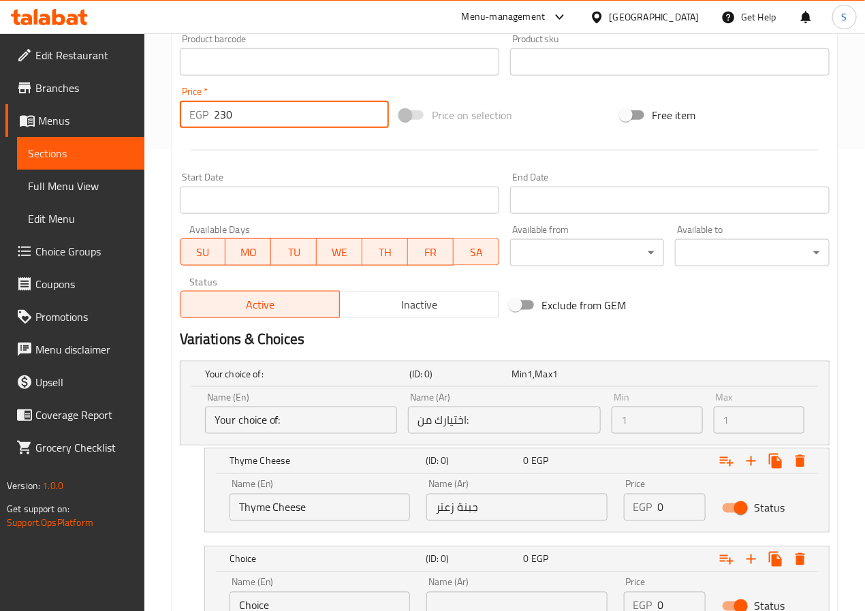
click at [215, 117] on input "230" at bounding box center [301, 114] width 175 height 27
click at [666, 509] on input "0" at bounding box center [682, 507] width 48 height 27
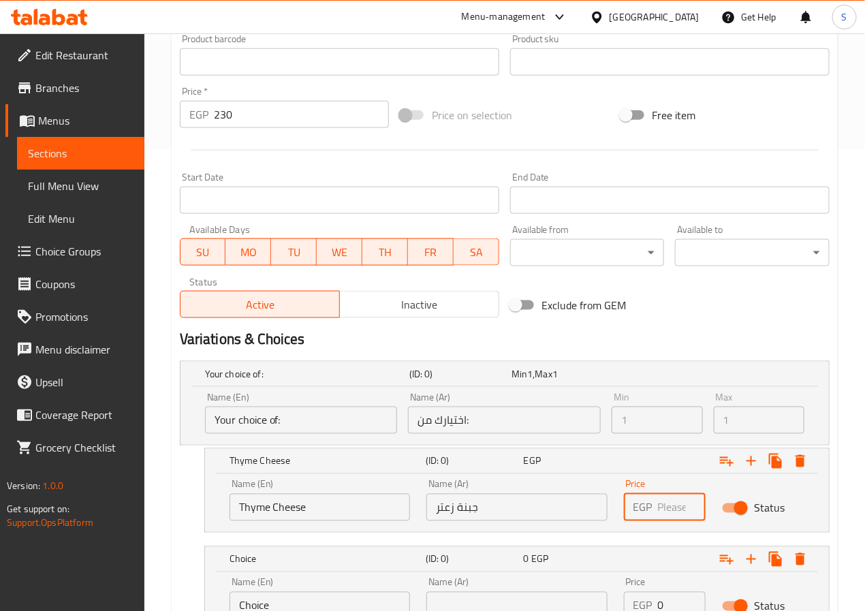
paste input "230"
type input "230"
click at [665, 599] on input "0" at bounding box center [682, 605] width 48 height 27
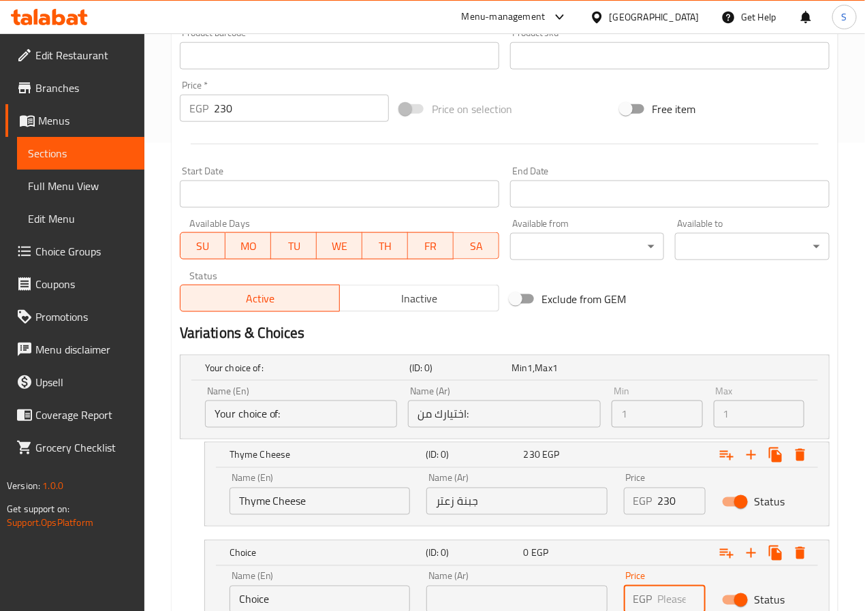
paste input "230"
type input "230"
click at [330, 595] on input "Choice" at bounding box center [320, 599] width 180 height 27
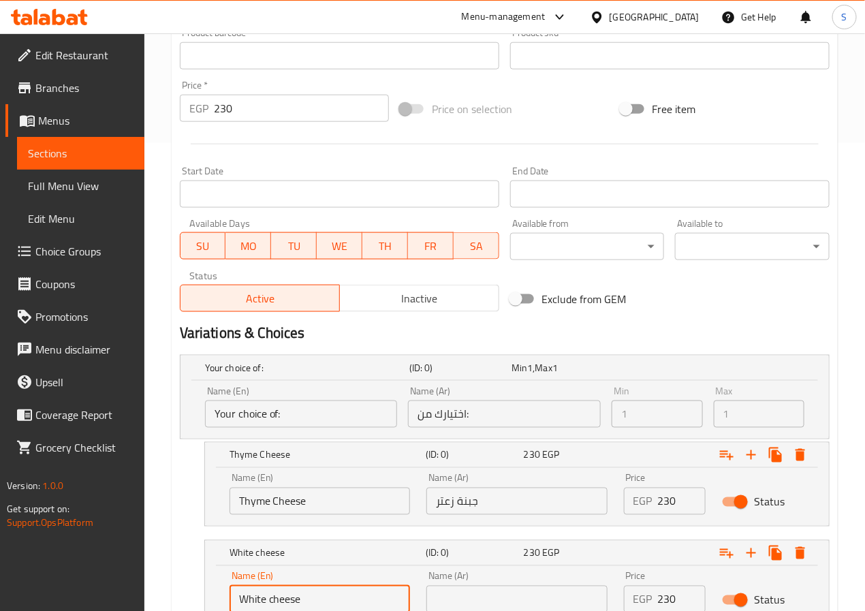
type input "White cheese"
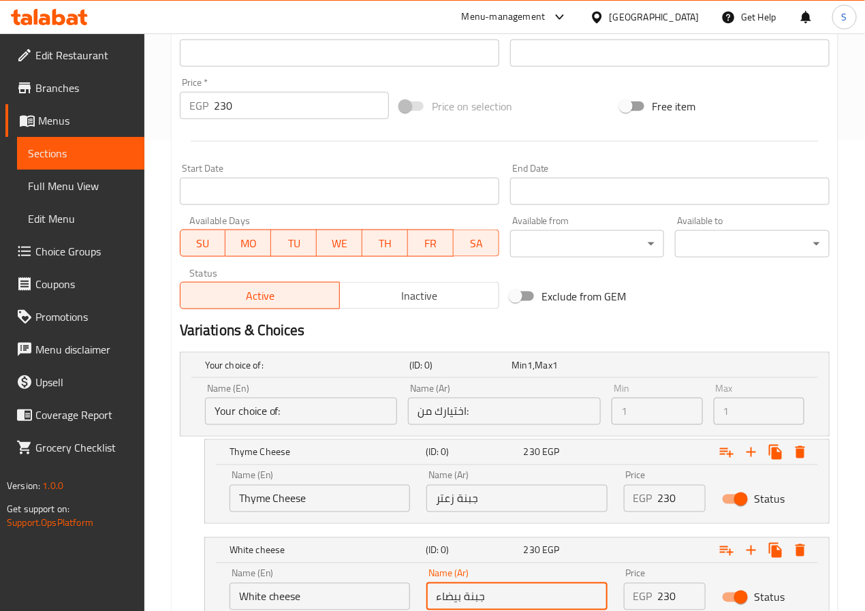
type input "جبنة بيضاء"
click at [174, 501] on div "Your choice of: (ID: 0) Min 1 , Max 1 Name (En) Your choice of: Name (En) Name …" at bounding box center [504, 494] width 661 height 294
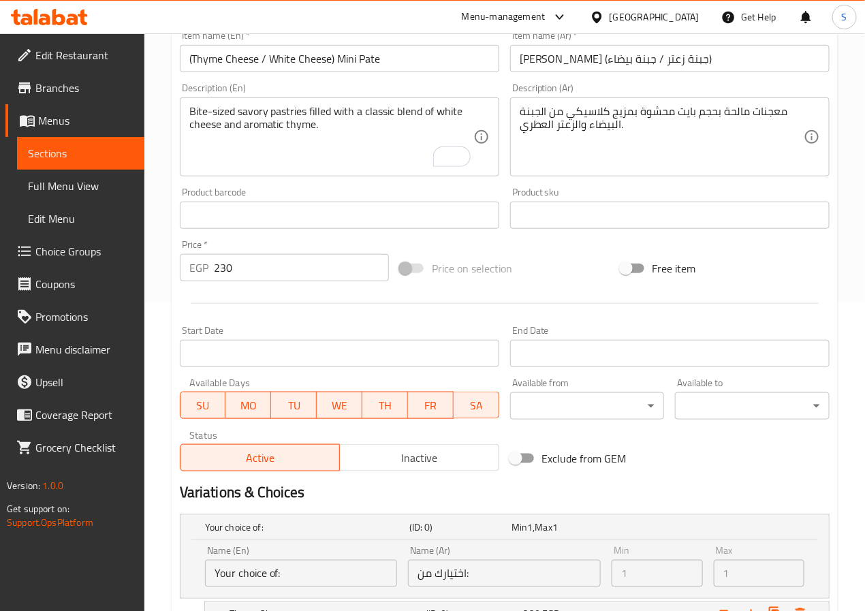
scroll to position [579, 0]
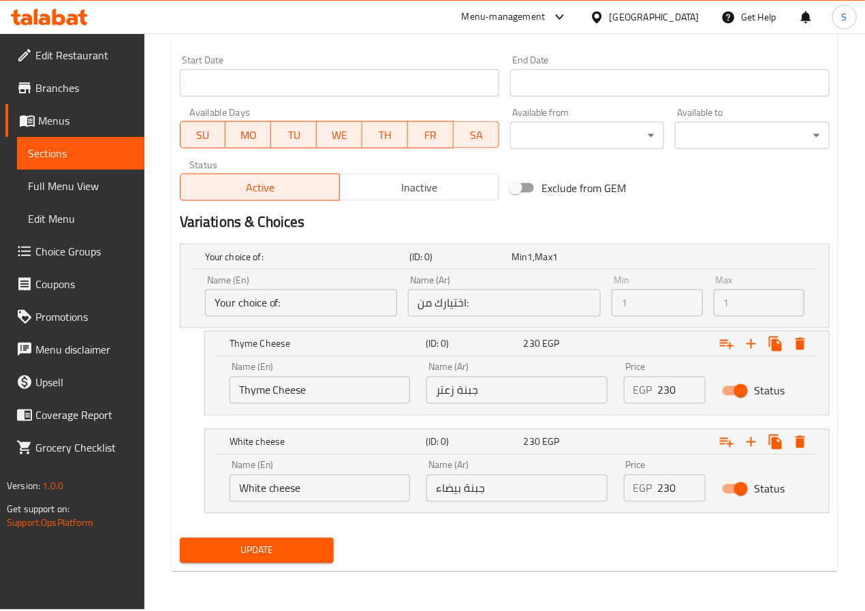
click at [237, 554] on span "Update" at bounding box center [257, 550] width 133 height 17
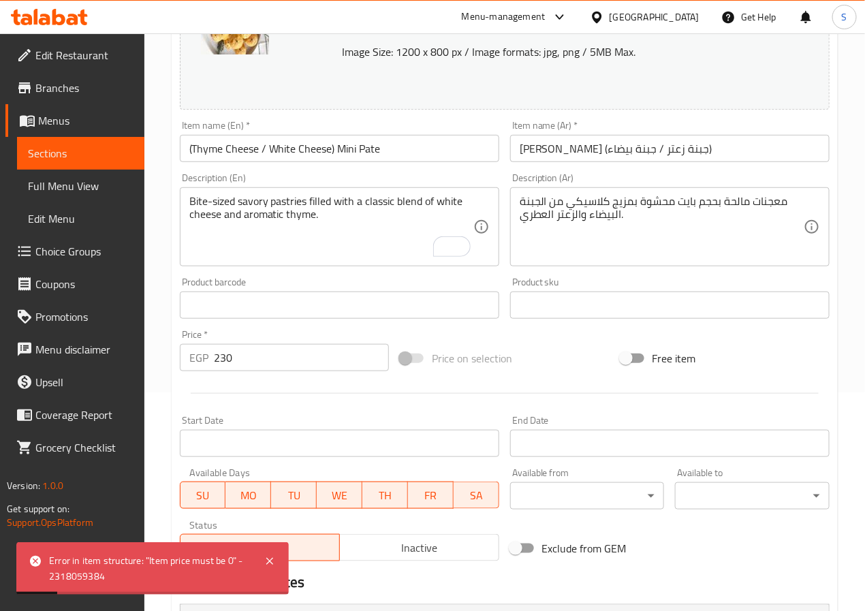
scroll to position [241, 0]
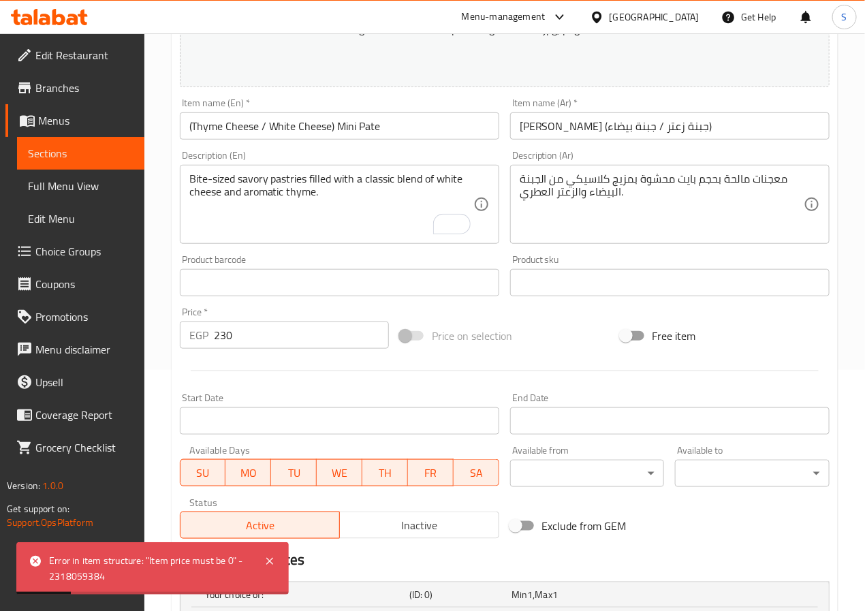
click at [296, 347] on input "230" at bounding box center [301, 334] width 175 height 27
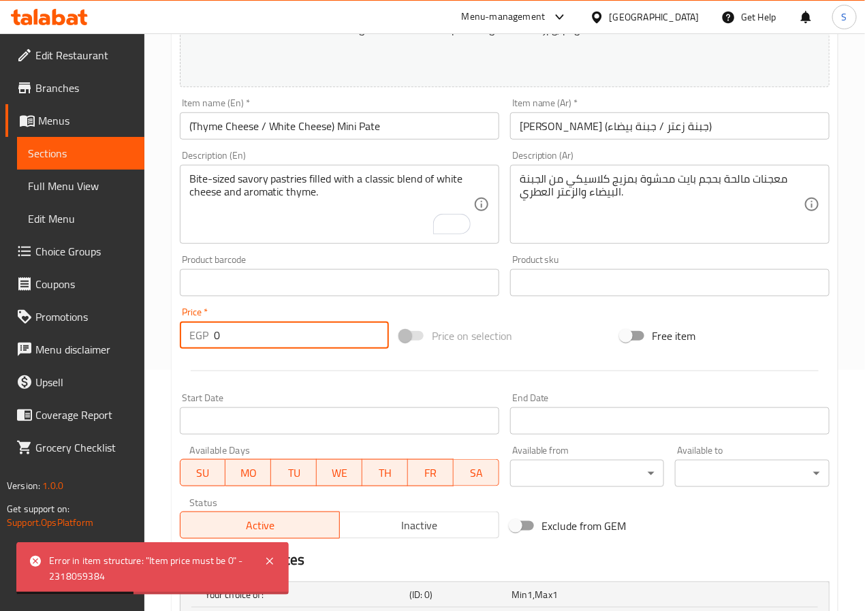
type input "0"
click at [411, 115] on input "(Thyme Cheese / White Cheese) Mini Pate" at bounding box center [339, 125] width 319 height 27
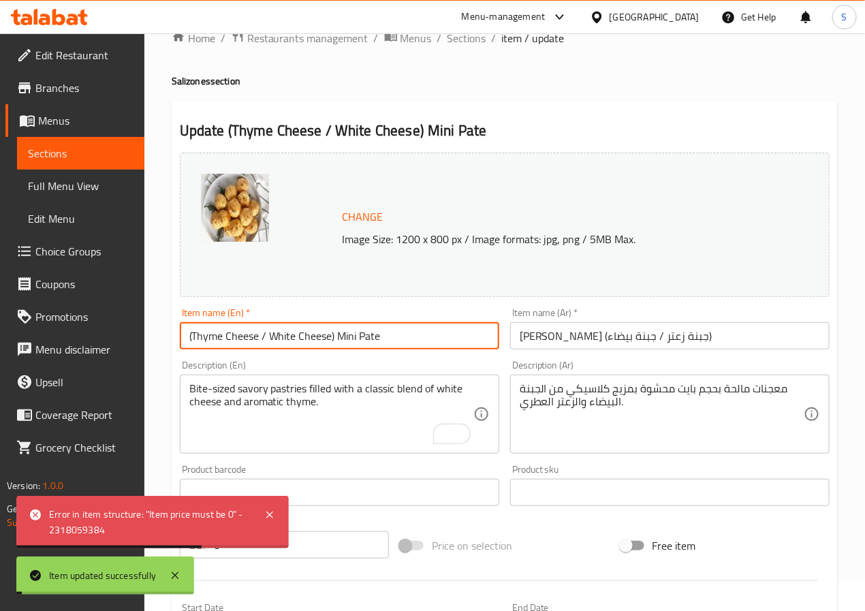
scroll to position [0, 0]
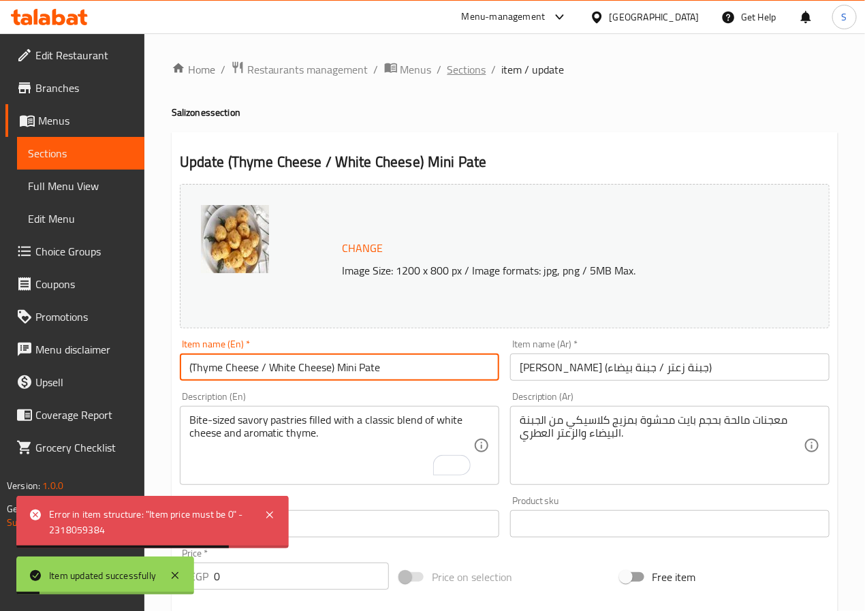
click at [475, 66] on span "Sections" at bounding box center [466, 69] width 39 height 16
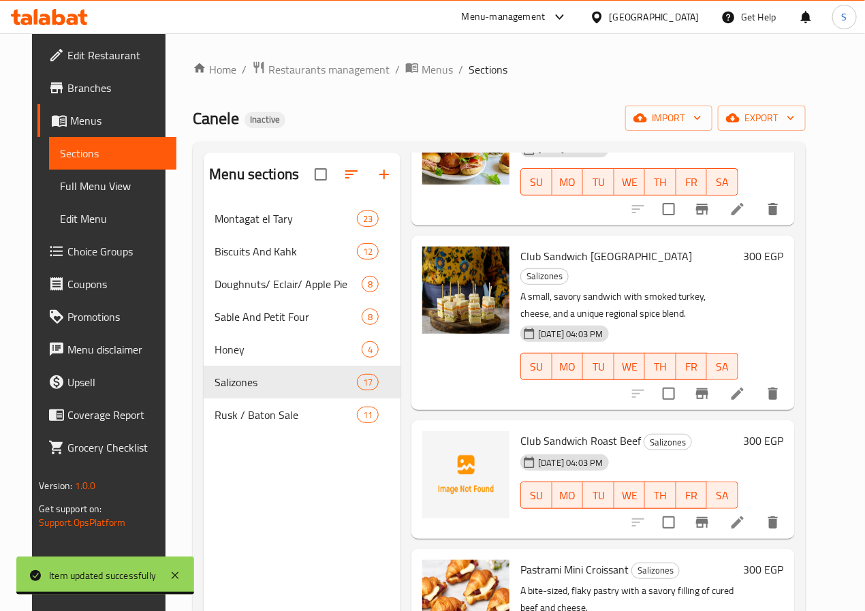
scroll to position [1208, 0]
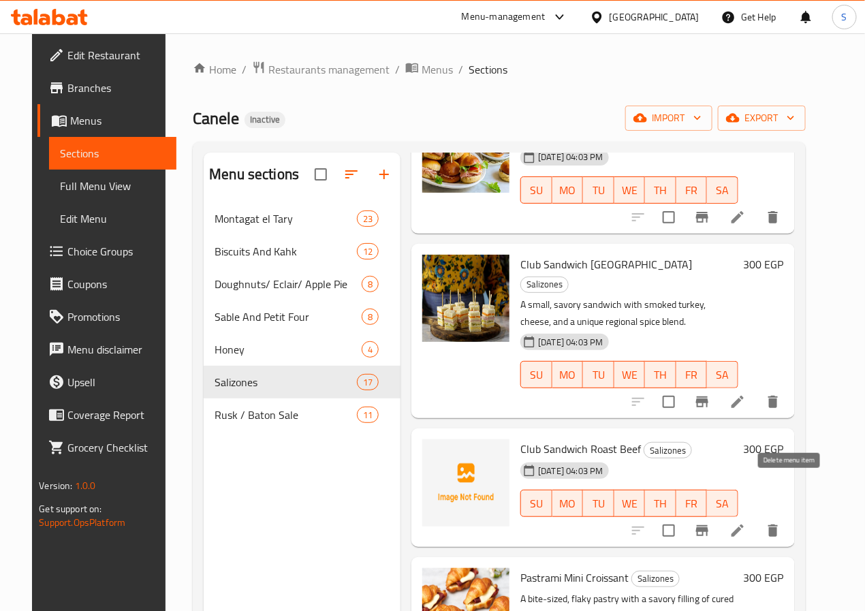
click at [778, 524] on icon "delete" at bounding box center [773, 530] width 10 height 12
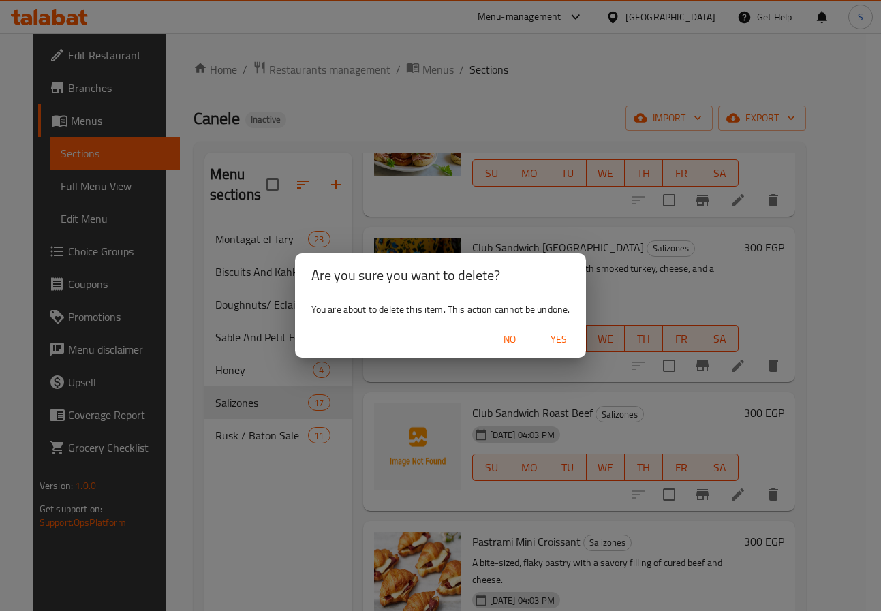
click at [560, 346] on span "Yes" at bounding box center [558, 339] width 33 height 17
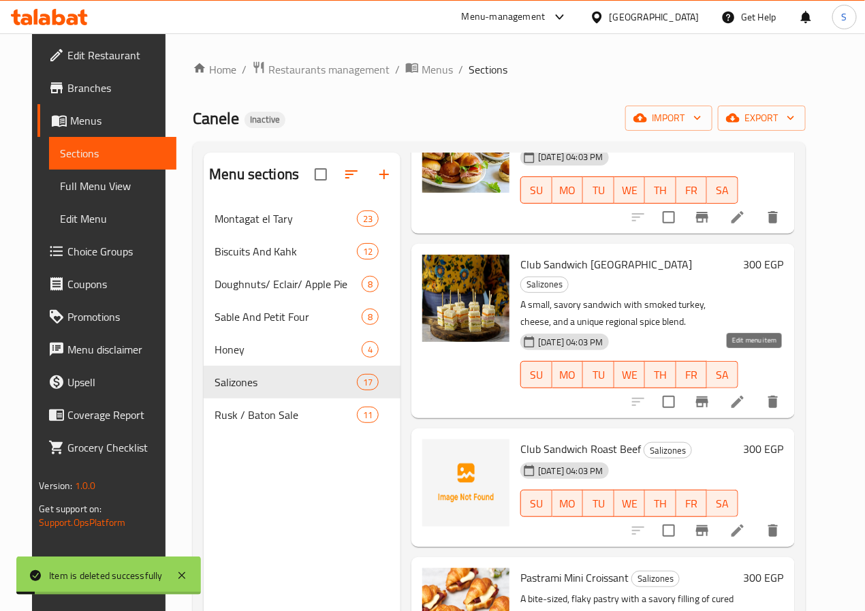
click at [746, 394] on icon at bounding box center [737, 402] width 16 height 16
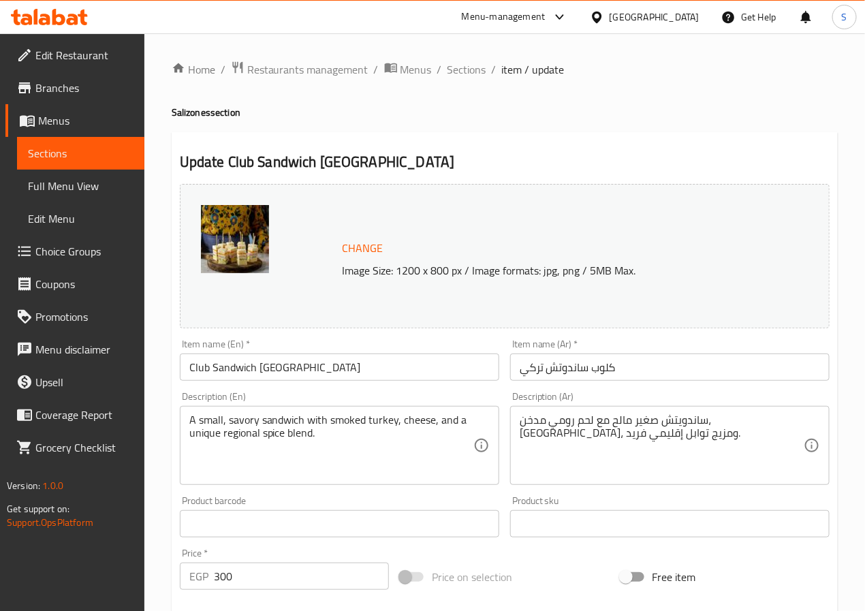
click at [405, 374] on input "Club Sandwich Turkey" at bounding box center [339, 366] width 319 height 27
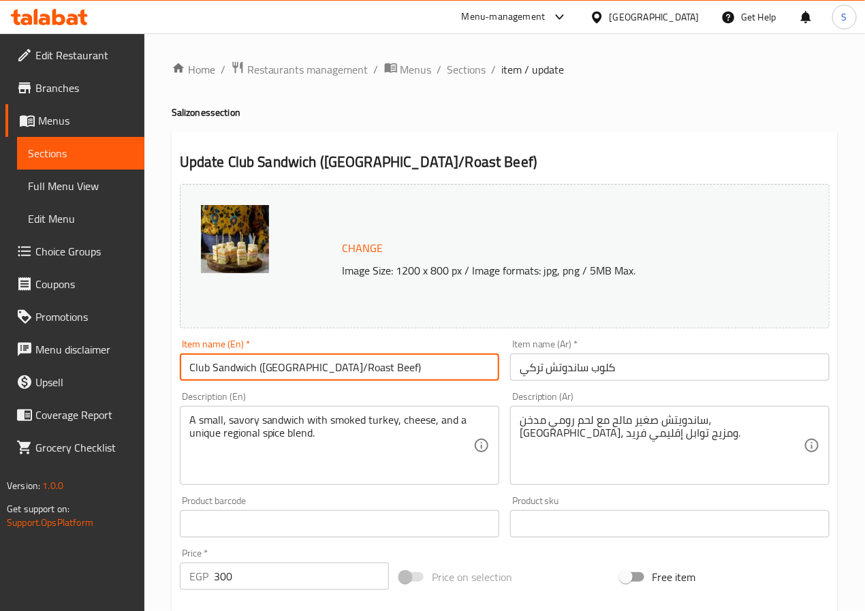
type input "Club Sandwich ([GEOGRAPHIC_DATA]/Roast Beef)"
click at [565, 375] on input "كلوب ساندوتش تركي" at bounding box center [669, 366] width 319 height 27
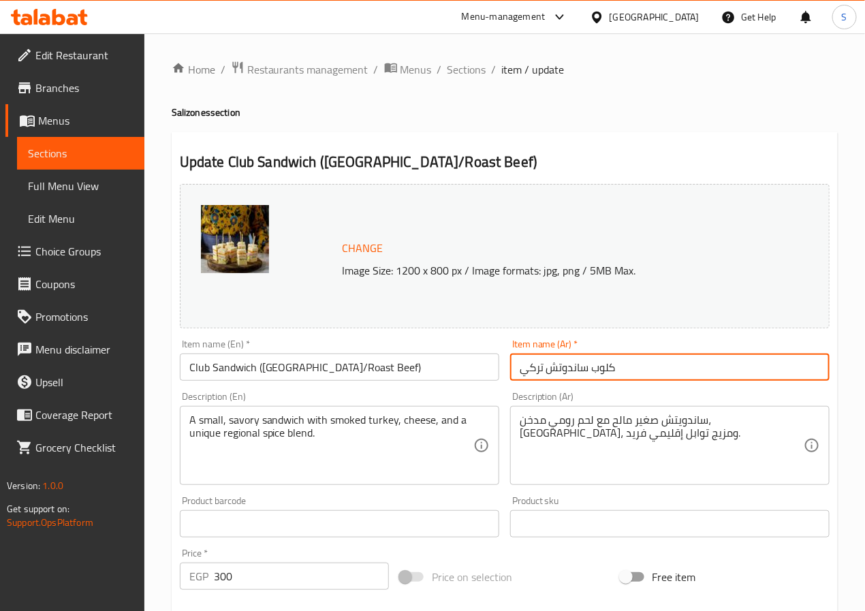
click at [565, 375] on input "كلوب ساندوتش تركي" at bounding box center [669, 366] width 319 height 27
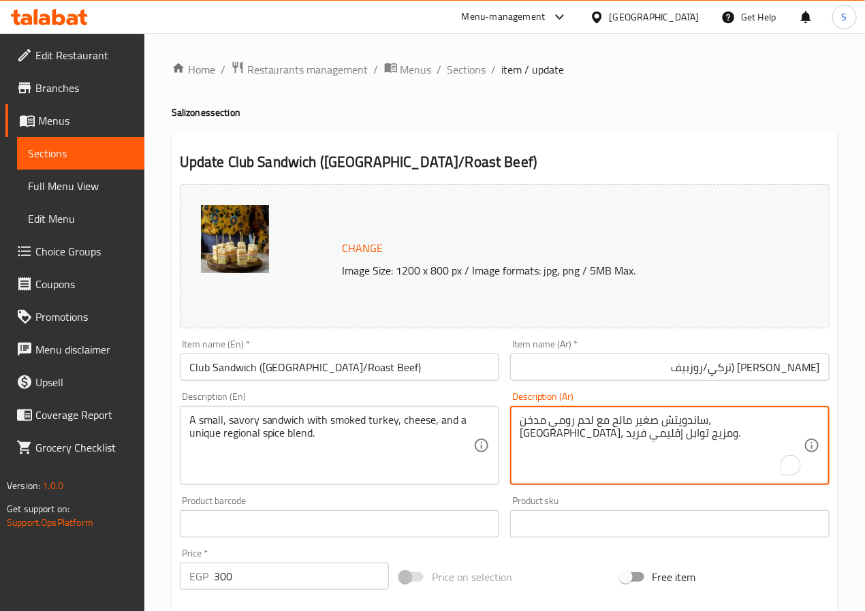
click at [612, 373] on input "كلوب ساندوتش (تركي/روزبيف" at bounding box center [669, 366] width 319 height 27
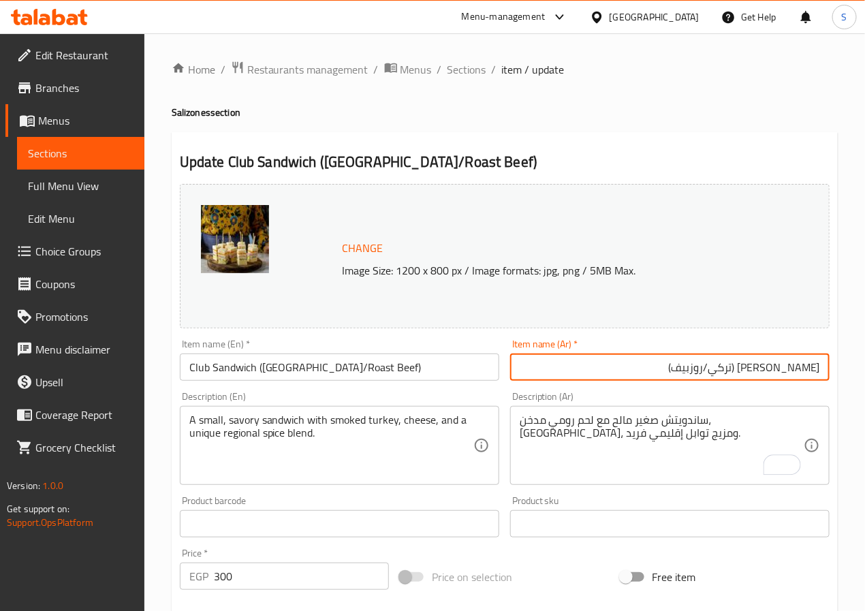
type input "[PERSON_NAME] (تركي/روزبيف)"
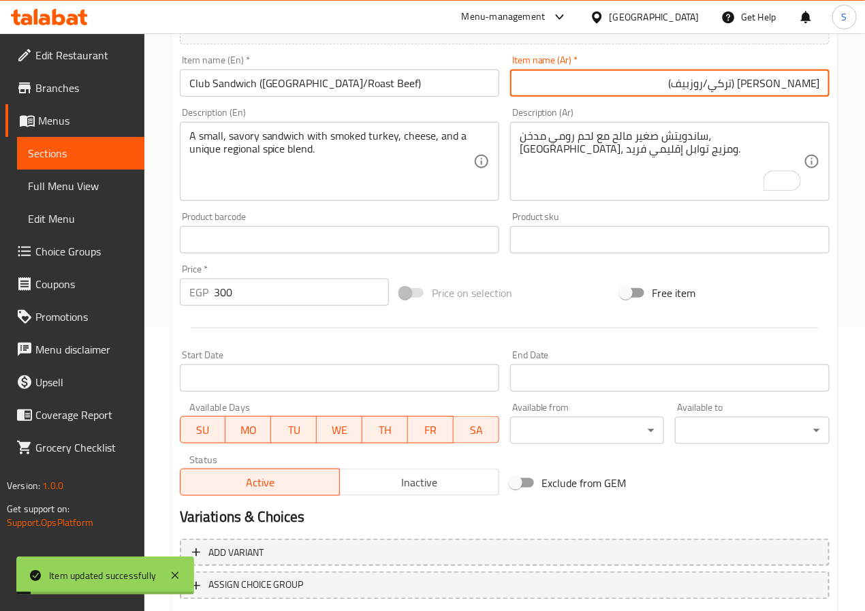
scroll to position [370, 0]
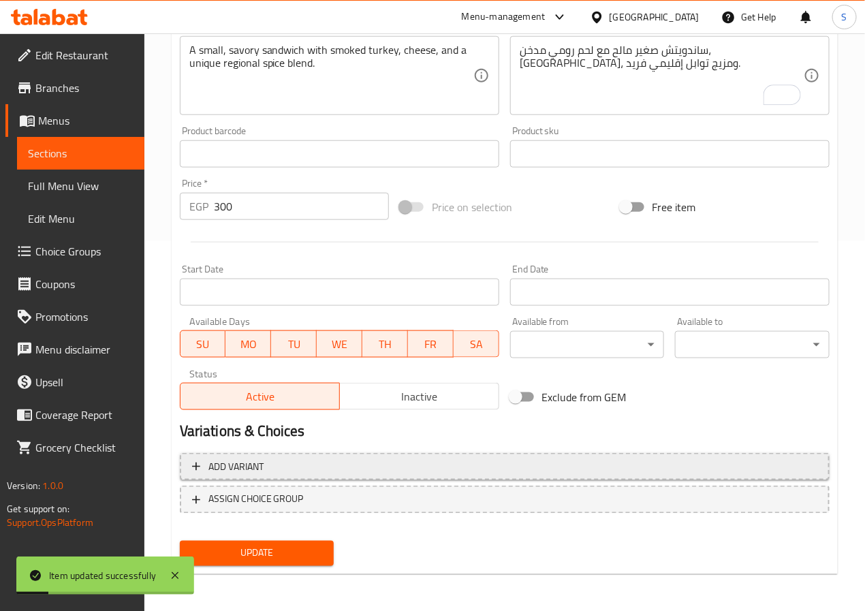
click at [452, 475] on button "Add variant" at bounding box center [505, 467] width 650 height 28
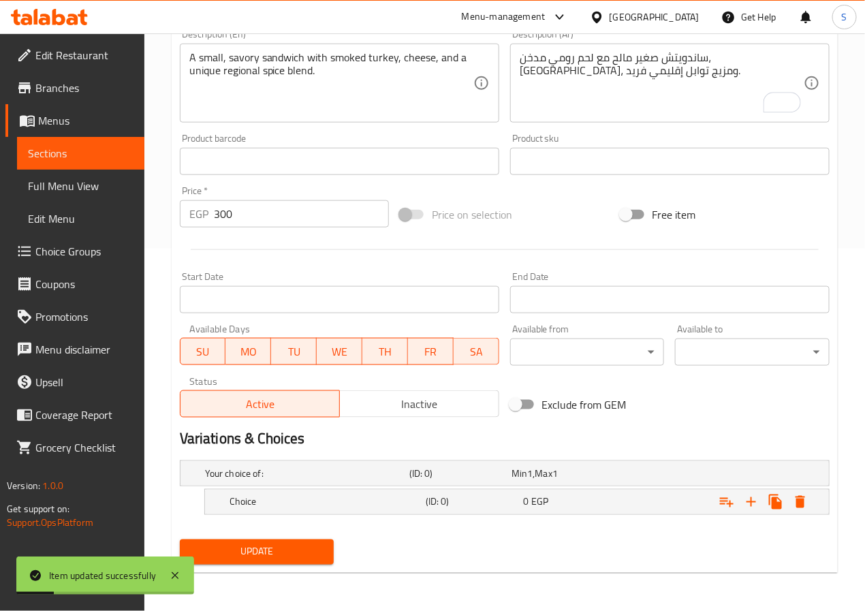
scroll to position [364, 0]
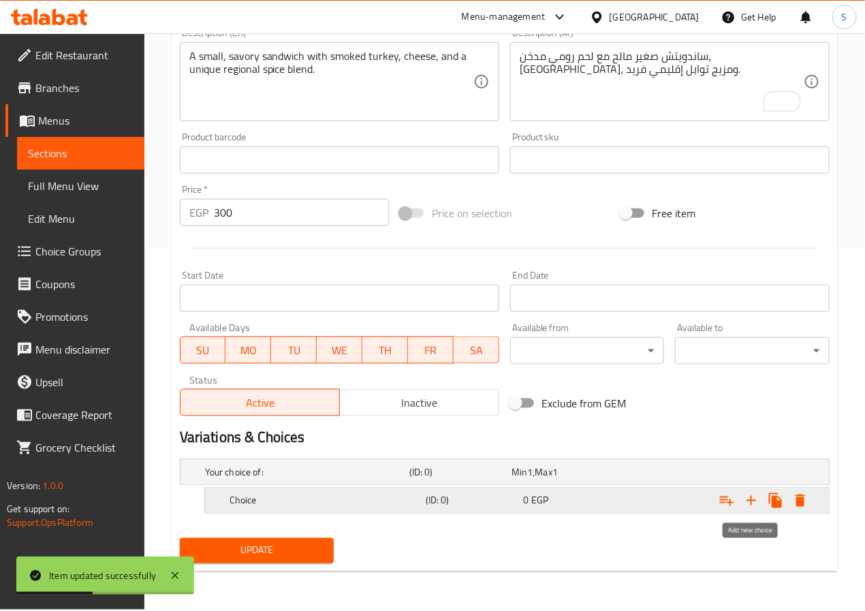
click at [753, 505] on icon "Expand" at bounding box center [751, 500] width 16 height 16
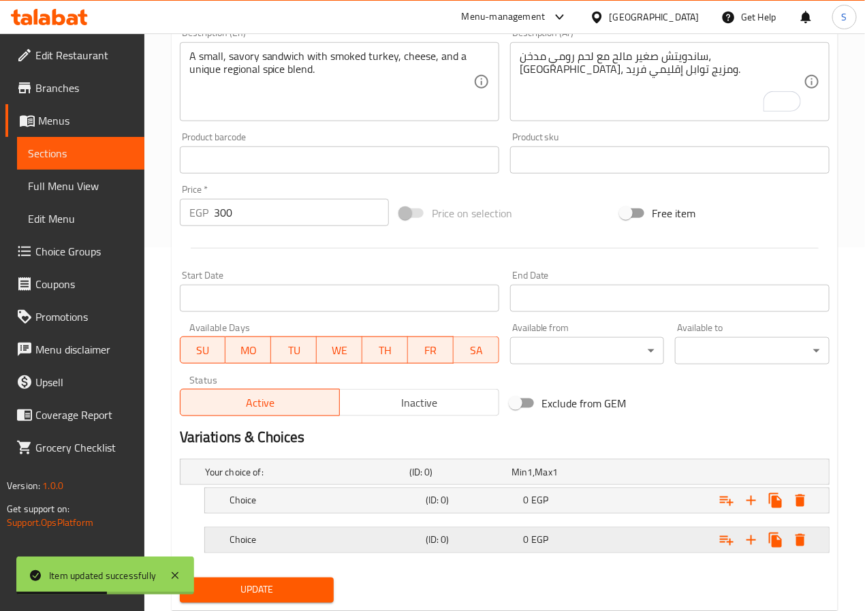
click at [407, 537] on h5 "Choice" at bounding box center [325, 540] width 191 height 14
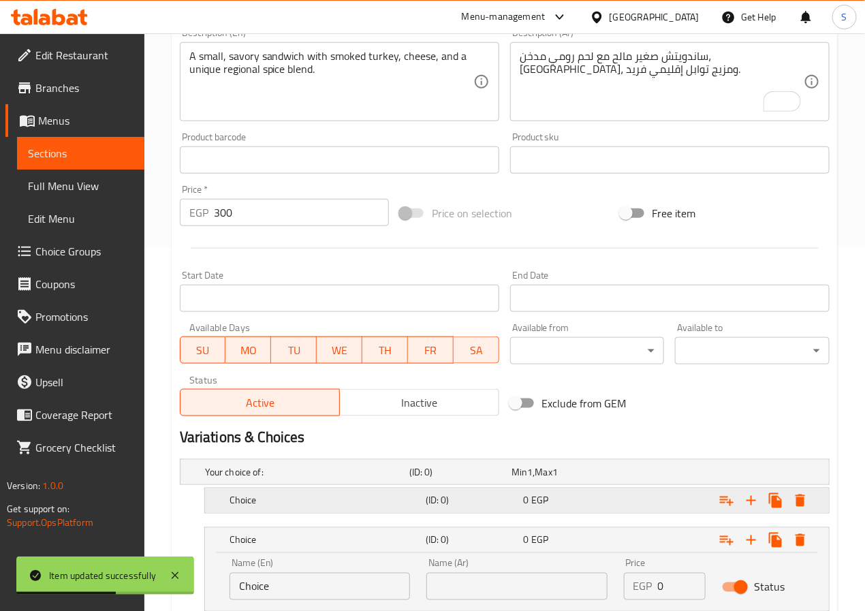
click at [370, 501] on h5 "Choice" at bounding box center [325, 501] width 191 height 14
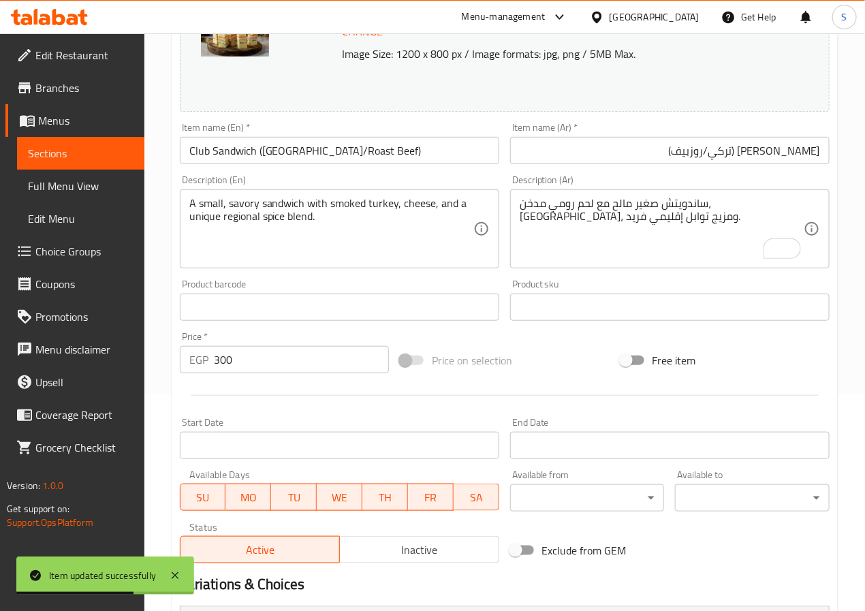
scroll to position [0, 0]
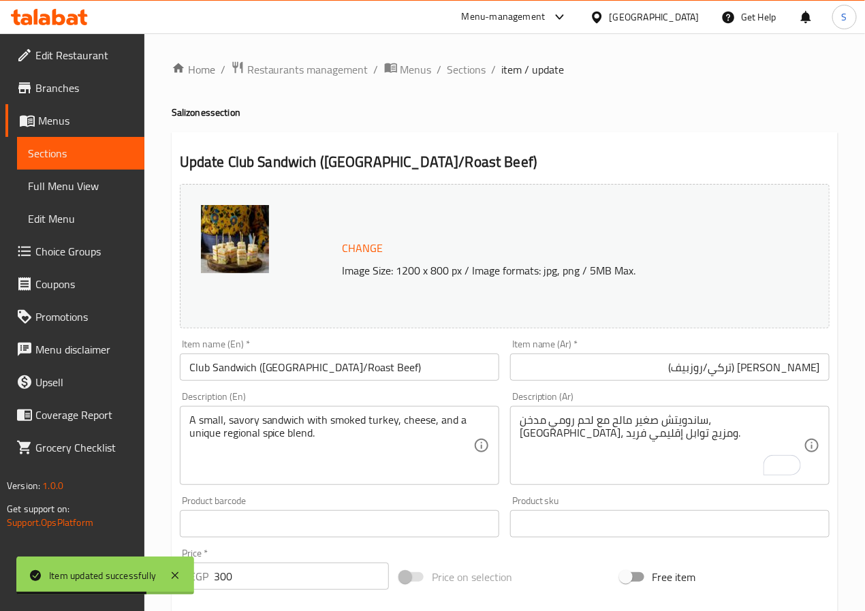
click at [272, 368] on input "Club Sandwich ([GEOGRAPHIC_DATA]/Roast Beef)" at bounding box center [339, 366] width 319 height 27
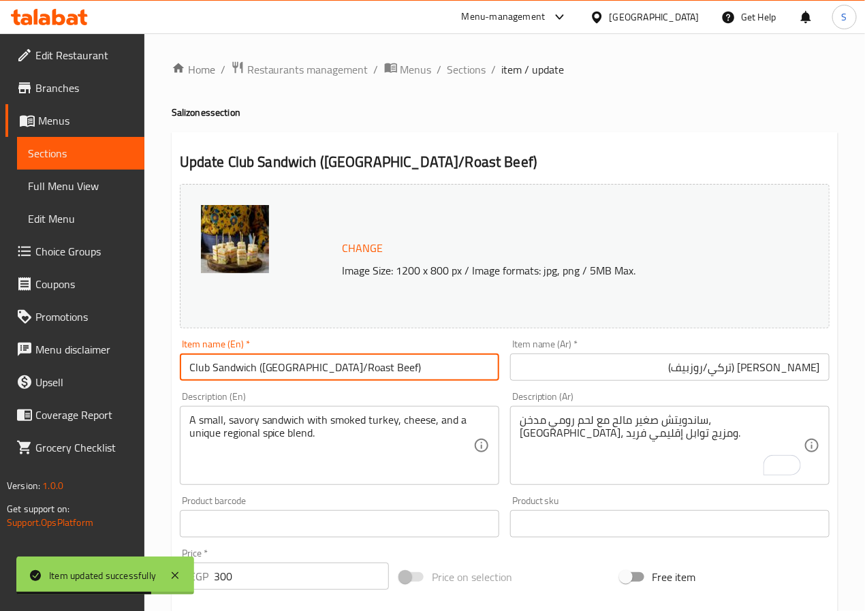
click at [272, 368] on input "Club Sandwich ([GEOGRAPHIC_DATA]/Roast Beef)" at bounding box center [339, 366] width 319 height 27
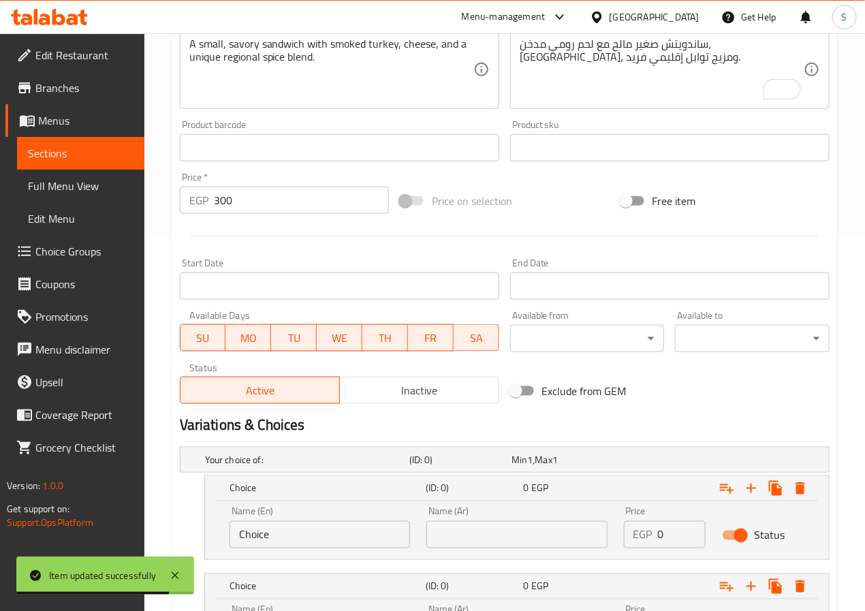
scroll to position [521, 0]
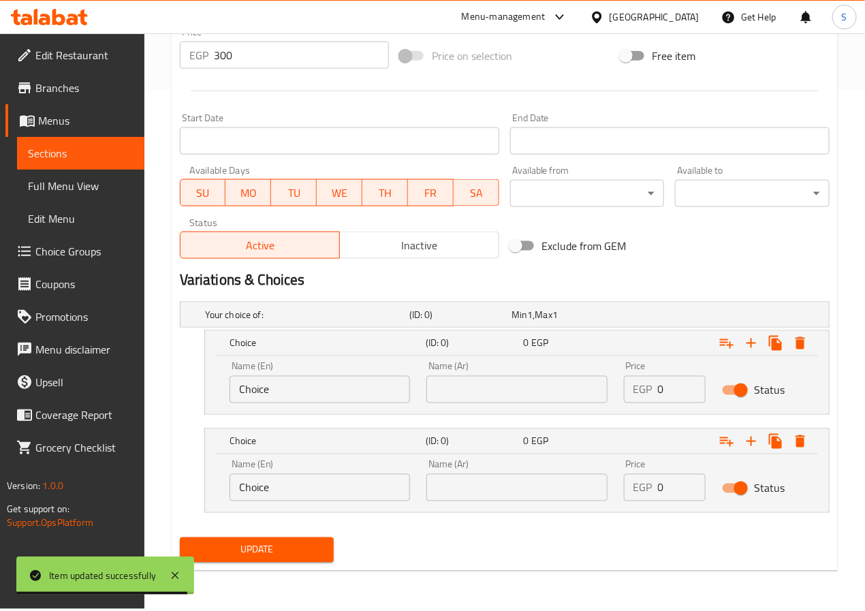
click at [252, 395] on input "Choice" at bounding box center [320, 389] width 180 height 27
paste input "[GEOGRAPHIC_DATA]"
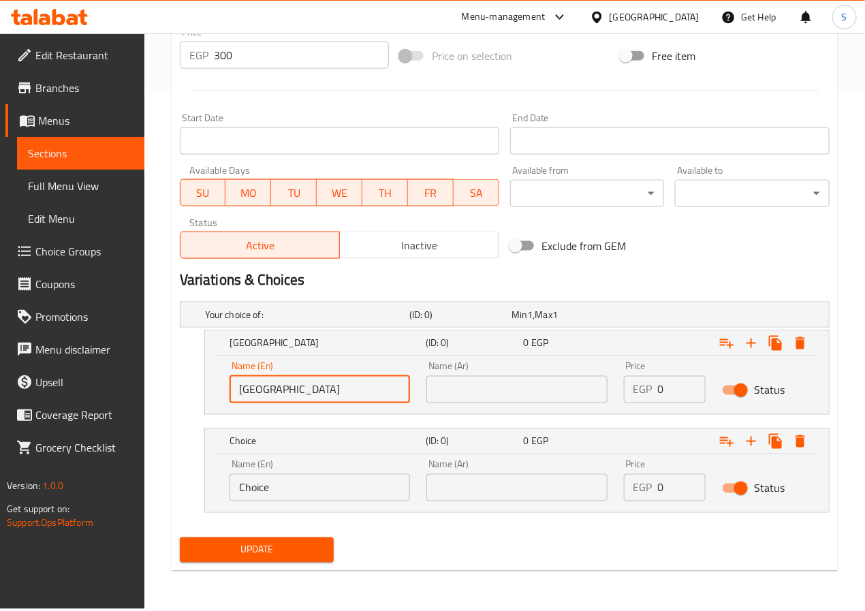
type input "[GEOGRAPHIC_DATA]"
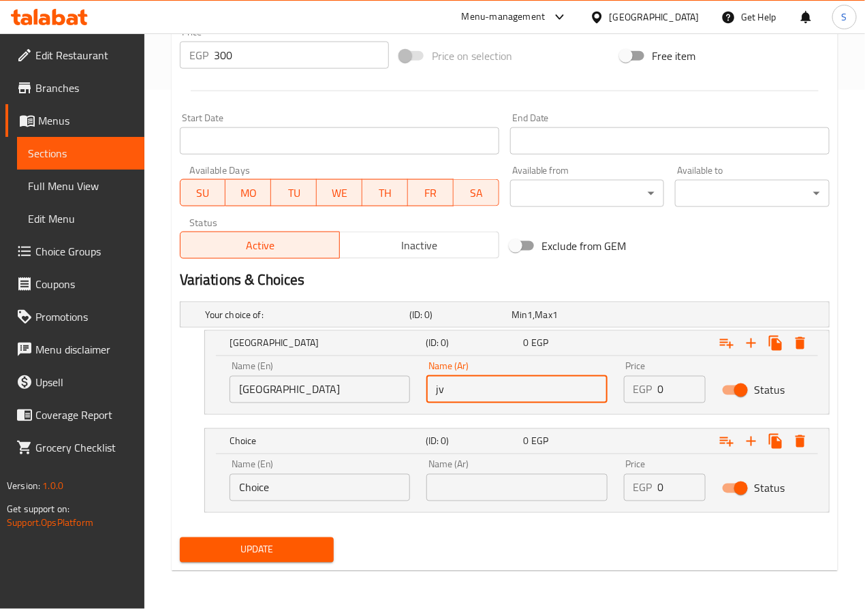
type input "j"
type input "تركي"
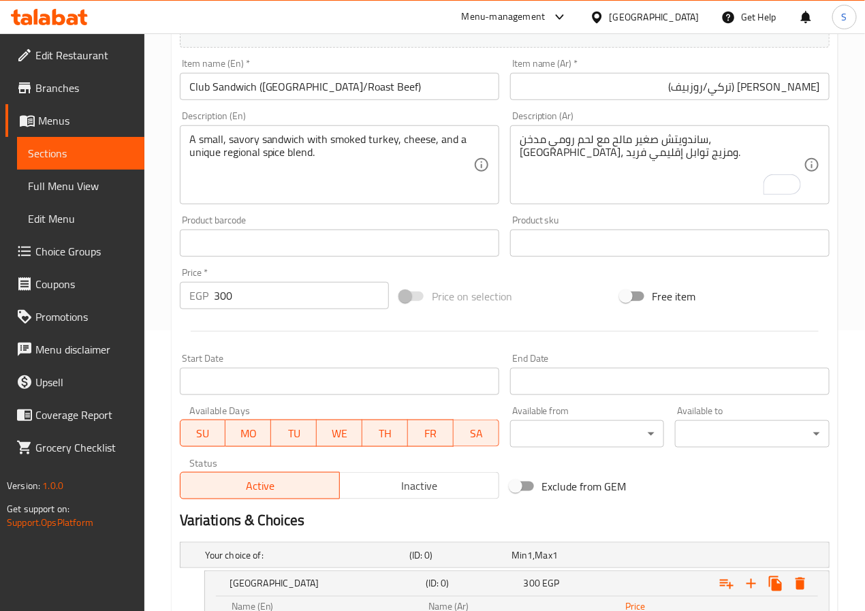
scroll to position [0, 0]
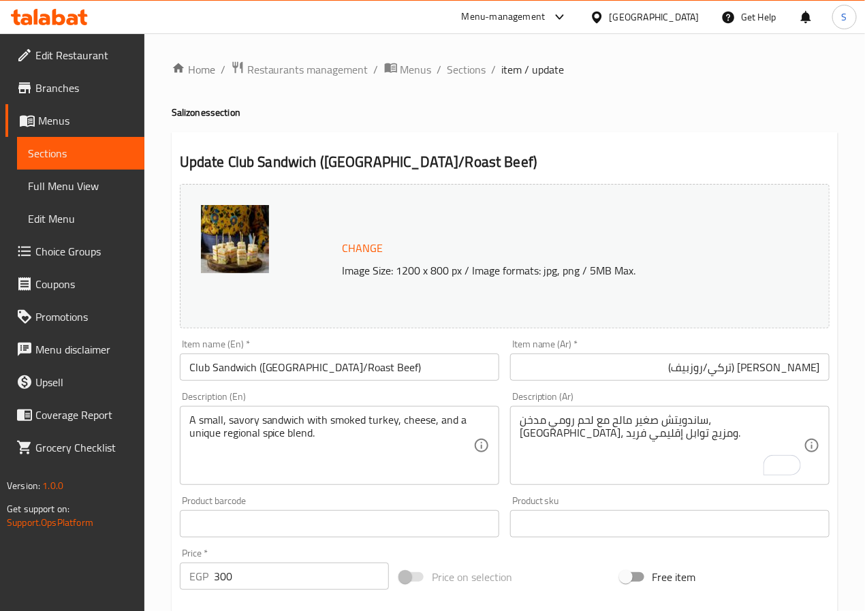
type input "300"
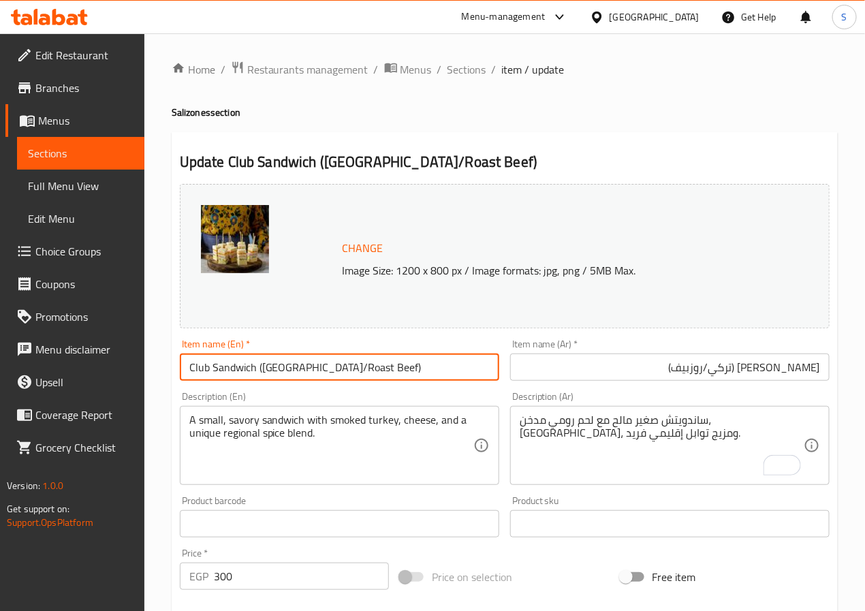
click at [341, 373] on input "Club Sandwich ([GEOGRAPHIC_DATA]/Roast Beef)" at bounding box center [339, 366] width 319 height 27
click at [382, 378] on input "Club Sandwich ([GEOGRAPHIC_DATA]/Roast Beef)" at bounding box center [339, 366] width 319 height 27
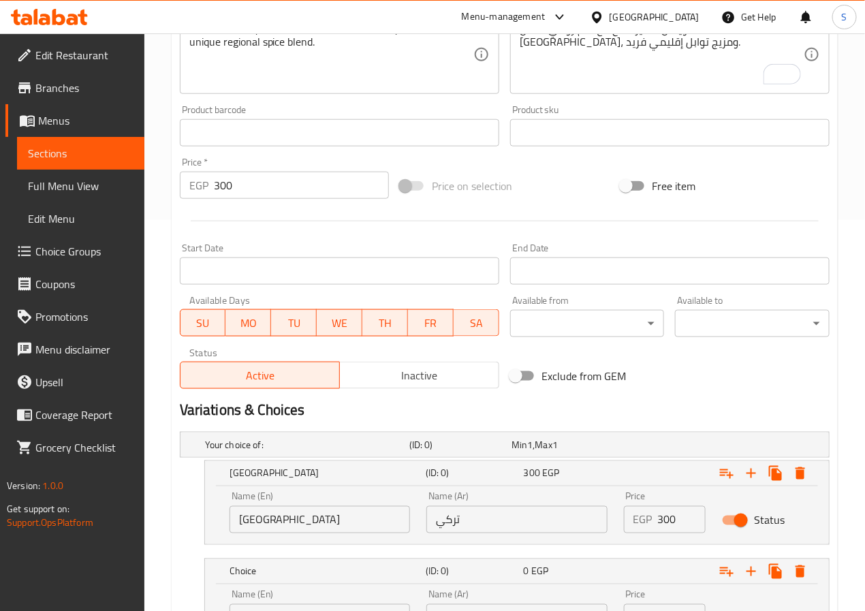
scroll to position [521, 0]
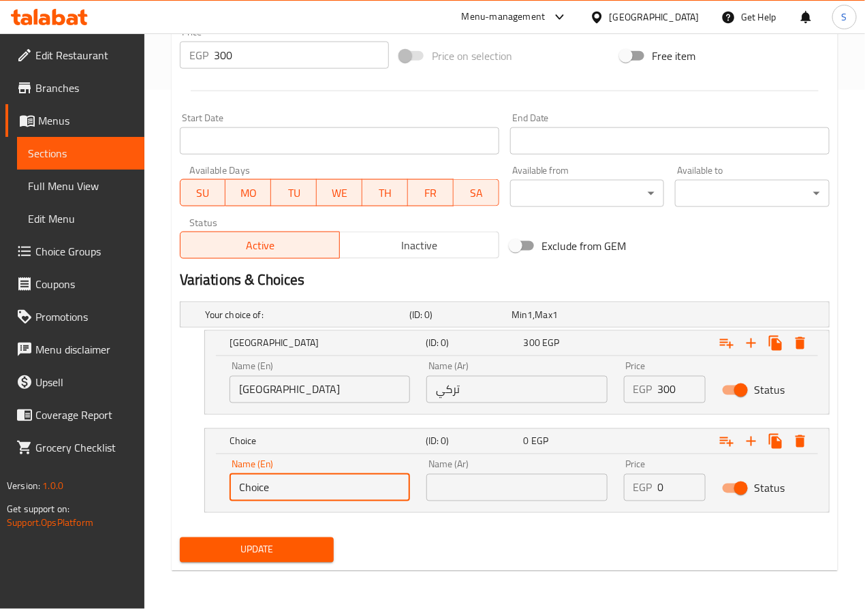
click at [293, 484] on input "Choice" at bounding box center [320, 487] width 180 height 27
paste input "Roast Beef"
type input "Roast Beef"
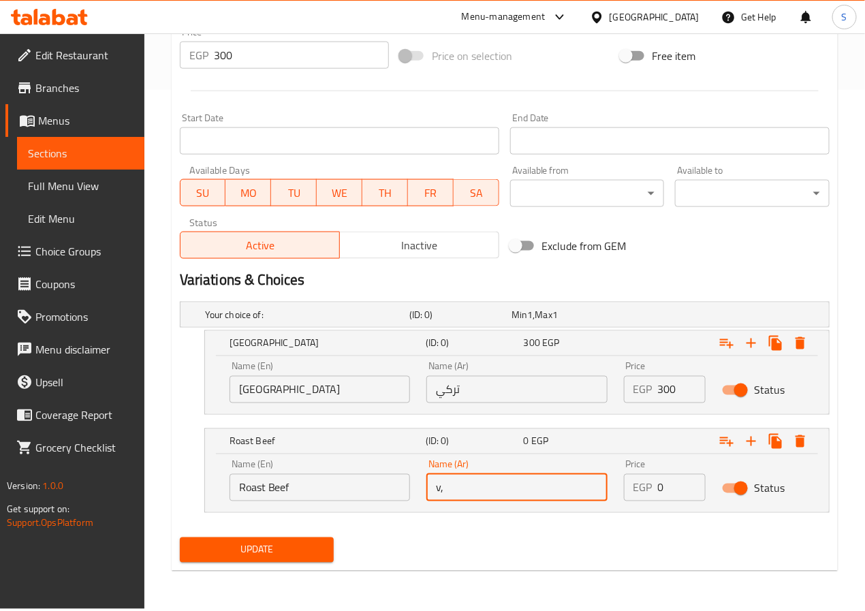
type input "v"
type input "روزبيف"
type input "300"
click at [276, 55] on input "300" at bounding box center [301, 55] width 175 height 27
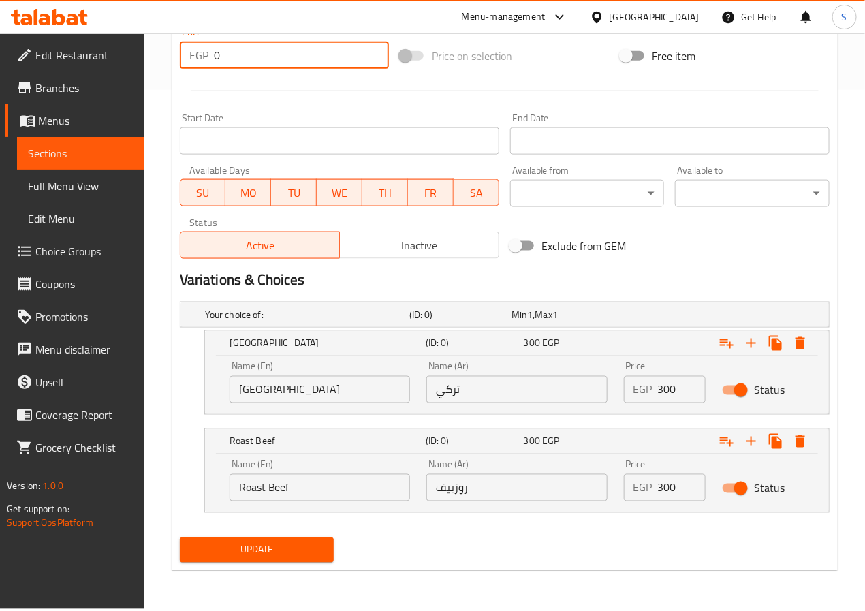
type input "0"
click at [174, 326] on div "Your choice of: (ID: 0) Min 1 , Max 1 Name (En) Your choice of: Name (En) Name …" at bounding box center [504, 414] width 661 height 236
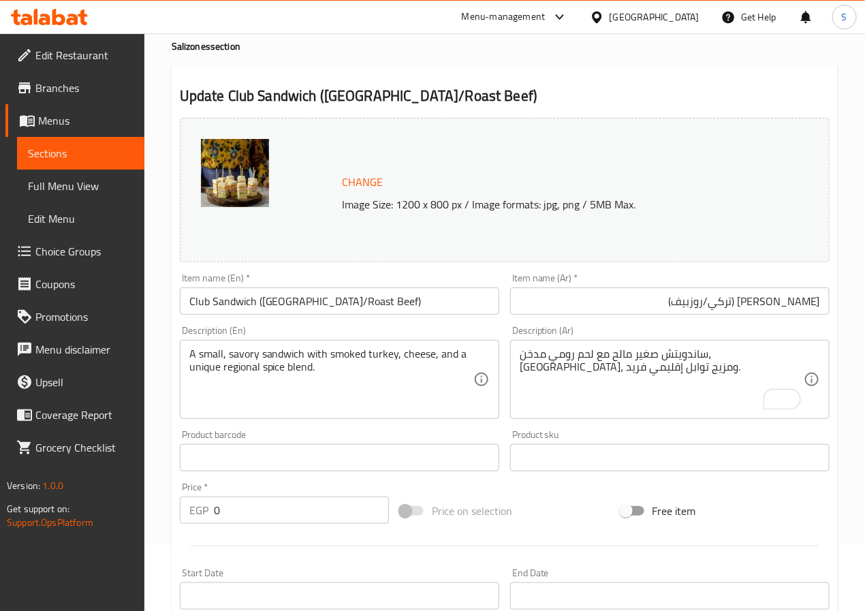
scroll to position [0, 0]
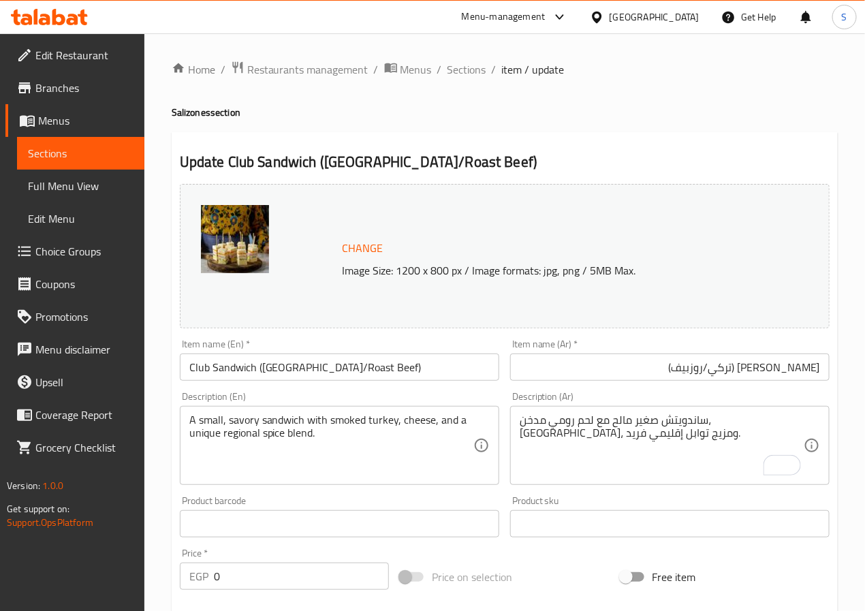
click at [293, 373] on input "Club Sandwich ([GEOGRAPHIC_DATA]/Roast Beef)" at bounding box center [339, 366] width 319 height 27
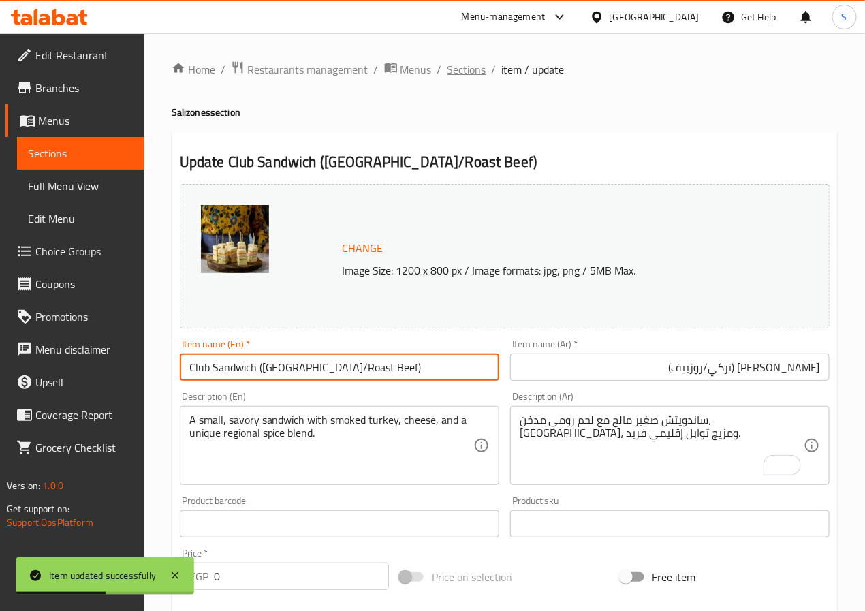
click at [456, 69] on span "Sections" at bounding box center [466, 69] width 39 height 16
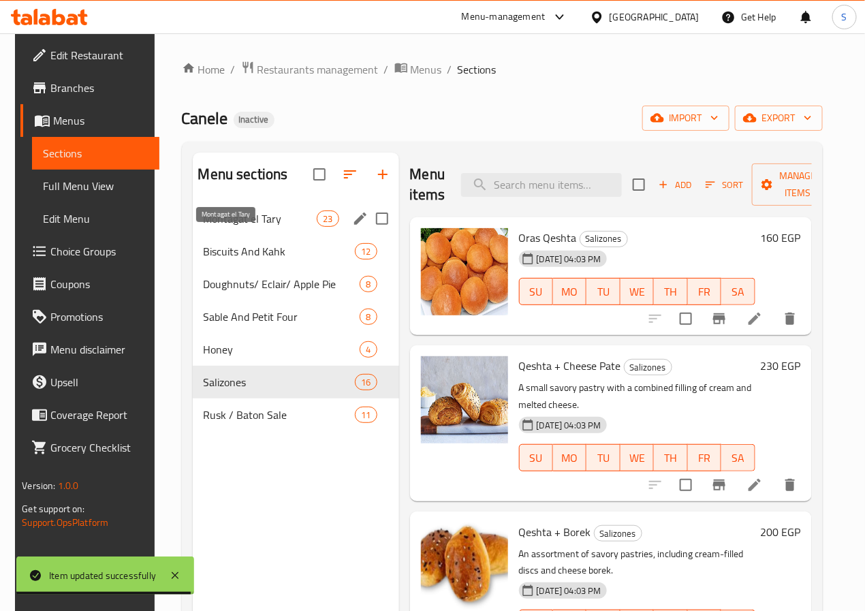
click at [253, 227] on span "Montagat el Tary" at bounding box center [261, 218] width 114 height 16
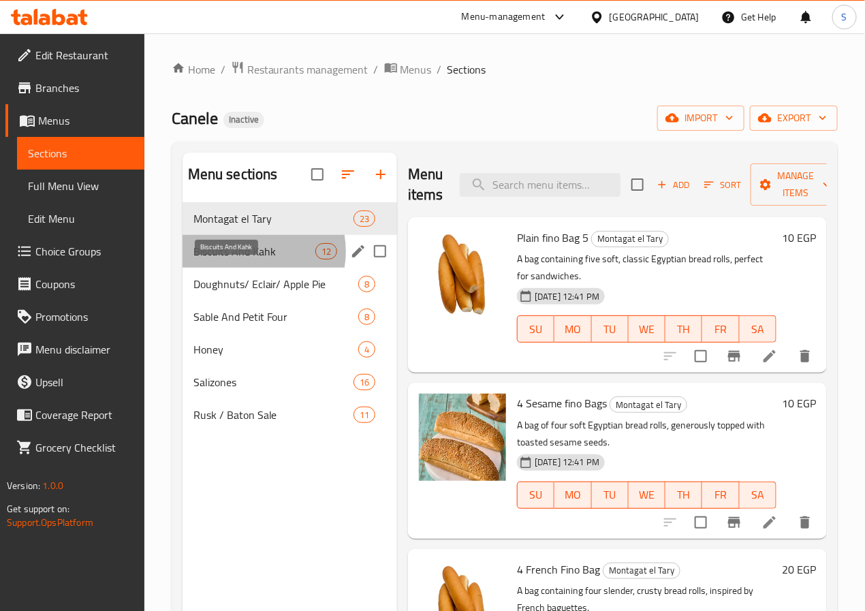
click at [247, 259] on span "Biscuits And Kahk" at bounding box center [254, 251] width 122 height 16
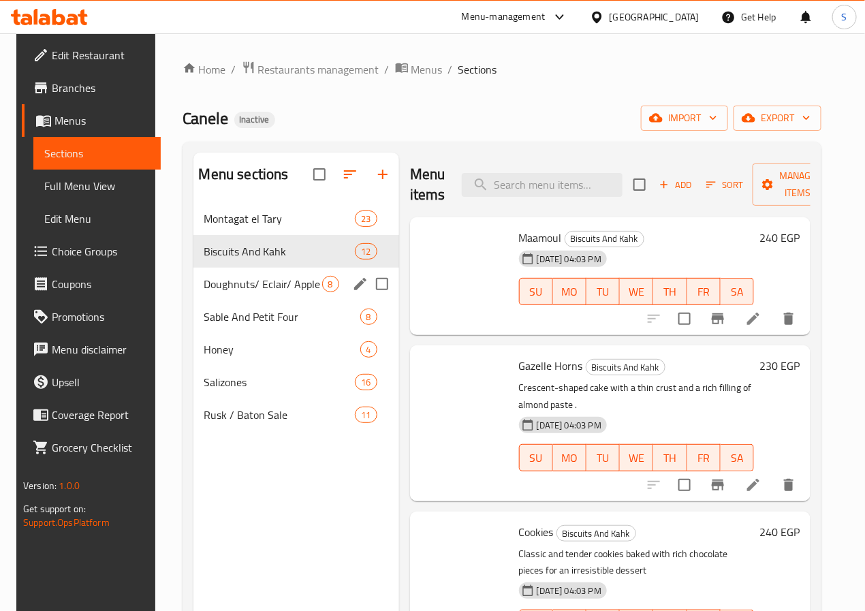
click at [247, 292] on span "Doughnuts/ Eclair/ Apple Pie" at bounding box center [263, 284] width 118 height 16
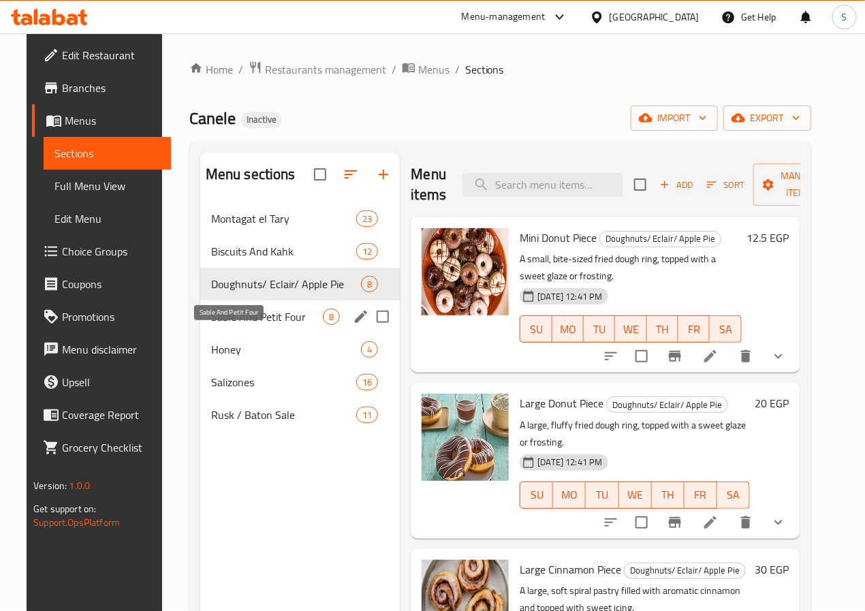
click at [247, 325] on span "Sable And Petit Four" at bounding box center [267, 317] width 112 height 16
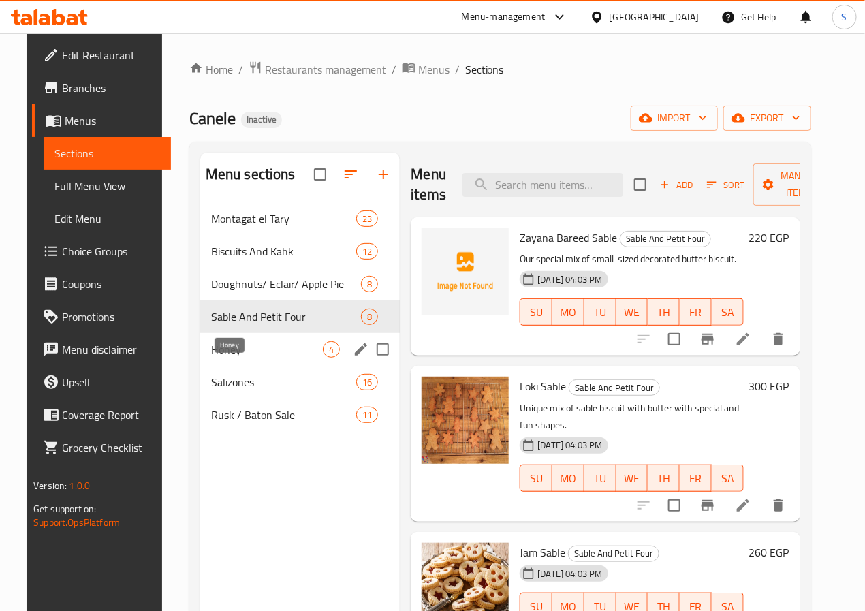
click at [229, 358] on span "Honey" at bounding box center [267, 349] width 112 height 16
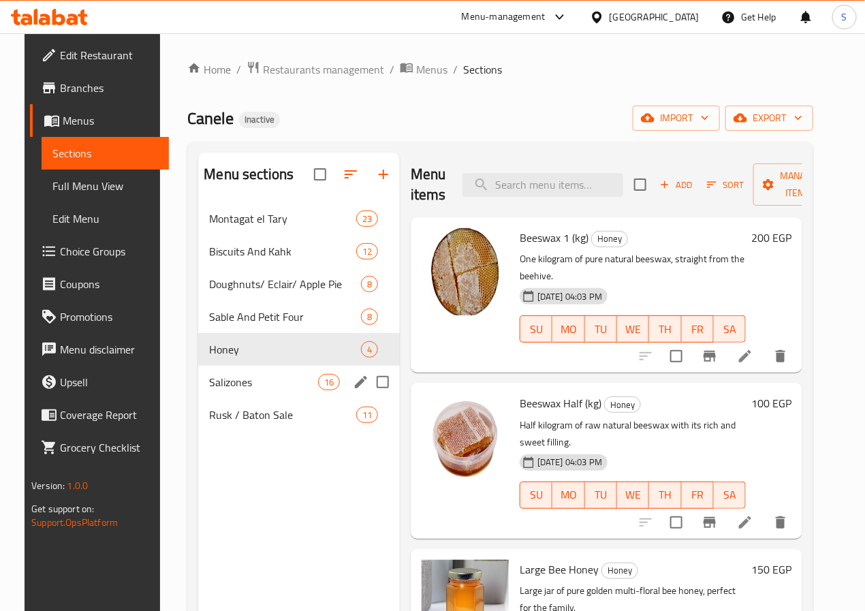
click at [229, 398] on div "Salizones 16" at bounding box center [299, 382] width 202 height 33
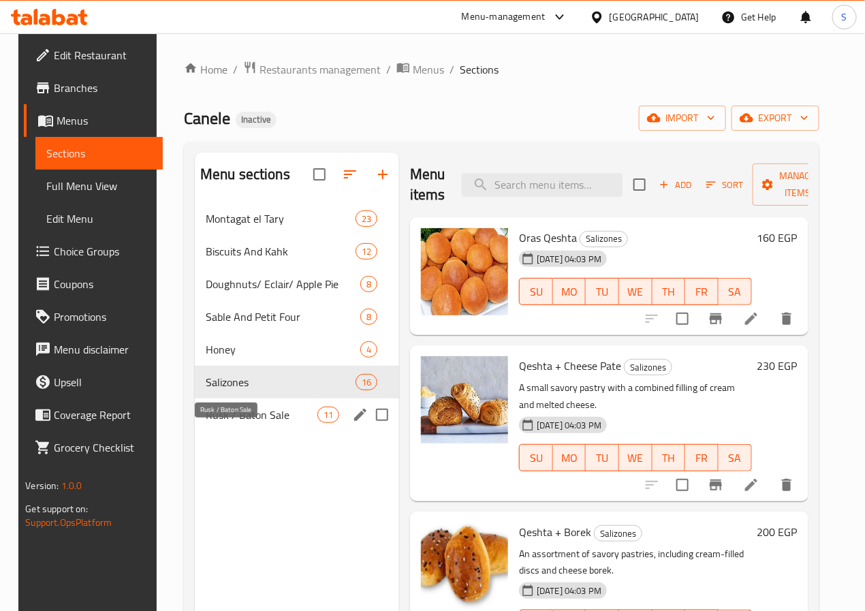
click at [225, 423] on span "Rusk / Baton Sale" at bounding box center [262, 415] width 112 height 16
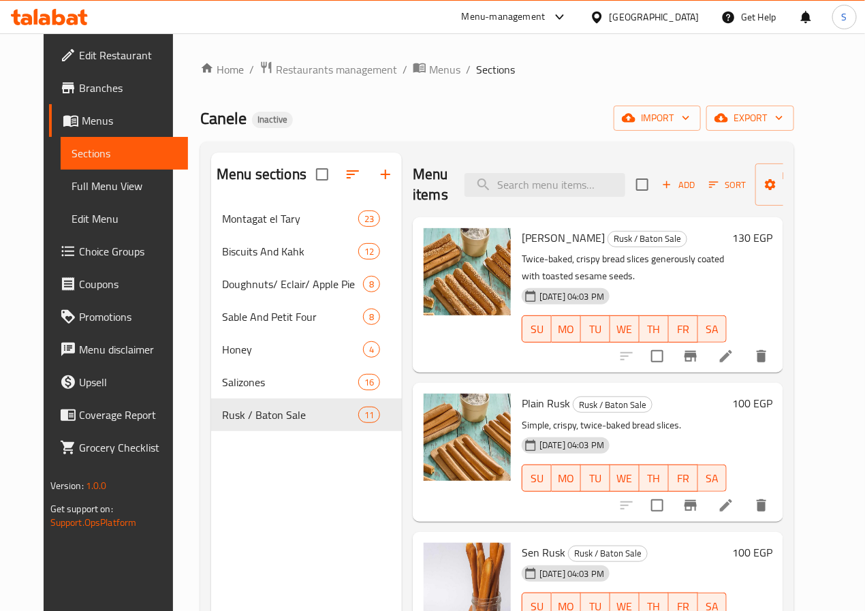
click at [82, 123] on span "Menus" at bounding box center [129, 120] width 95 height 16
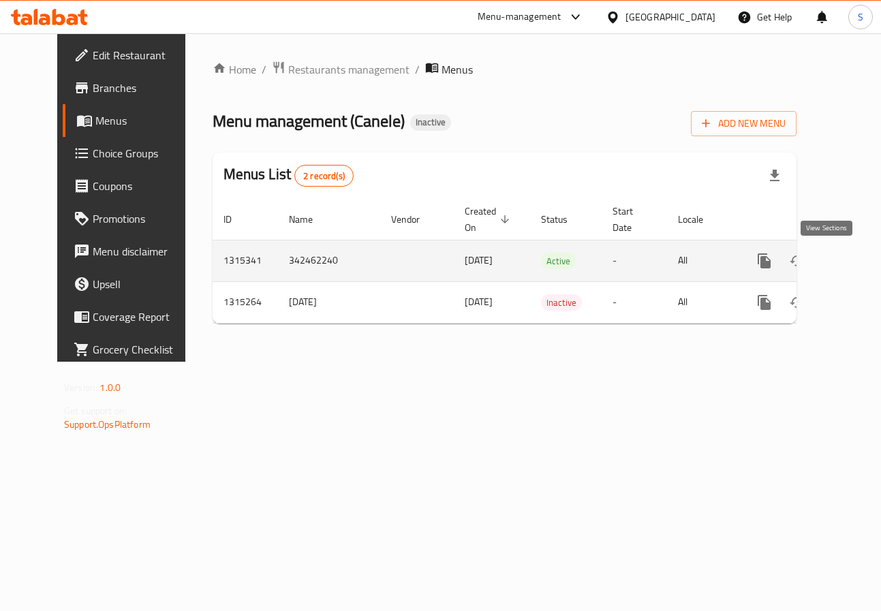
click at [854, 264] on icon "enhanced table" at bounding box center [862, 261] width 16 height 16
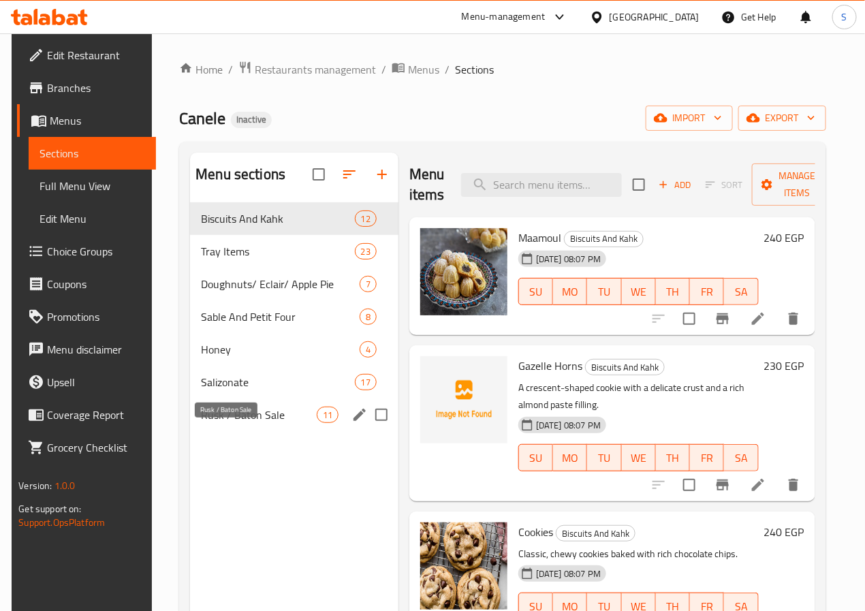
click at [237, 423] on span "Rusk / Baton Sale" at bounding box center [258, 415] width 115 height 16
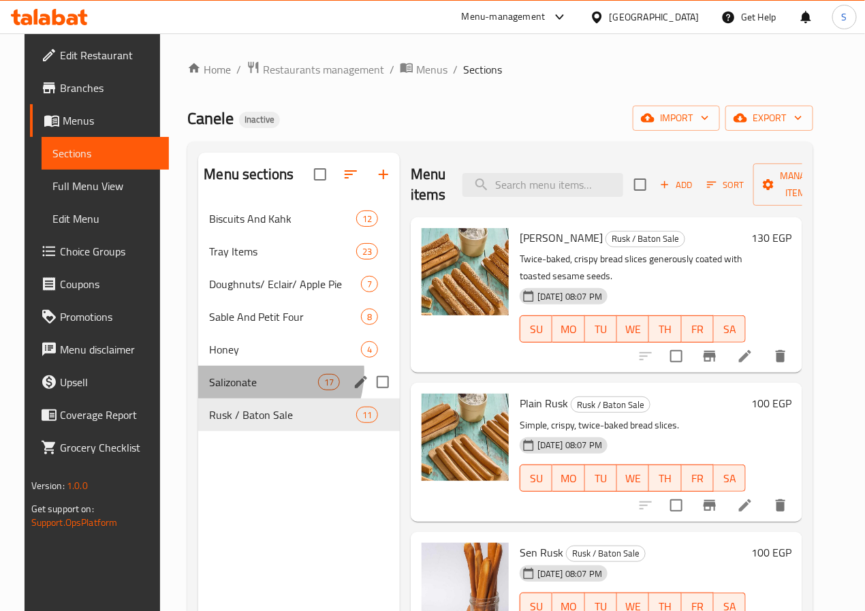
click at [244, 392] on div "Salizonate 17" at bounding box center [299, 382] width 202 height 33
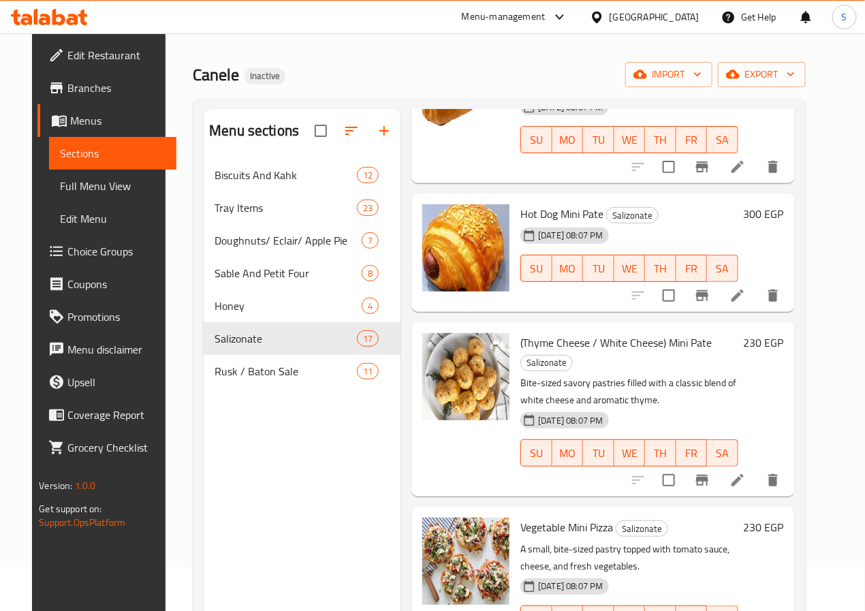
scroll to position [42, 0]
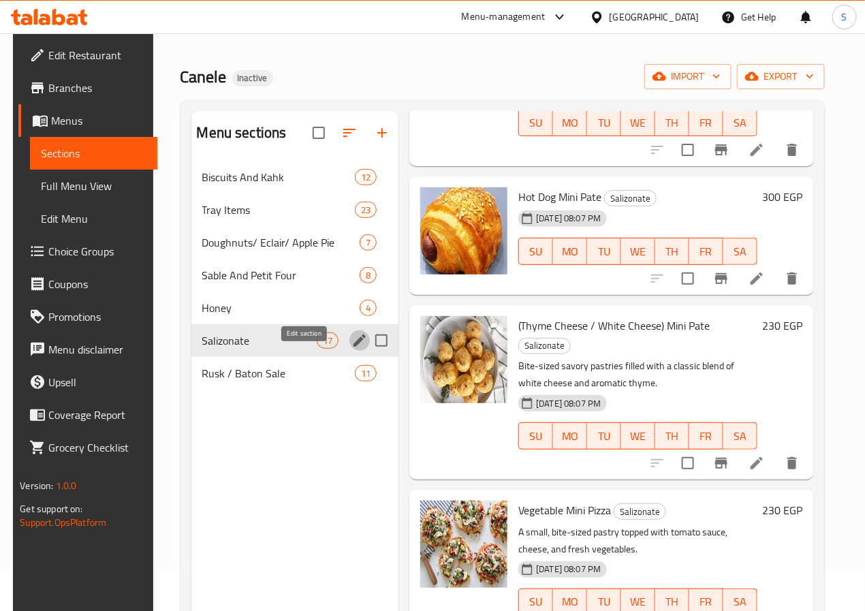
click at [351, 349] on icon "edit" at bounding box center [359, 340] width 16 height 16
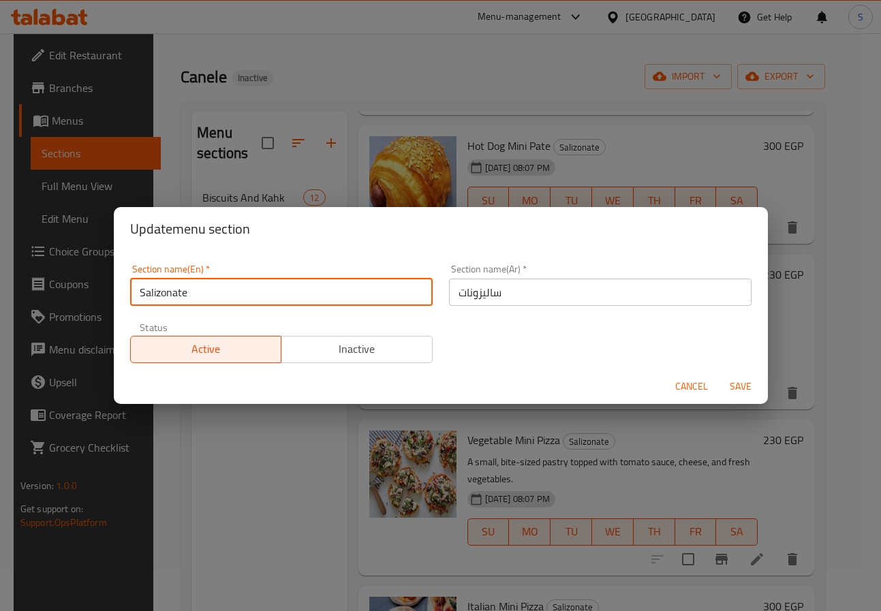
click at [290, 289] on input "Salizonate" at bounding box center [281, 292] width 302 height 27
type input "Salizones"
click at [718, 374] on button "Save" at bounding box center [740, 386] width 44 height 25
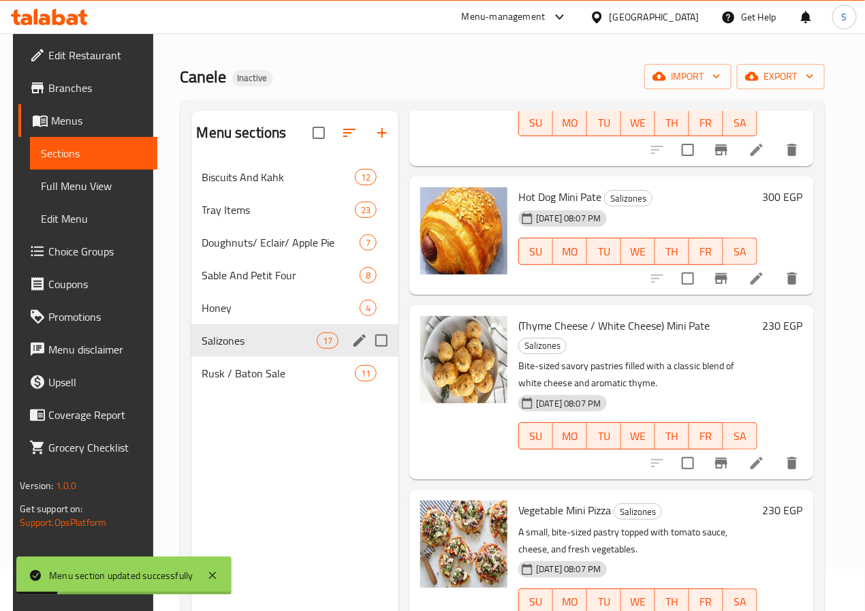
click at [748, 455] on icon at bounding box center [756, 463] width 16 height 16
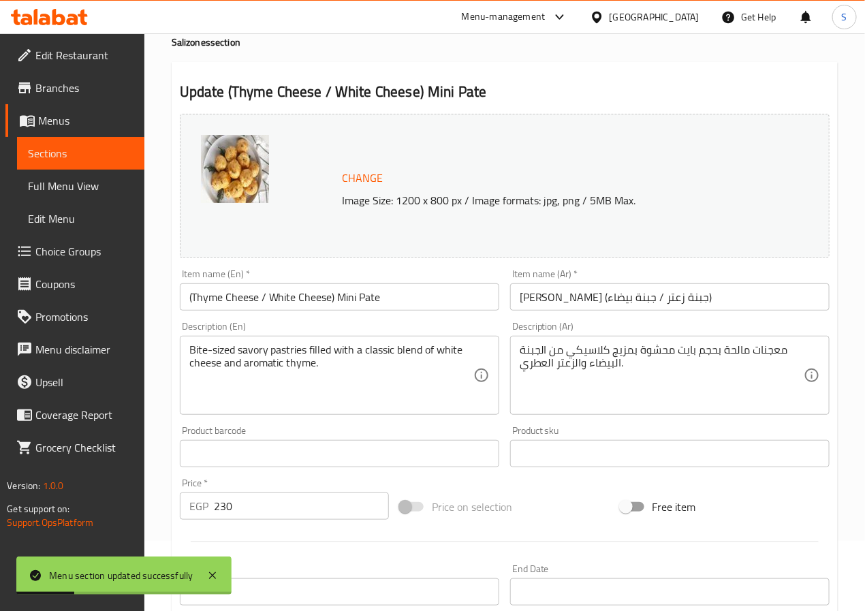
scroll to position [370, 0]
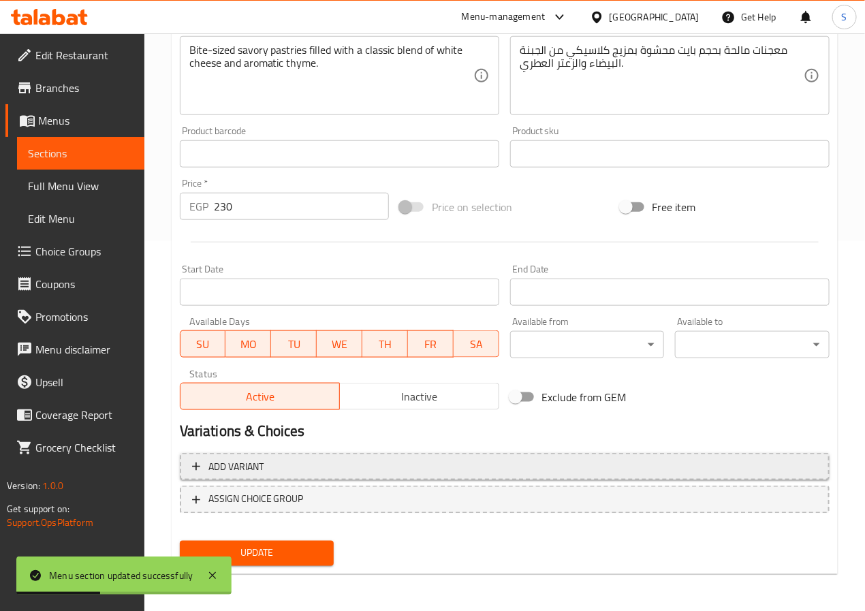
click at [475, 478] on button "Add variant" at bounding box center [505, 467] width 650 height 28
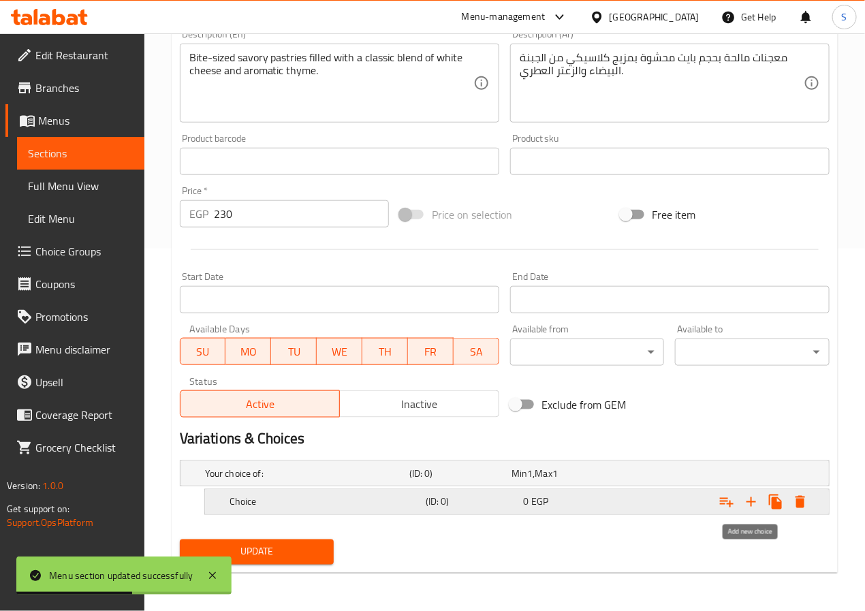
click at [752, 503] on icon "Expand" at bounding box center [751, 502] width 16 height 16
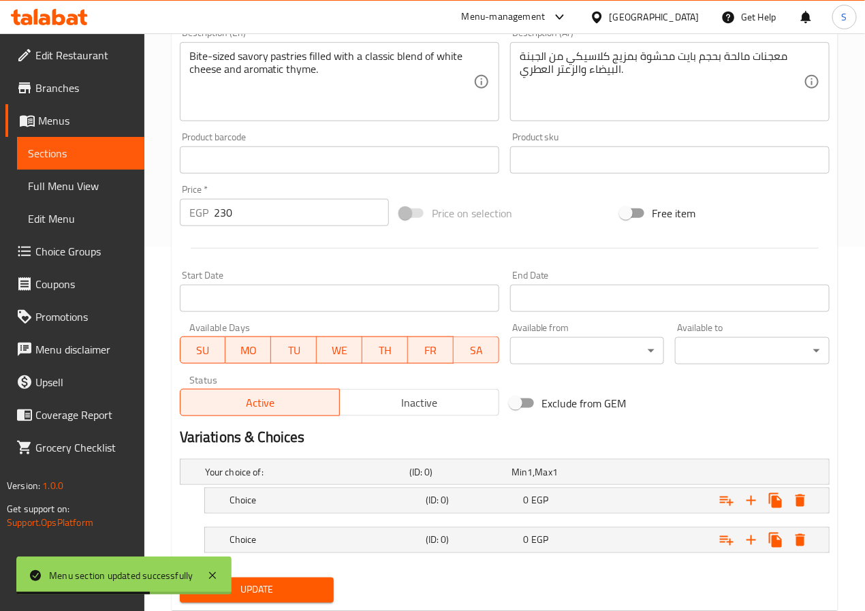
click at [486, 558] on nav at bounding box center [505, 561] width 650 height 11
click at [471, 539] on h5 "(ID: 0)" at bounding box center [472, 540] width 93 height 14
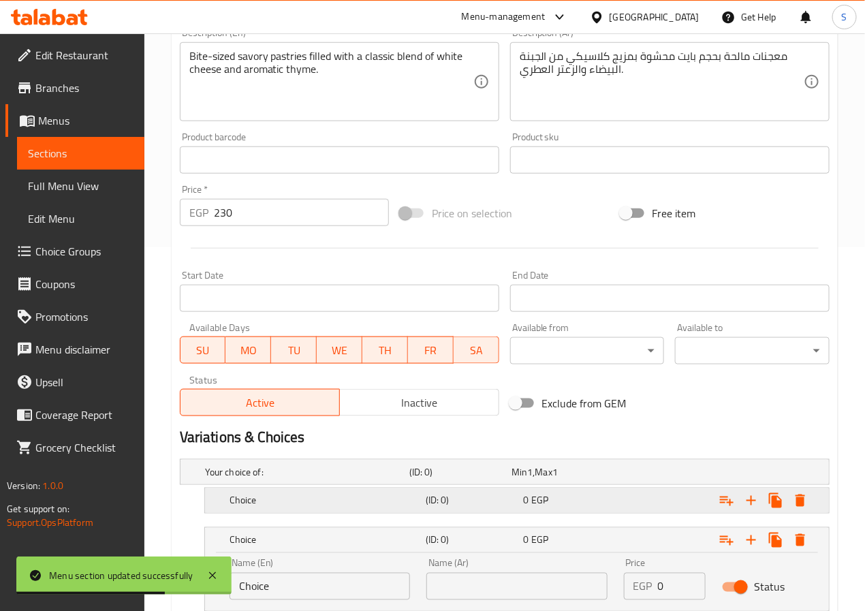
click at [462, 499] on h5 "(ID: 0)" at bounding box center [472, 501] width 93 height 14
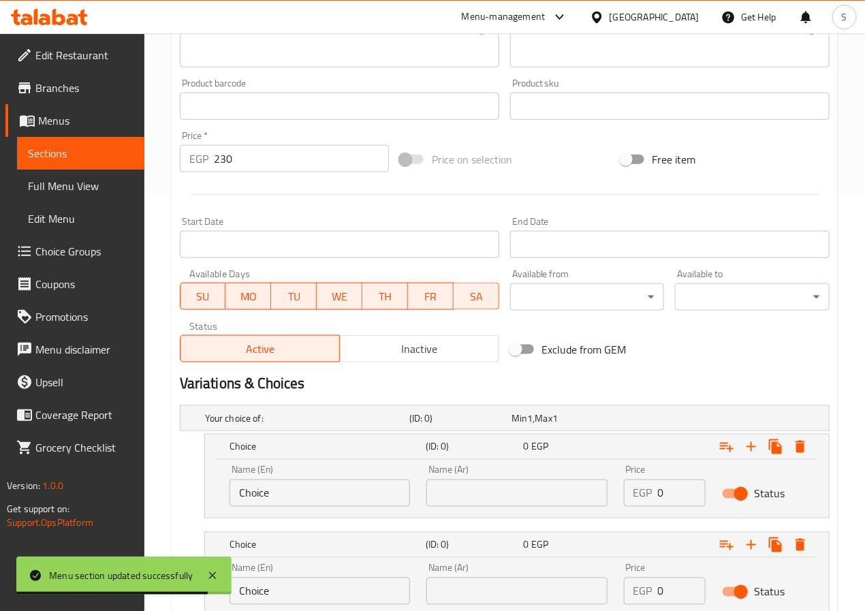
scroll to position [521, 0]
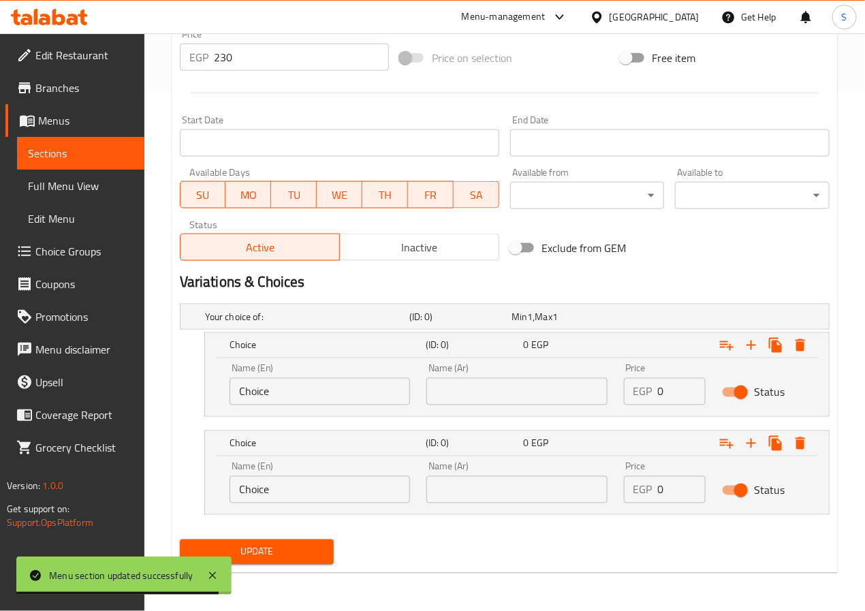
click at [291, 400] on input "Choice" at bounding box center [320, 391] width 180 height 27
type input "'"
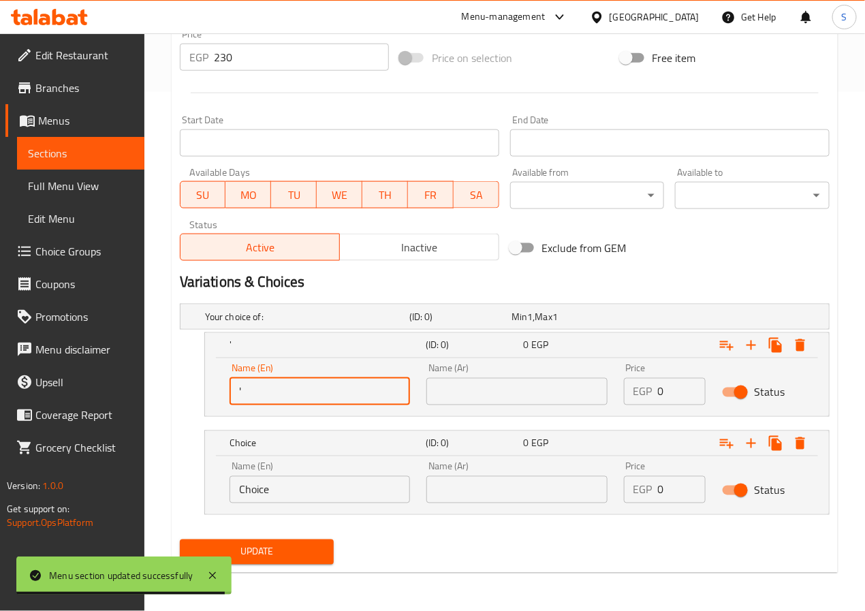
click at [291, 400] on input "'" at bounding box center [320, 391] width 180 height 27
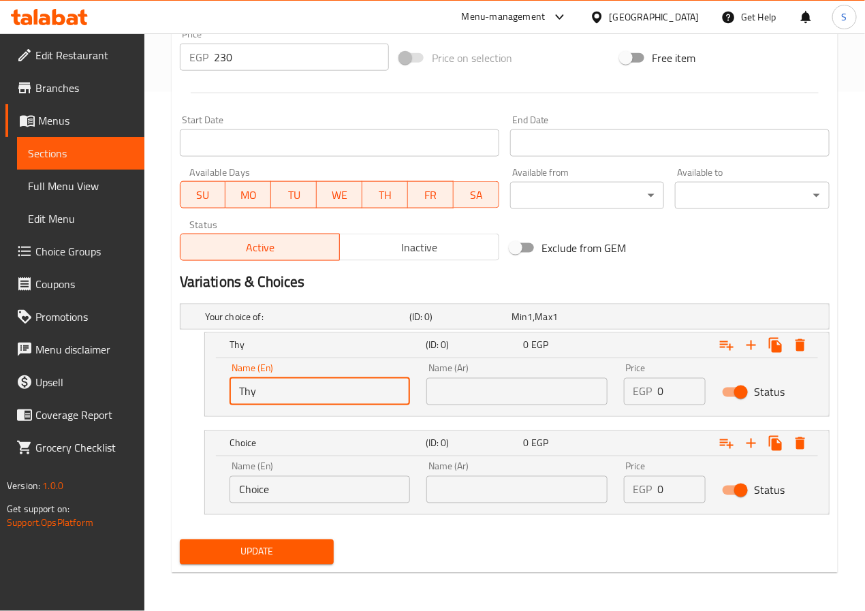
type input "Thyme Cheese"
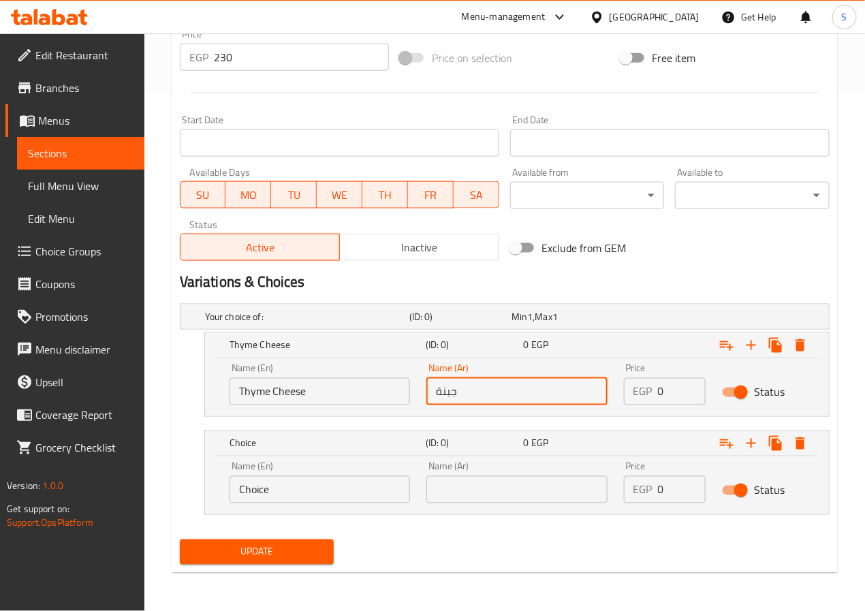
type input "جبنة زعتر"
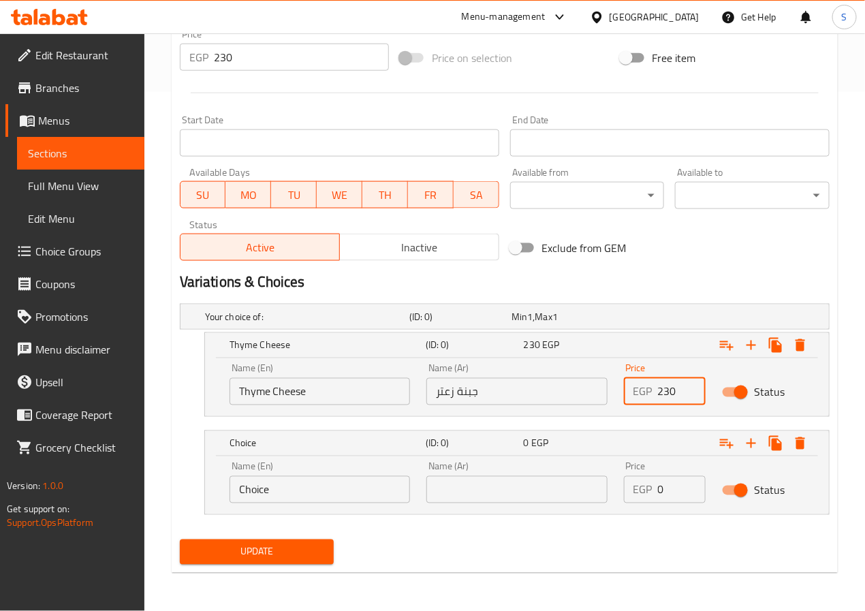
type input "230"
click at [299, 480] on input "Choice" at bounding box center [320, 489] width 180 height 27
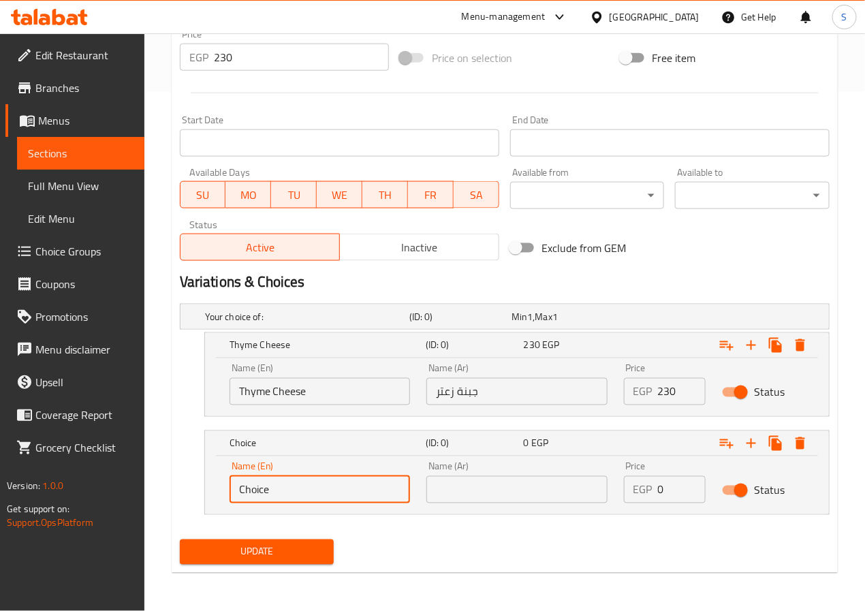
click at [299, 480] on input "Choice" at bounding box center [320, 489] width 180 height 27
type input "White cheese"
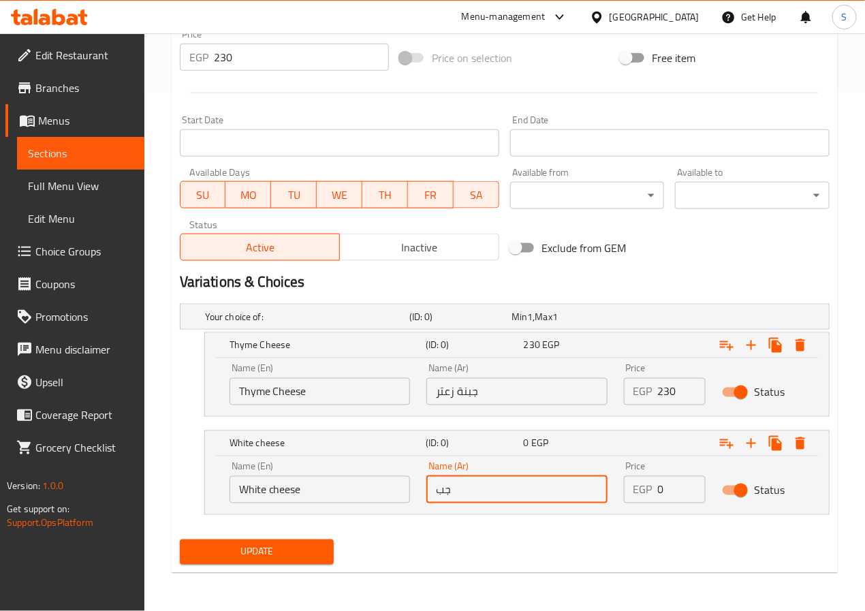
type input "جبنة بيضاء"
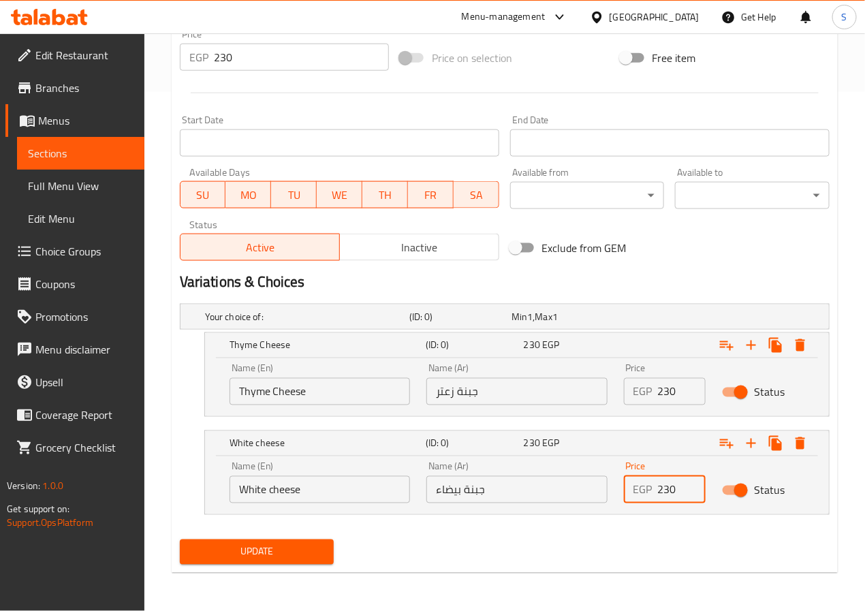
type input "230"
click at [262, 57] on input "230" at bounding box center [301, 57] width 175 height 27
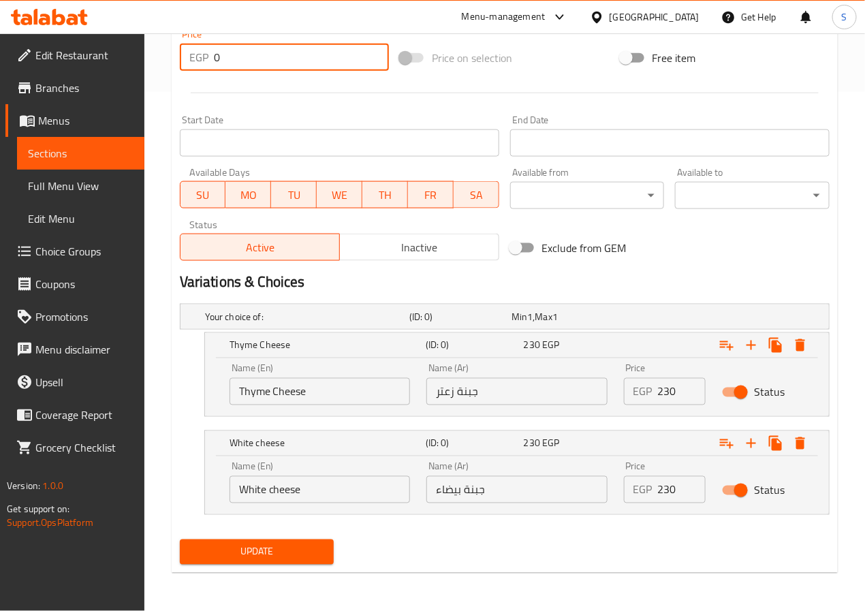
type input "0"
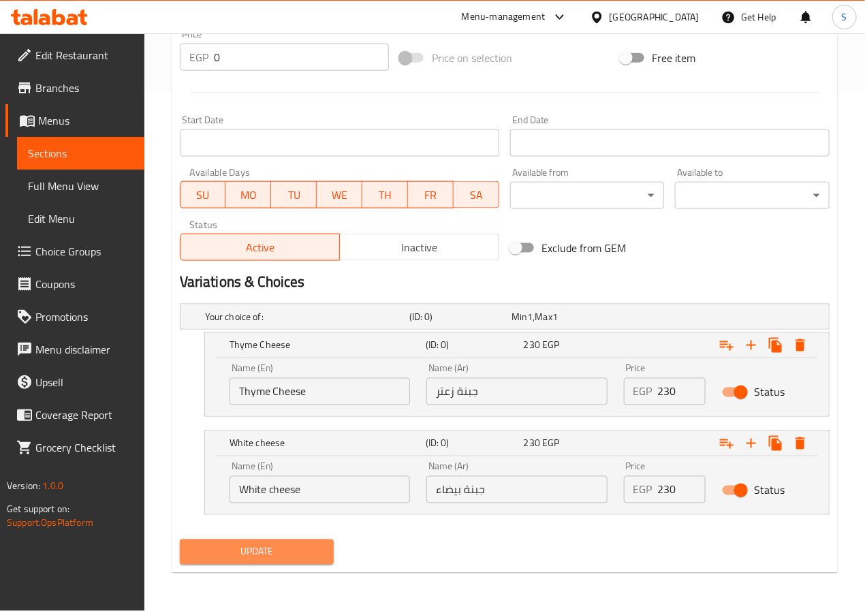
click at [311, 550] on span "Update" at bounding box center [257, 551] width 133 height 17
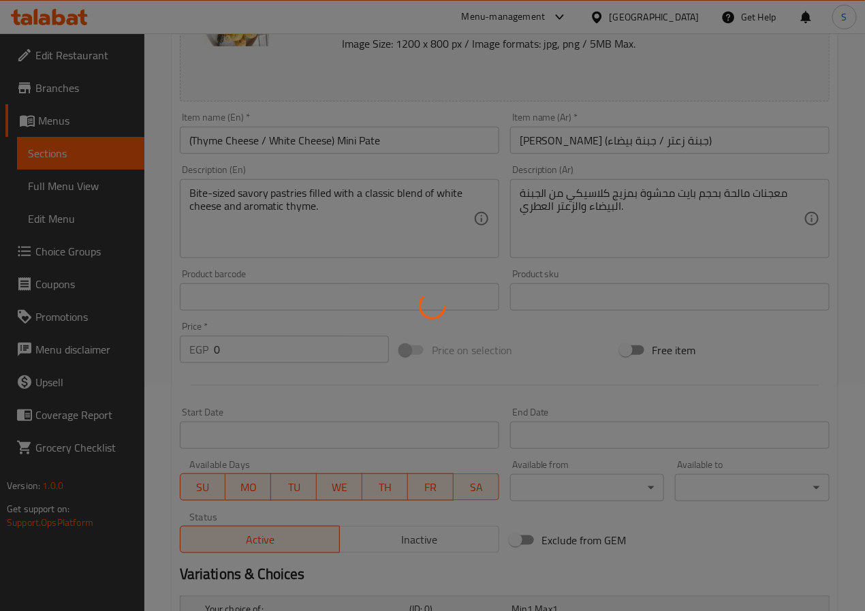
scroll to position [0, 0]
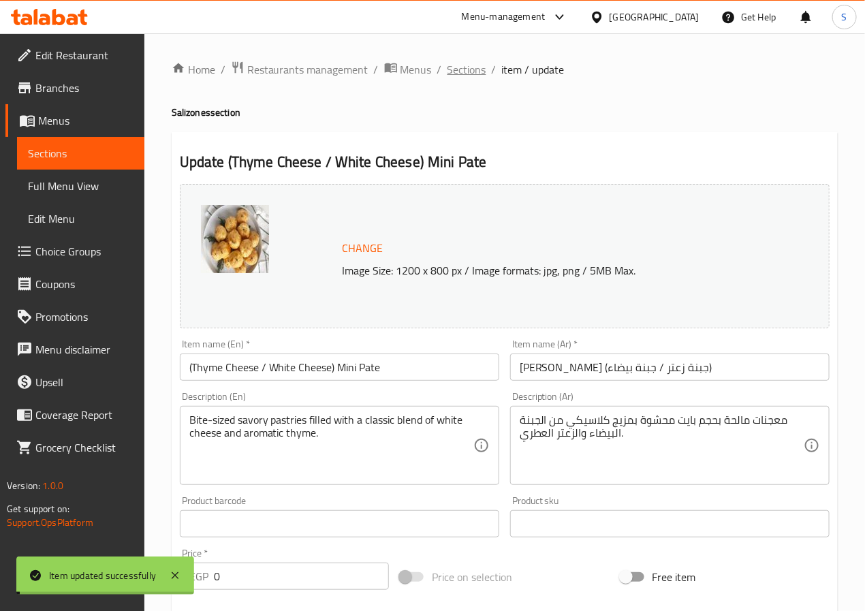
click at [469, 72] on span "Sections" at bounding box center [466, 69] width 39 height 16
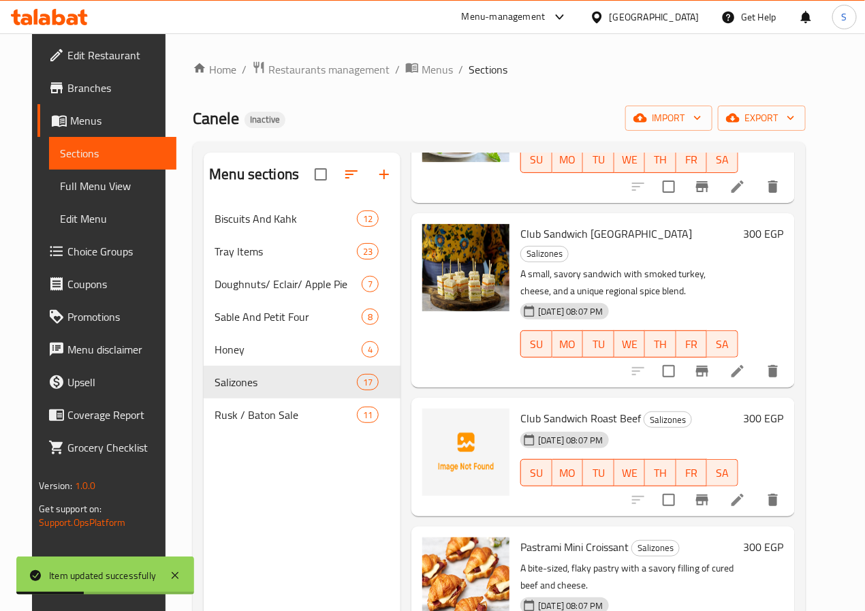
scroll to position [1236, 0]
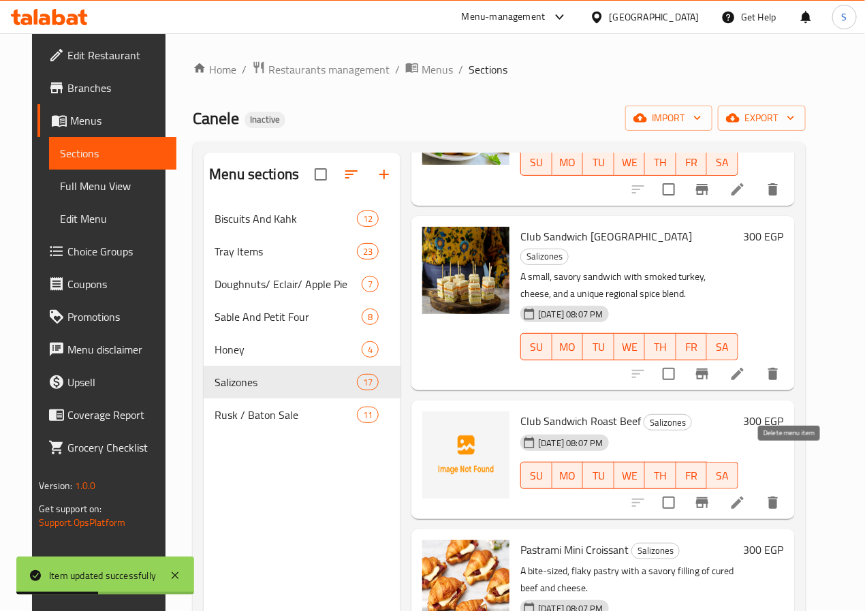
click at [776, 486] on button "delete" at bounding box center [773, 502] width 33 height 33
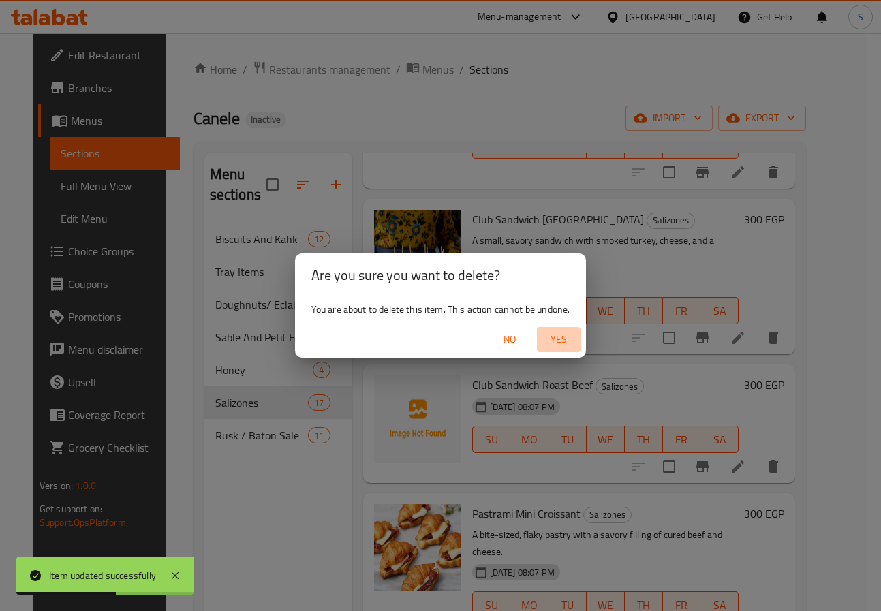
click at [556, 327] on button "Yes" at bounding box center [559, 339] width 44 height 25
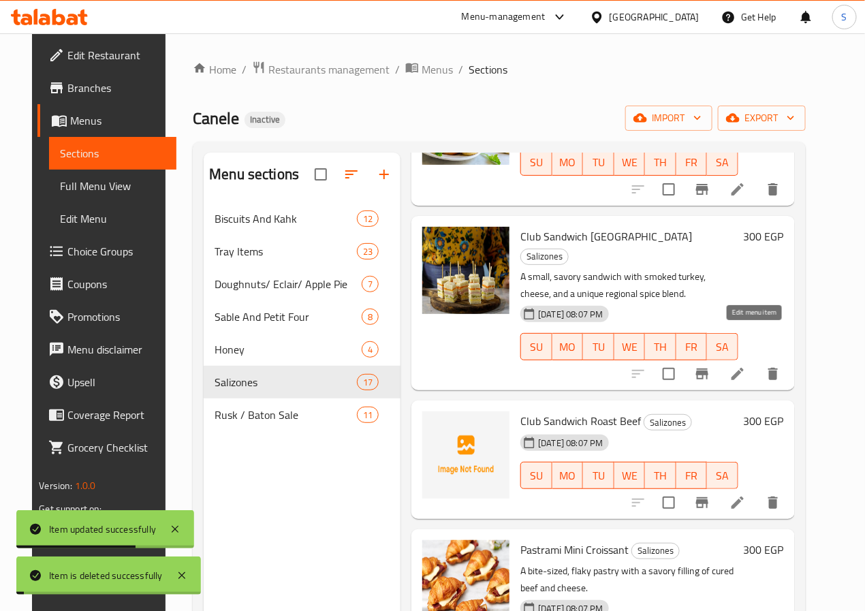
click at [746, 366] on icon at bounding box center [737, 374] width 16 height 16
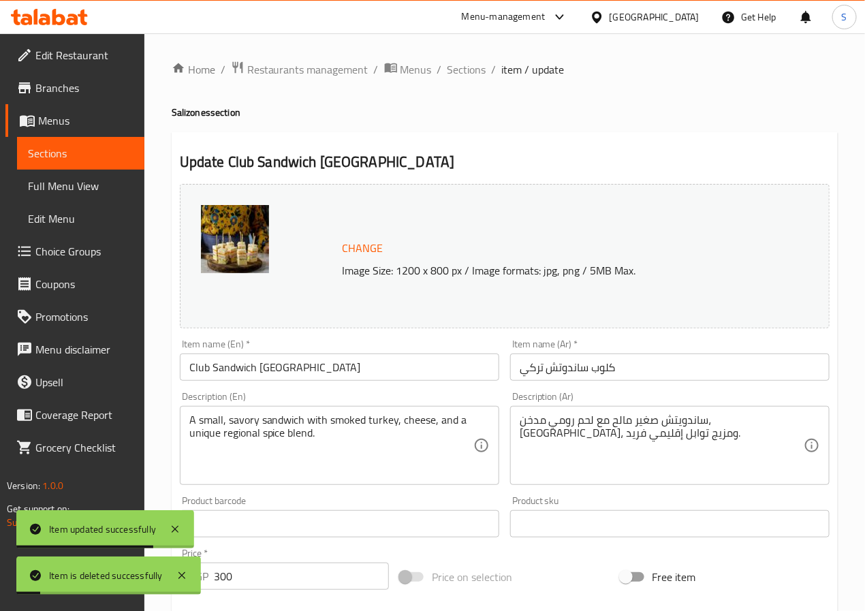
click at [350, 366] on input "Club Sandwich Turkey" at bounding box center [339, 366] width 319 height 27
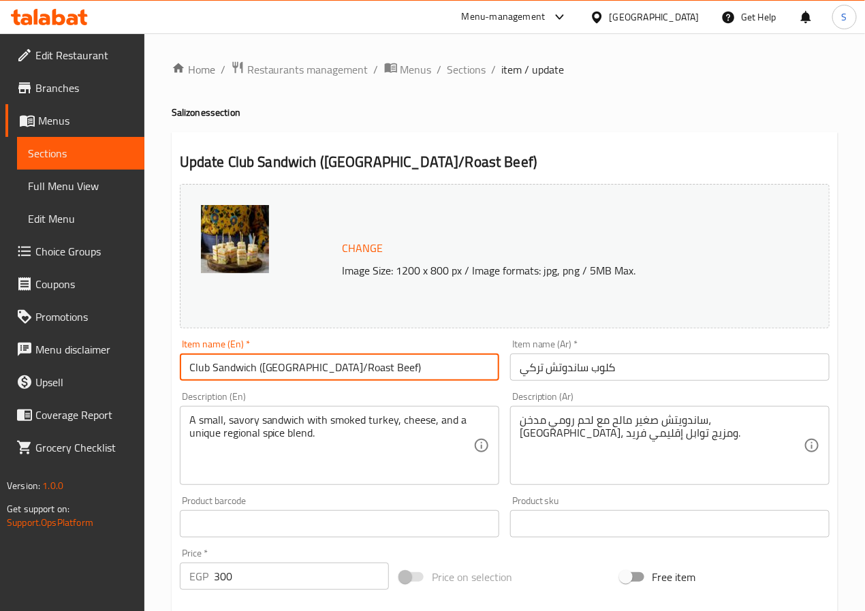
type input "Club Sandwich ([GEOGRAPHIC_DATA]/Roast Beef)"
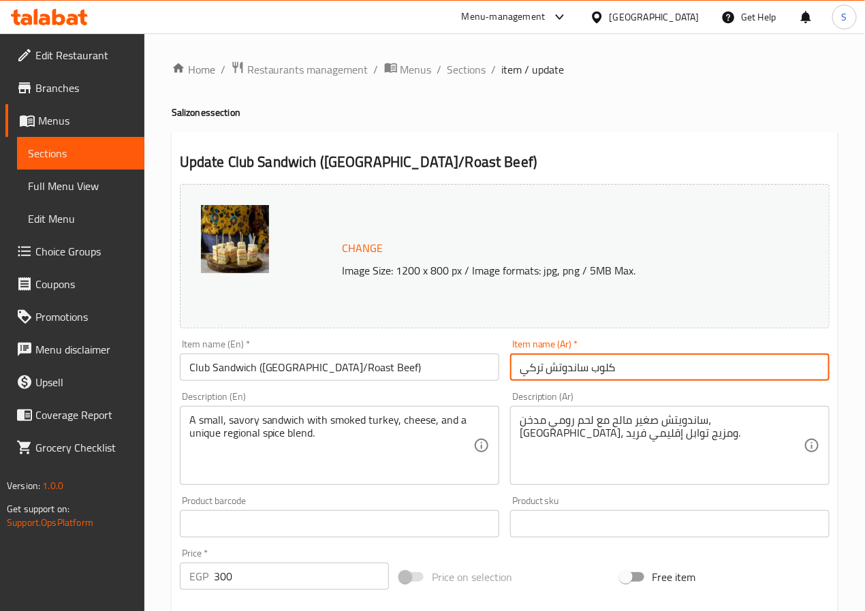
click at [589, 370] on input "كلوب ساندوتش تركي" at bounding box center [669, 366] width 319 height 27
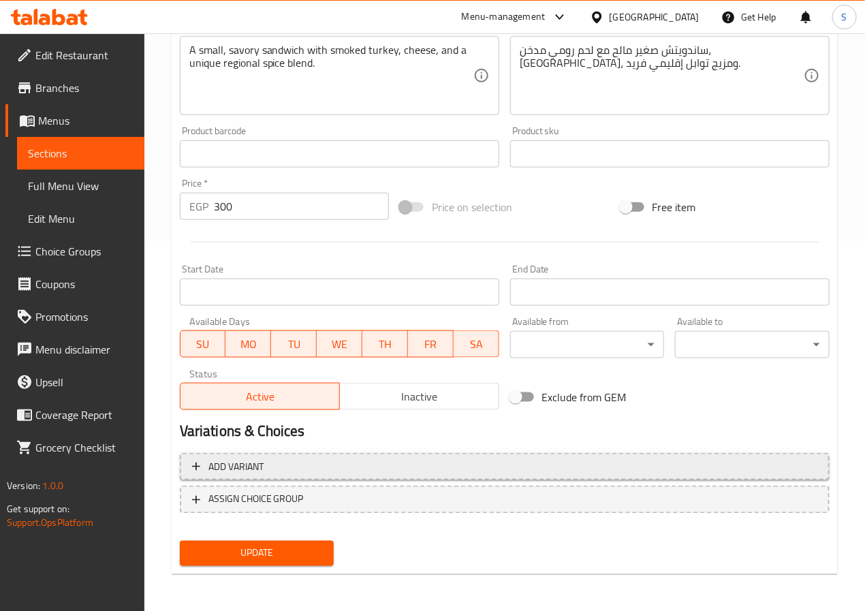
type input "[PERSON_NAME] (تركي/روزبيف)"
click at [646, 475] on button "Add variant" at bounding box center [505, 467] width 650 height 28
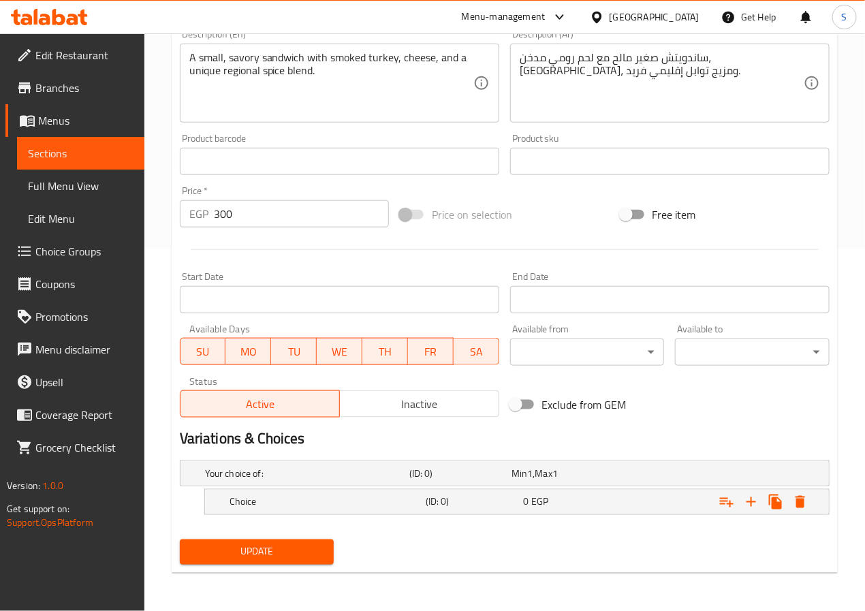
scroll to position [364, 0]
click at [750, 501] on icon "Expand" at bounding box center [751, 502] width 10 height 10
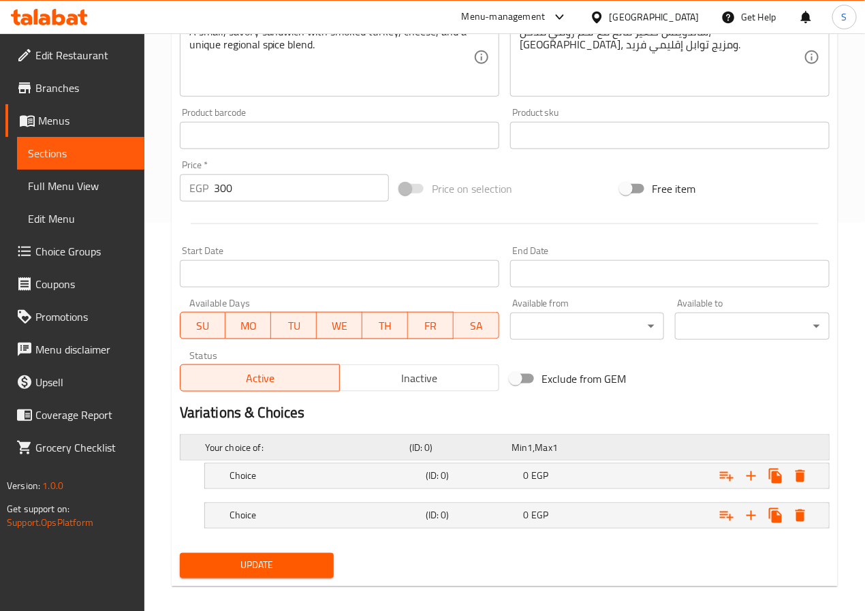
scroll to position [403, 0]
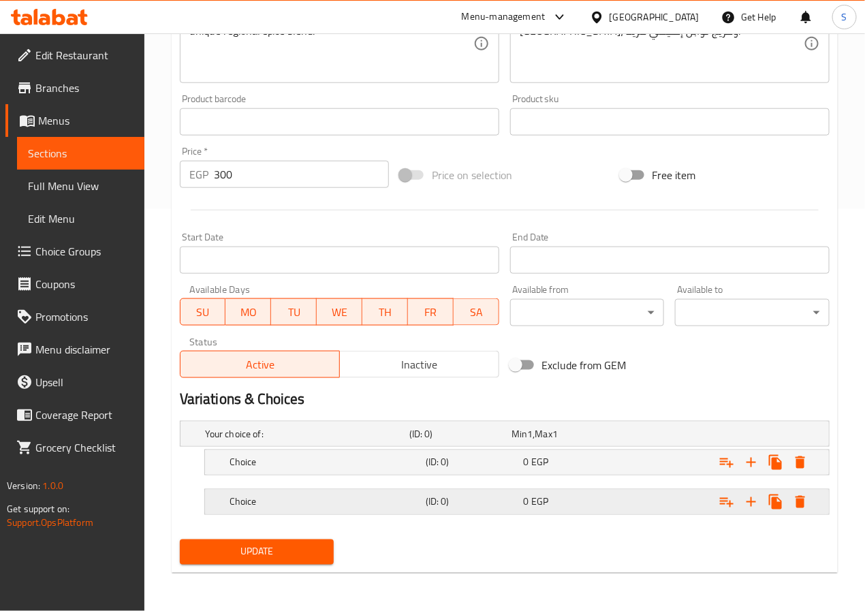
click at [276, 492] on div "Choice" at bounding box center [325, 501] width 196 height 19
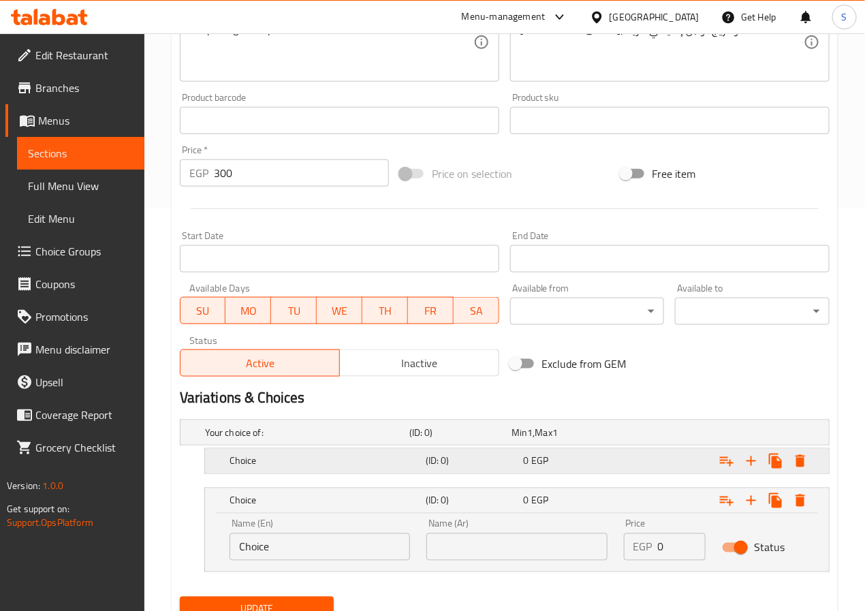
click at [281, 469] on div "Choice" at bounding box center [325, 461] width 196 height 19
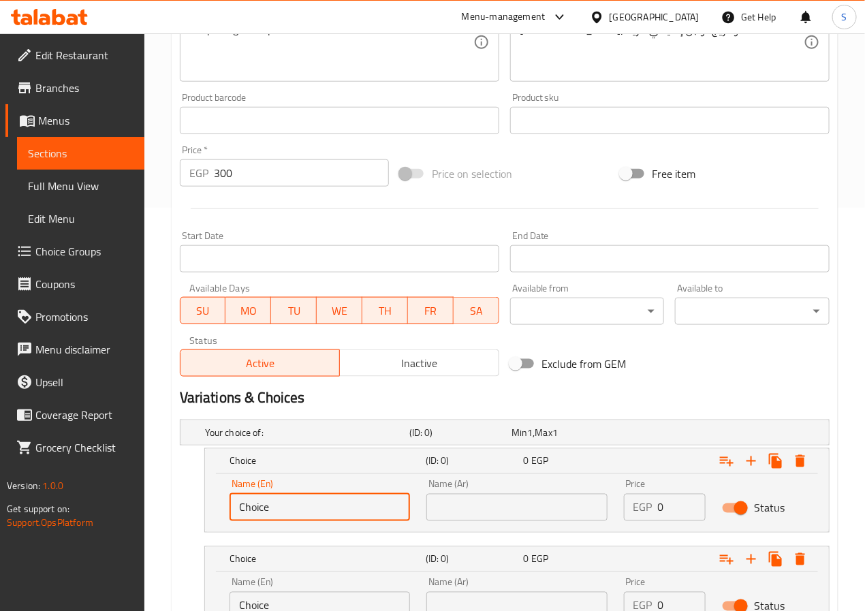
click at [282, 501] on input "Choice" at bounding box center [320, 507] width 180 height 27
type input "[GEOGRAPHIC_DATA]"
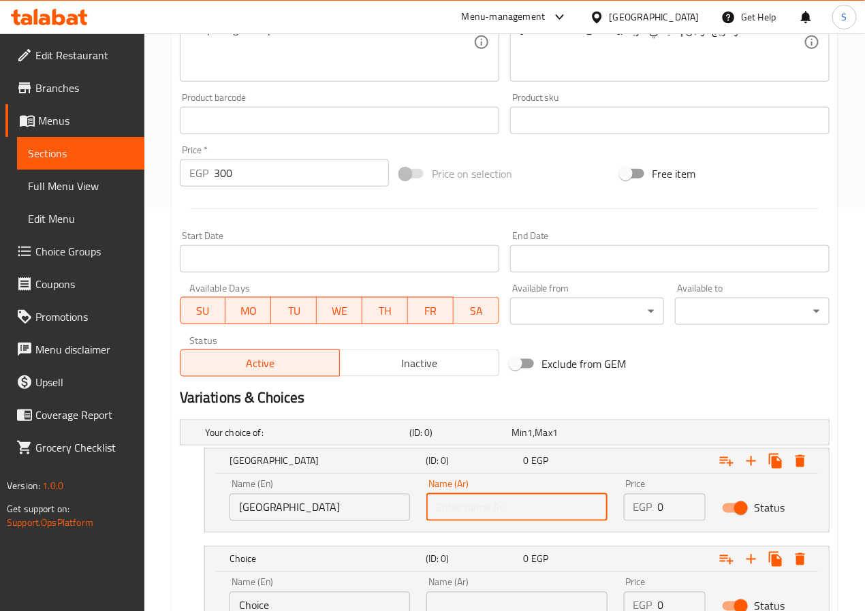
type input "ن"
type input "تركي"
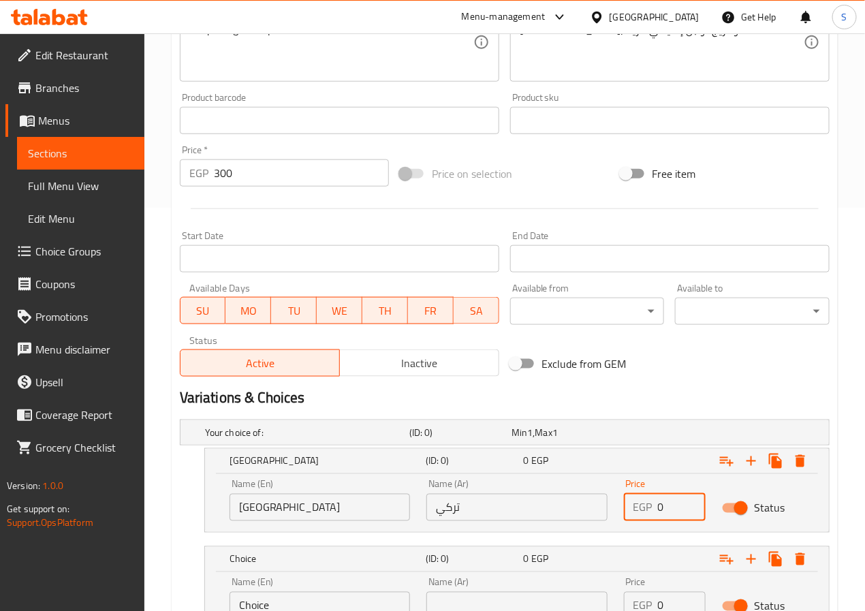
type input "3"
type input "300"
click at [200, 534] on div "Your choice of: (ID: 0) Min 1 , Max 1 Name (En) Your choice of: Name (En) Name …" at bounding box center [504, 532] width 661 height 236
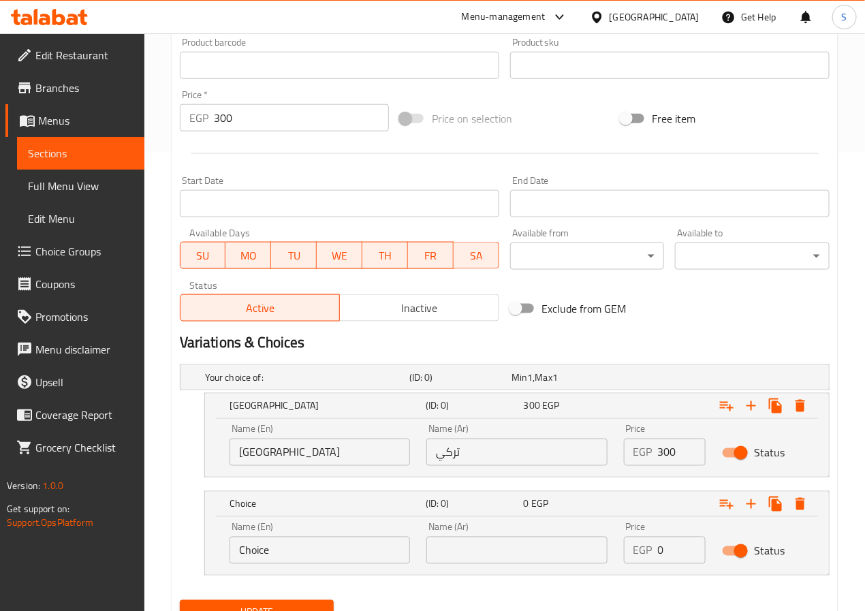
scroll to position [521, 0]
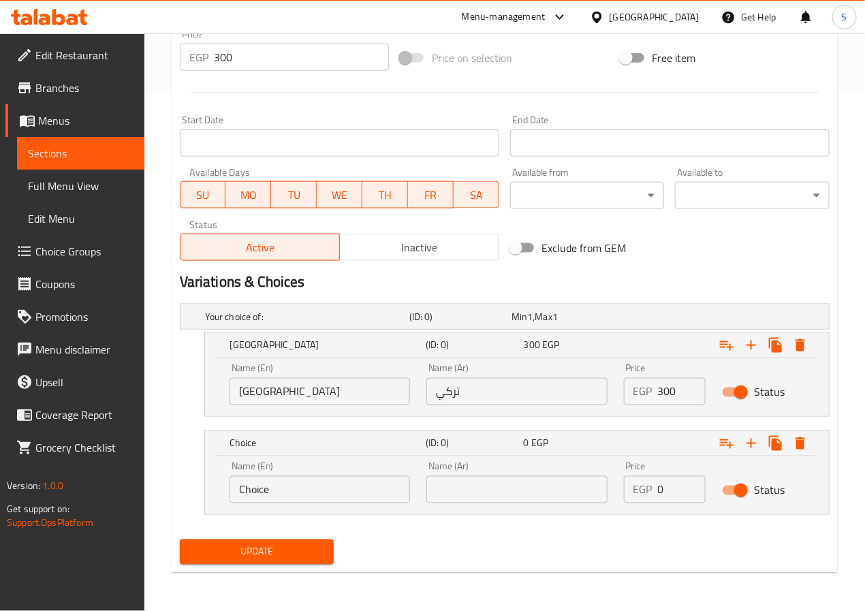
click at [268, 487] on input "Choice" at bounding box center [320, 489] width 180 height 27
click at [281, 494] on input "Roa" at bounding box center [320, 489] width 180 height 27
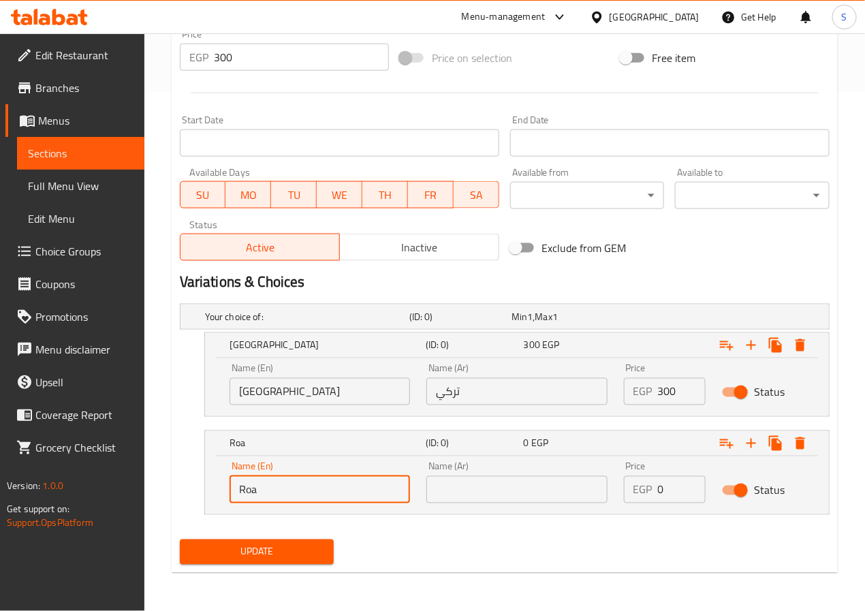
click at [166, 503] on div "Home / Restaurants management / Menus / Sections / item / update Salizones sect…" at bounding box center [504, 62] width 721 height 1096
click at [259, 486] on input "Roa" at bounding box center [320, 489] width 180 height 27
type input "Roast Beef"
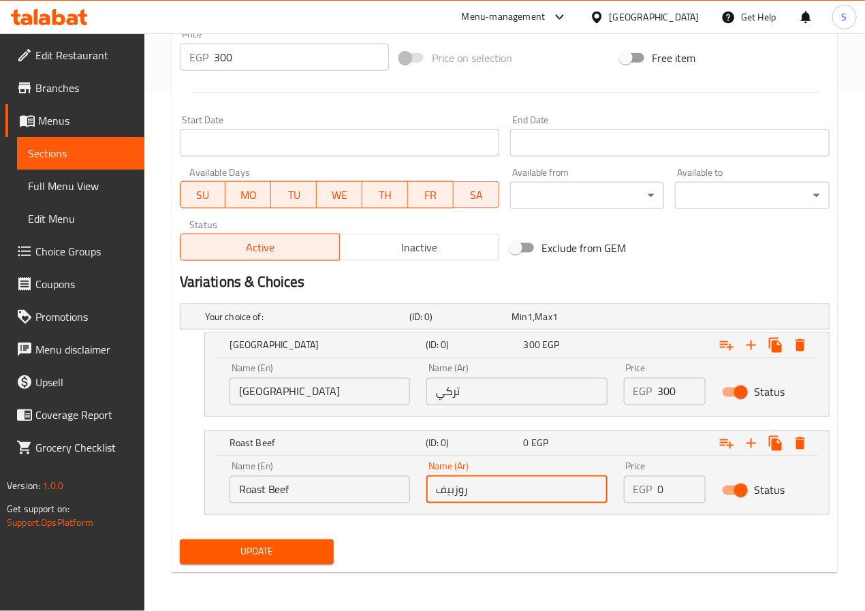
type input "روزبيف"
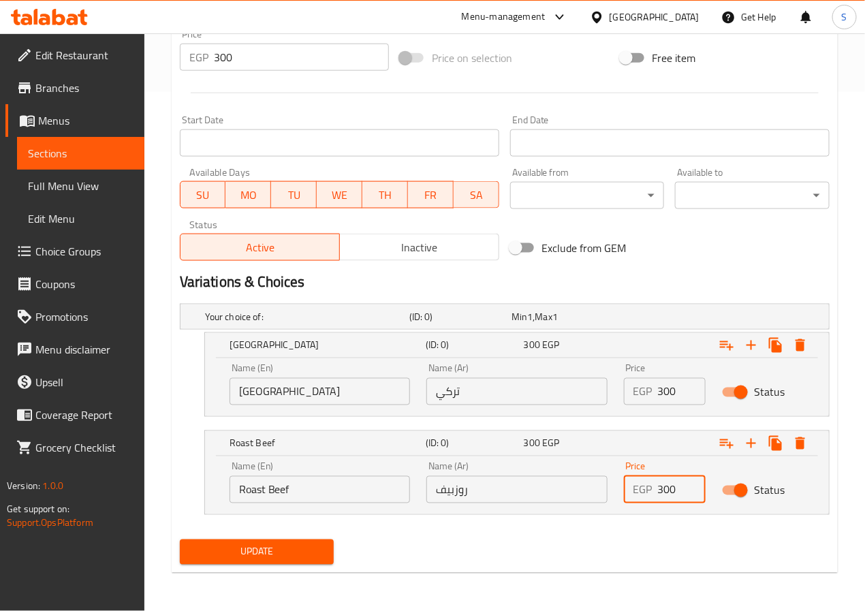
type input "300"
click at [342, 62] on input "300" at bounding box center [301, 57] width 175 height 27
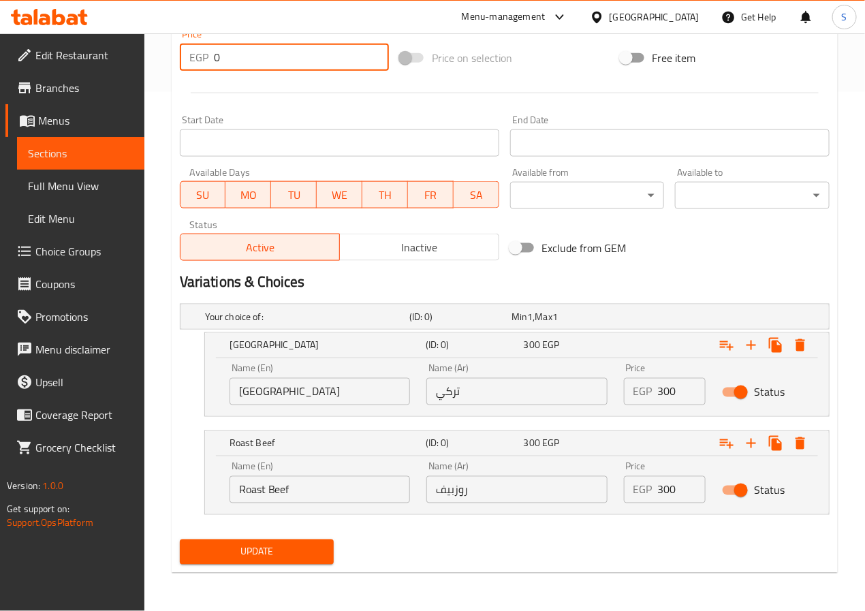
type input "0"
click at [385, 539] on div "Update" at bounding box center [504, 552] width 661 height 36
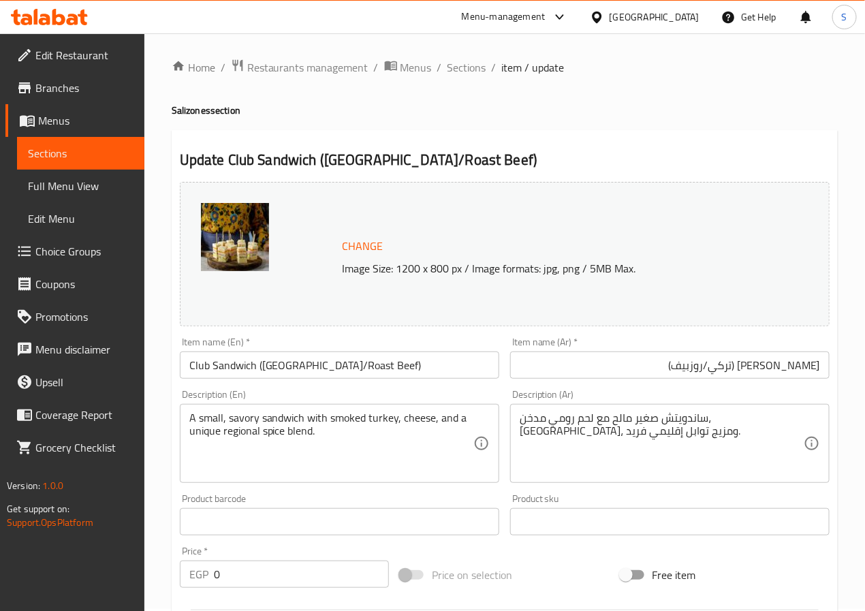
scroll to position [0, 0]
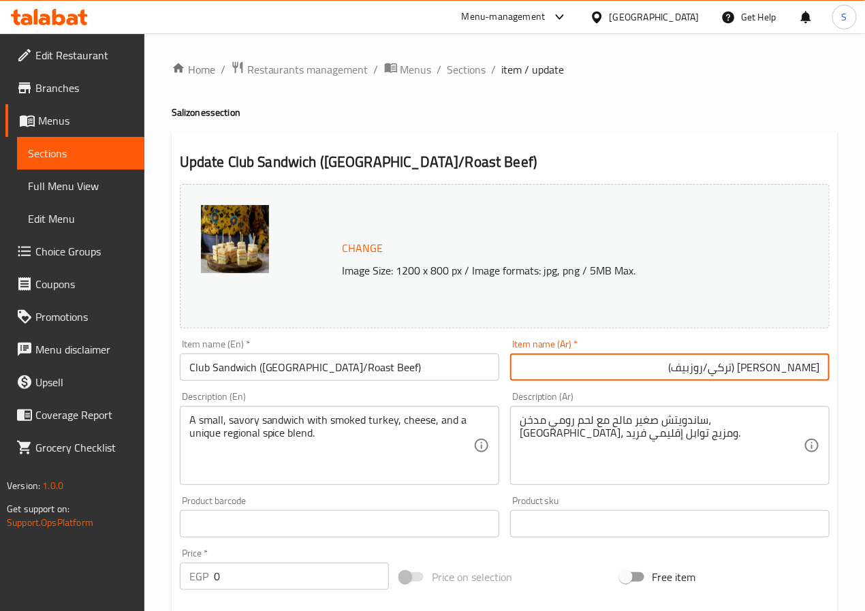
click at [617, 368] on input "[PERSON_NAME] (تركي/روزبيف)" at bounding box center [669, 366] width 319 height 27
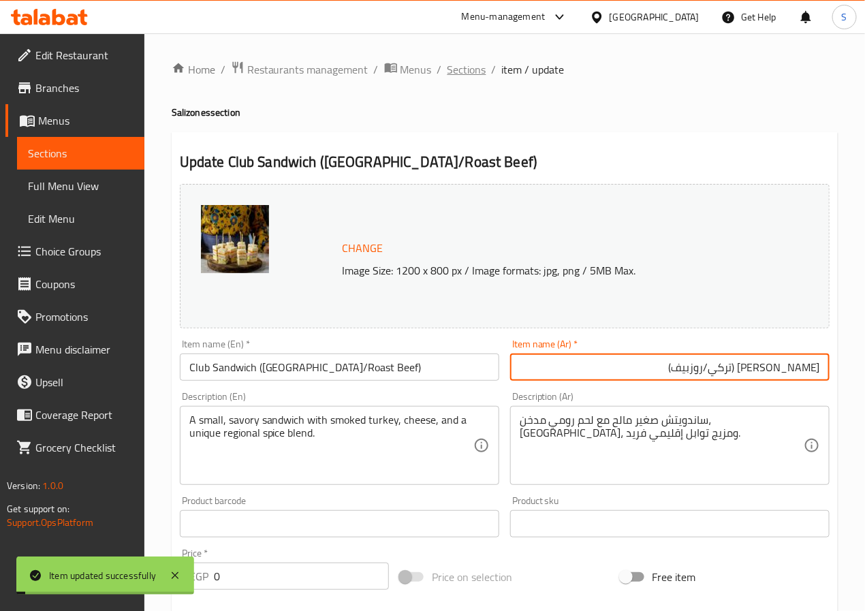
click at [469, 74] on span "Sections" at bounding box center [466, 69] width 39 height 16
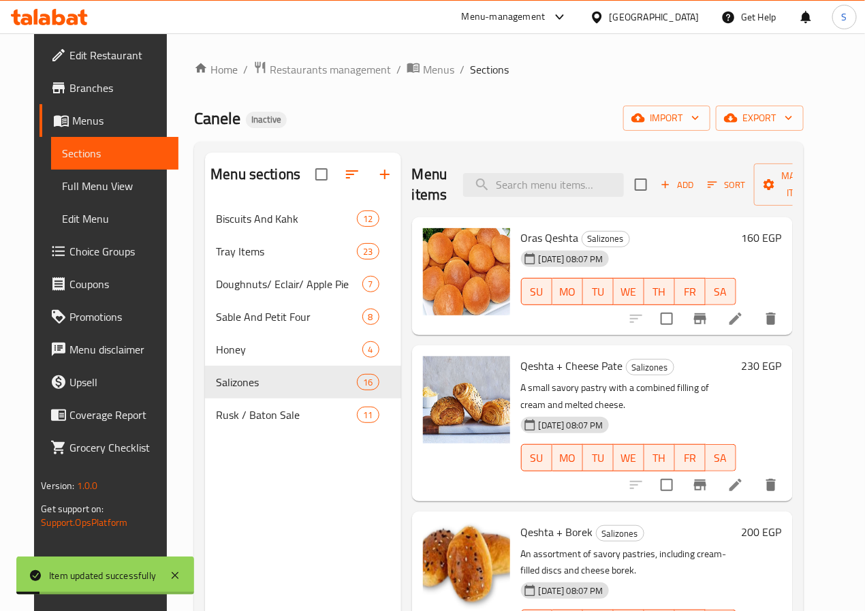
scroll to position [1210, 0]
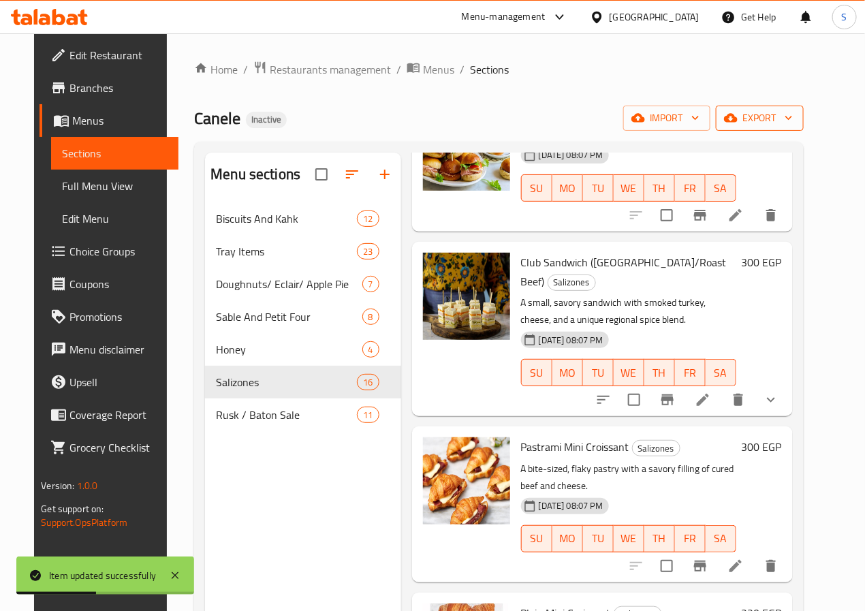
click at [792, 118] on icon "button" at bounding box center [788, 118] width 7 height 4
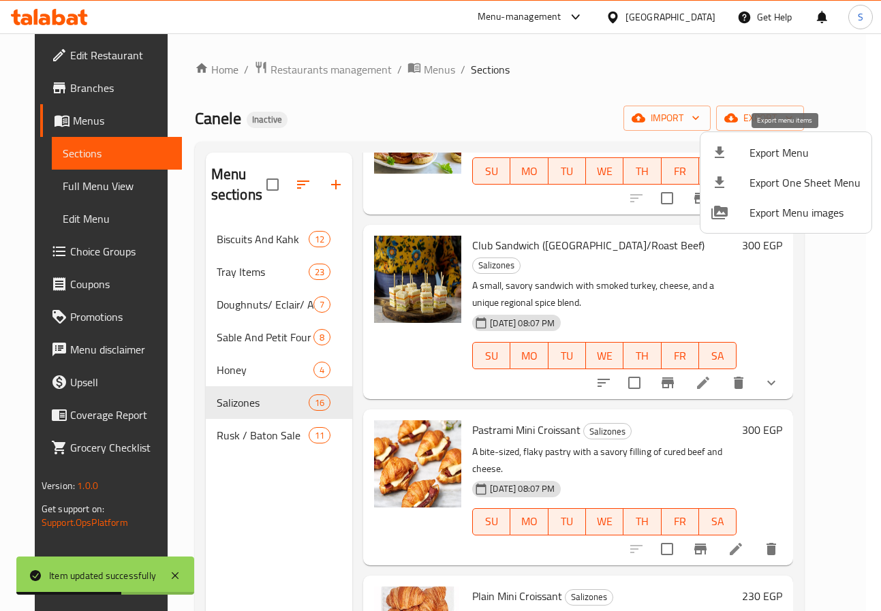
click at [804, 154] on span "Export Menu" at bounding box center [804, 152] width 111 height 16
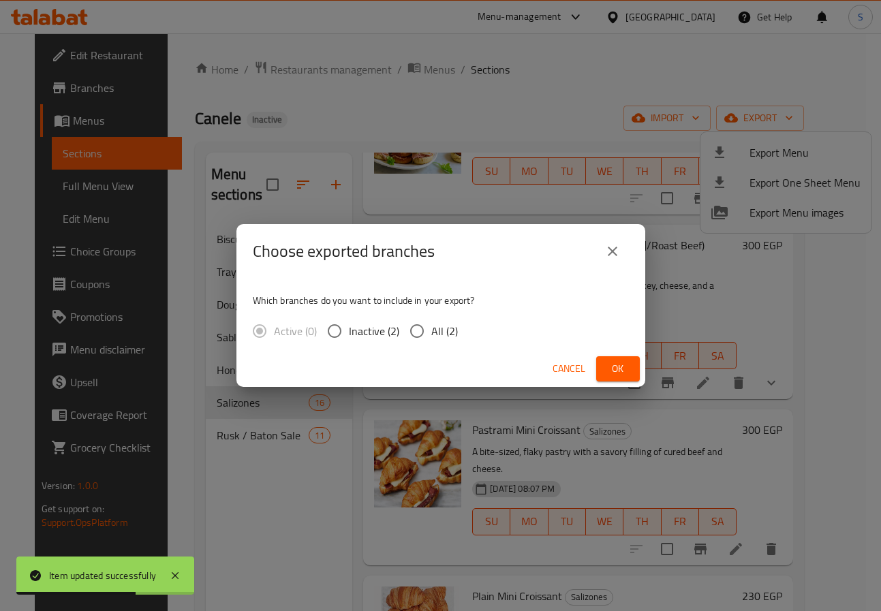
click at [425, 327] on input "All (2)" at bounding box center [416, 331] width 29 height 29
radio input "true"
click at [611, 374] on span "Ok" at bounding box center [618, 368] width 22 height 17
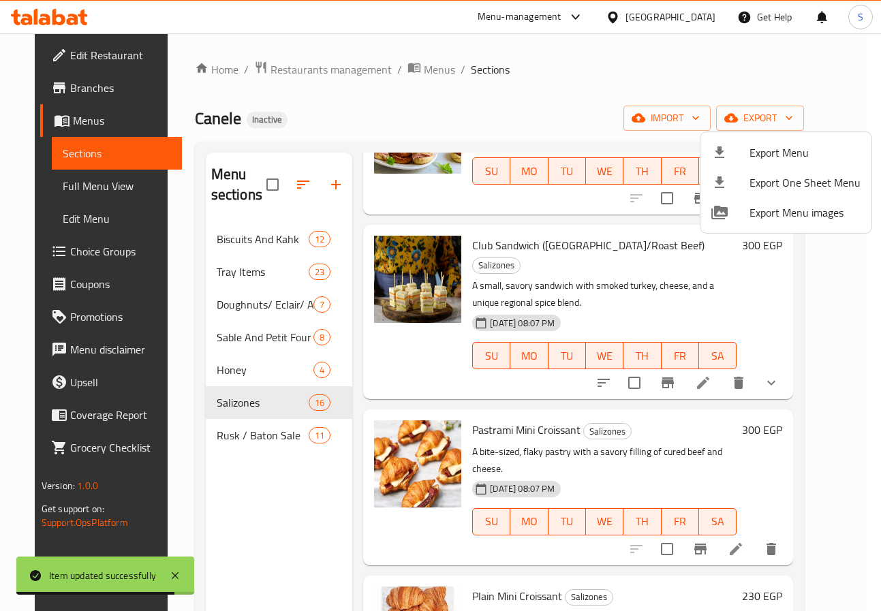
click at [42, 185] on div at bounding box center [440, 305] width 881 height 611
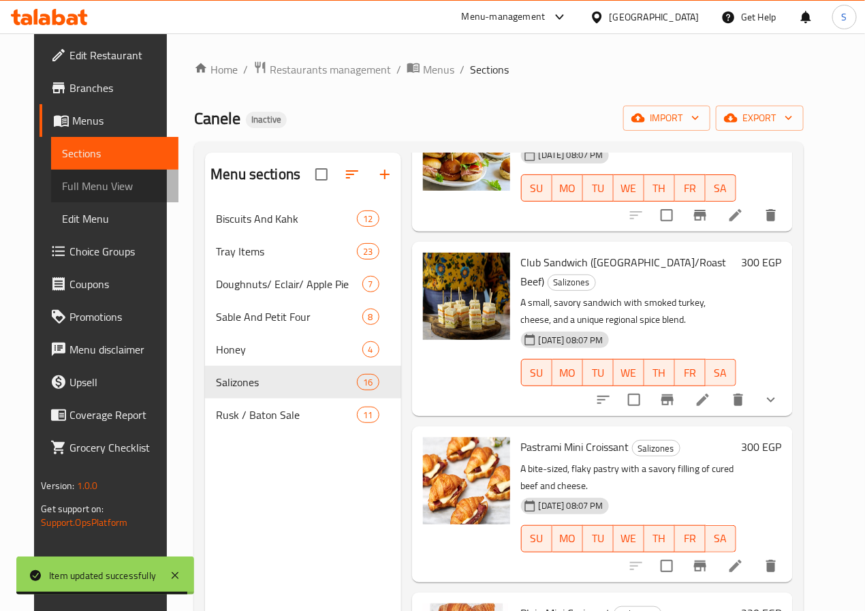
click at [62, 186] on span "Full Menu View" at bounding box center [115, 186] width 106 height 16
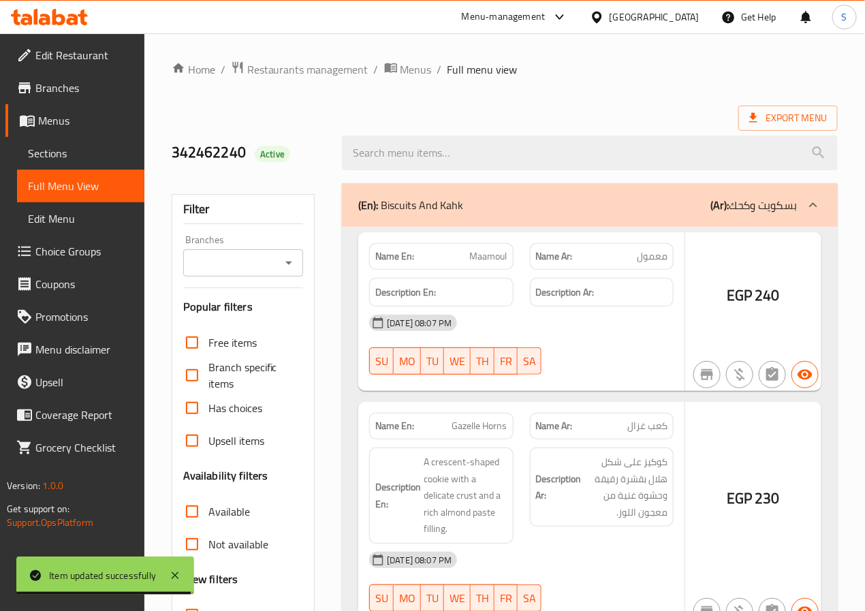
click at [243, 145] on h2 "342462240 Active" at bounding box center [249, 152] width 155 height 20
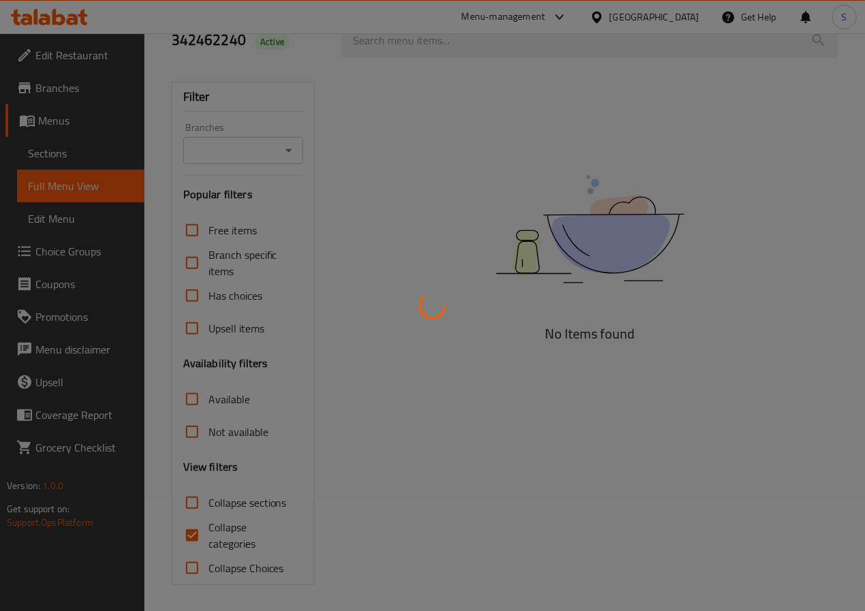
scroll to position [115, 0]
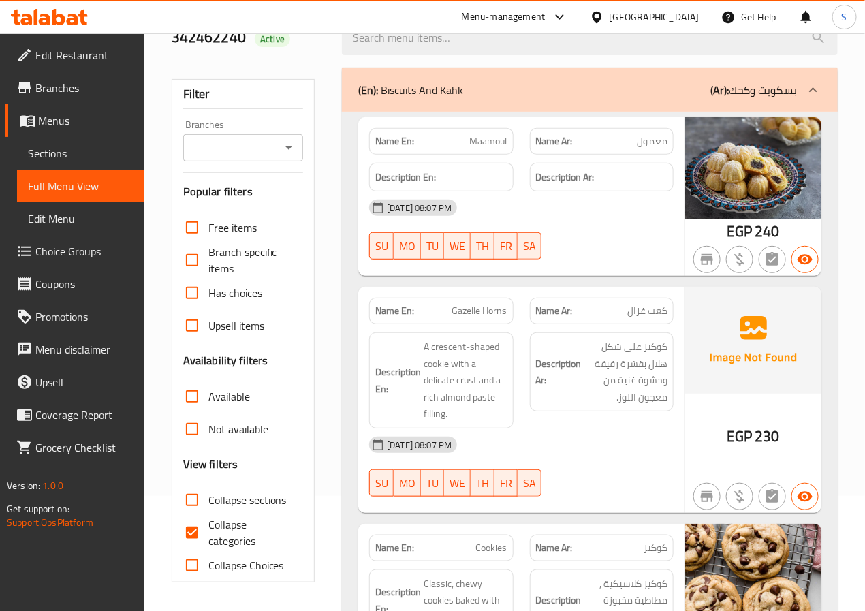
click at [195, 530] on input "Collapse categories" at bounding box center [192, 532] width 33 height 33
checkbox input "false"
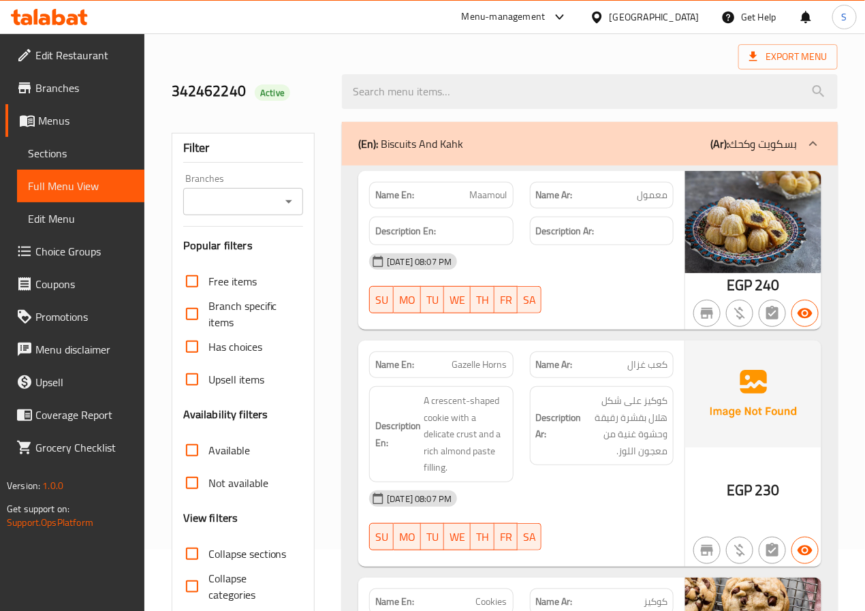
scroll to position [206, 0]
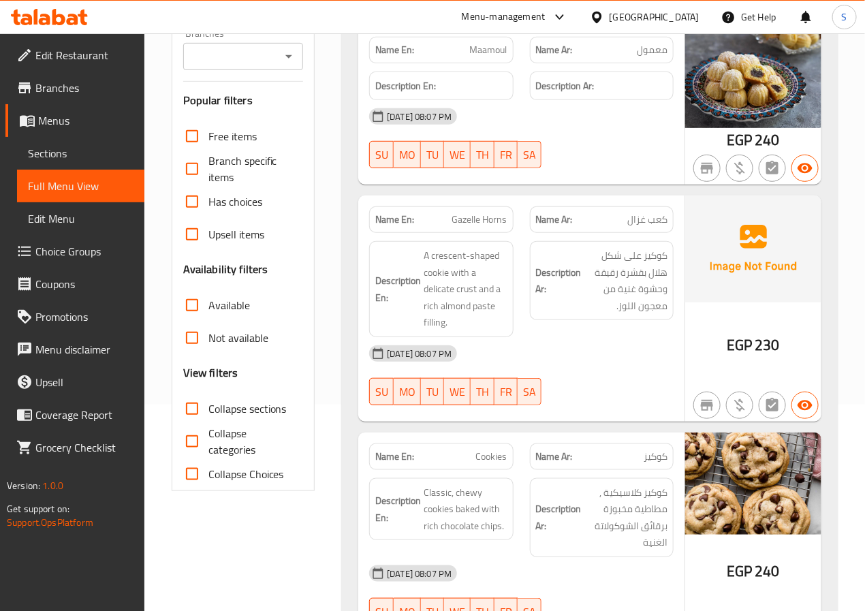
click at [185, 417] on input "Collapse sections" at bounding box center [192, 408] width 33 height 33
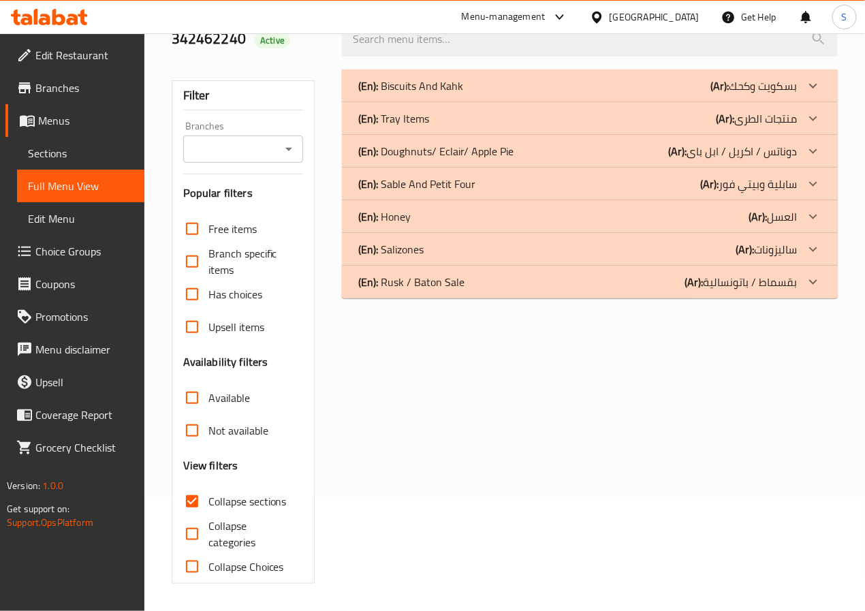
scroll to position [115, 0]
click at [190, 497] on input "Collapse sections" at bounding box center [192, 501] width 33 height 33
checkbox input "false"
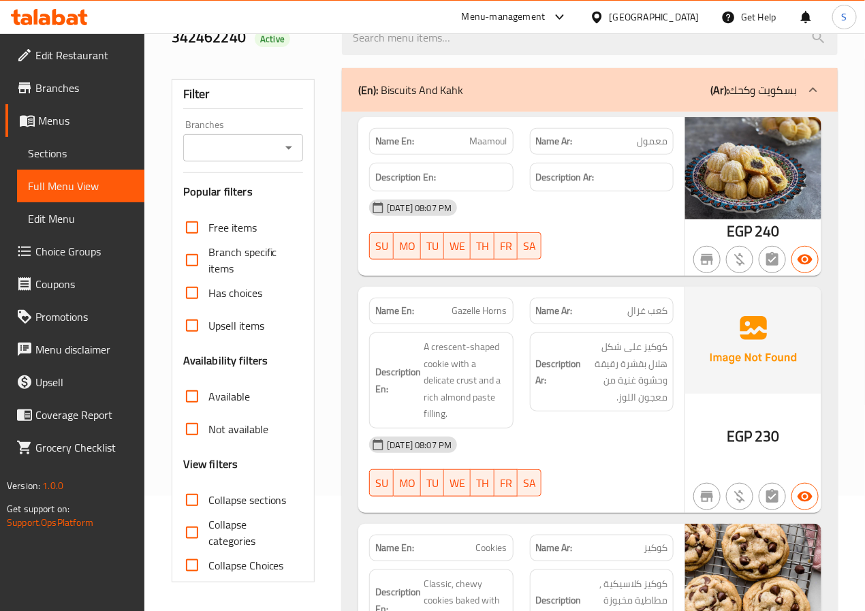
scroll to position [206, 0]
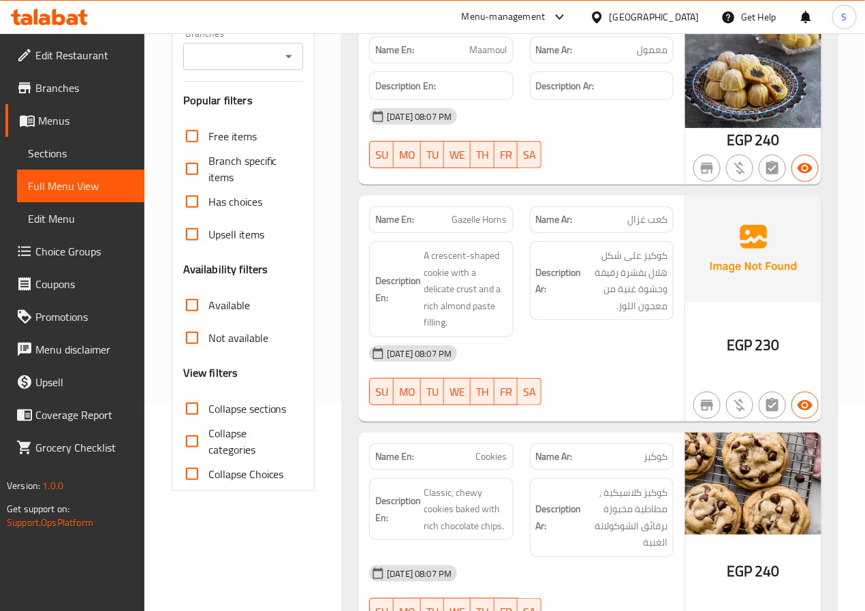
click at [84, 149] on span "Sections" at bounding box center [81, 153] width 106 height 16
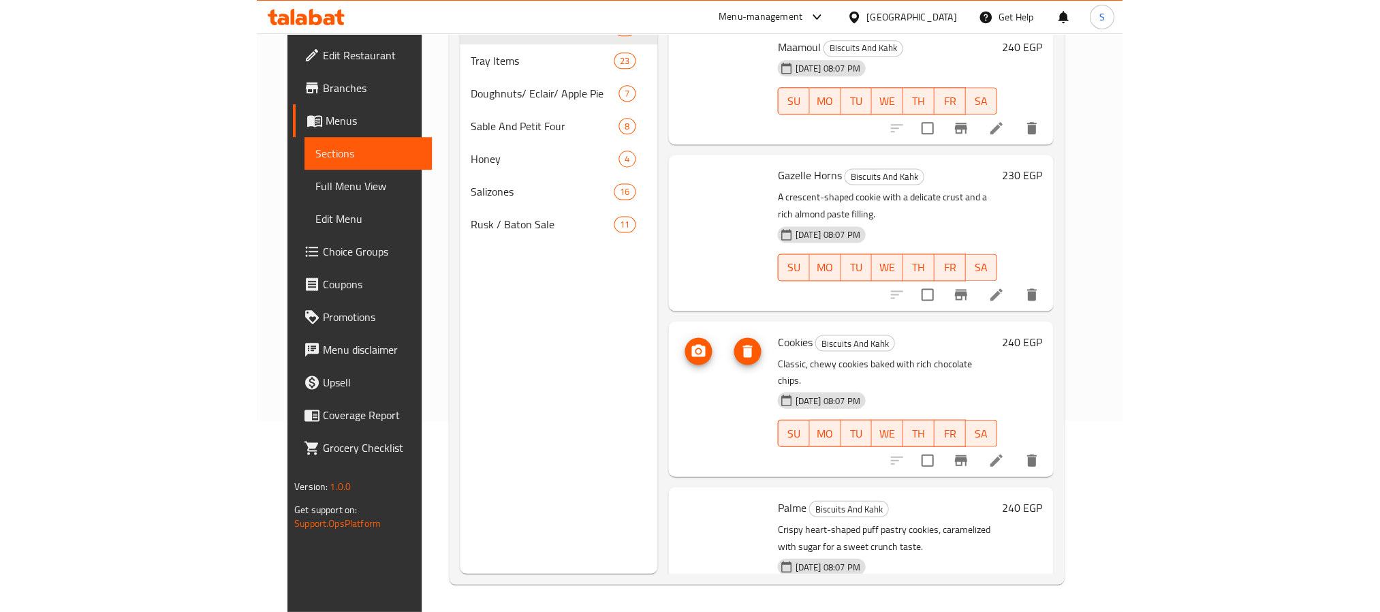
scroll to position [191, 0]
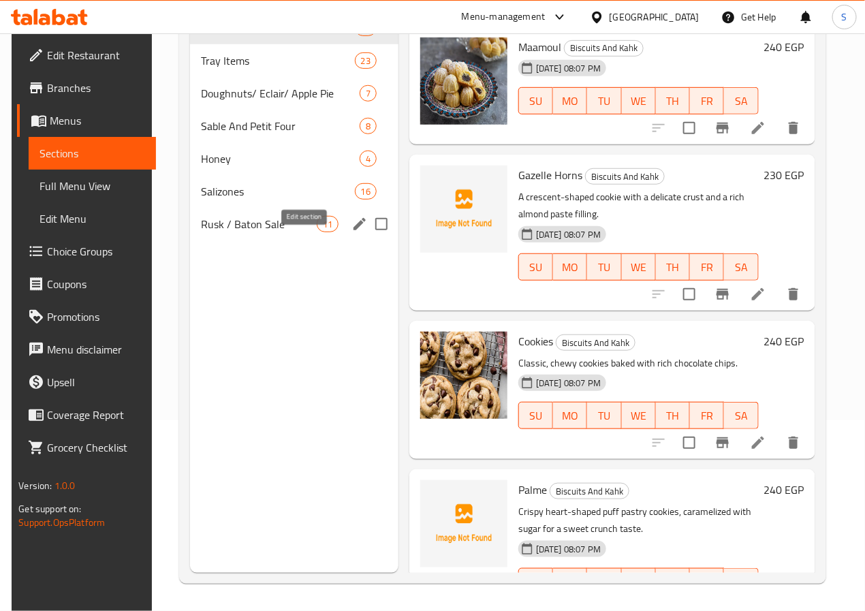
click at [353, 230] on icon "edit" at bounding box center [359, 224] width 12 height 12
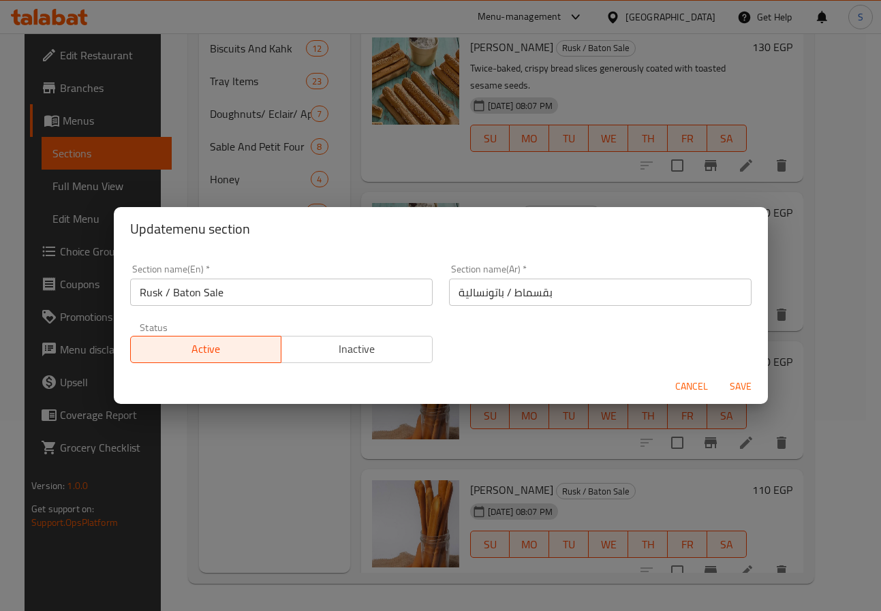
click at [266, 297] on input "Rusk / Baton Sale" at bounding box center [281, 292] width 302 height 27
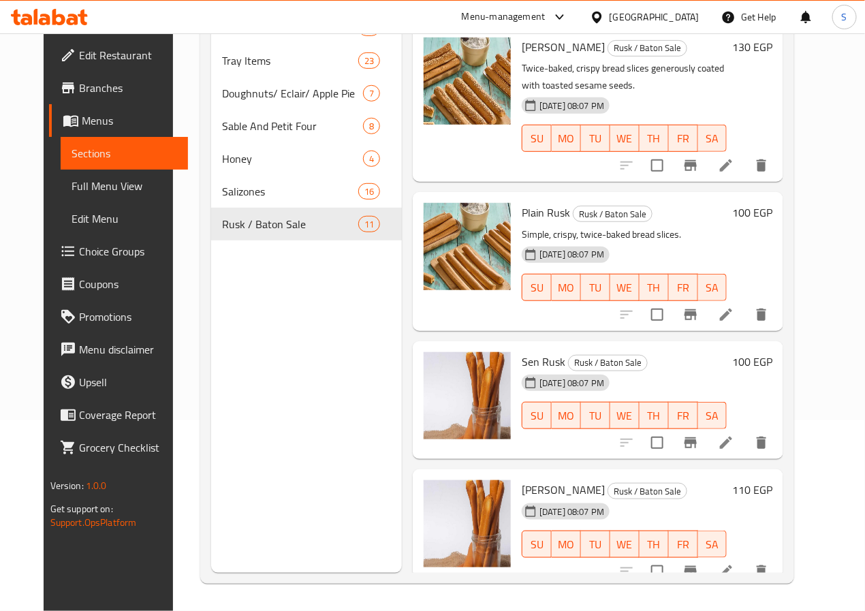
click at [286, 333] on div "Menu sections Biscuits And Kahk 12 Tray Items 23 Doughnuts/ Eclair/ Apple Pie 7…" at bounding box center [306, 267] width 191 height 611
click at [89, 178] on span "Full Menu View" at bounding box center [125, 186] width 106 height 16
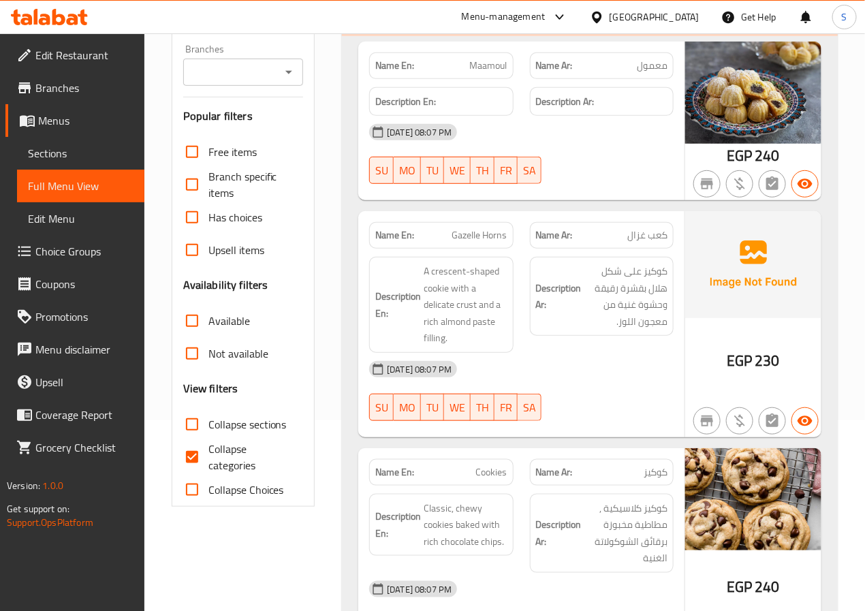
click at [104, 142] on link "Sections" at bounding box center [80, 153] width 127 height 33
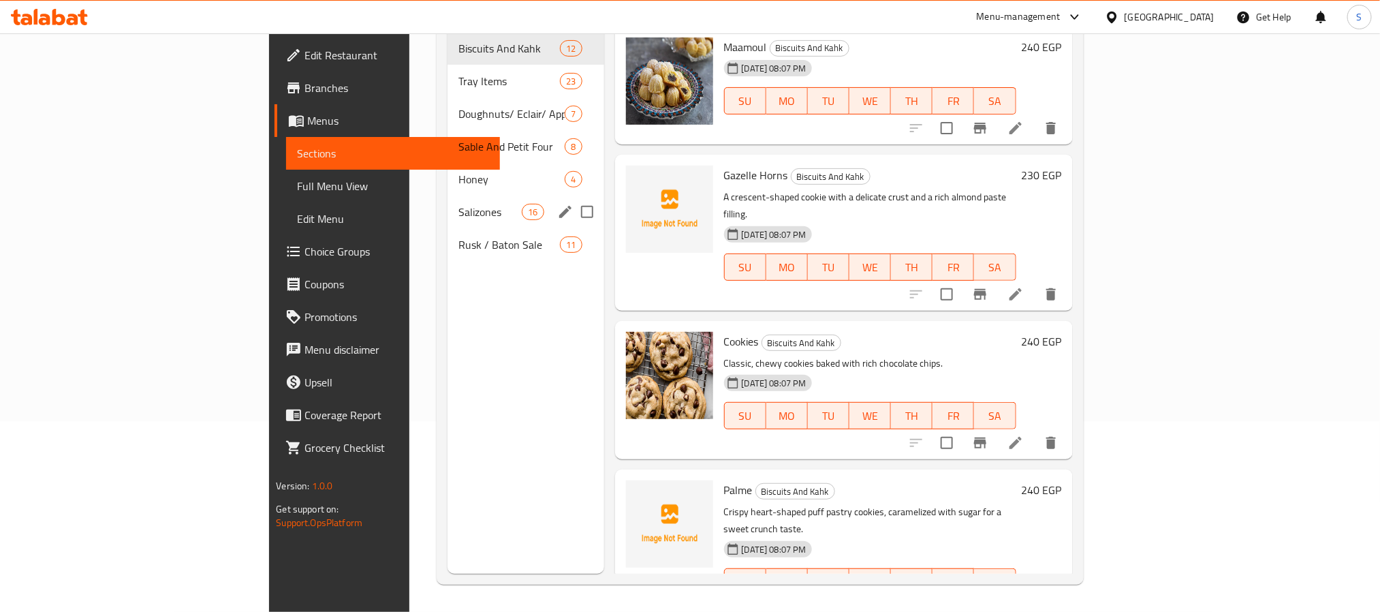
click at [559, 206] on icon "edit" at bounding box center [565, 212] width 12 height 12
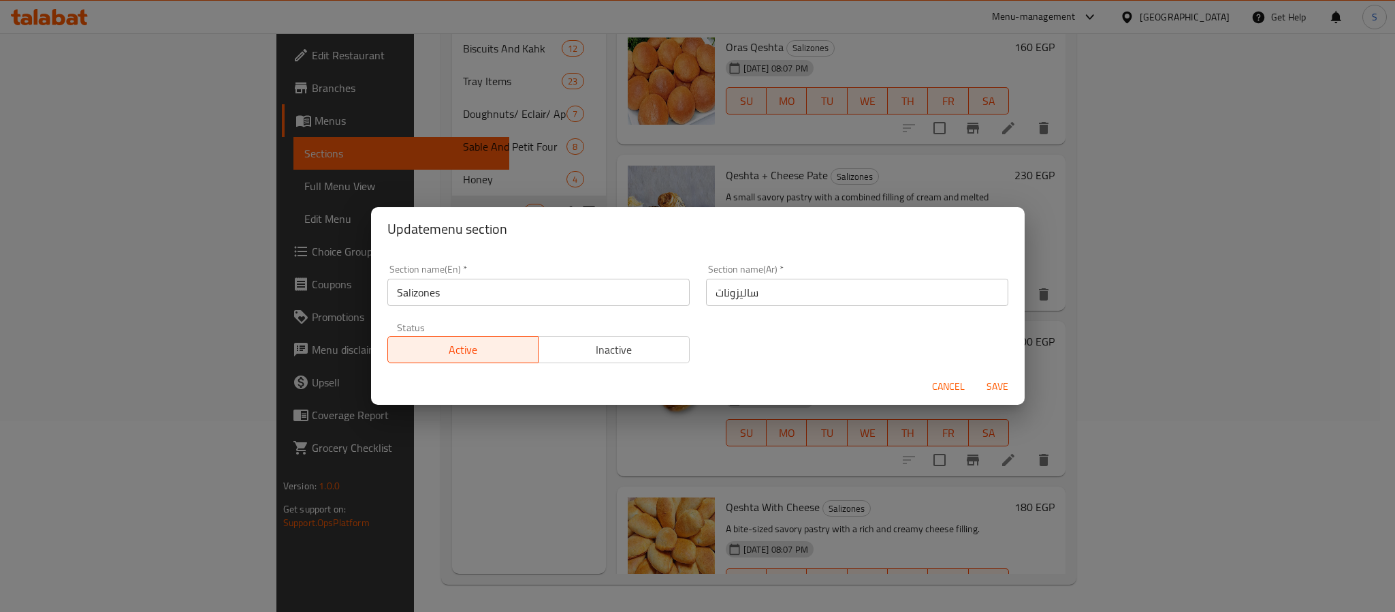
click at [428, 281] on input "Salizones" at bounding box center [539, 292] width 302 height 27
click at [424, 286] on input "Salizones" at bounding box center [539, 292] width 302 height 27
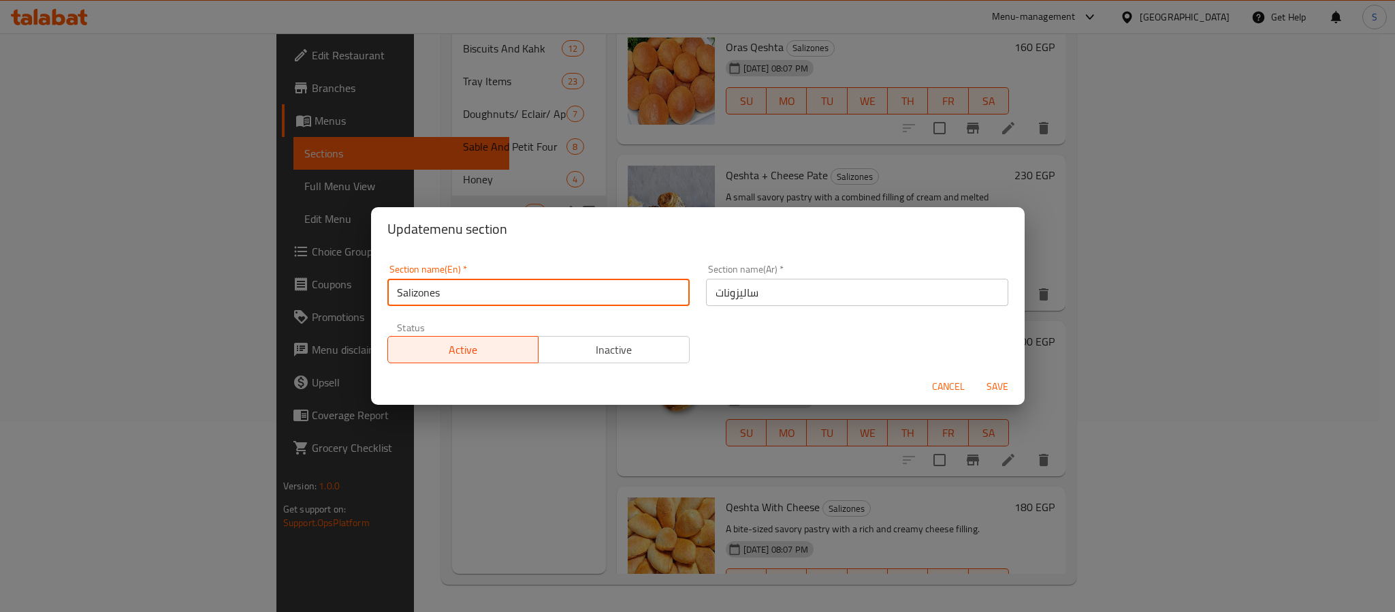
click at [311, 311] on div "Update menu section Section name(En)   * Salizones Section name(En) * Section n…" at bounding box center [697, 306] width 1395 height 612
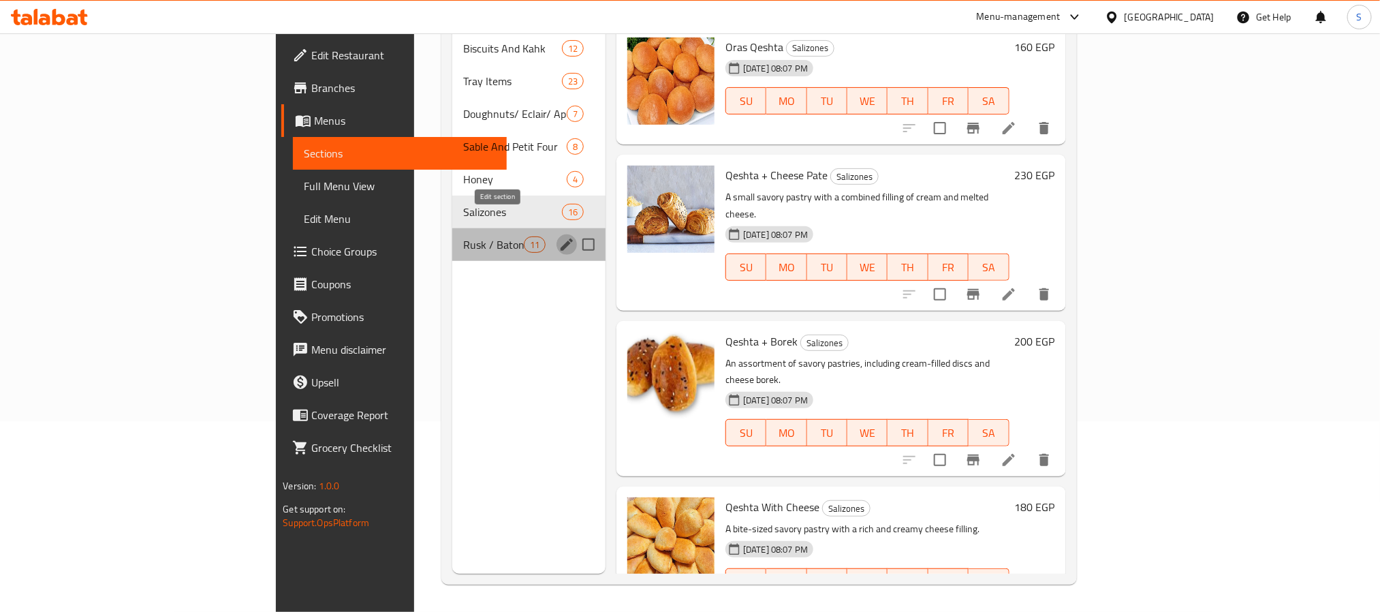
click at [558, 236] on icon "edit" at bounding box center [566, 244] width 16 height 16
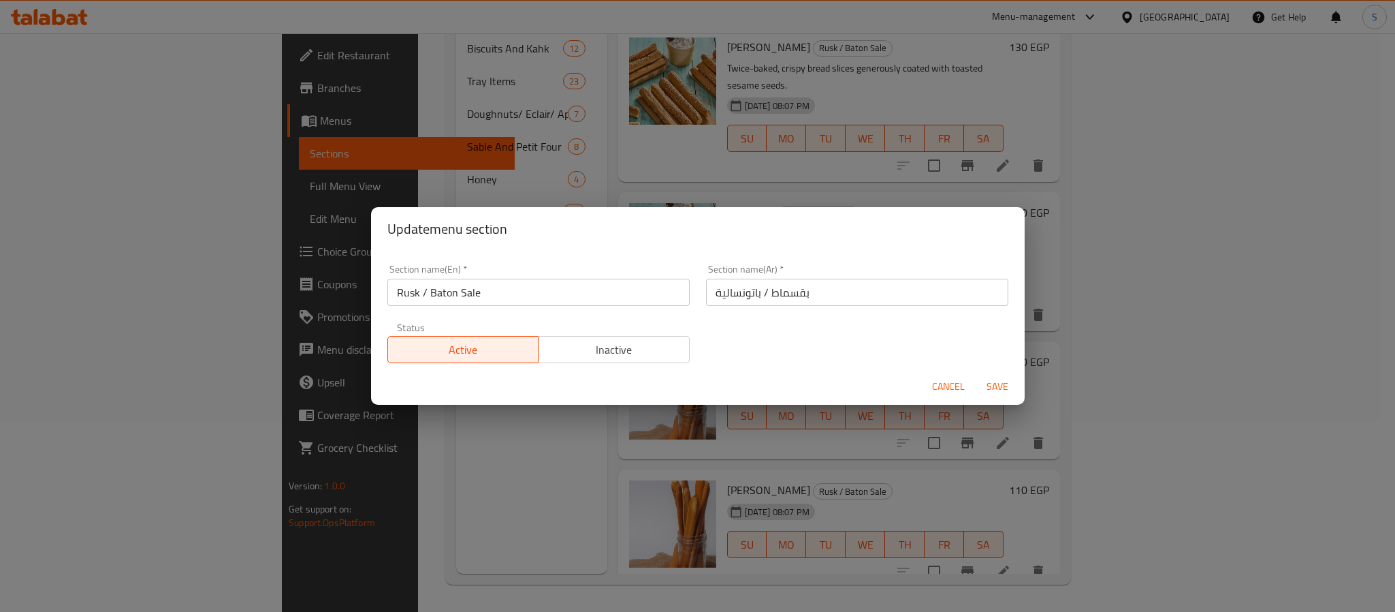
click at [480, 294] on input "Rusk / Baton Sale" at bounding box center [539, 292] width 302 height 27
click at [299, 323] on div "Update menu section Section name(En)   * Rusk / Baton Sale Section name(En) * S…" at bounding box center [697, 306] width 1395 height 612
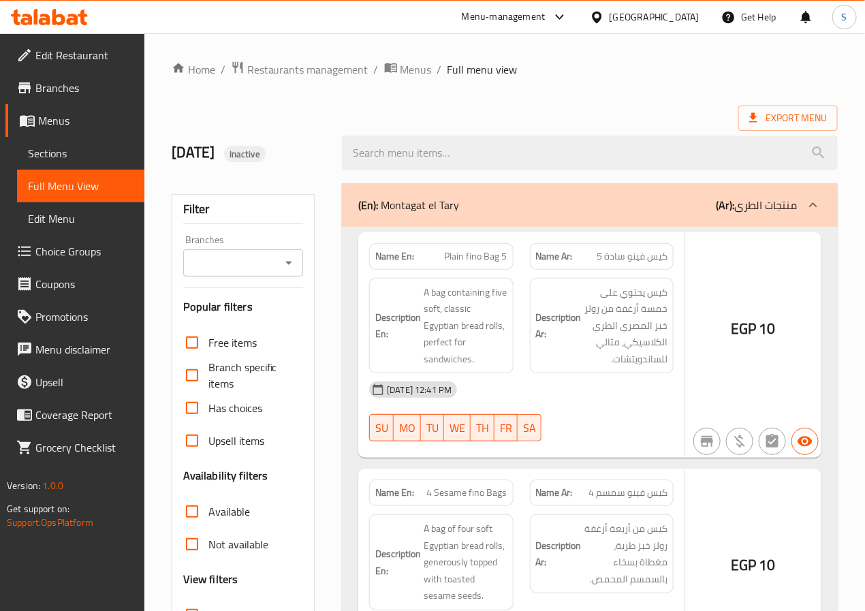
click at [74, 127] on div at bounding box center [432, 305] width 865 height 611
click at [74, 123] on div at bounding box center [432, 305] width 865 height 611
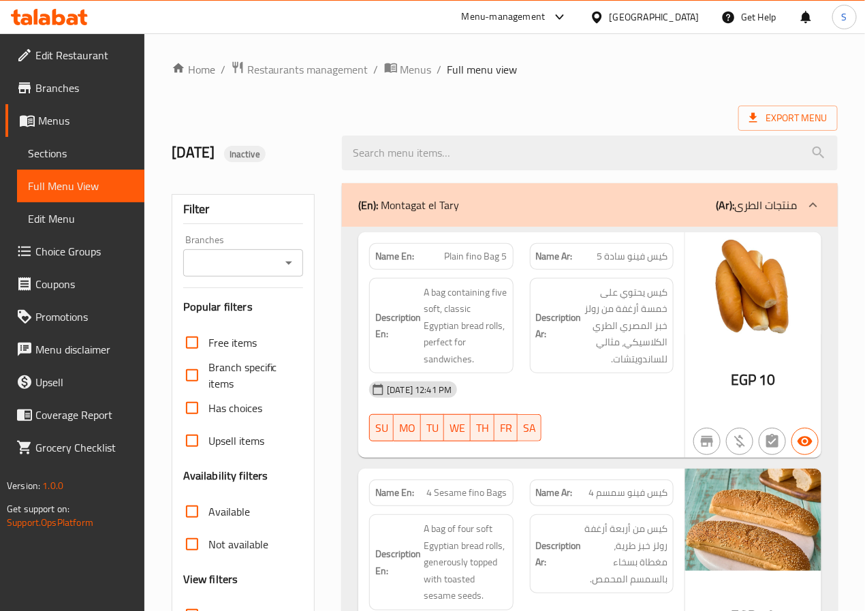
click at [82, 121] on span "Menus" at bounding box center [85, 120] width 95 height 16
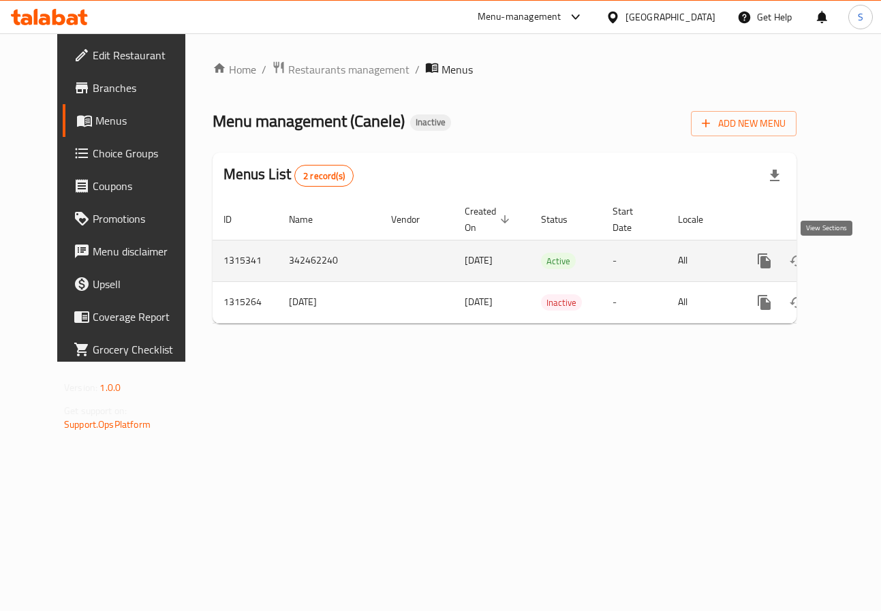
click at [846, 262] on link "enhanced table" at bounding box center [862, 260] width 33 height 33
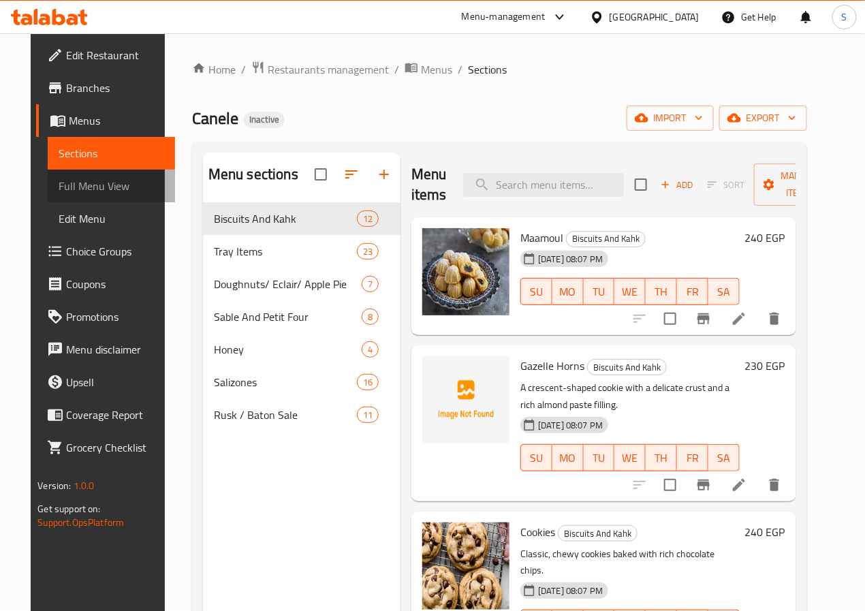
click at [102, 190] on span "Full Menu View" at bounding box center [112, 186] width 106 height 16
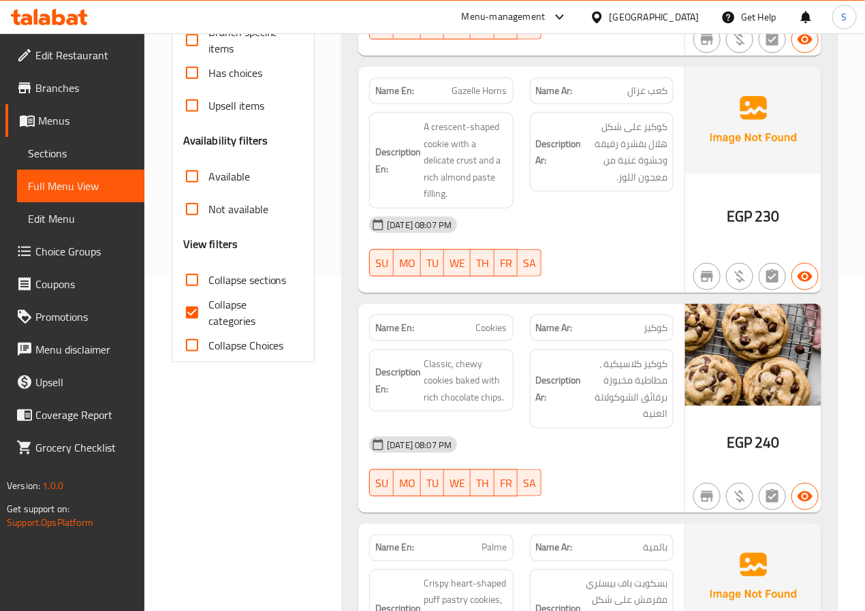
scroll to position [350, 0]
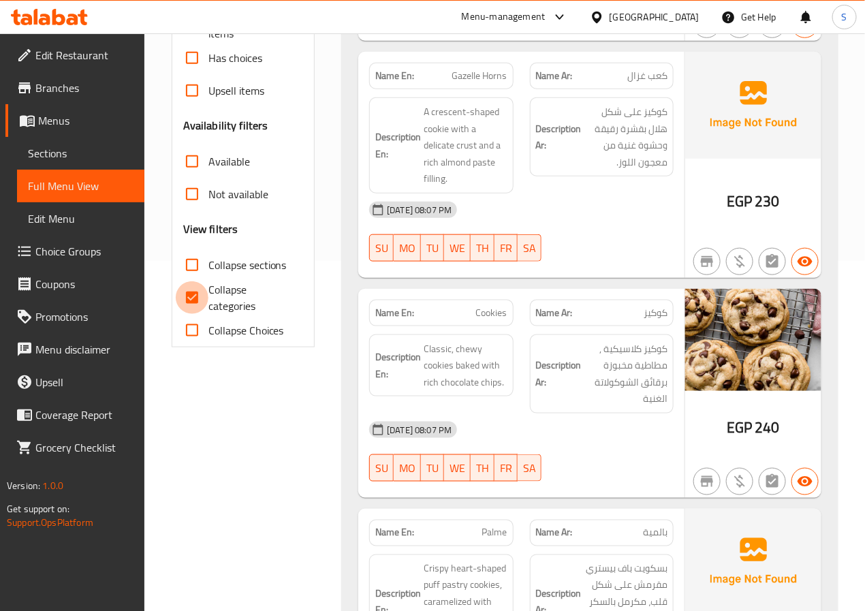
click at [186, 309] on input "Collapse categories" at bounding box center [192, 297] width 33 height 33
checkbox input "false"
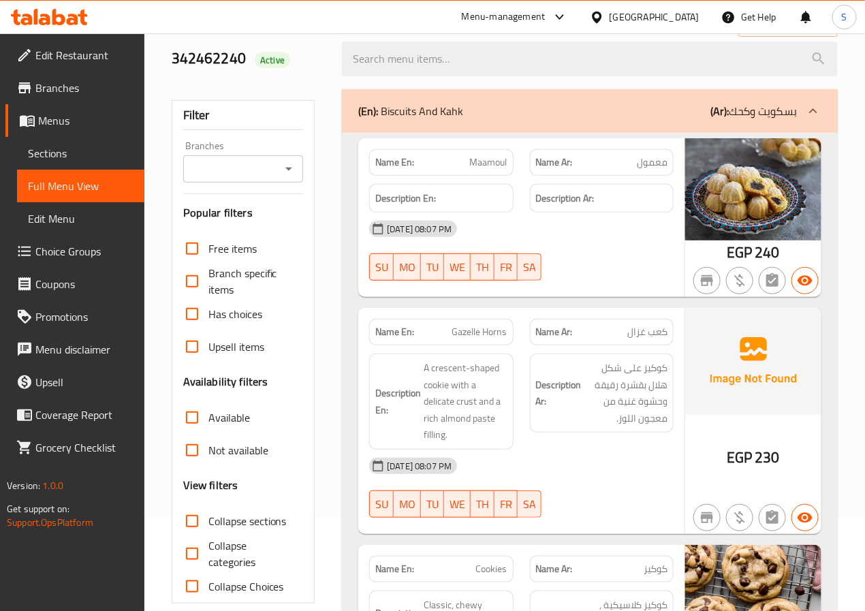
scroll to position [108, 0]
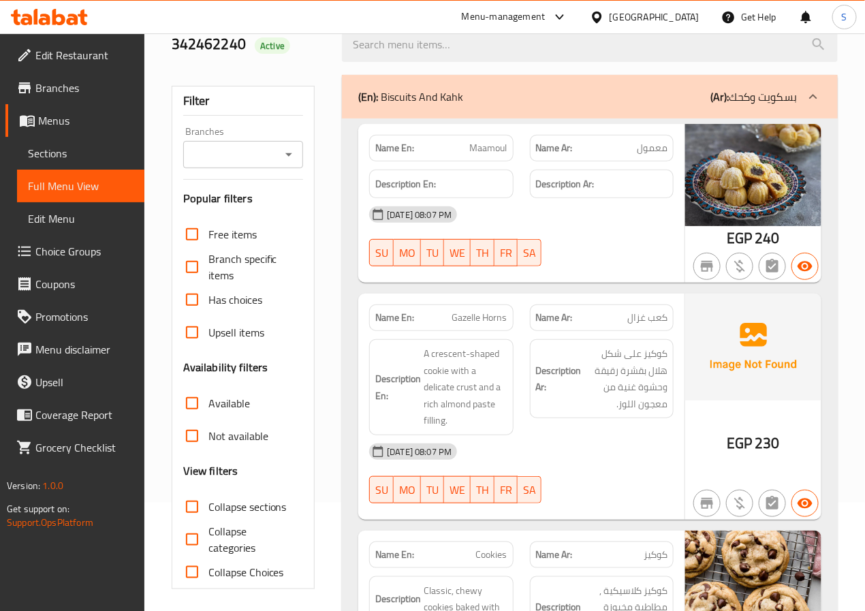
click at [185, 507] on input "Collapse sections" at bounding box center [192, 506] width 33 height 33
checkbox input "true"
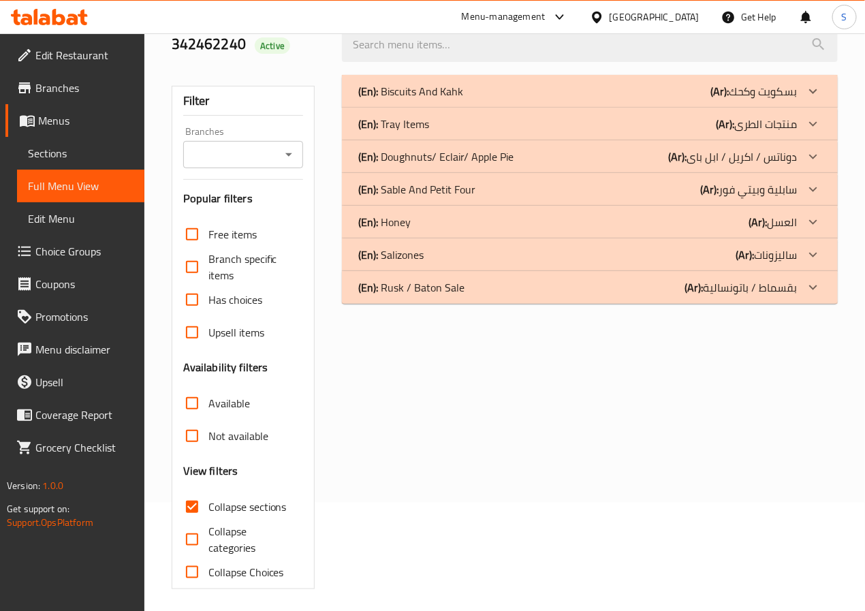
click at [584, 292] on div "(En): Rusk / Baton Sale (Ar): بقسماط / باتونسالية" at bounding box center [577, 287] width 439 height 16
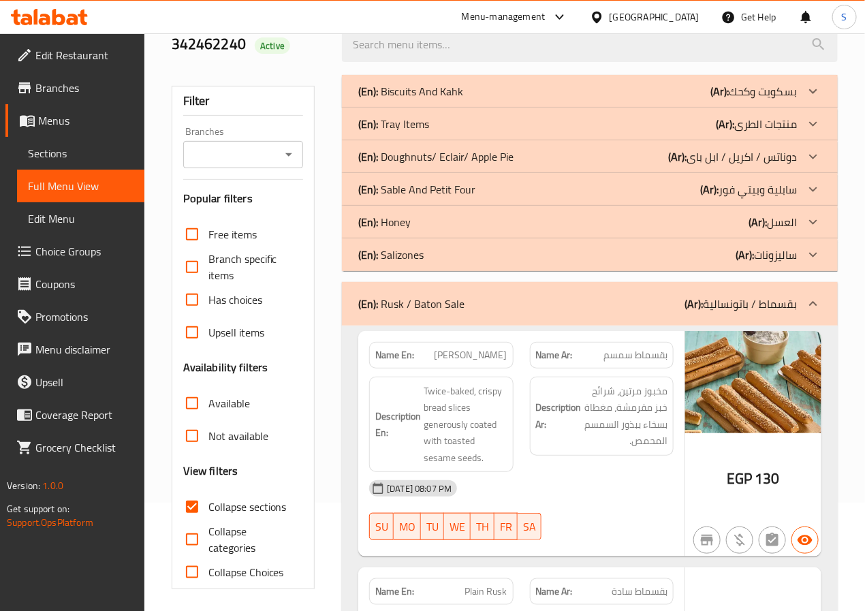
click at [589, 251] on div "(En): Salizones (Ar): ساليزونات" at bounding box center [577, 255] width 439 height 16
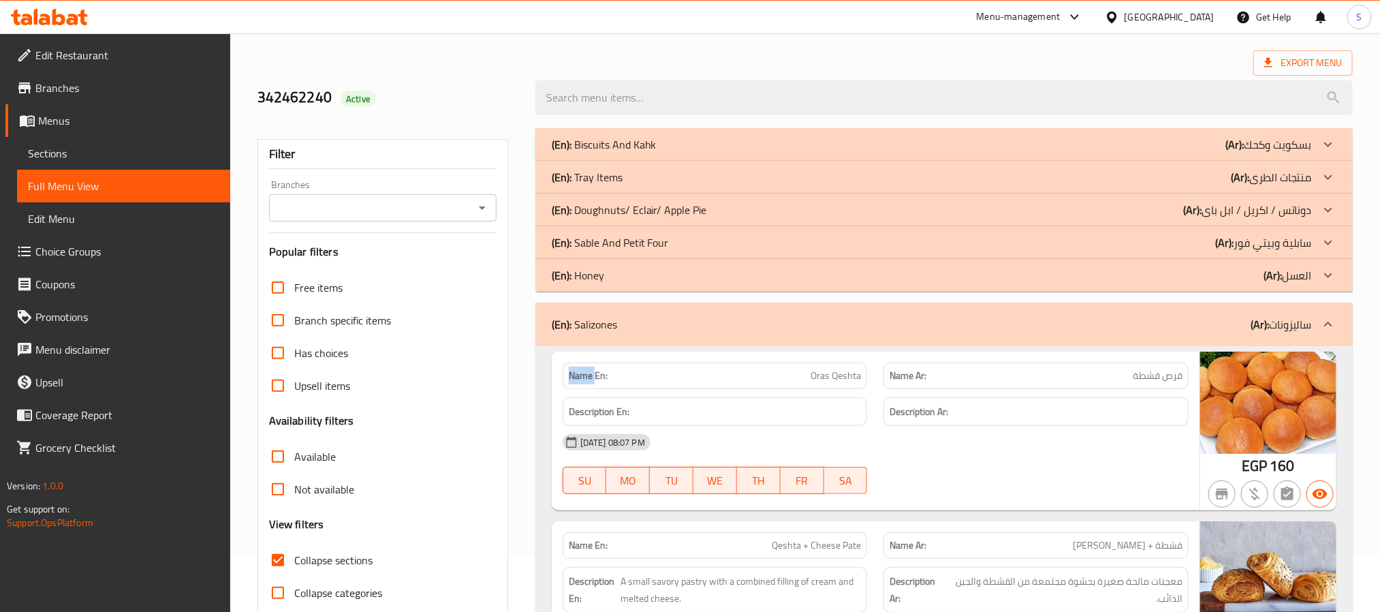
scroll to position [4, 0]
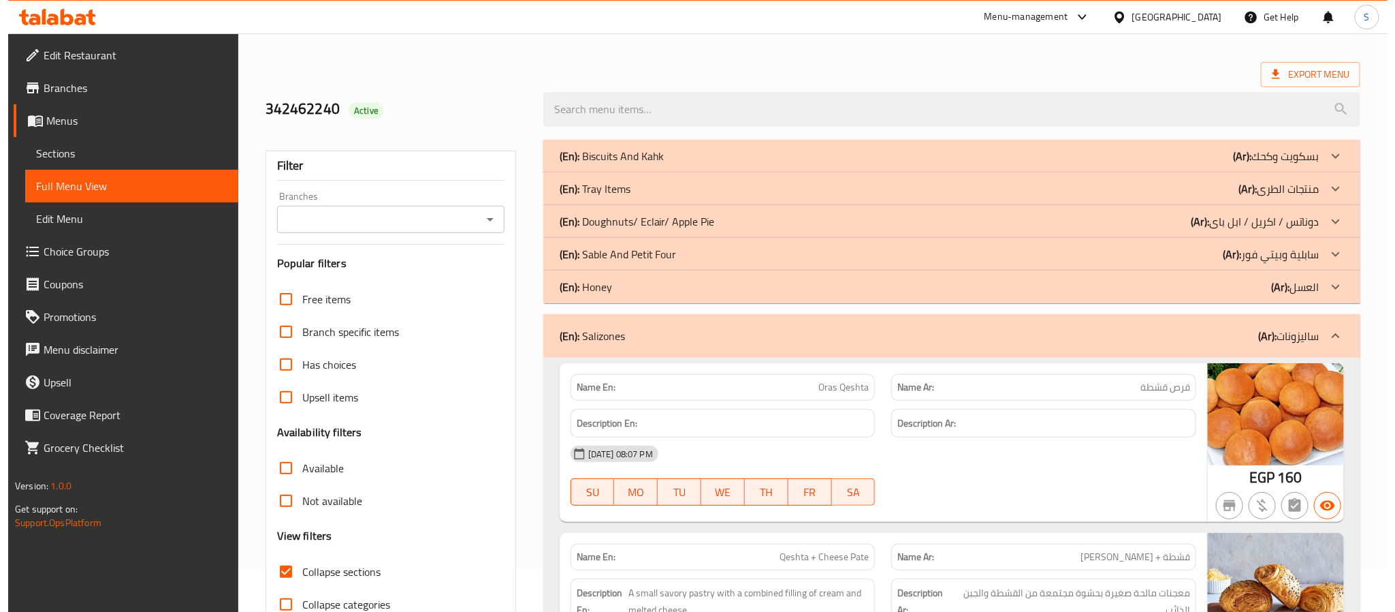
scroll to position [0, 0]
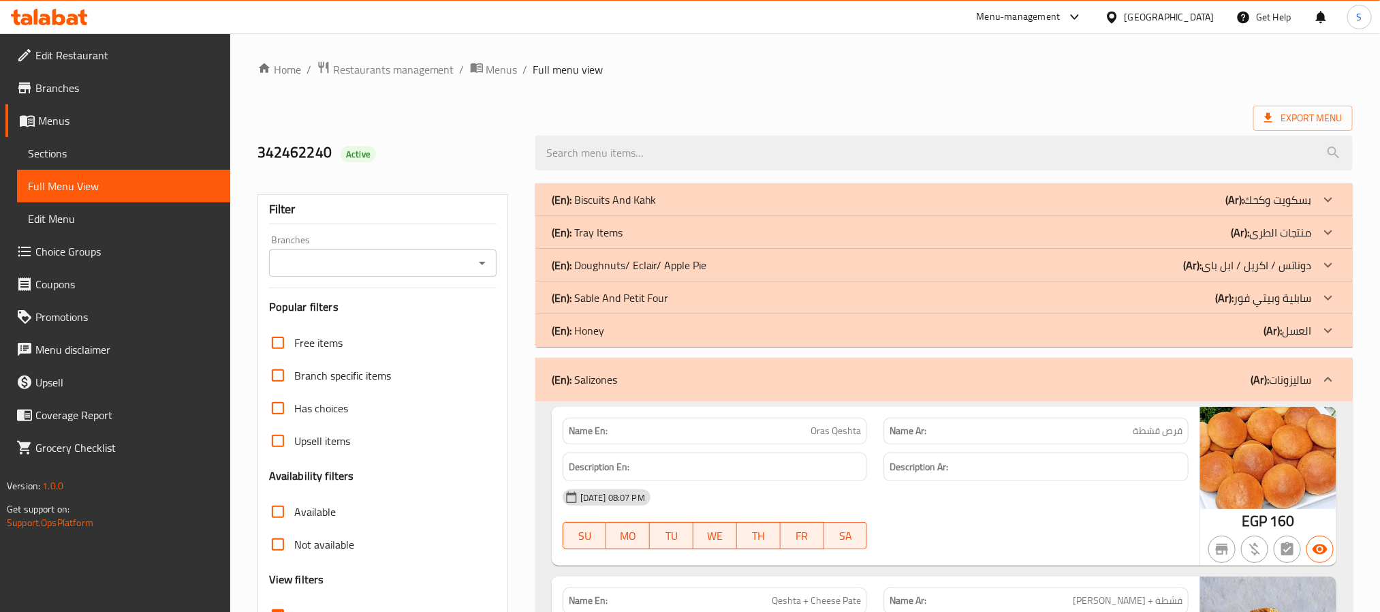
click at [485, 139] on div "342462240 Active" at bounding box center [388, 153] width 278 height 61
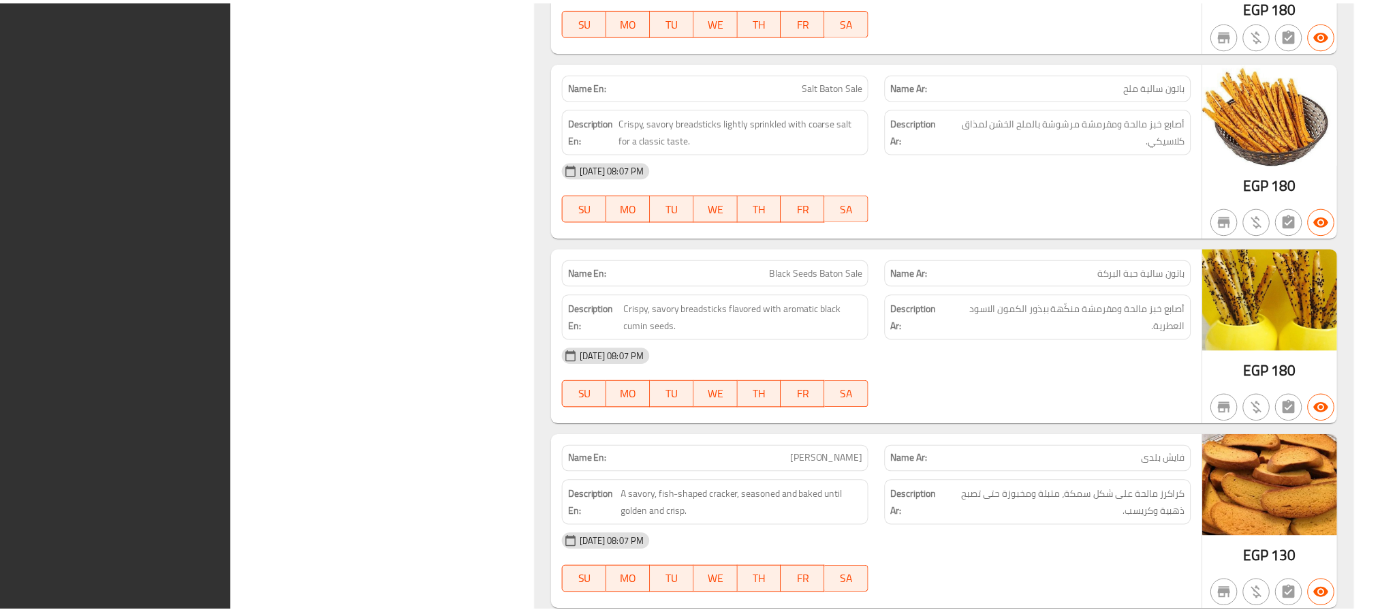
scroll to position [5304, 0]
